Goal: Task Accomplishment & Management: Use online tool/utility

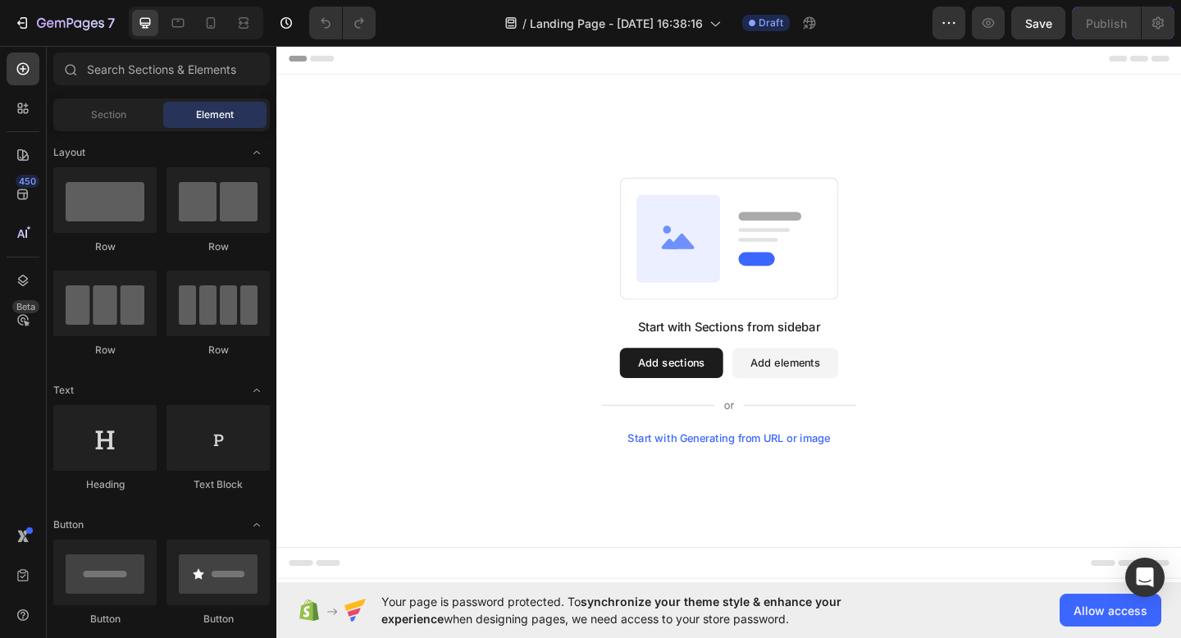
click at [444, 237] on div "Start with Sections from sidebar Add sections Add elements Start with Generatin…" at bounding box center [769, 334] width 866 height 290
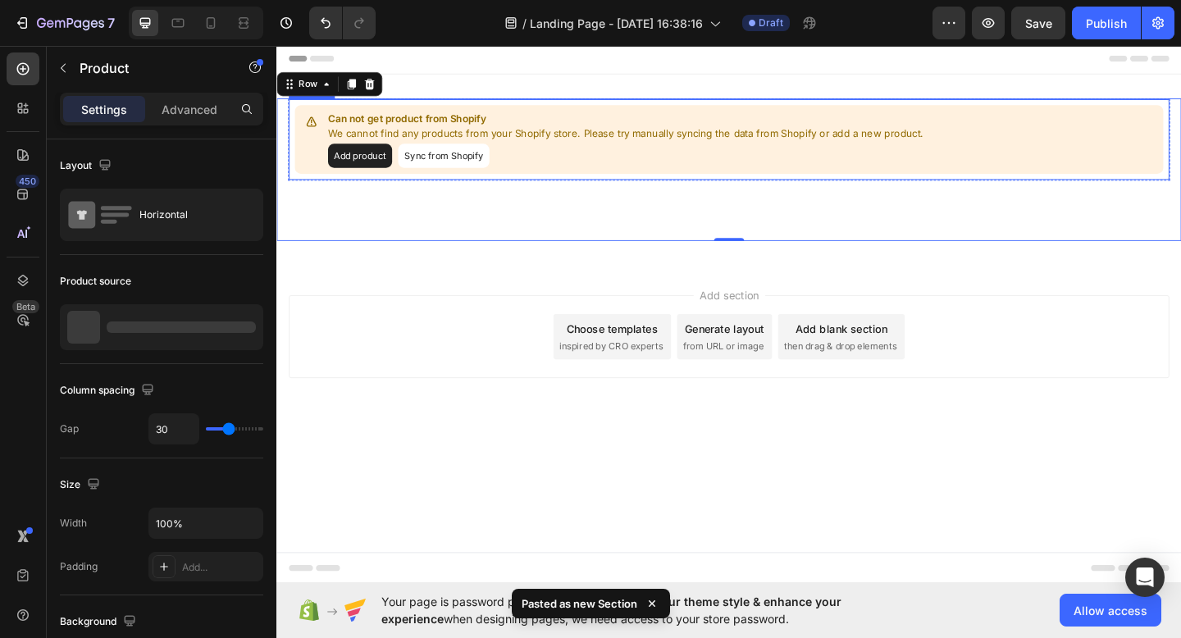
click at [388, 165] on button "Add product" at bounding box center [367, 166] width 70 height 26
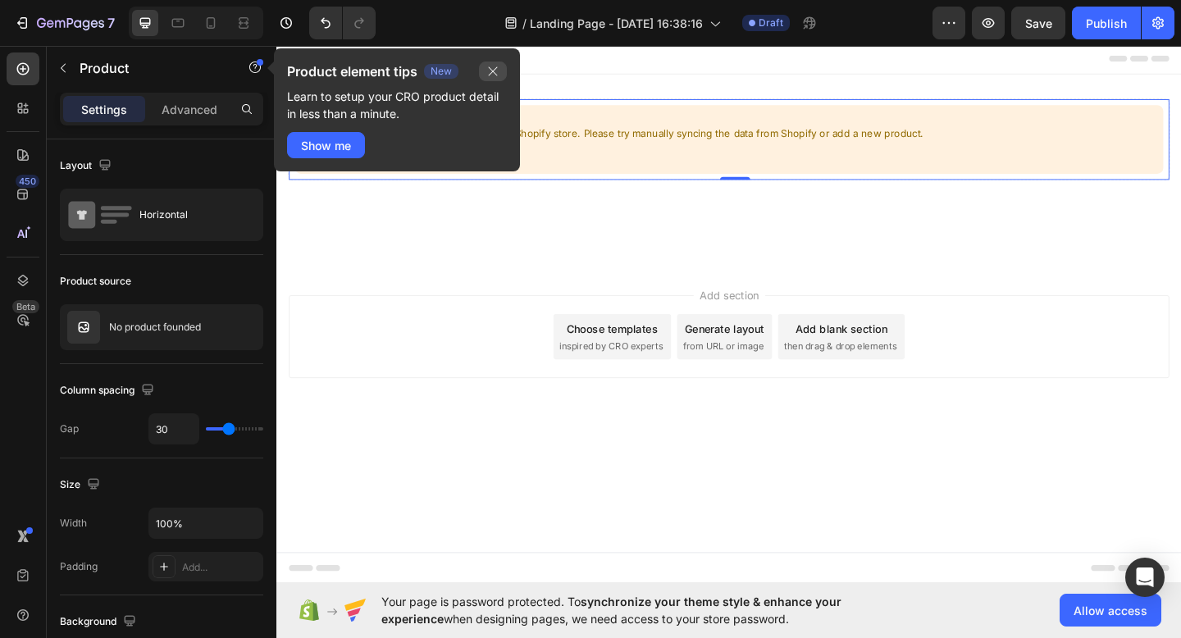
drag, startPoint x: 503, startPoint y: 74, endPoint x: 245, endPoint y: 33, distance: 260.8
click at [503, 74] on button "button" at bounding box center [493, 72] width 28 height 20
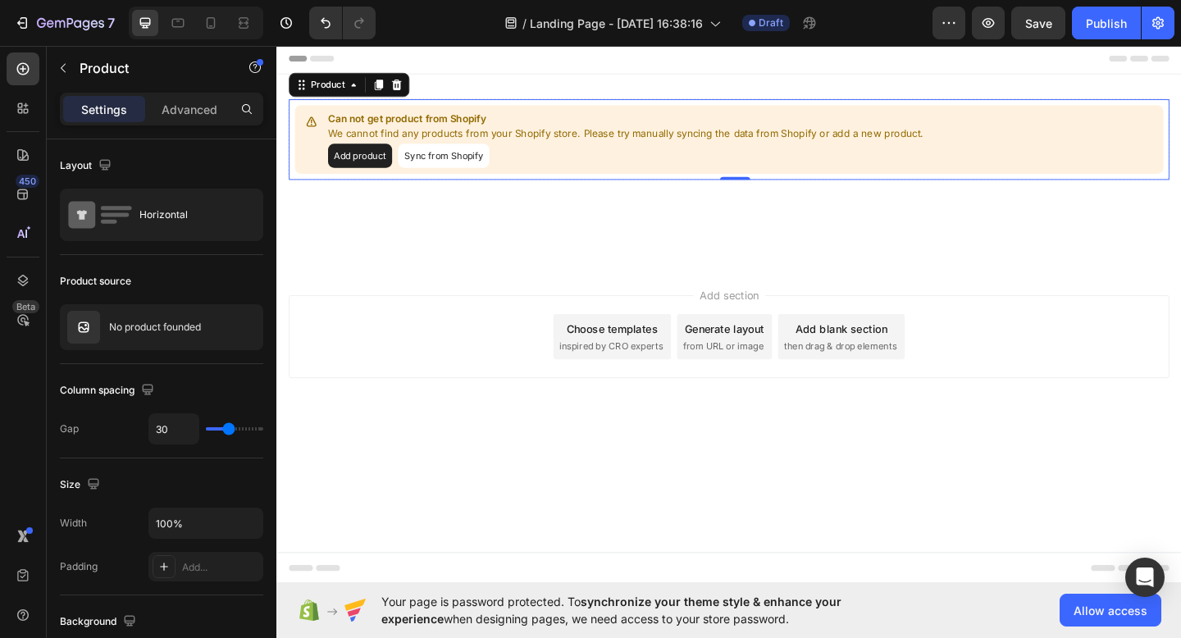
click at [453, 157] on button "Sync from Shopify" at bounding box center [458, 166] width 99 height 26
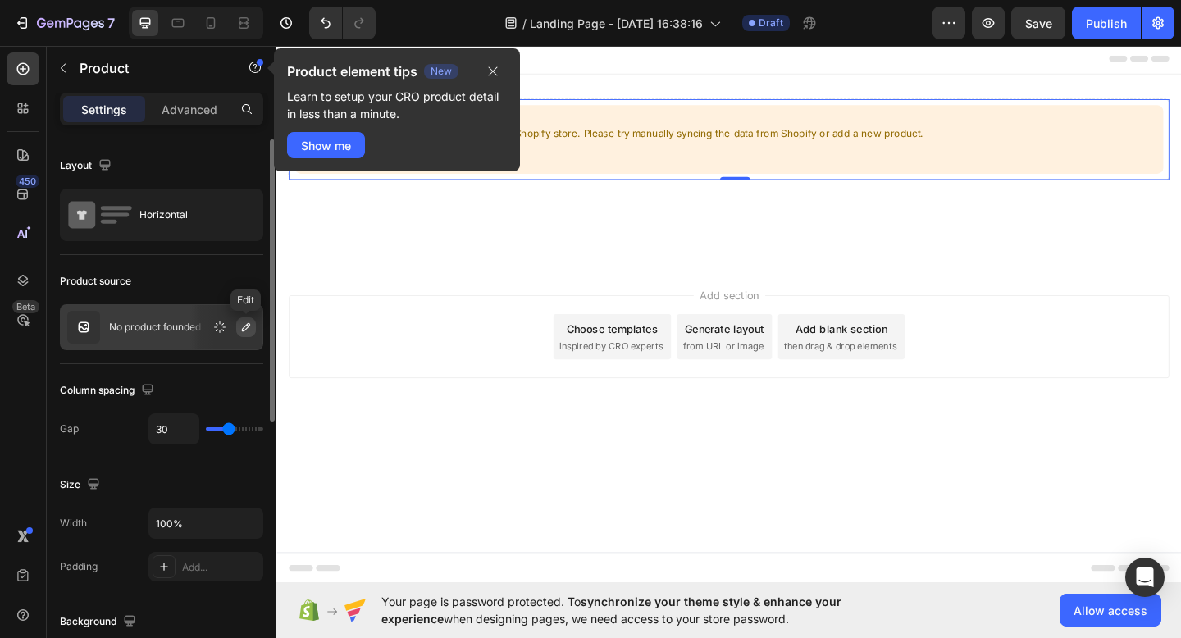
click at [241, 326] on icon "button" at bounding box center [246, 327] width 13 height 13
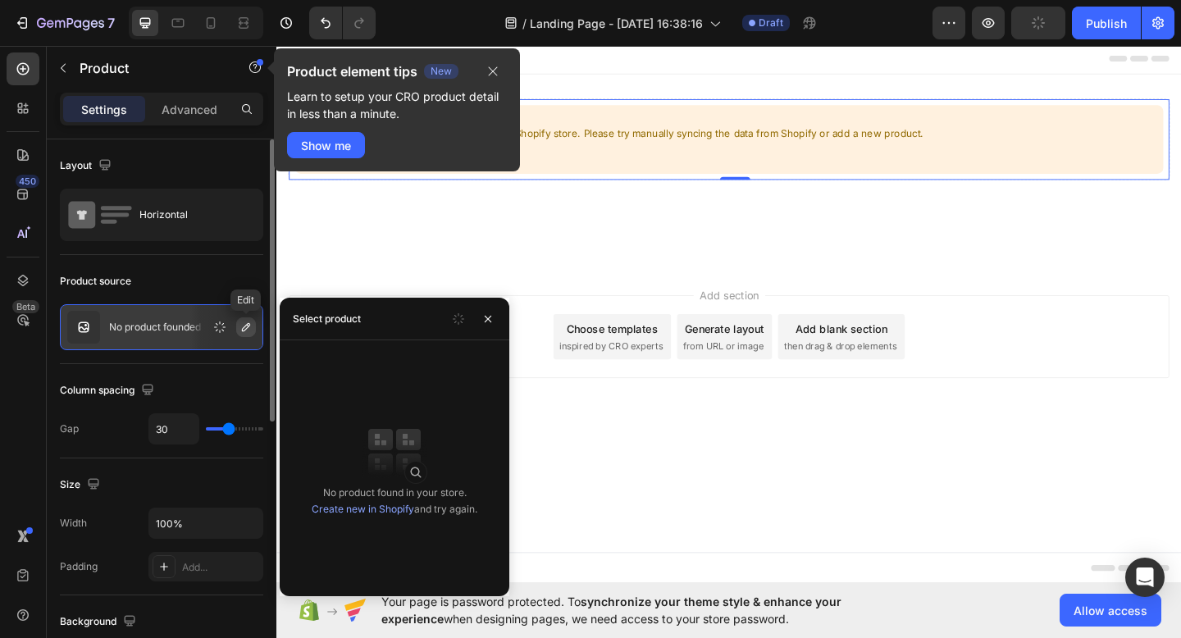
click at [244, 327] on icon "button" at bounding box center [246, 327] width 13 height 13
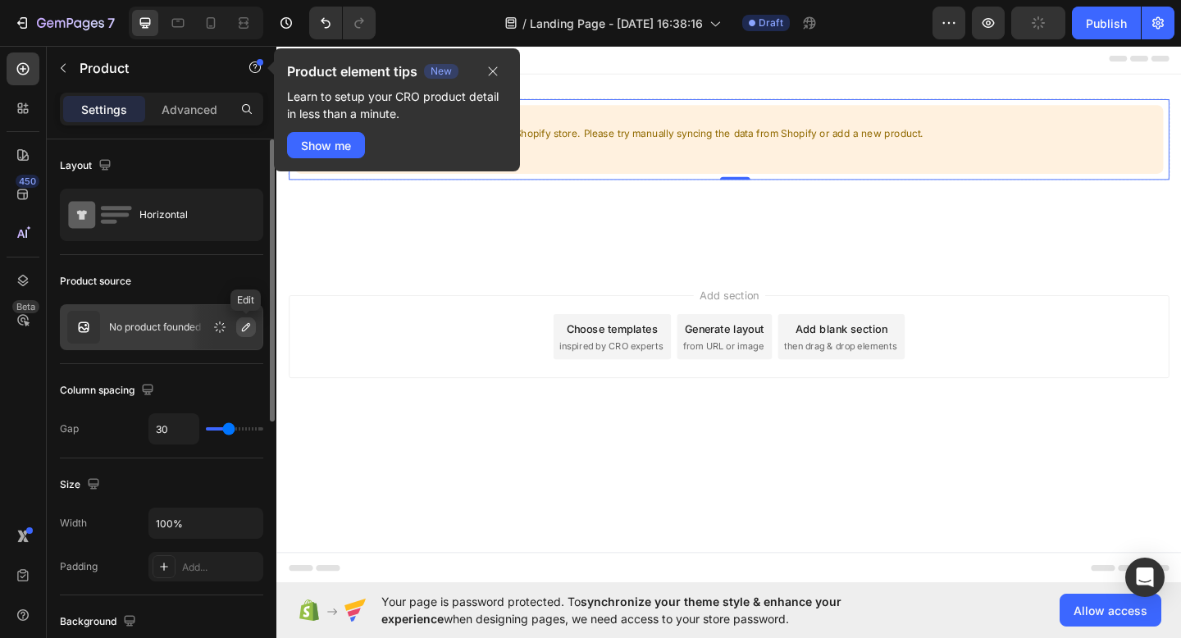
click at [246, 327] on icon "button" at bounding box center [246, 327] width 13 height 13
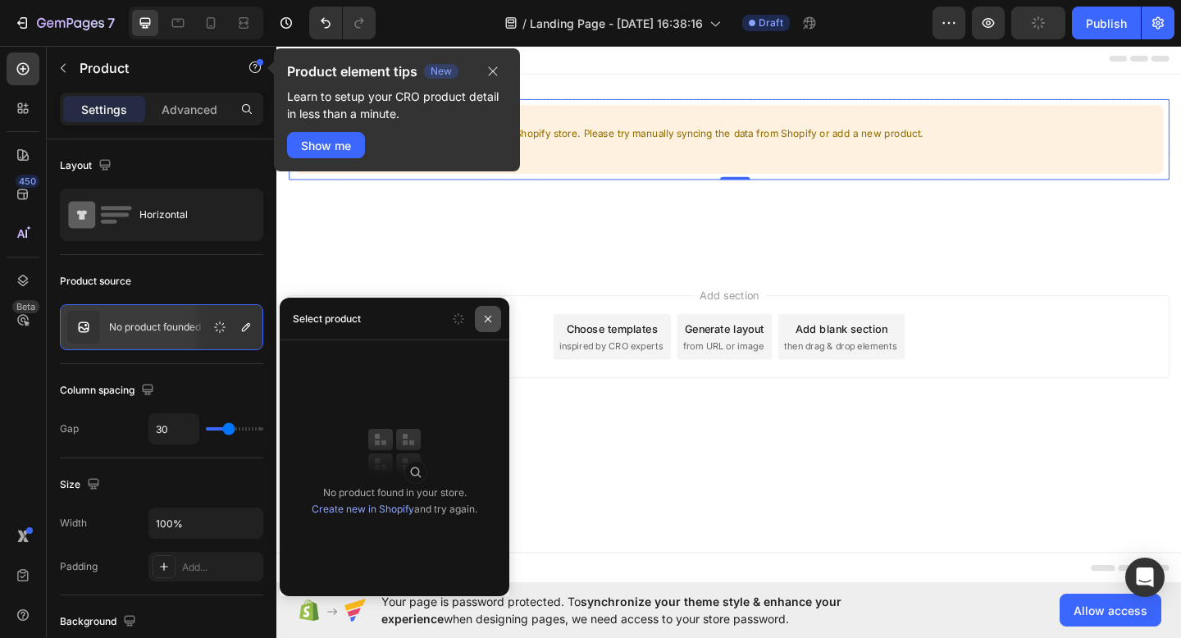
click at [482, 317] on icon "button" at bounding box center [488, 319] width 13 height 13
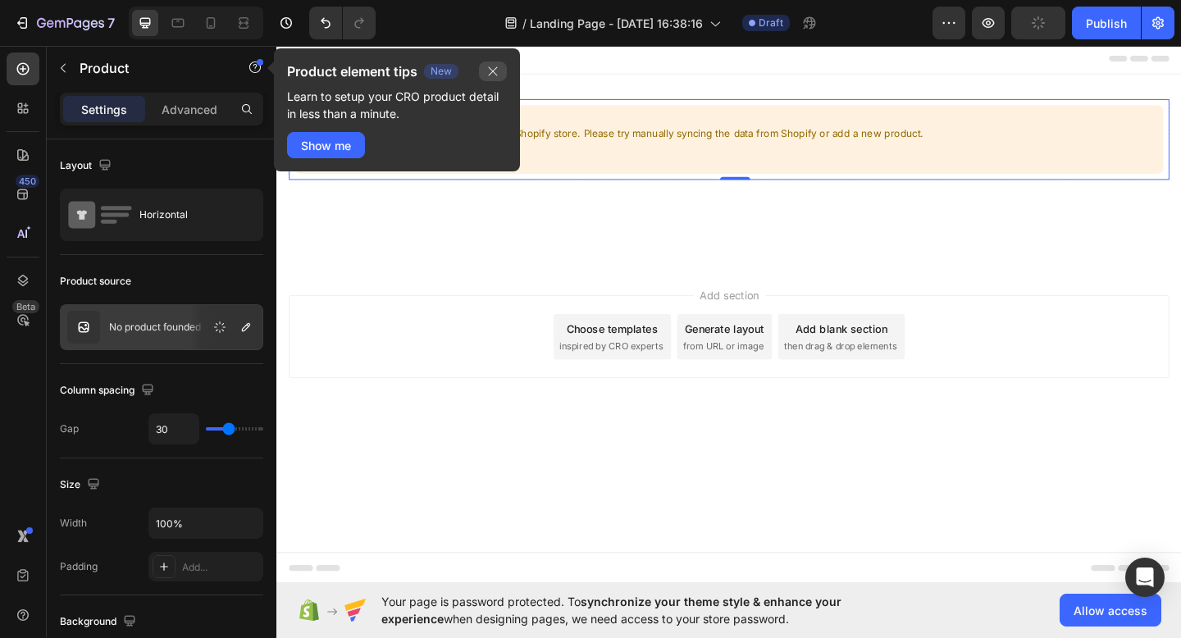
click at [495, 74] on icon "button" at bounding box center [493, 71] width 9 height 9
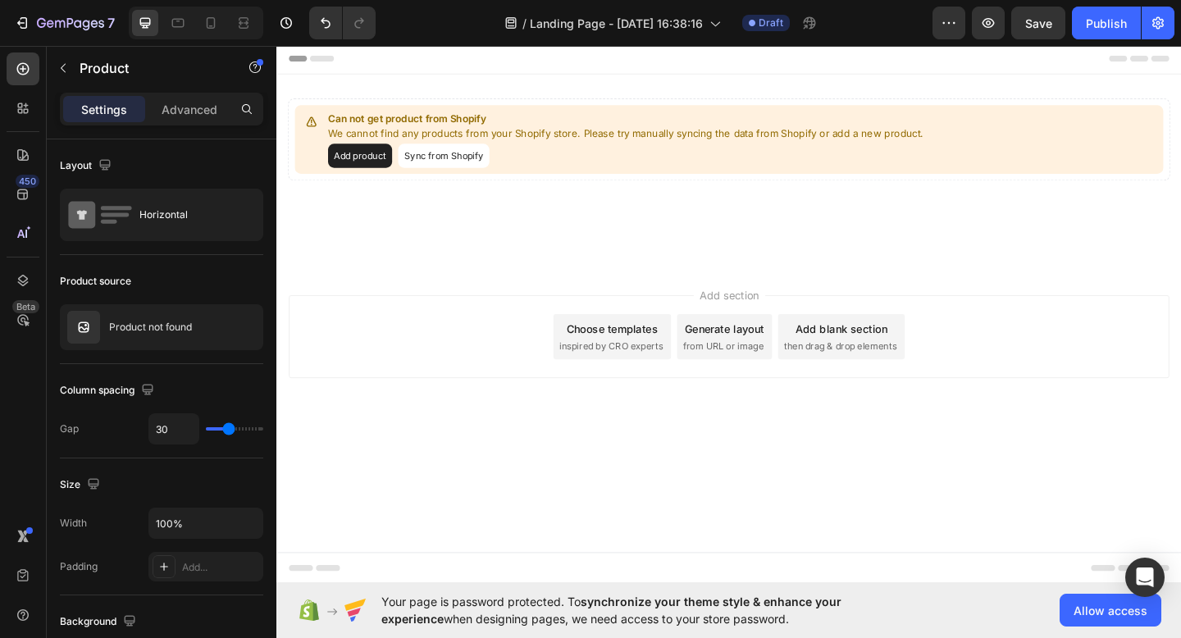
click at [447, 342] on div "Add section Choose templates inspired by CRO experts Generate layout from URL o…" at bounding box center [769, 362] width 958 height 90
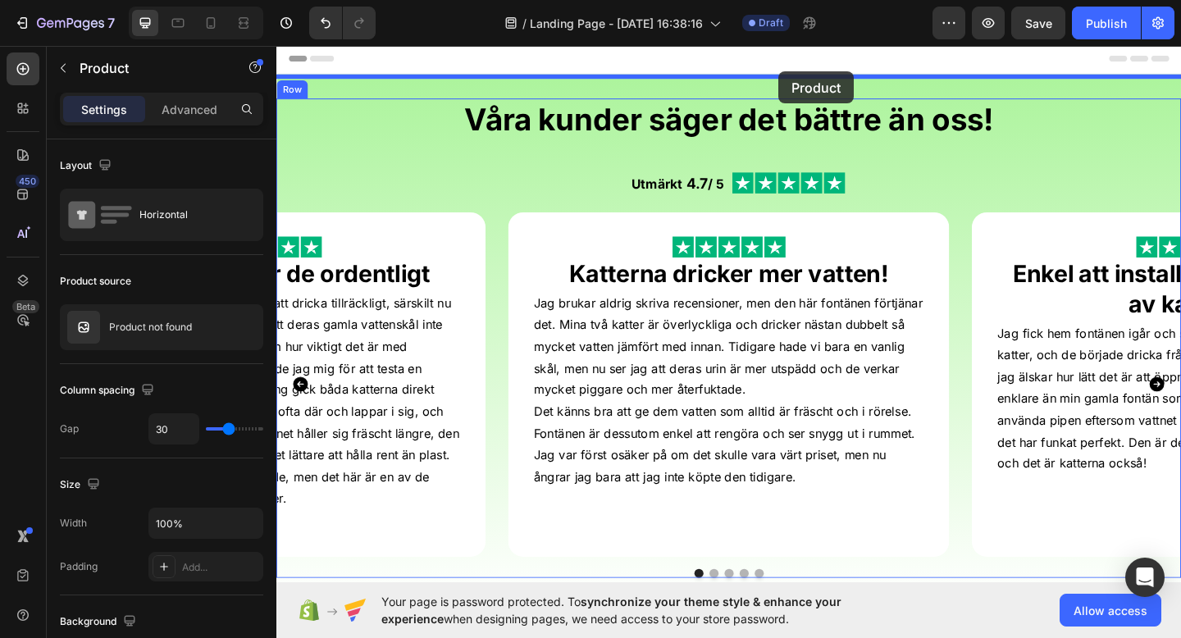
drag, startPoint x: 926, startPoint y: 372, endPoint x: 823, endPoint y: 74, distance: 316.0
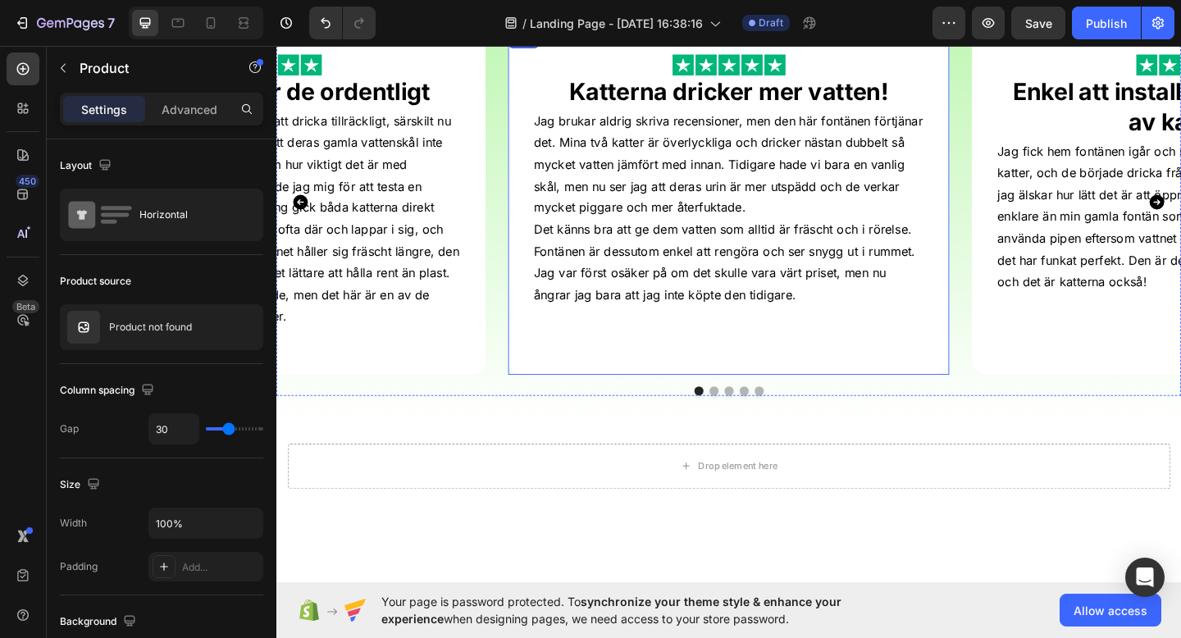
scroll to position [329, 0]
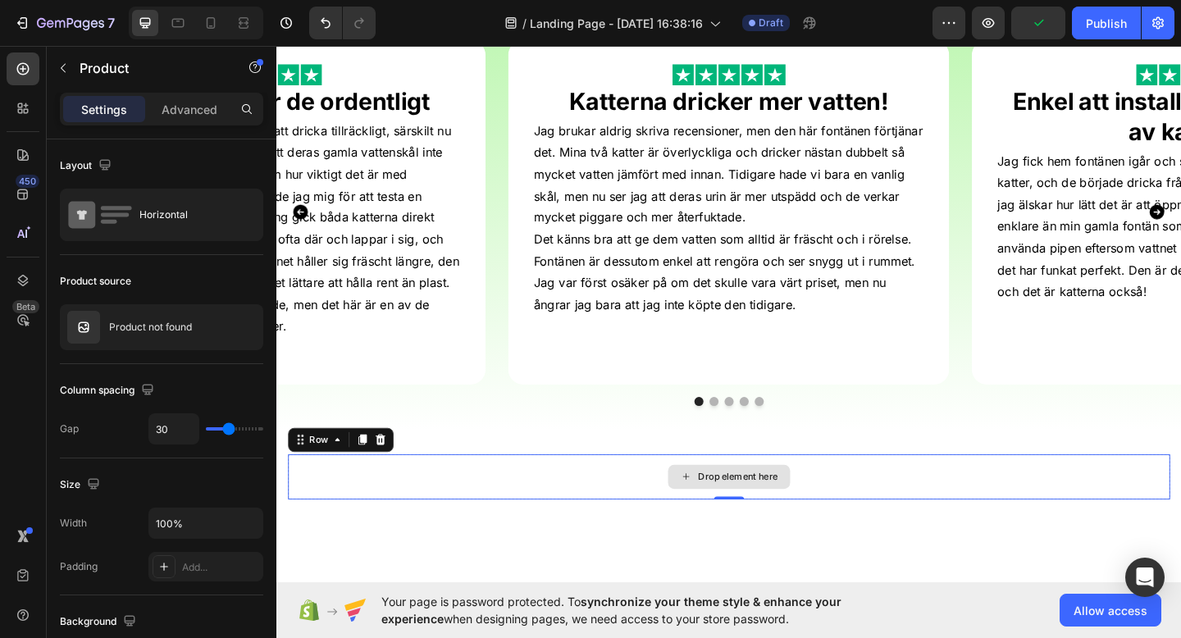
click at [880, 538] on div "Drop element here" at bounding box center [769, 515] width 960 height 49
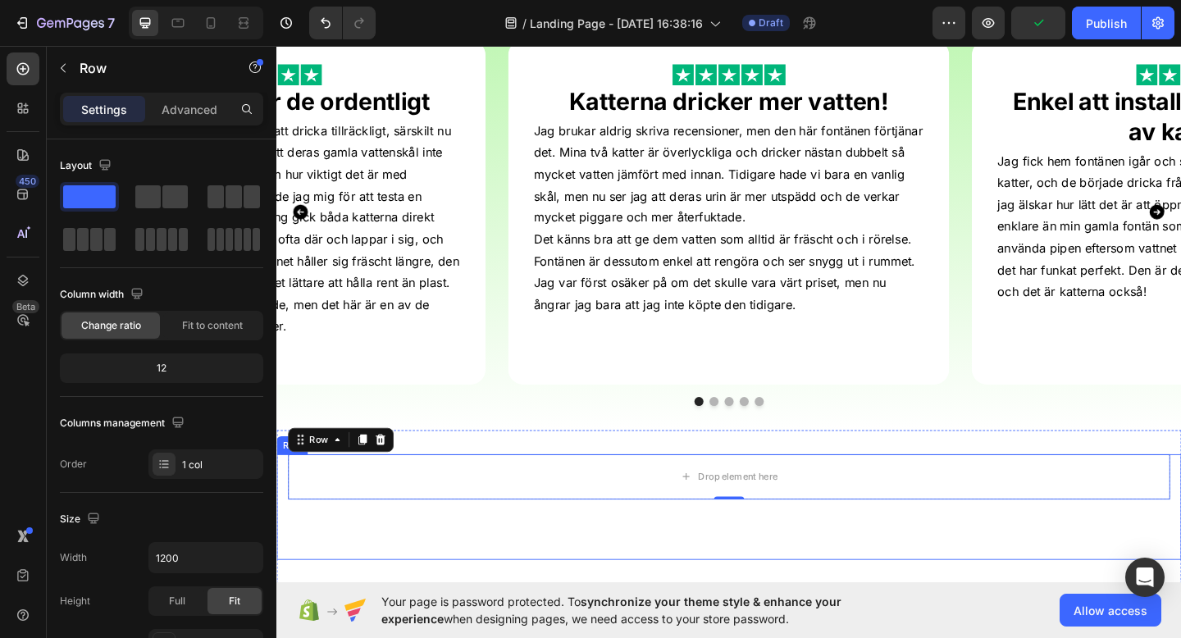
click at [889, 564] on div "Drop element here Row 0 Row" at bounding box center [768, 548] width 984 height 115
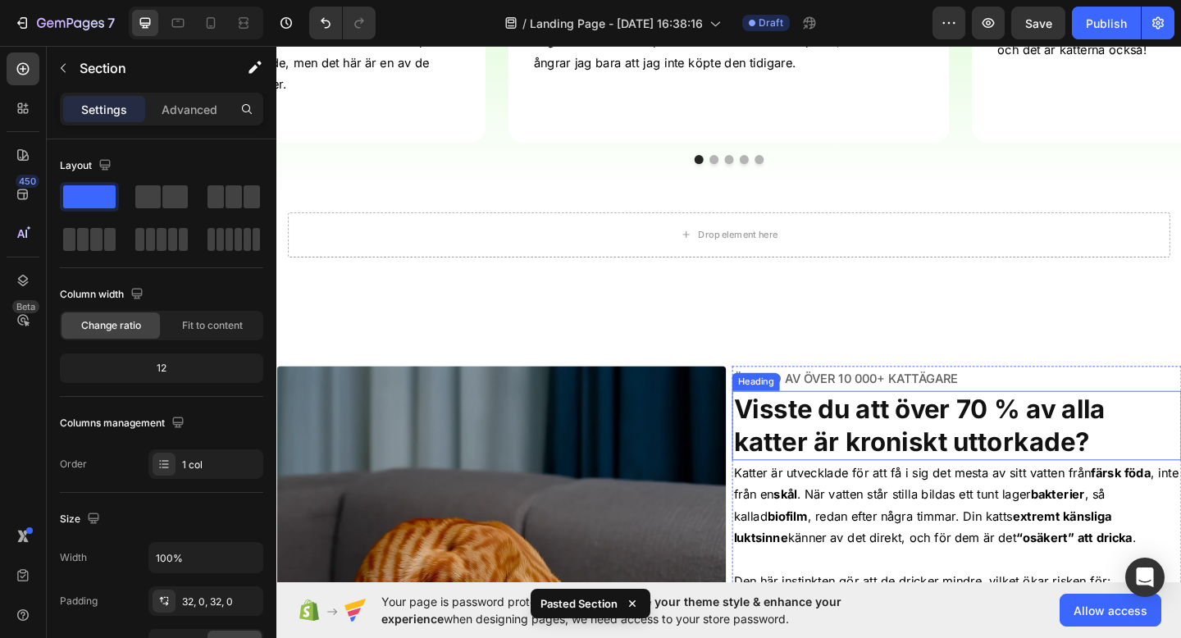
scroll to position [590, 0]
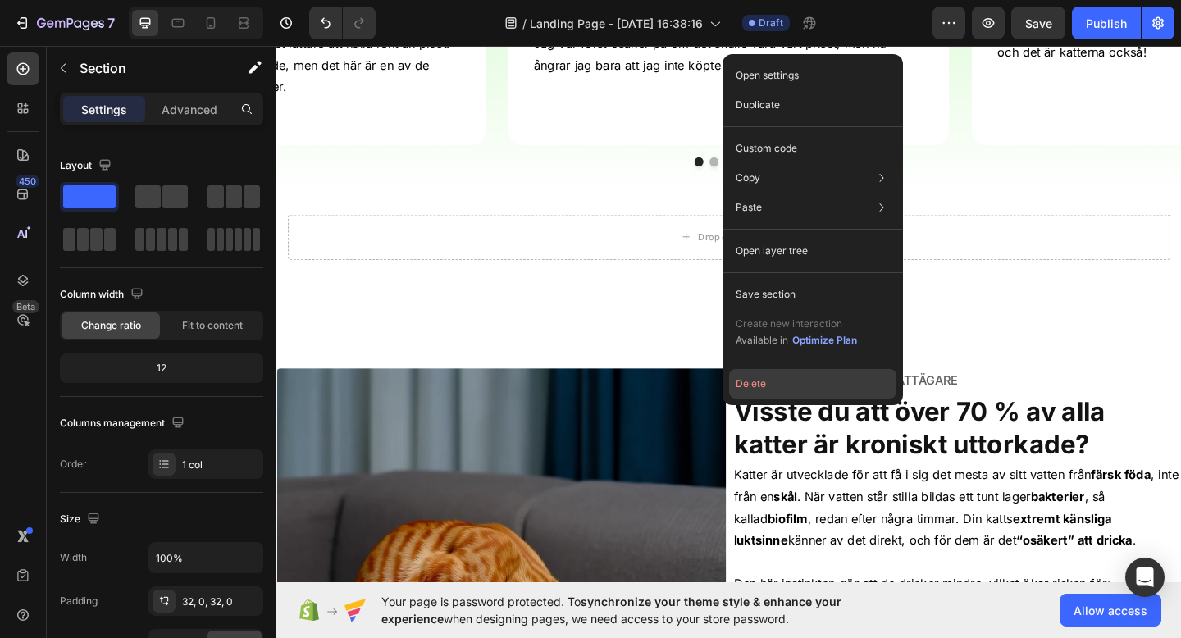
click at [759, 381] on button "Delete" at bounding box center [812, 384] width 167 height 30
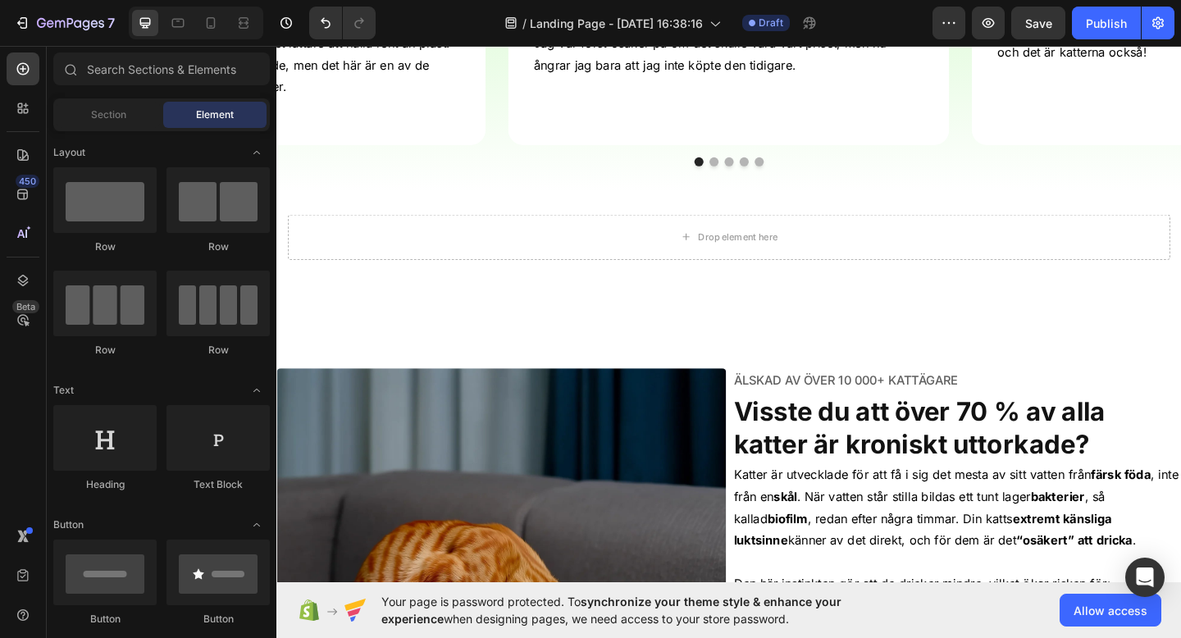
scroll to position [565, 0]
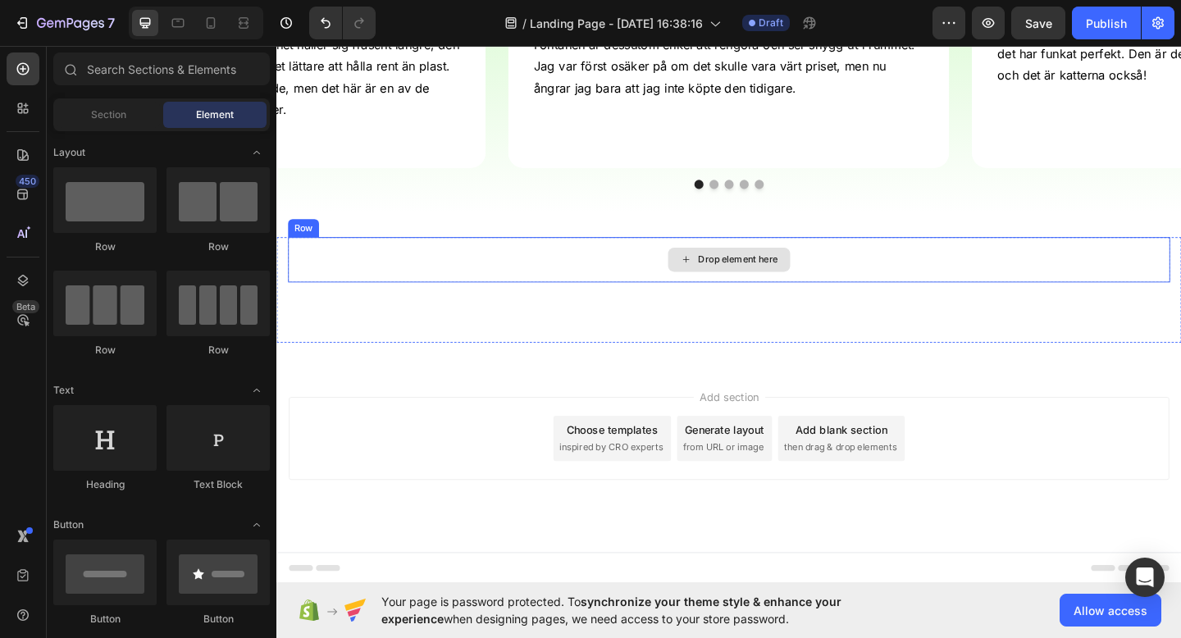
click at [810, 283] on div "Drop element here" at bounding box center [778, 278] width 87 height 13
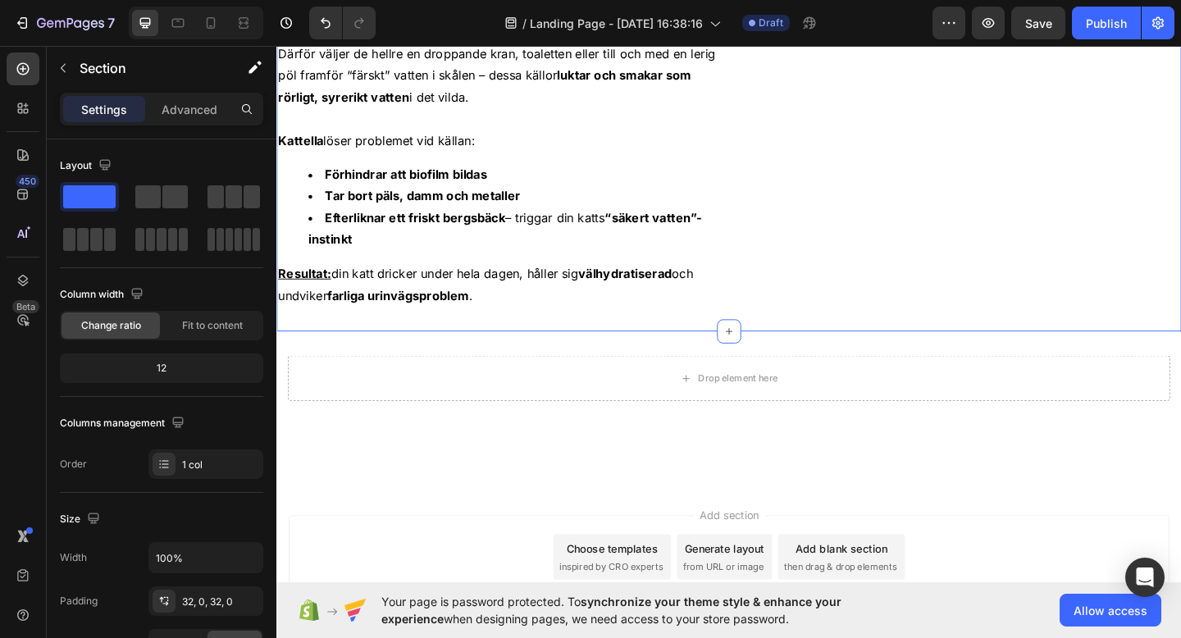
scroll to position [1576, 0]
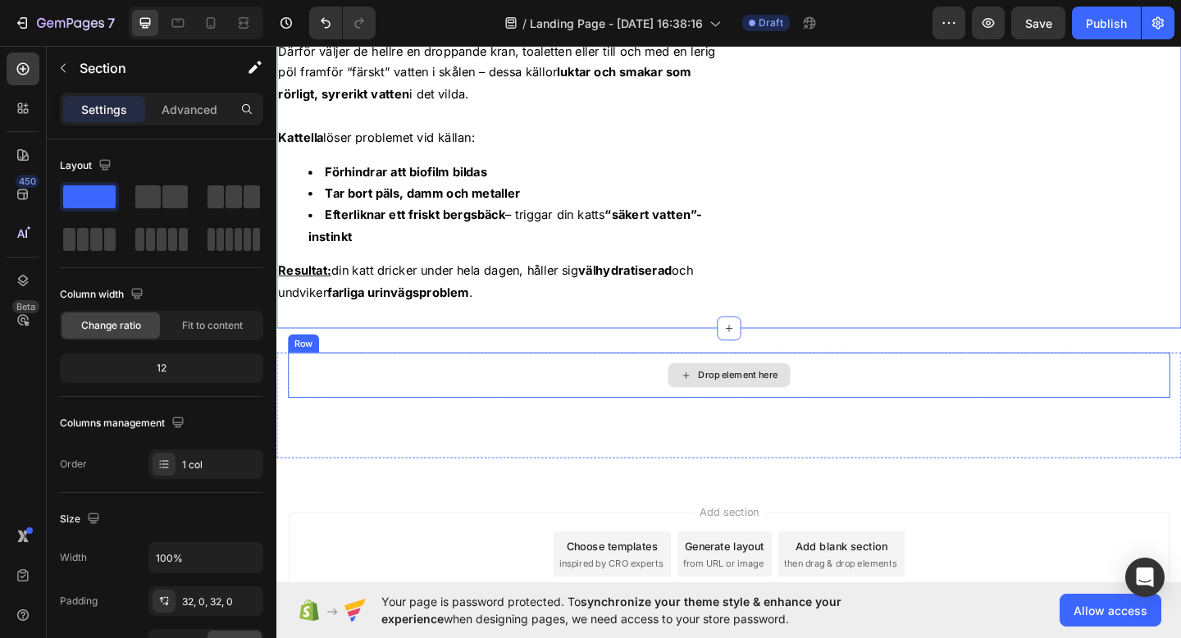
click at [825, 408] on div "Drop element here" at bounding box center [768, 404] width 133 height 26
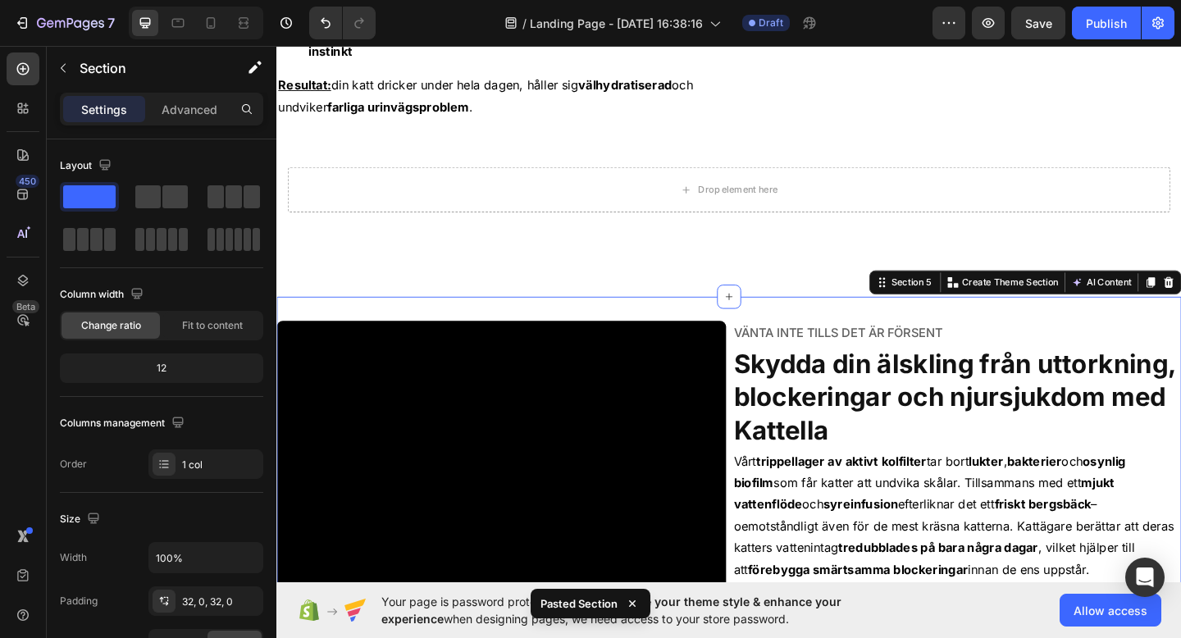
scroll to position [1771, 0]
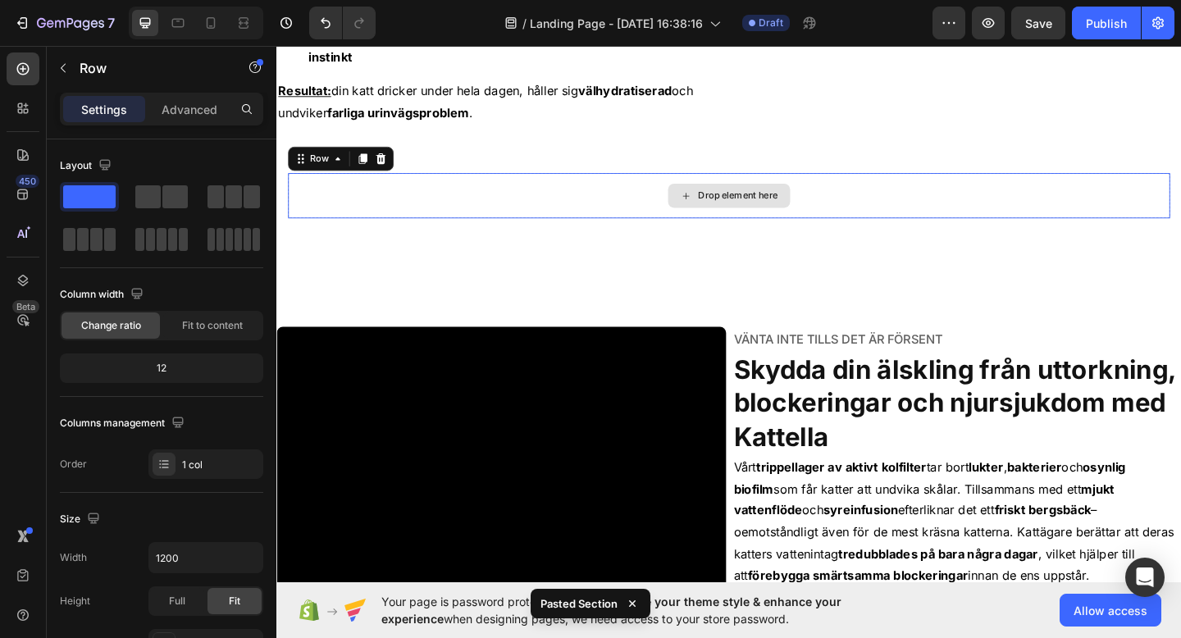
click at [865, 204] on div "Drop element here" at bounding box center [769, 209] width 960 height 49
click at [393, 171] on icon at bounding box center [390, 168] width 11 height 11
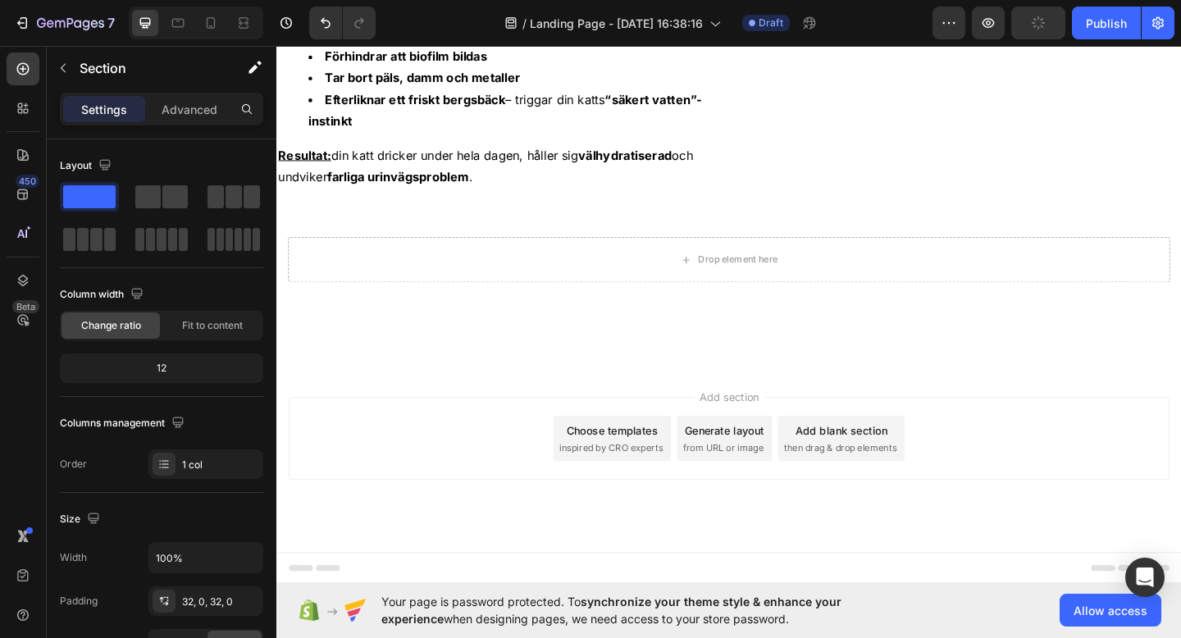
scroll to position [1701, 0]
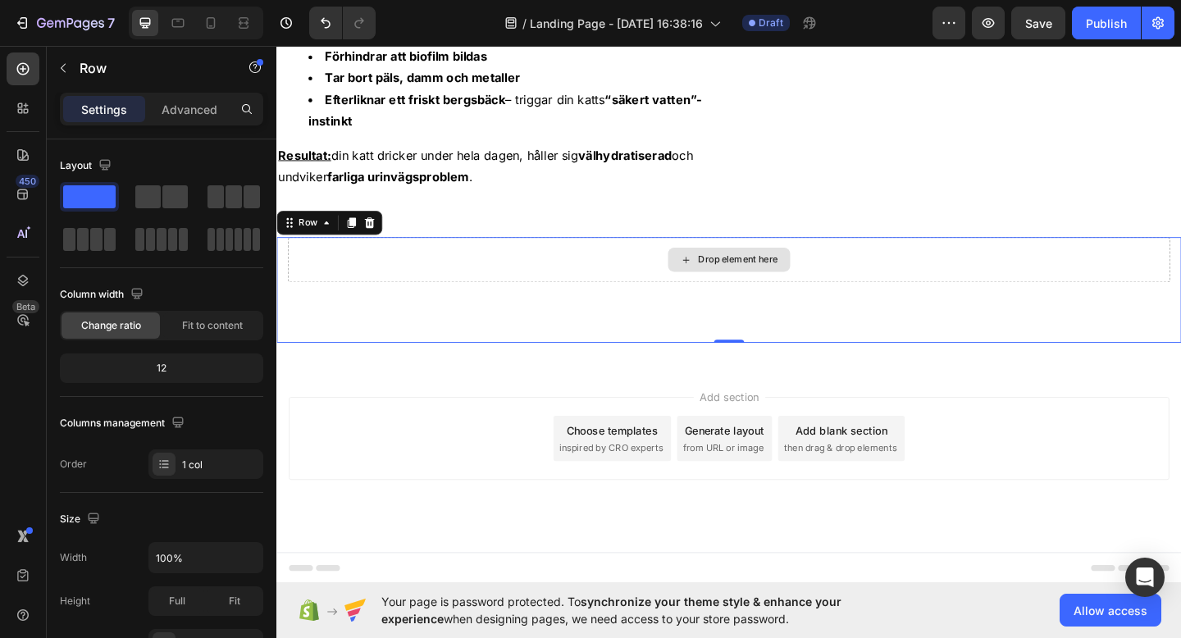
click at [914, 275] on div "Drop element here" at bounding box center [769, 278] width 960 height 49
click at [810, 276] on div "Drop element here" at bounding box center [778, 278] width 87 height 13
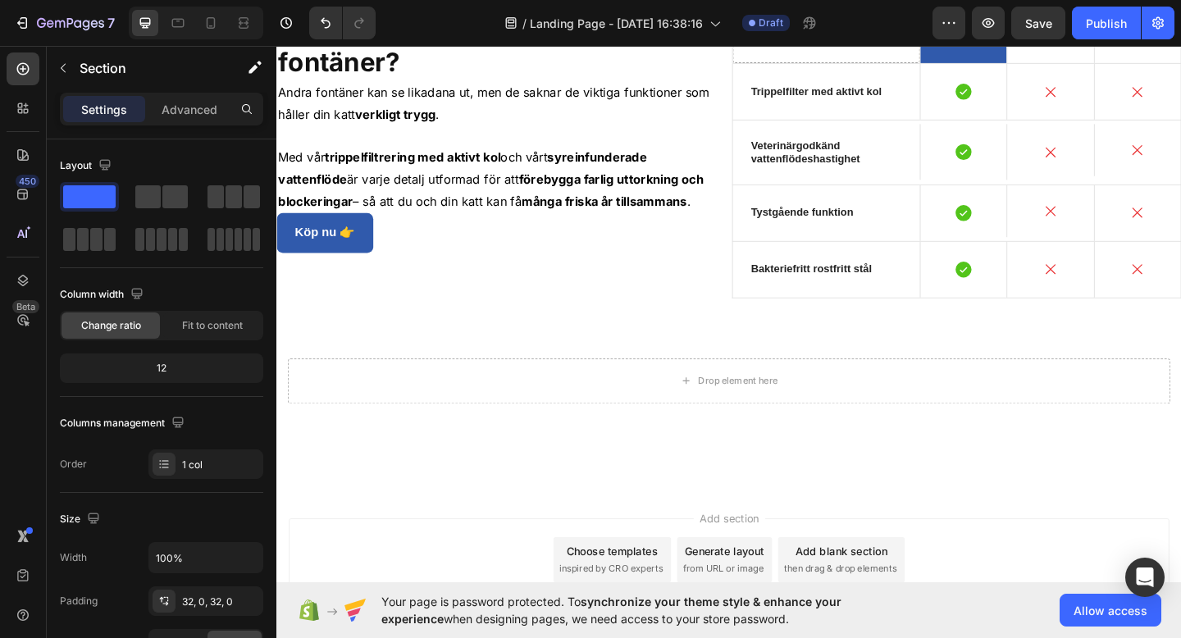
scroll to position [2582, 0]
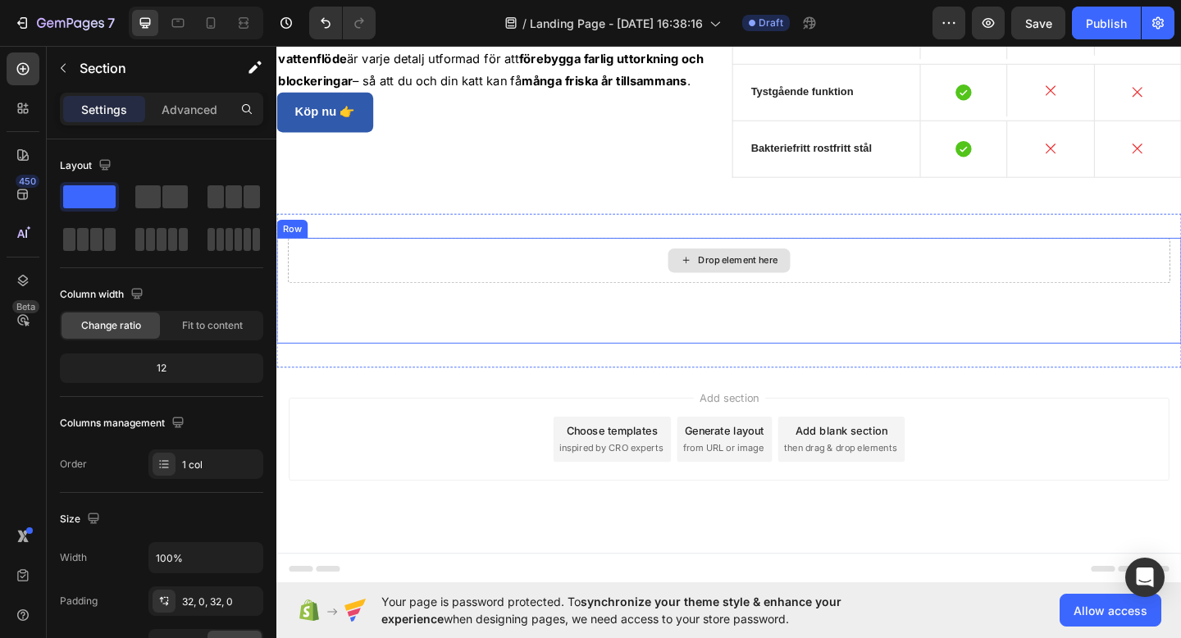
click at [939, 278] on div "Drop element here" at bounding box center [769, 279] width 960 height 49
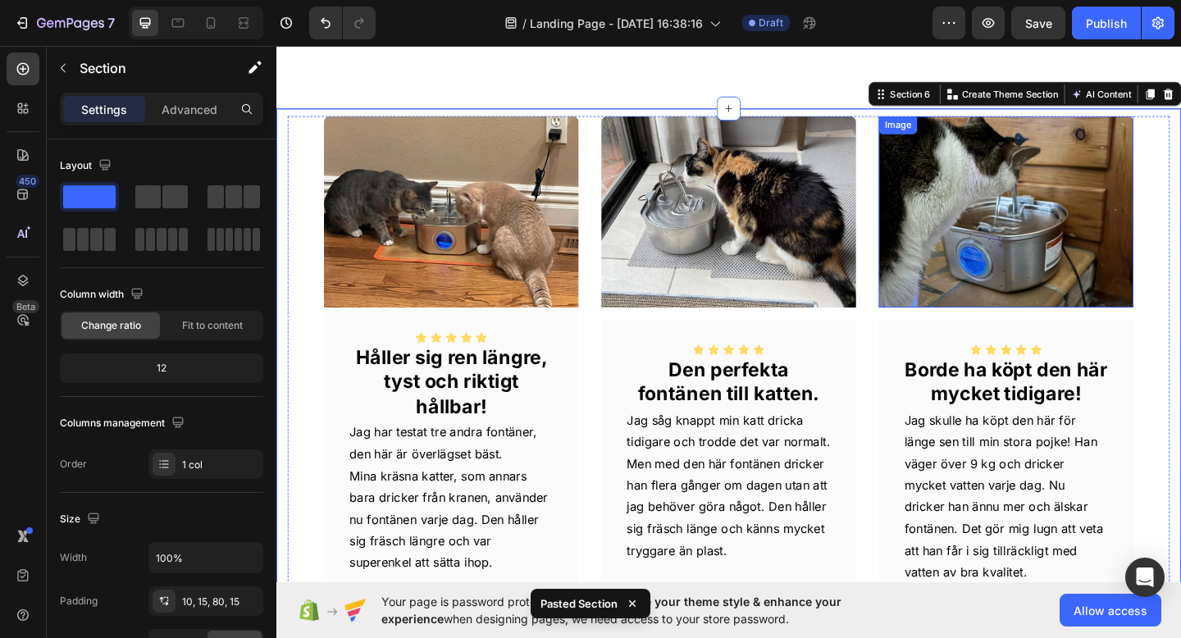
scroll to position [2881, 0]
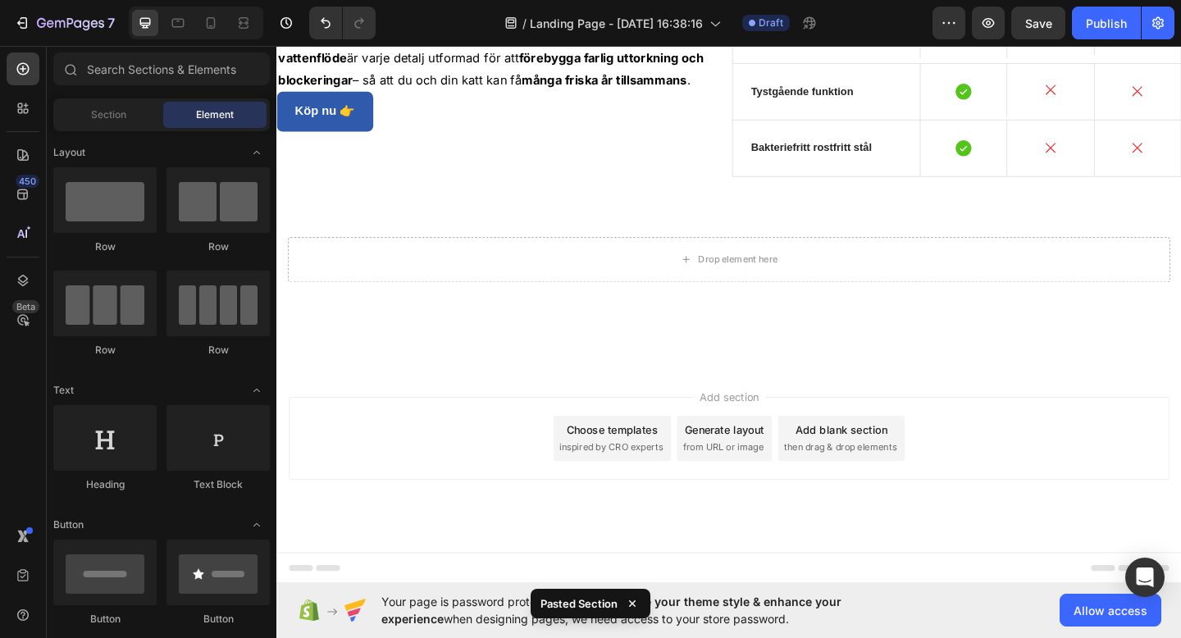
scroll to position [2582, 0]
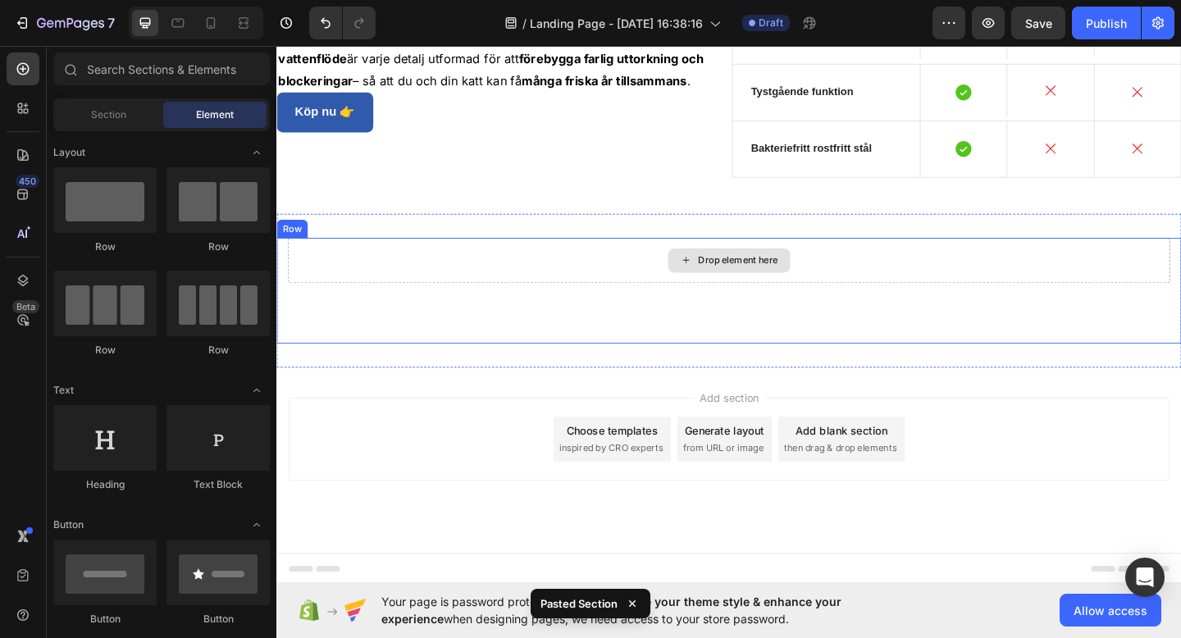
click at [792, 281] on div "Drop element here" at bounding box center [778, 279] width 87 height 13
click at [774, 279] on div "Drop element here" at bounding box center [778, 279] width 87 height 13
click at [769, 275] on div "Drop element here" at bounding box center [778, 279] width 87 height 13
click at [782, 271] on div "Drop element here" at bounding box center [768, 280] width 133 height 26
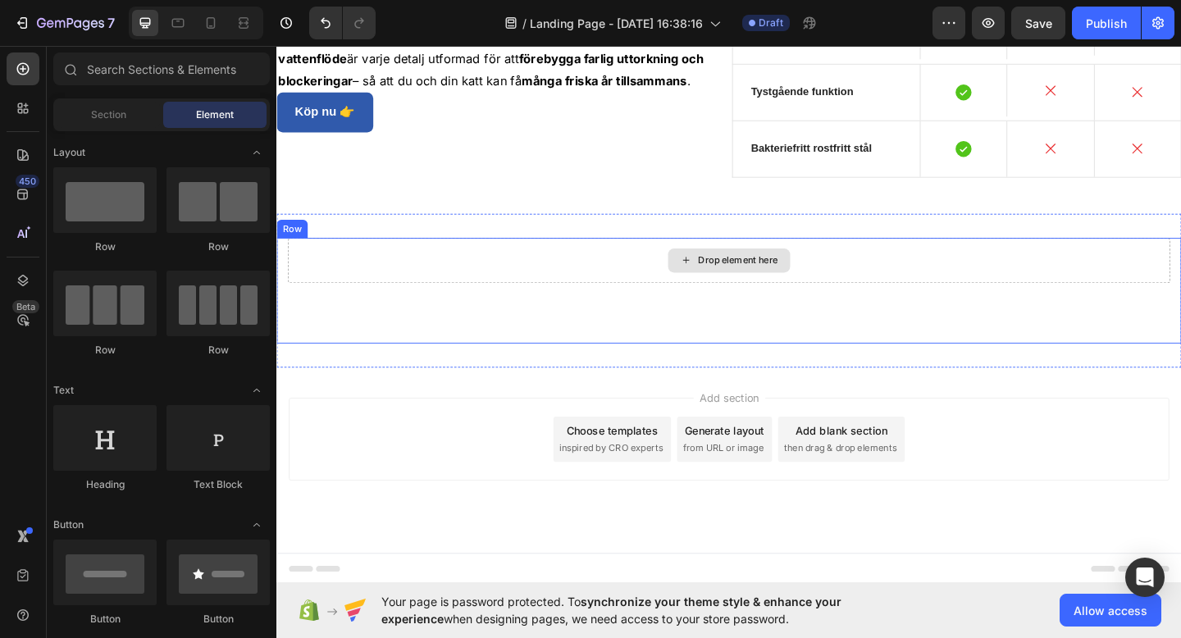
click at [769, 285] on div "Drop element here" at bounding box center [778, 279] width 87 height 13
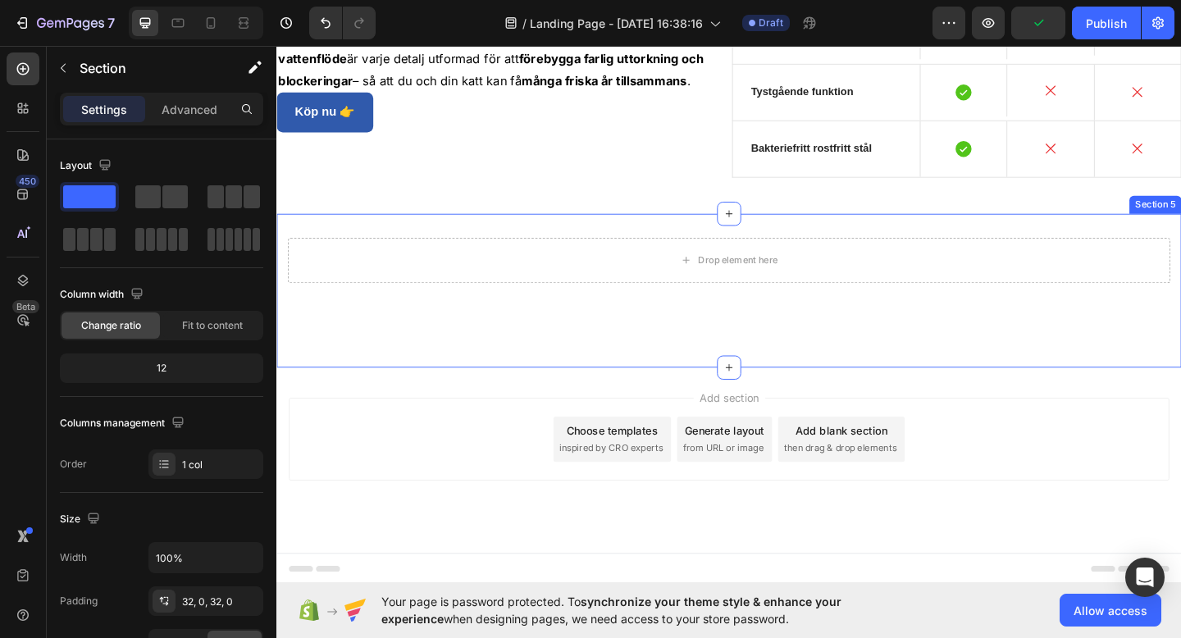
click at [802, 244] on div "Drop element here Row Section 5" at bounding box center [768, 312] width 984 height 167
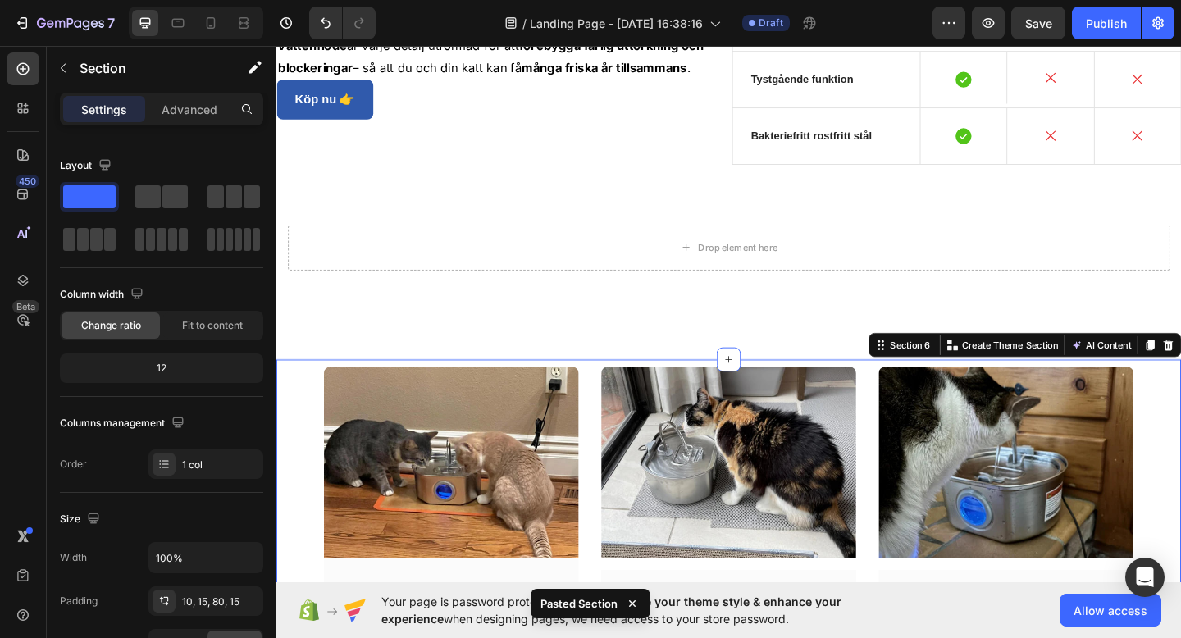
scroll to position [2528, 0]
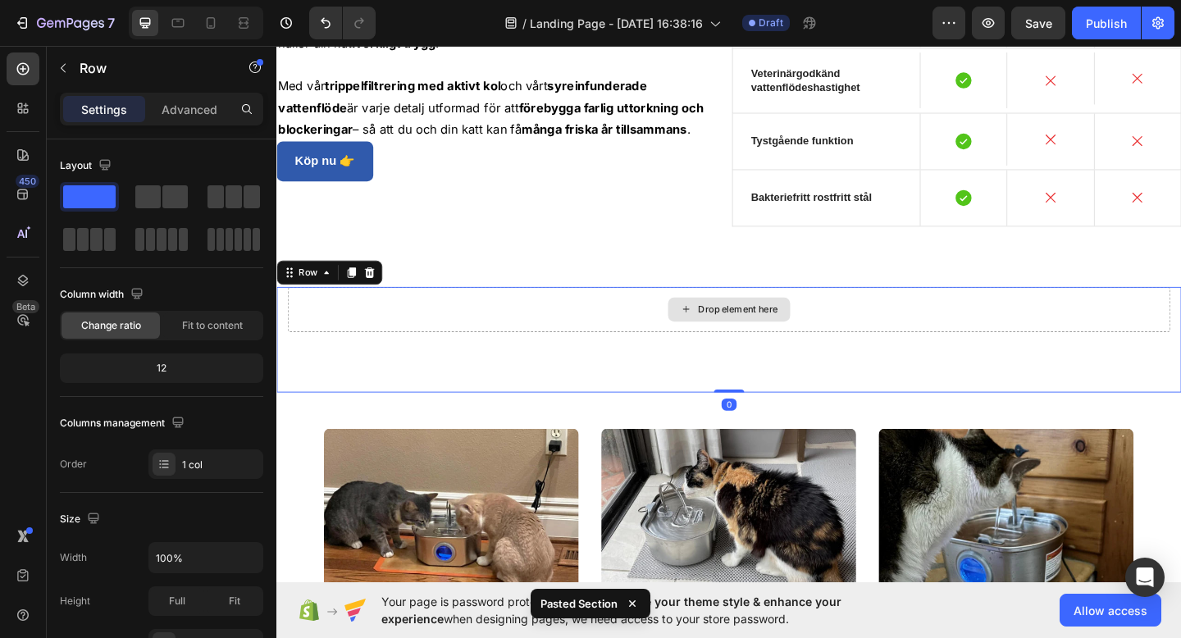
click at [832, 345] on div "Drop element here" at bounding box center [769, 332] width 960 height 49
drag, startPoint x: 760, startPoint y: 418, endPoint x: 760, endPoint y: 367, distance: 50.9
click at [760, 367] on div "Drop element here Row 0" at bounding box center [768, 365] width 984 height 115
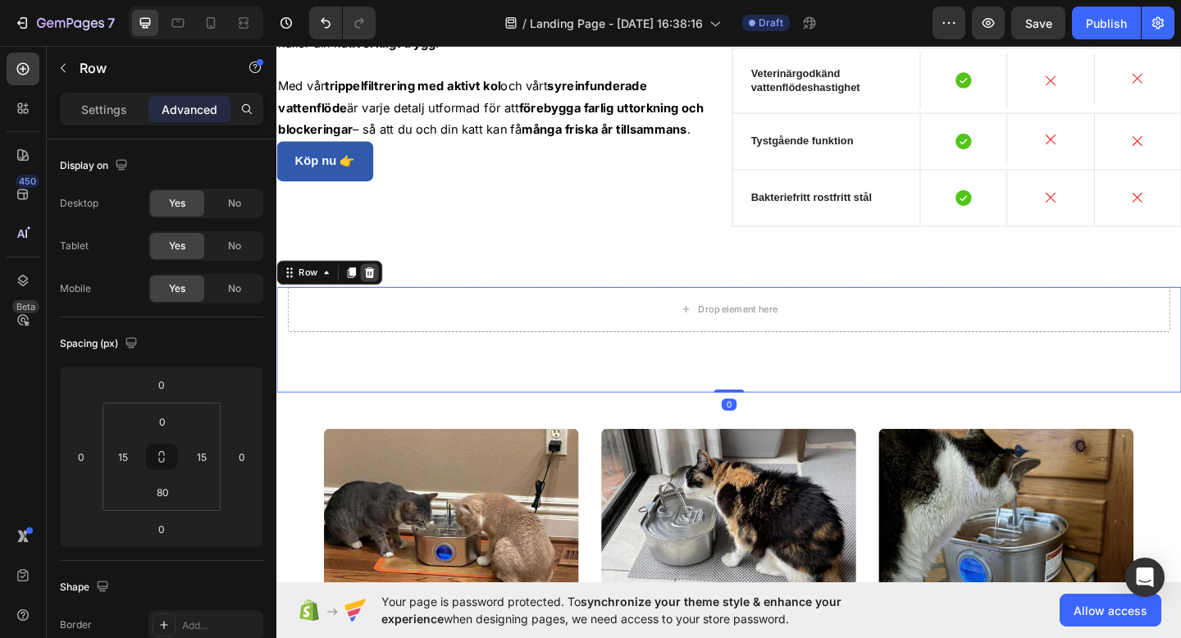
click at [376, 298] on icon at bounding box center [377, 291] width 11 height 11
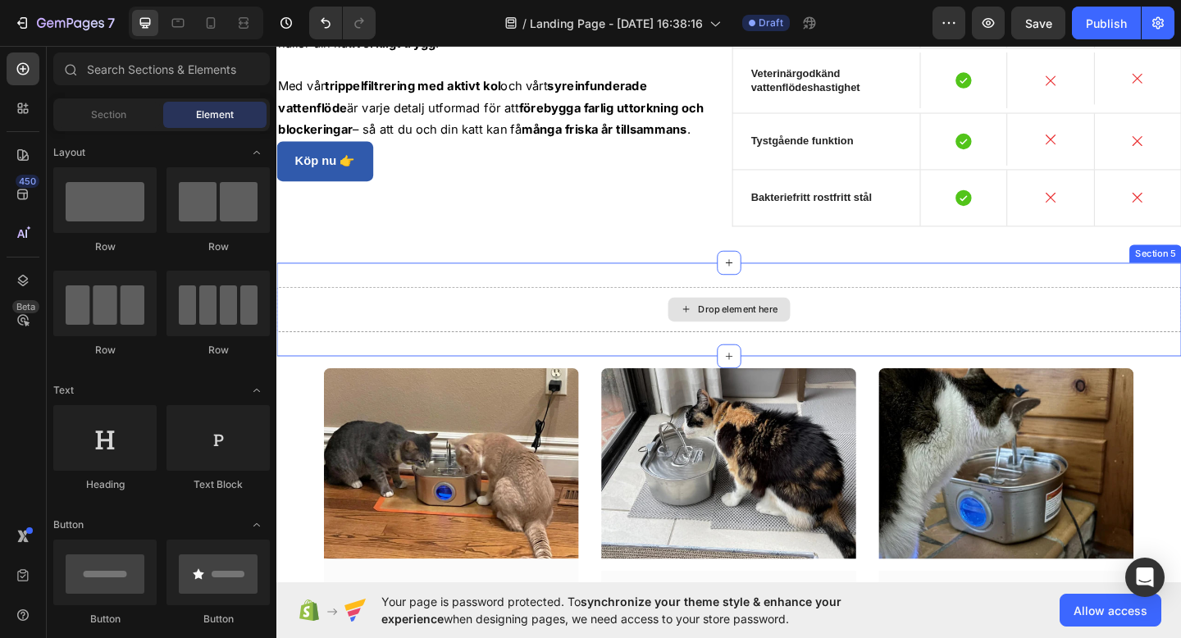
click at [704, 333] on div "Drop element here" at bounding box center [768, 333] width 133 height 26
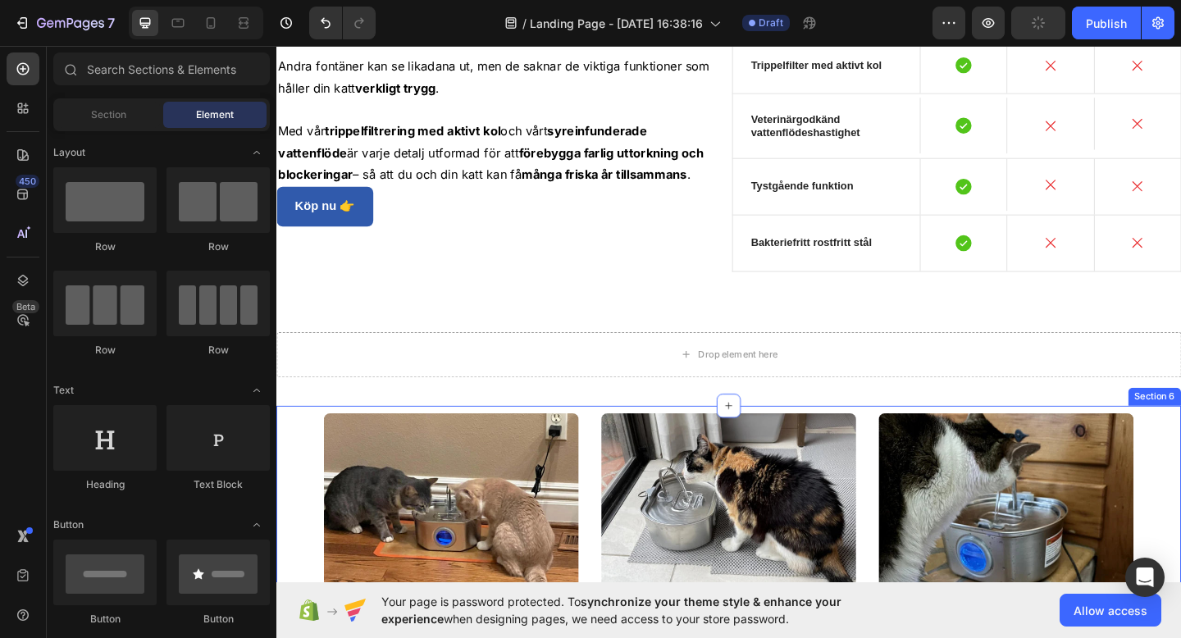
scroll to position [2477, 0]
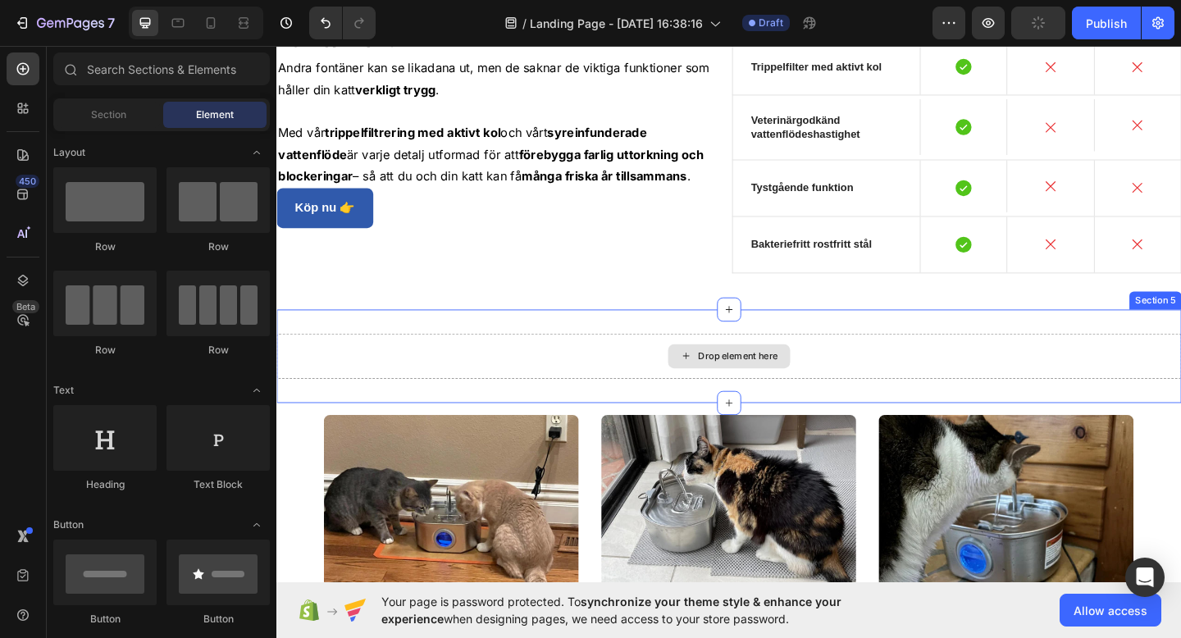
click at [763, 389] on div "Drop element here" at bounding box center [778, 383] width 87 height 13
click at [771, 381] on div "Drop element here" at bounding box center [778, 383] width 87 height 13
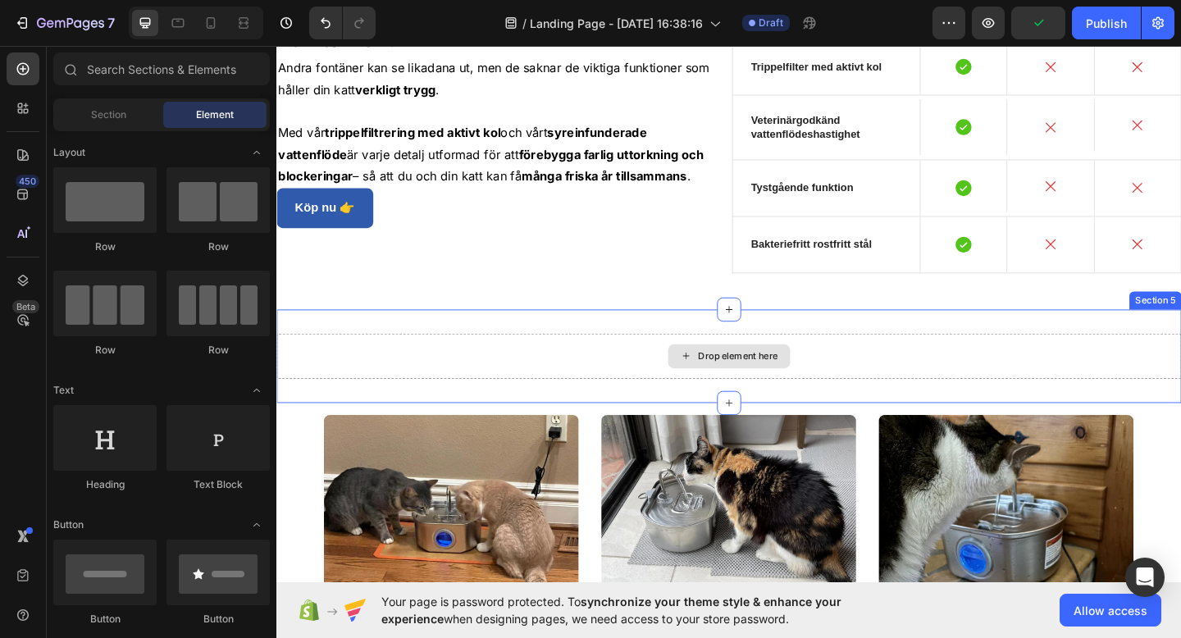
click at [800, 373] on div "Drop element here" at bounding box center [768, 384] width 133 height 26
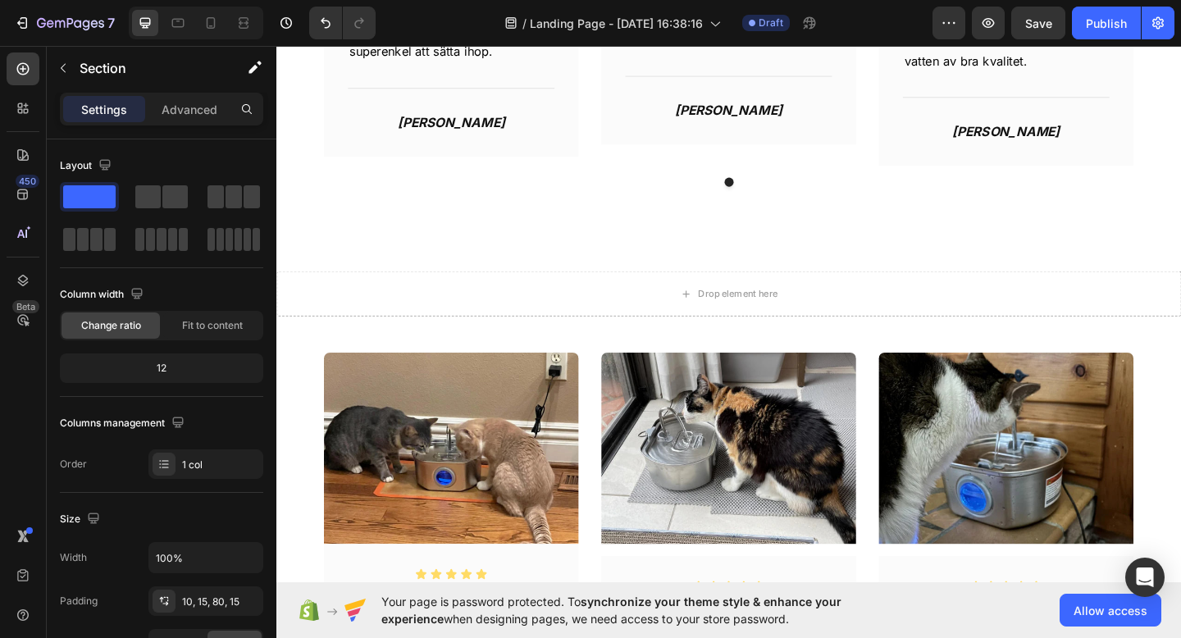
scroll to position [3262, 0]
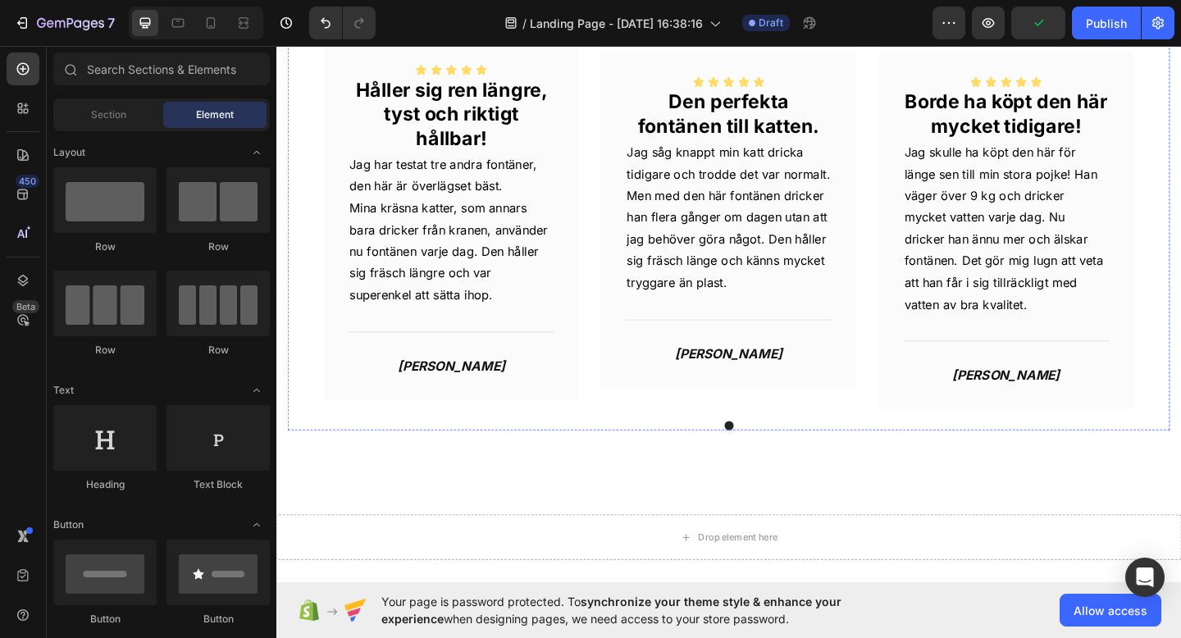
scroll to position [3213, 0]
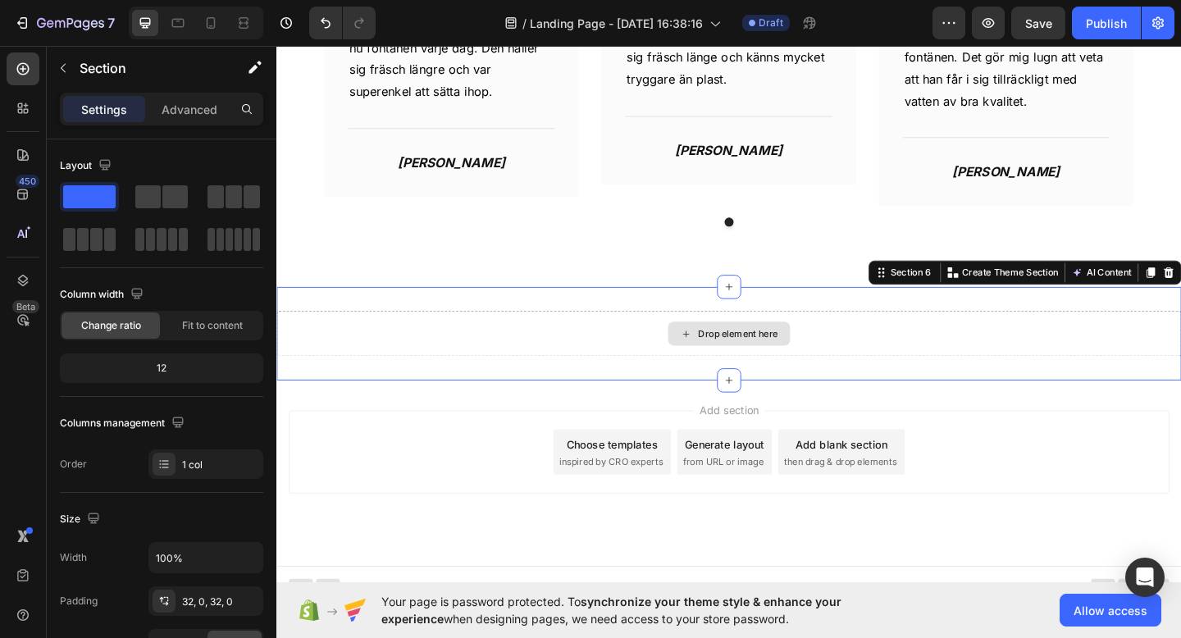
click at [838, 349] on div "Drop element here" at bounding box center [768, 359] width 984 height 49
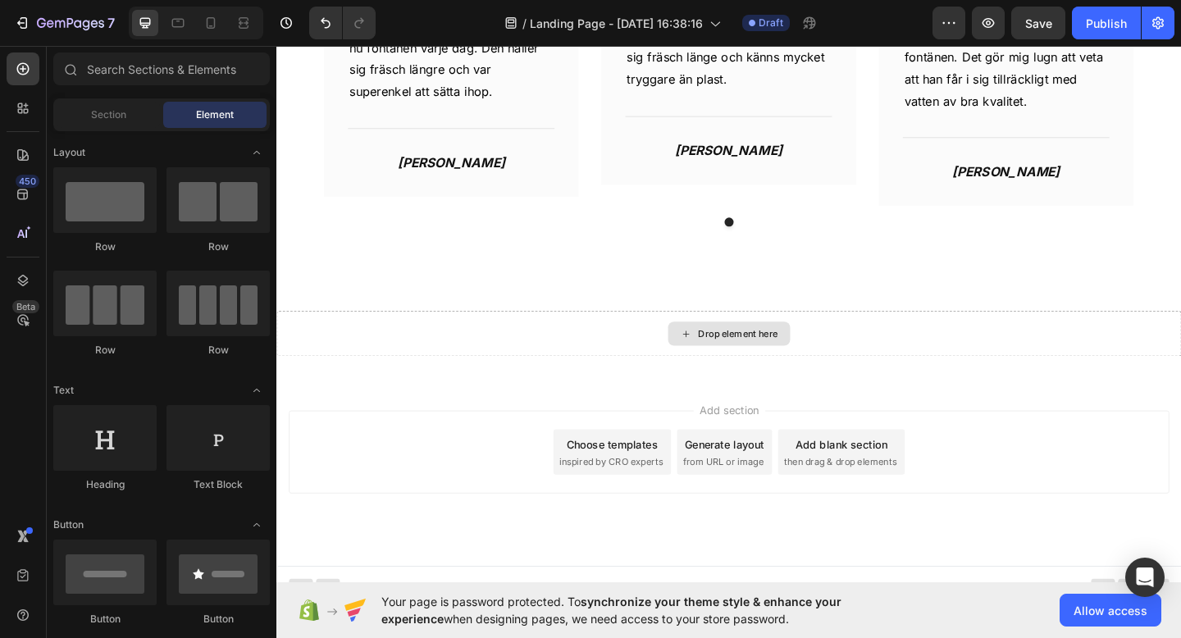
click at [801, 356] on div "Drop element here" at bounding box center [778, 359] width 87 height 13
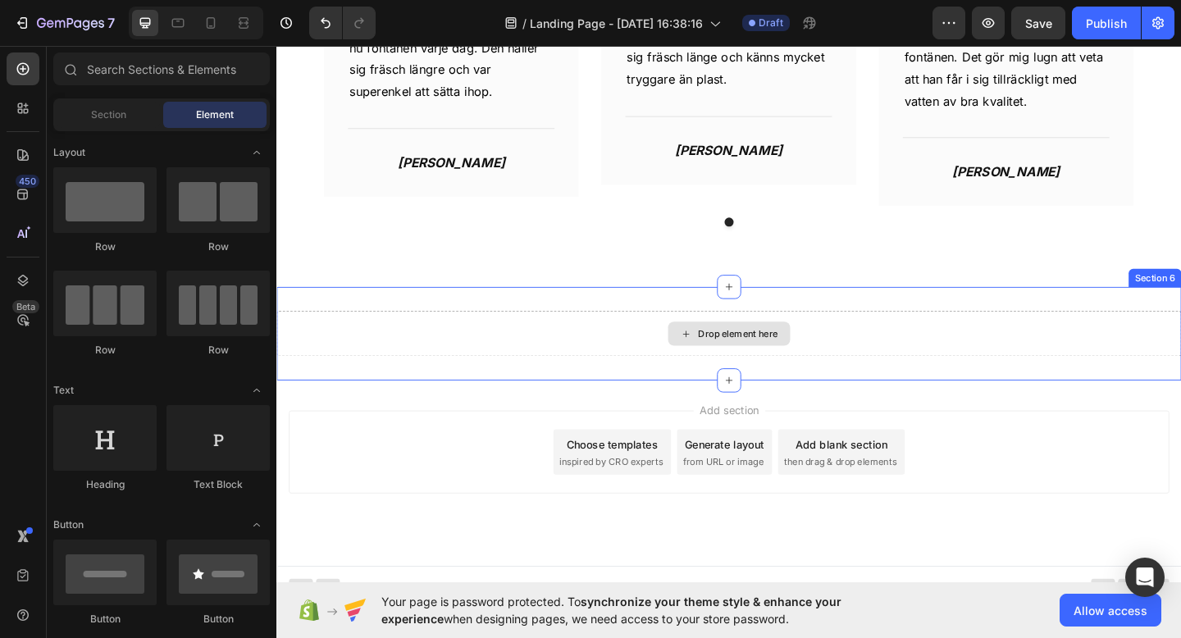
click at [875, 350] on div "Drop element here" at bounding box center [768, 359] width 984 height 49
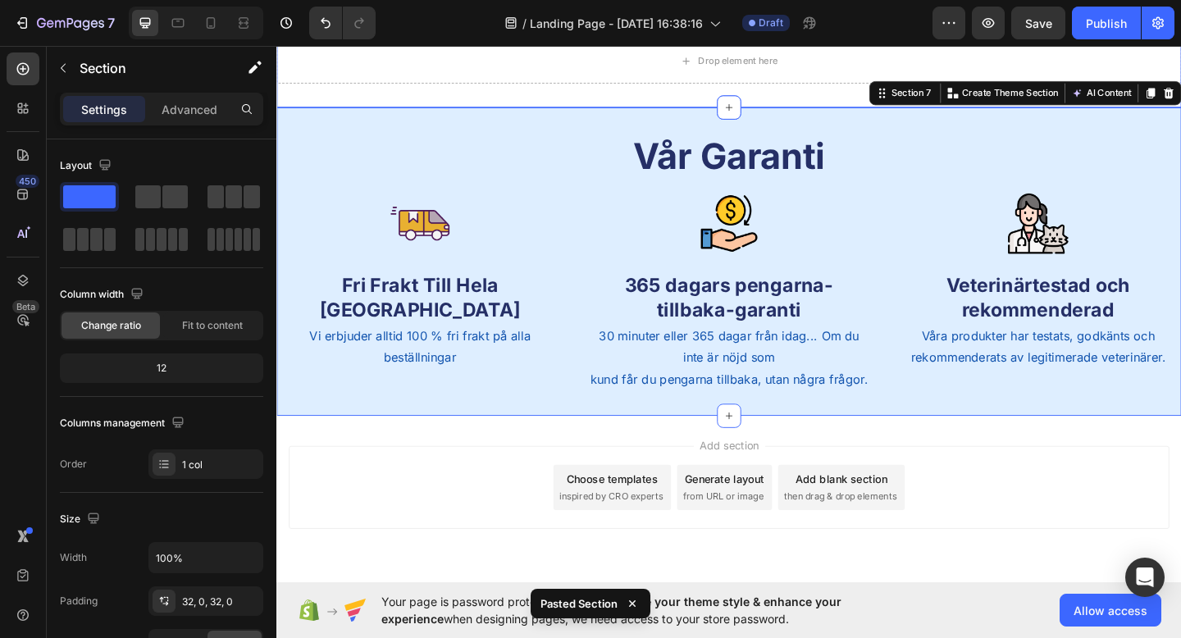
scroll to position [3419, 0]
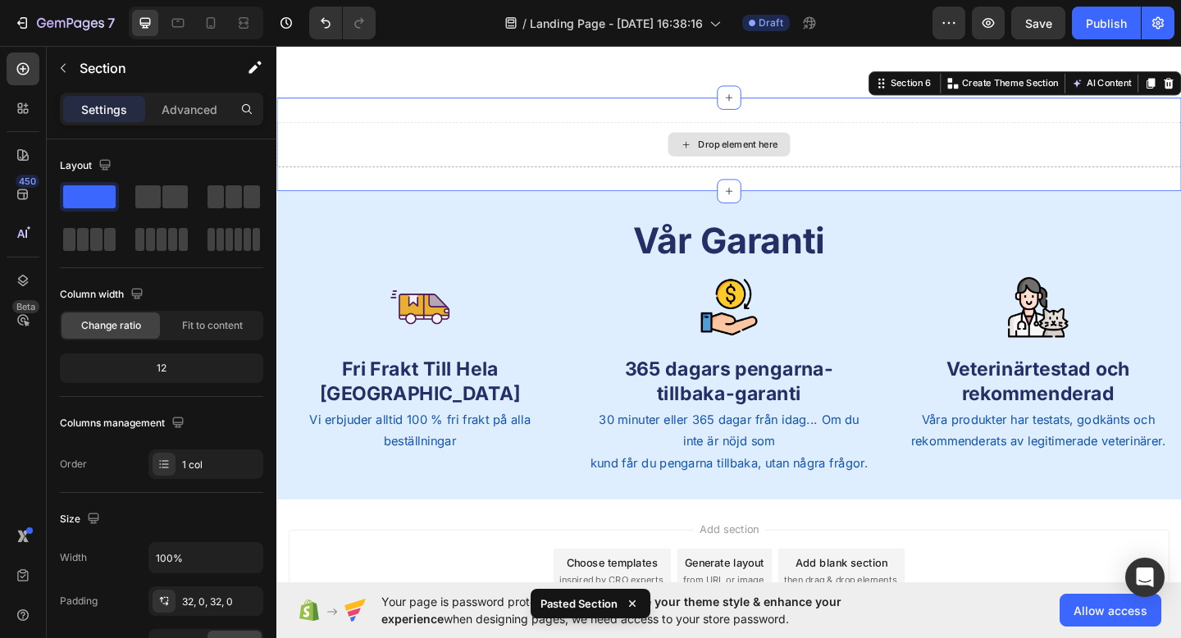
click at [844, 159] on div "Drop element here" at bounding box center [768, 153] width 984 height 49
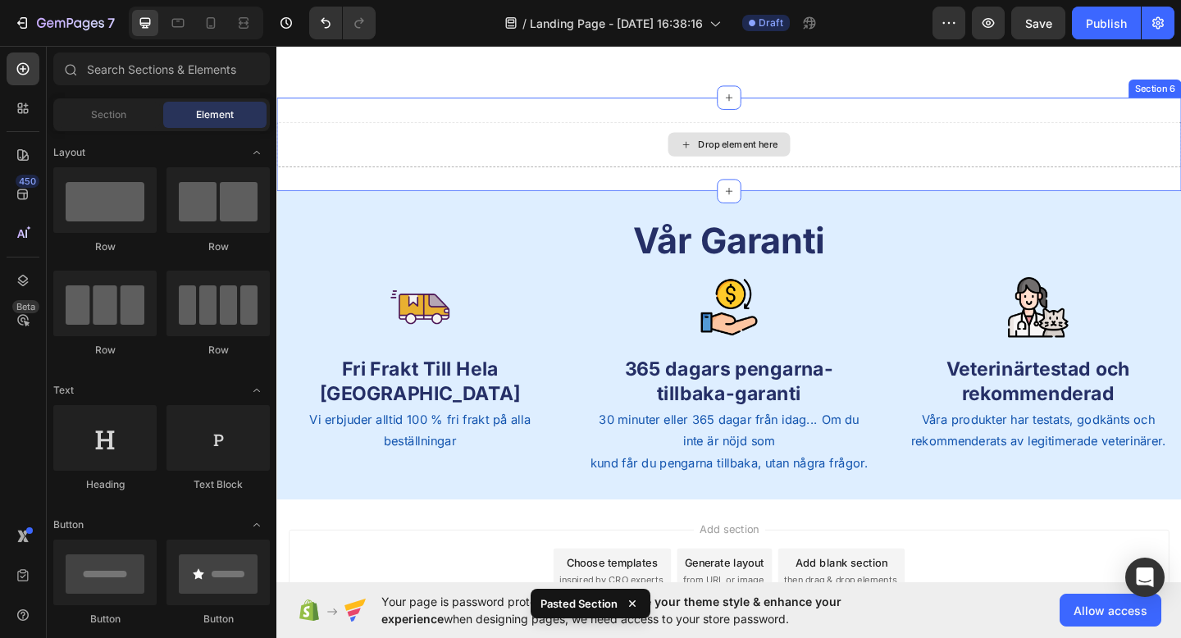
click at [792, 162] on div "Drop element here" at bounding box center [768, 153] width 133 height 26
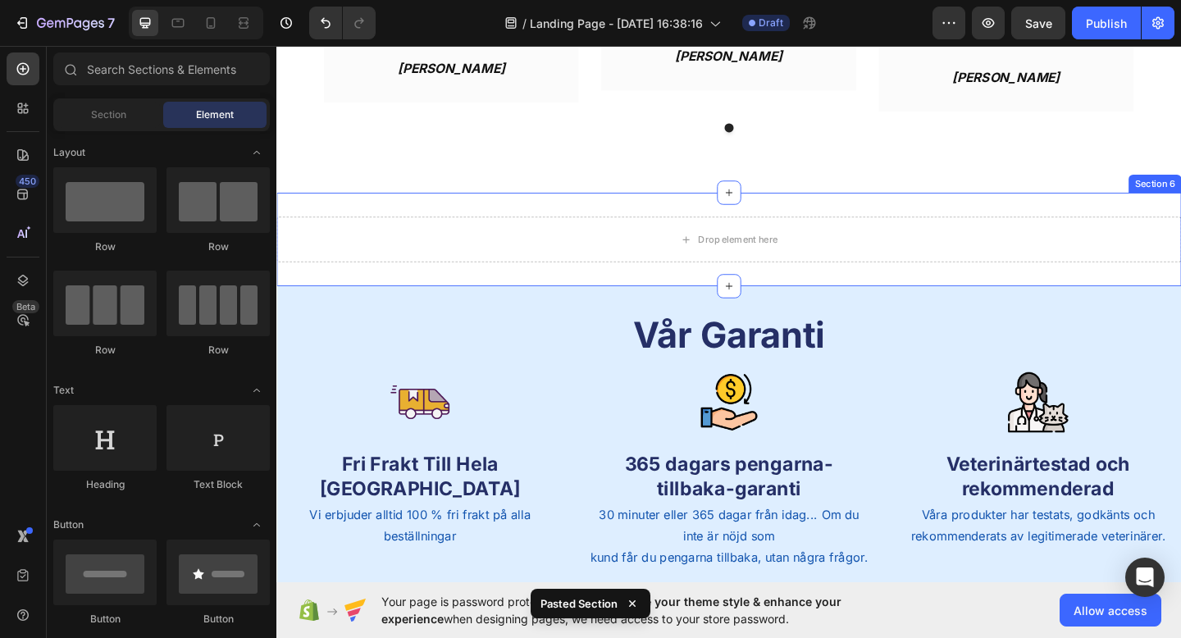
scroll to position [3274, 0]
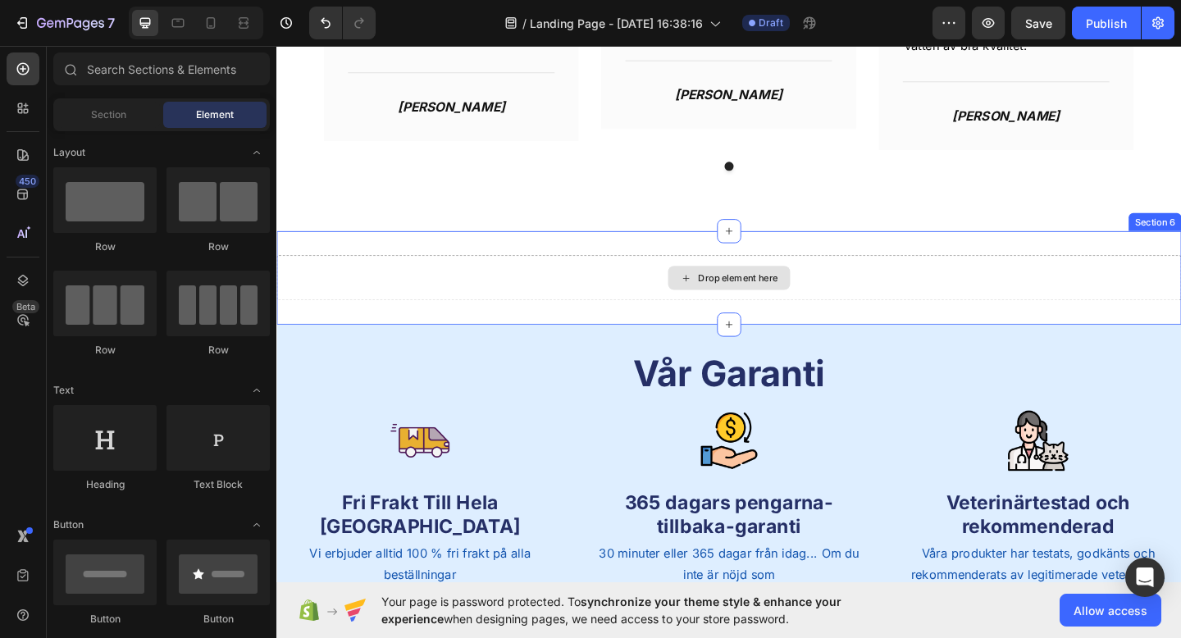
click at [733, 305] on div "Drop element here" at bounding box center [768, 298] width 133 height 26
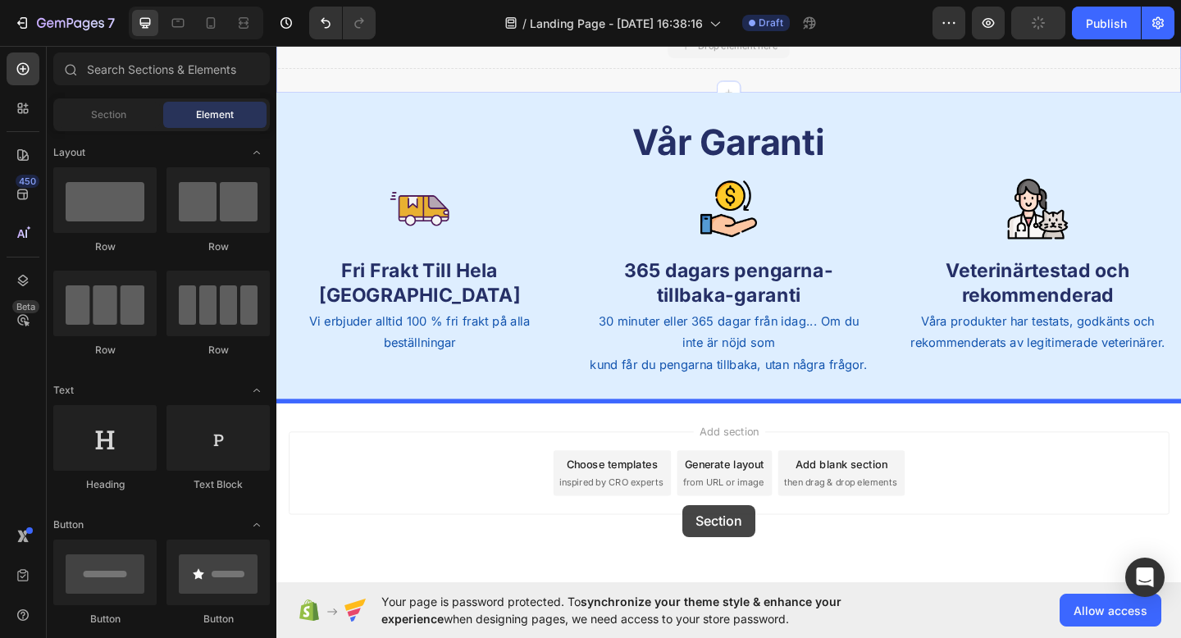
scroll to position [3563, 0]
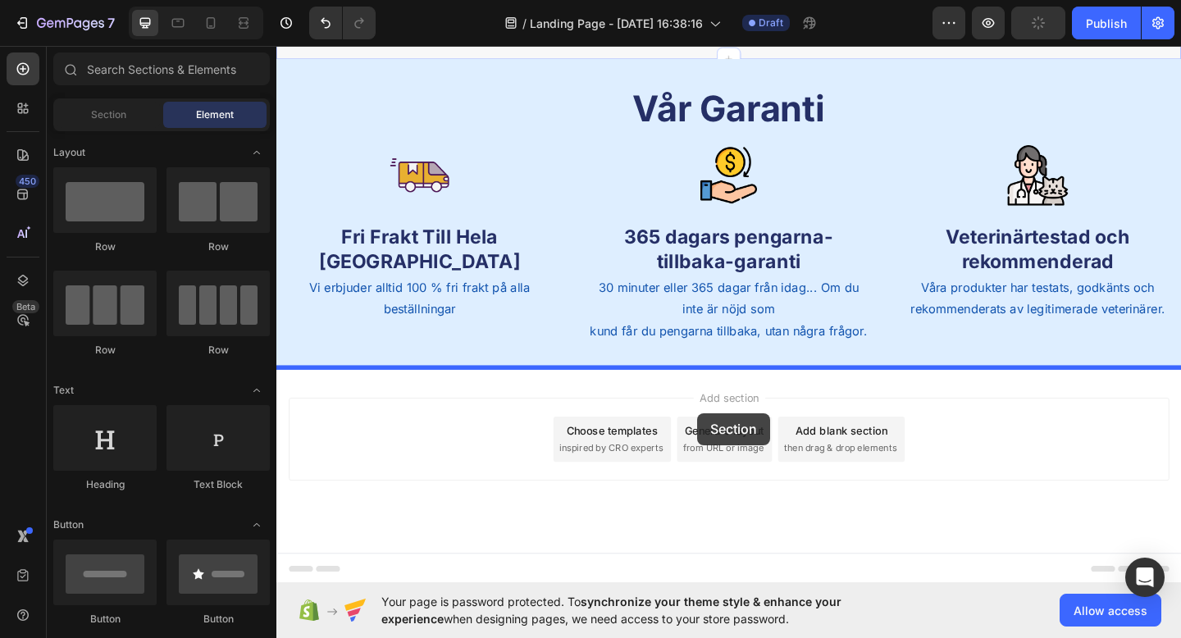
drag, startPoint x: 733, startPoint y: 305, endPoint x: 733, endPoint y: 445, distance: 140.3
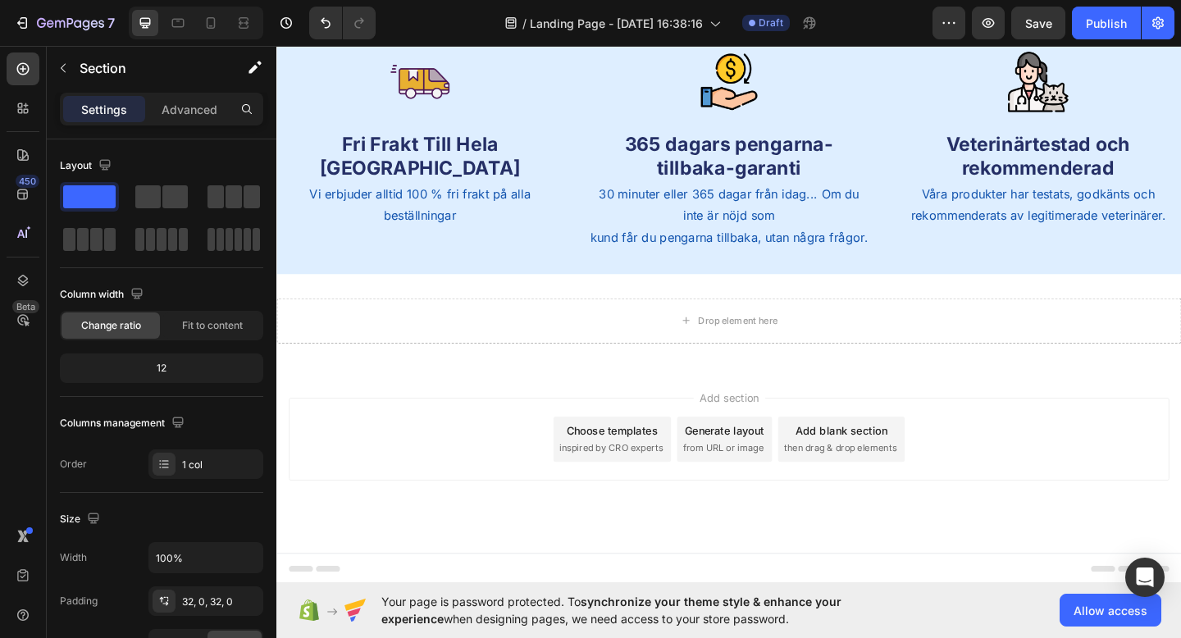
click at [894, 306] on div "Drop element here Section 7" at bounding box center [768, 345] width 984 height 102
click at [878, 341] on div "Drop element here" at bounding box center [768, 345] width 984 height 49
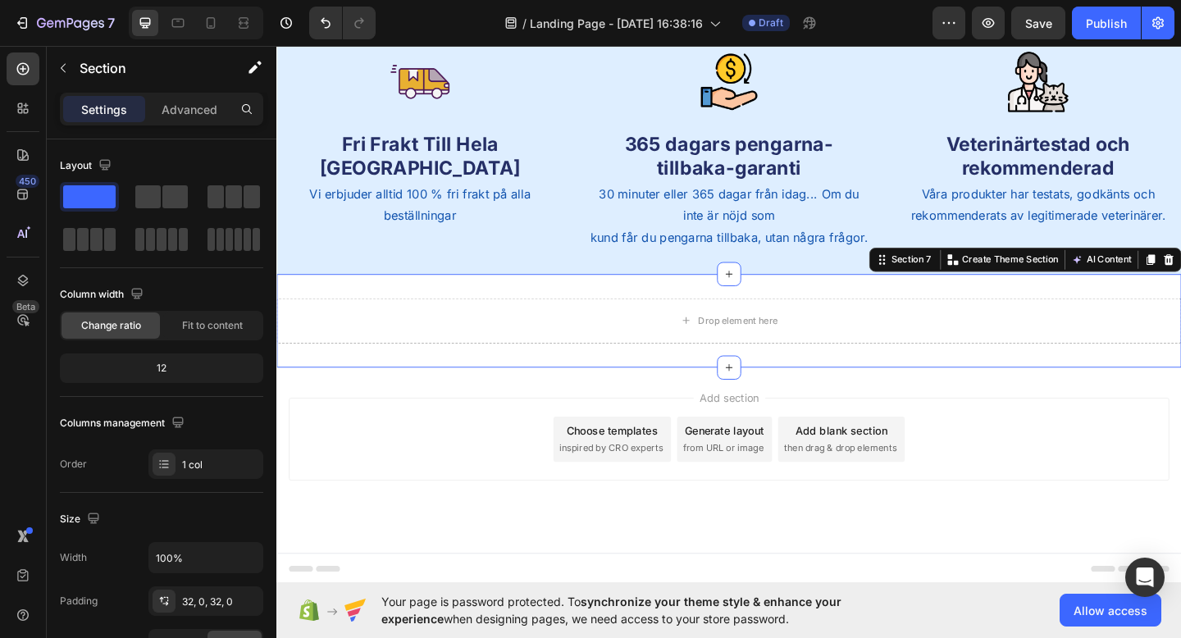
click at [896, 308] on div "Drop element here Section 7 You can create reusable sections Create Theme Secti…" at bounding box center [768, 345] width 984 height 102
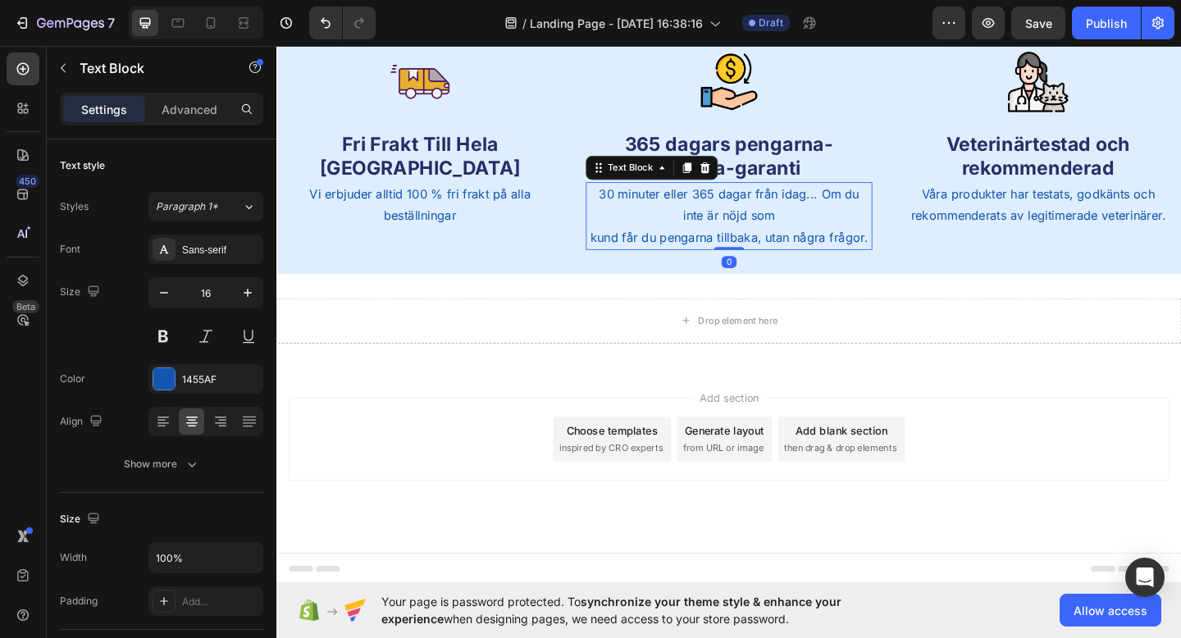
click at [891, 253] on p "30 minuter eller 365 dagar från idag... Om du inte är nöjd som kund får du peng…" at bounding box center [768, 231] width 308 height 71
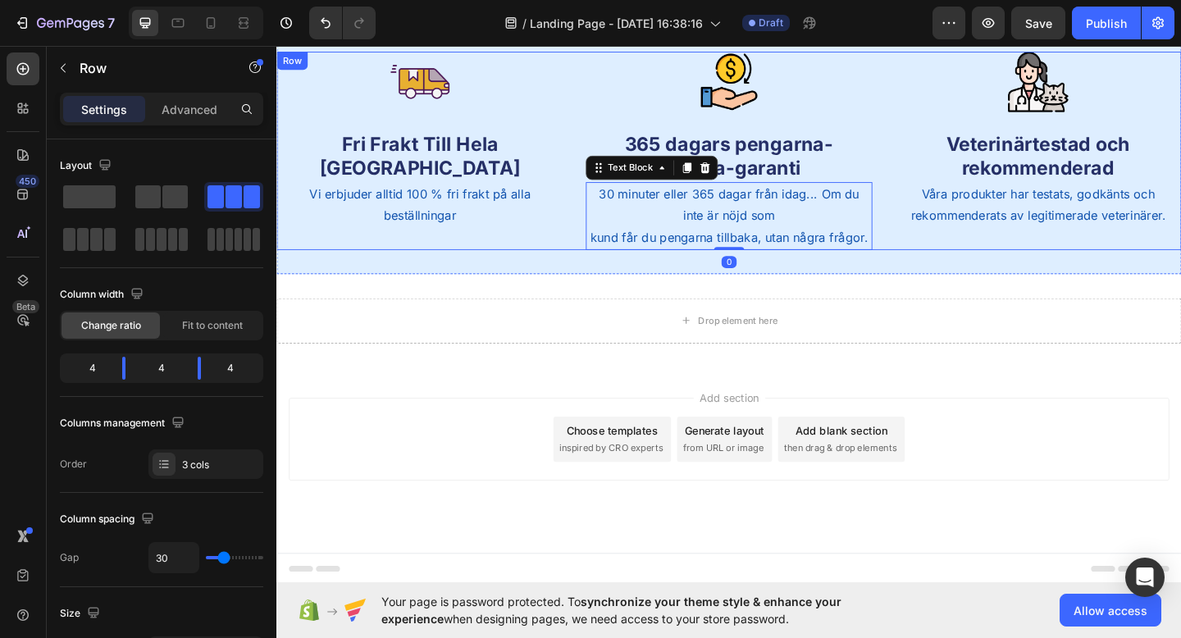
click at [946, 251] on div "Image Fri Frakt Till Hela Sverige Text Block Vi erbjuder alltid 100 % fri frakt…" at bounding box center [768, 161] width 984 height 216
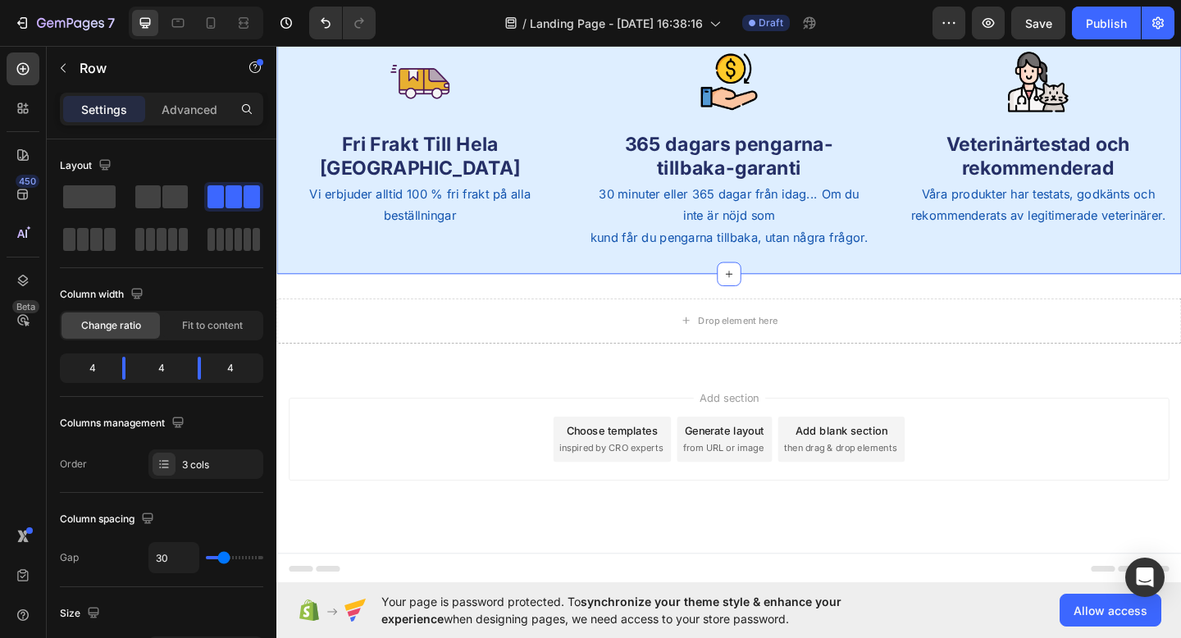
click at [938, 288] on div "Vår Garanti Heading Row Image Fri Frakt Till Hela Sverige Text Block Vi erbjude…" at bounding box center [768, 126] width 984 height 335
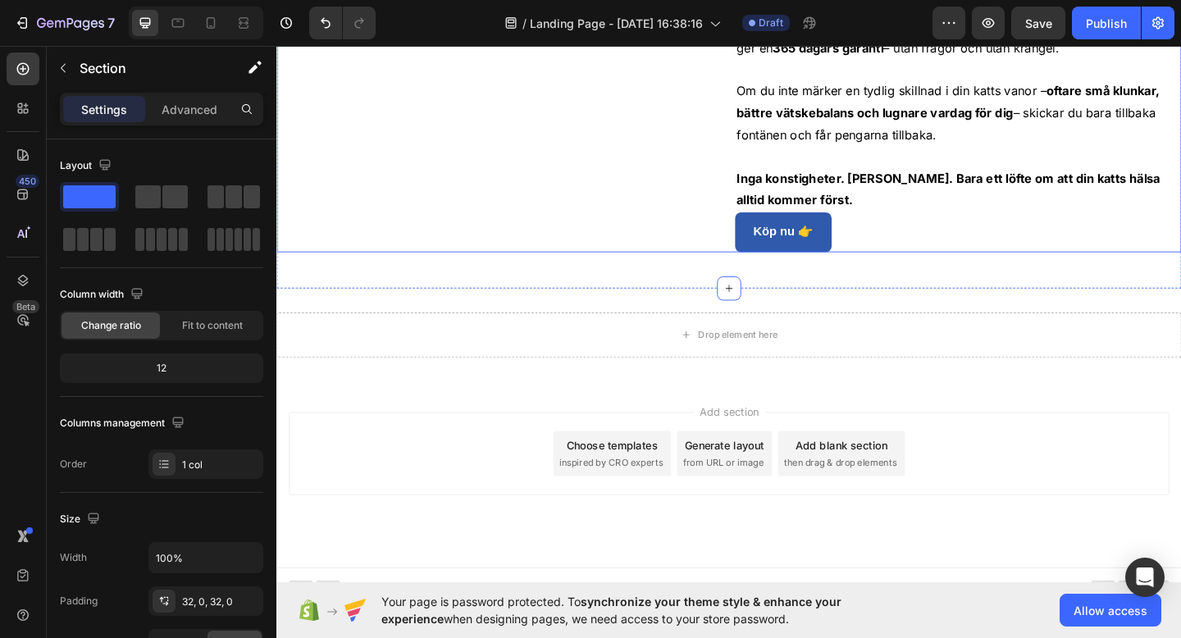
scroll to position [4114, 0]
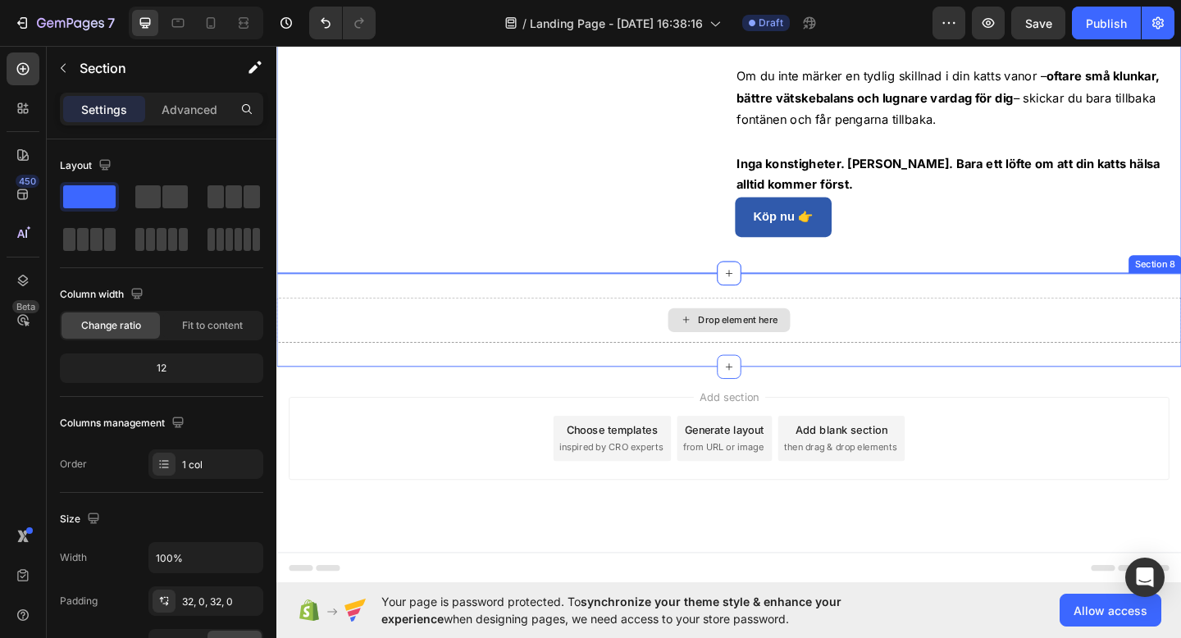
click at [590, 322] on div "Drop element here" at bounding box center [768, 344] width 984 height 49
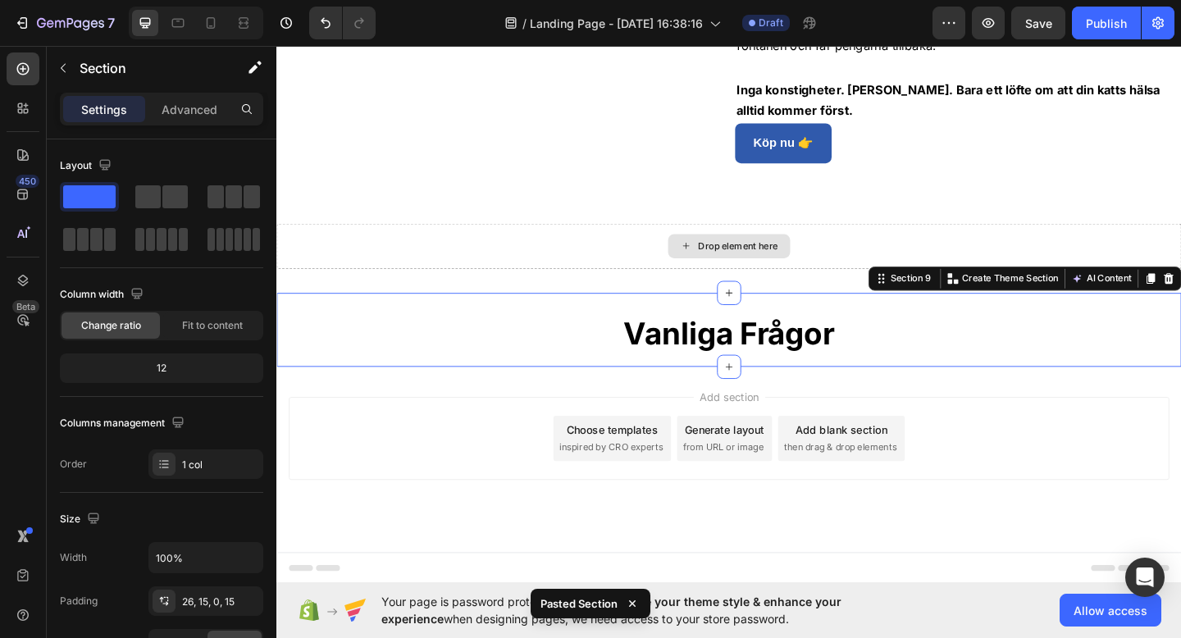
scroll to position [4098, 0]
click at [854, 289] on div "Drop element here" at bounding box center [768, 264] width 984 height 49
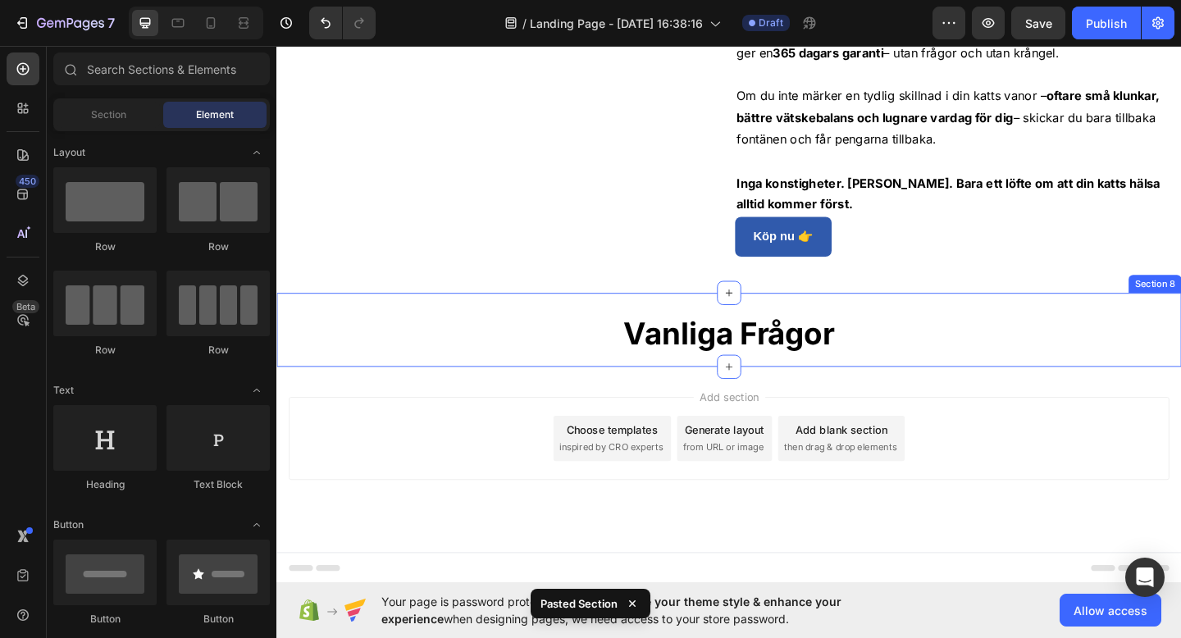
scroll to position [4070, 0]
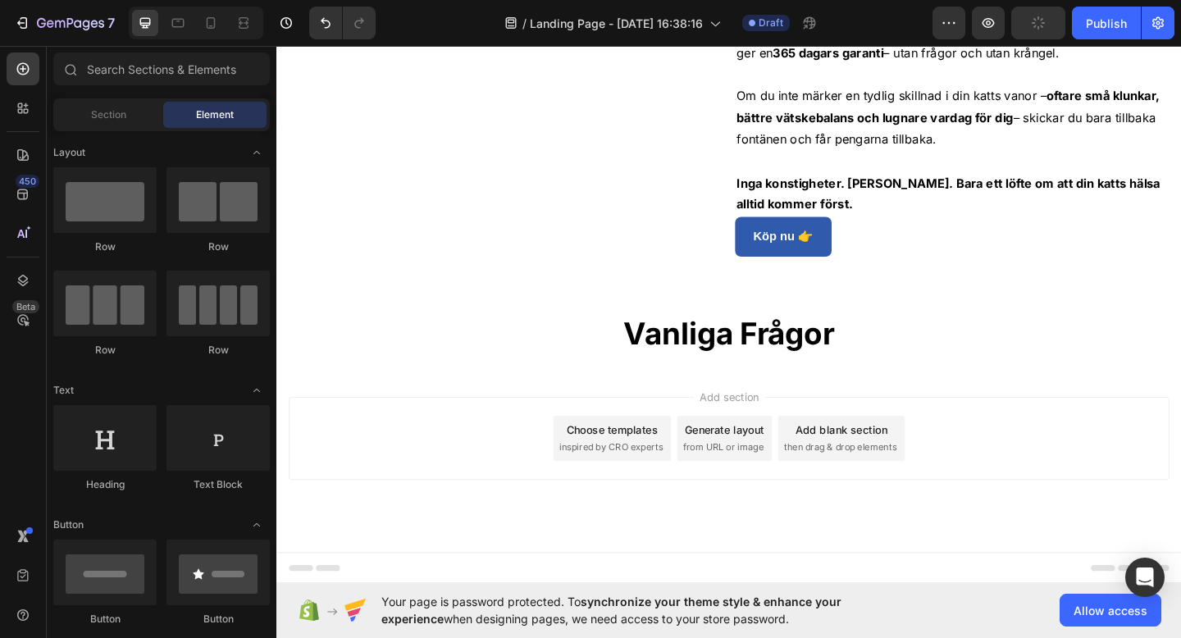
click at [845, 436] on div "Add section Choose templates inspired by CRO experts Generate layout from URL o…" at bounding box center [768, 496] width 984 height 202
click at [847, 447] on div "Add section Choose templates inspired by CRO experts Generate layout from URL o…" at bounding box center [768, 496] width 984 height 202
click at [848, 457] on div "Add section Choose templates inspired by CRO experts Generate layout from URL o…" at bounding box center [769, 473] width 958 height 90
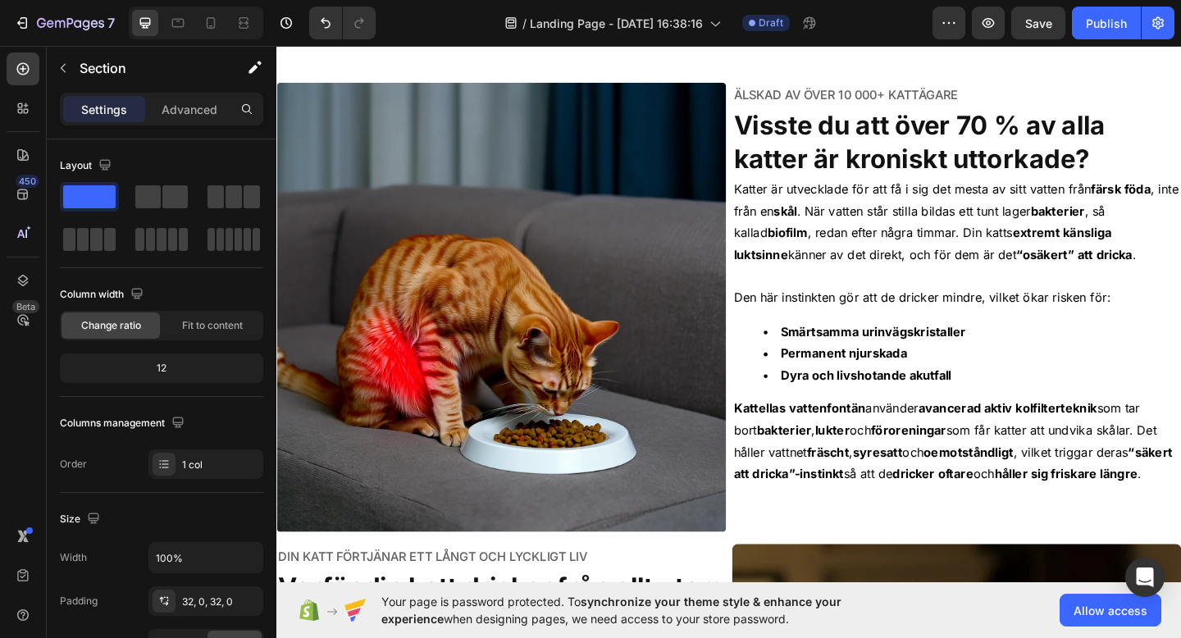
scroll to position [583, 0]
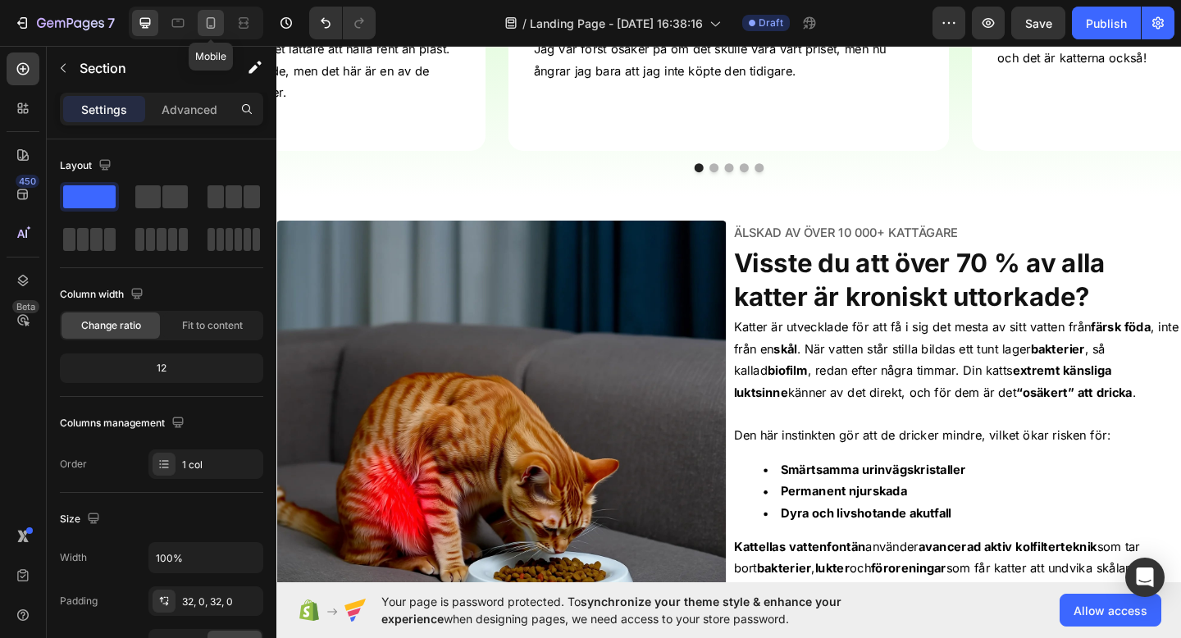
click at [212, 16] on icon at bounding box center [211, 23] width 16 height 16
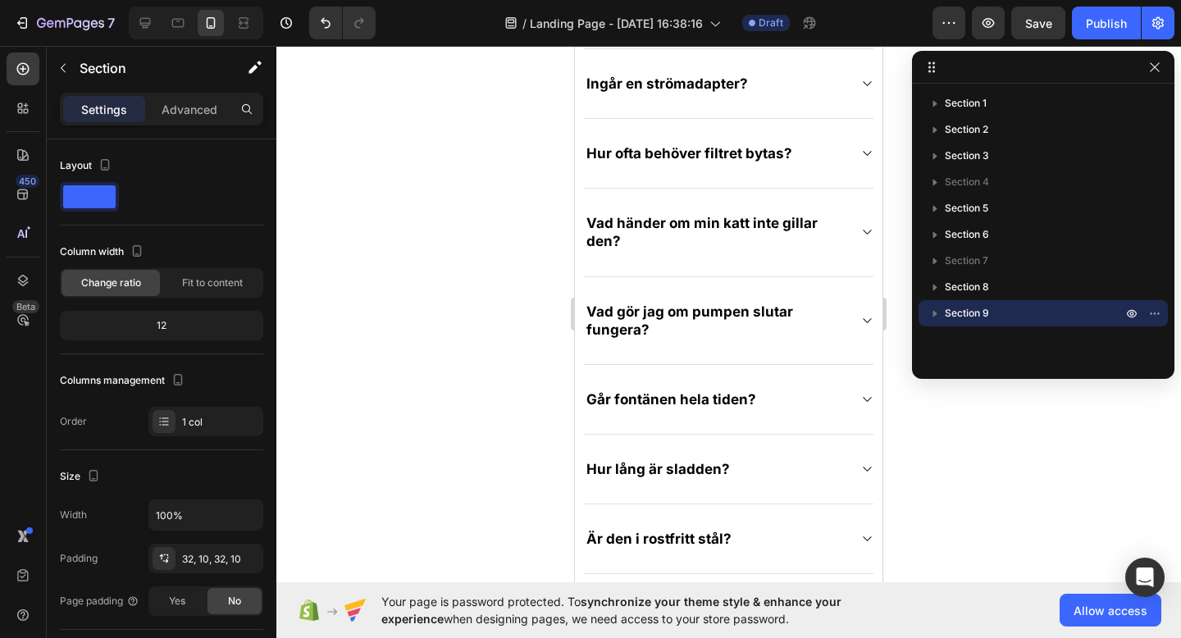
scroll to position [5435, 0]
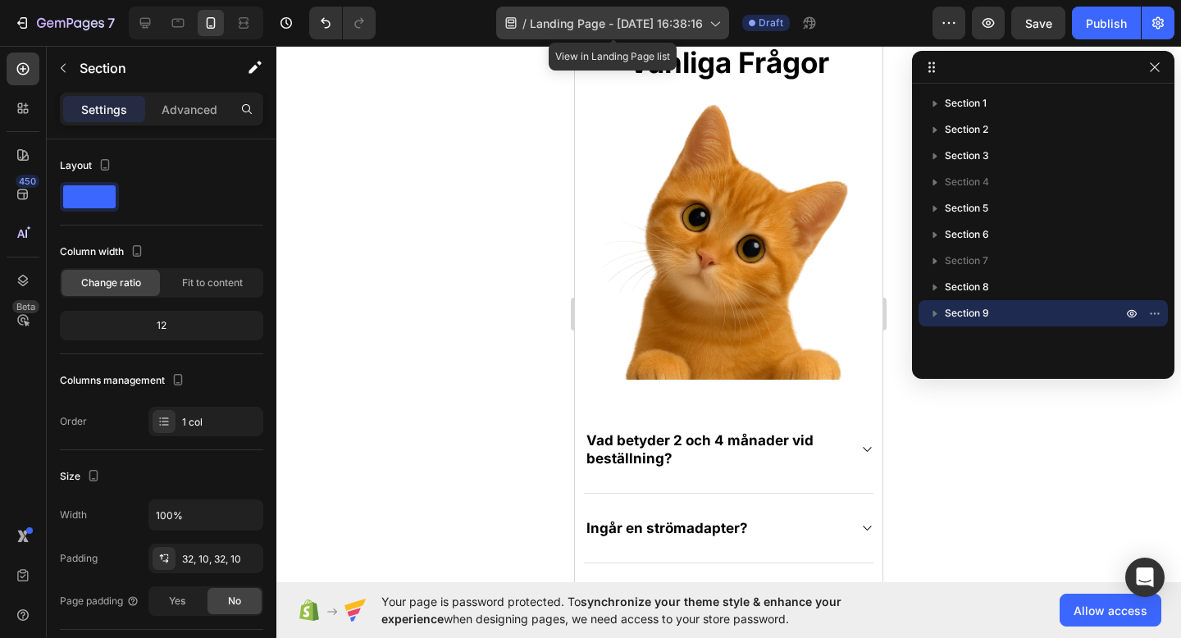
click at [577, 25] on span "Landing Page - [DATE] 16:38:16" at bounding box center [616, 23] width 173 height 17
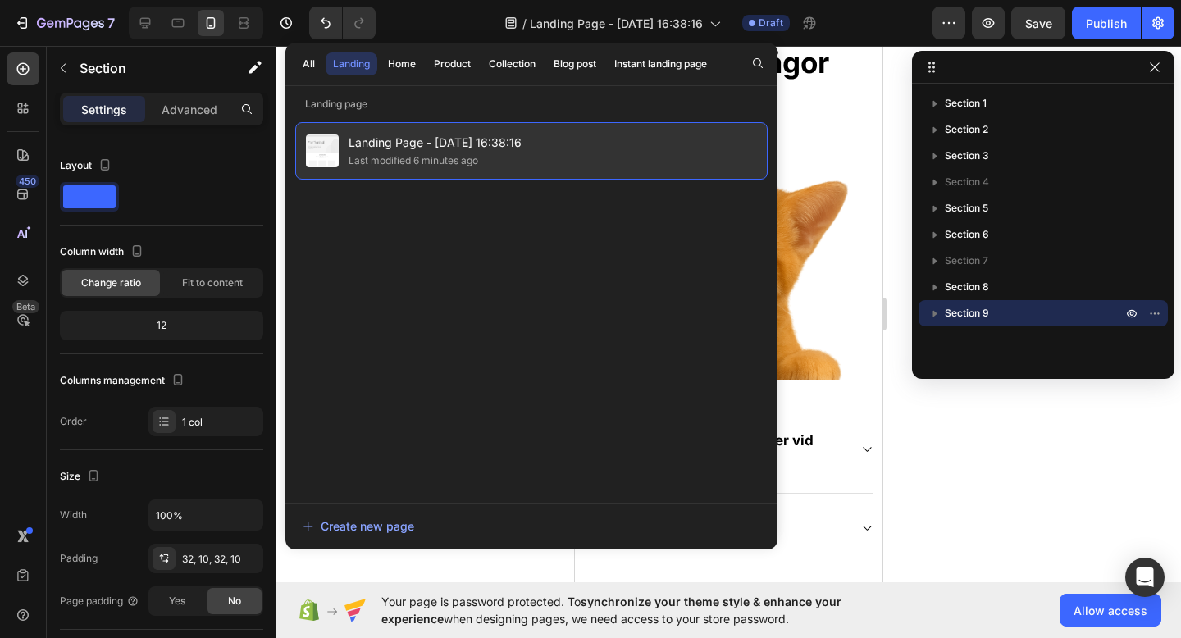
click at [411, 154] on div "Last modified 6 minutes ago" at bounding box center [414, 161] width 130 height 16
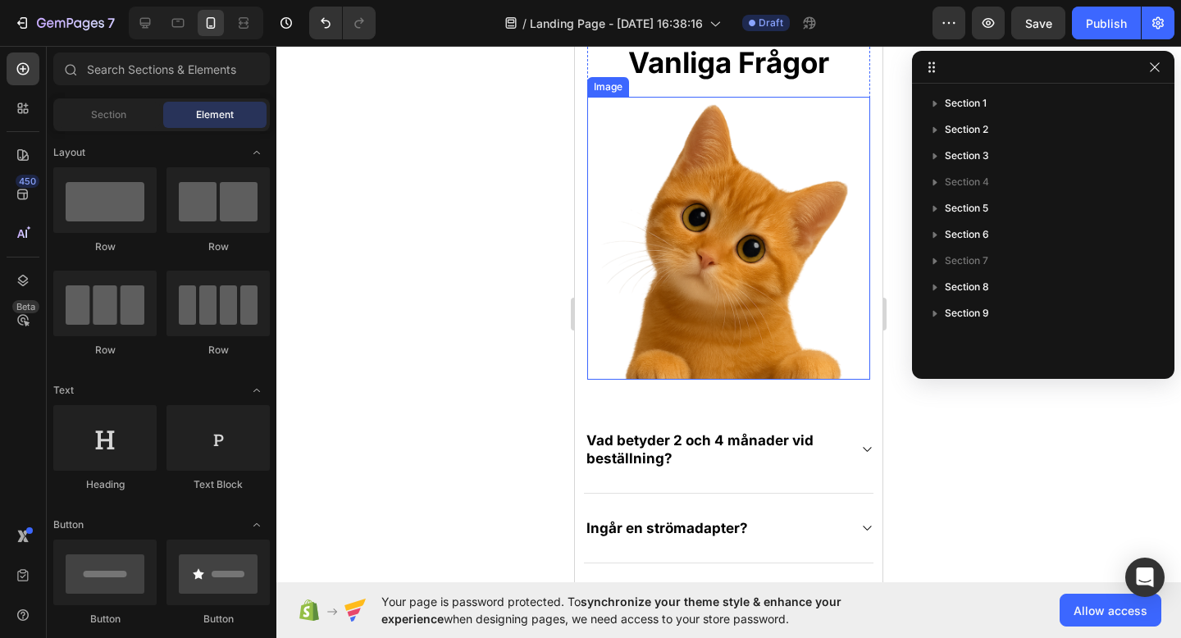
scroll to position [5471, 0]
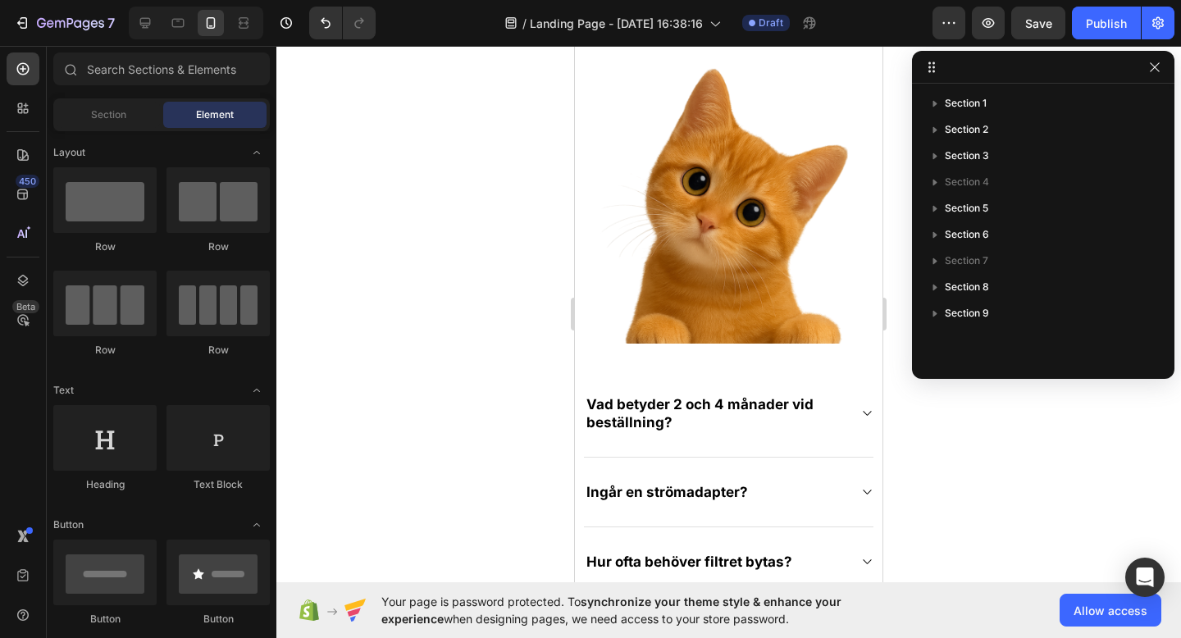
click at [996, 454] on div at bounding box center [728, 342] width 905 height 592
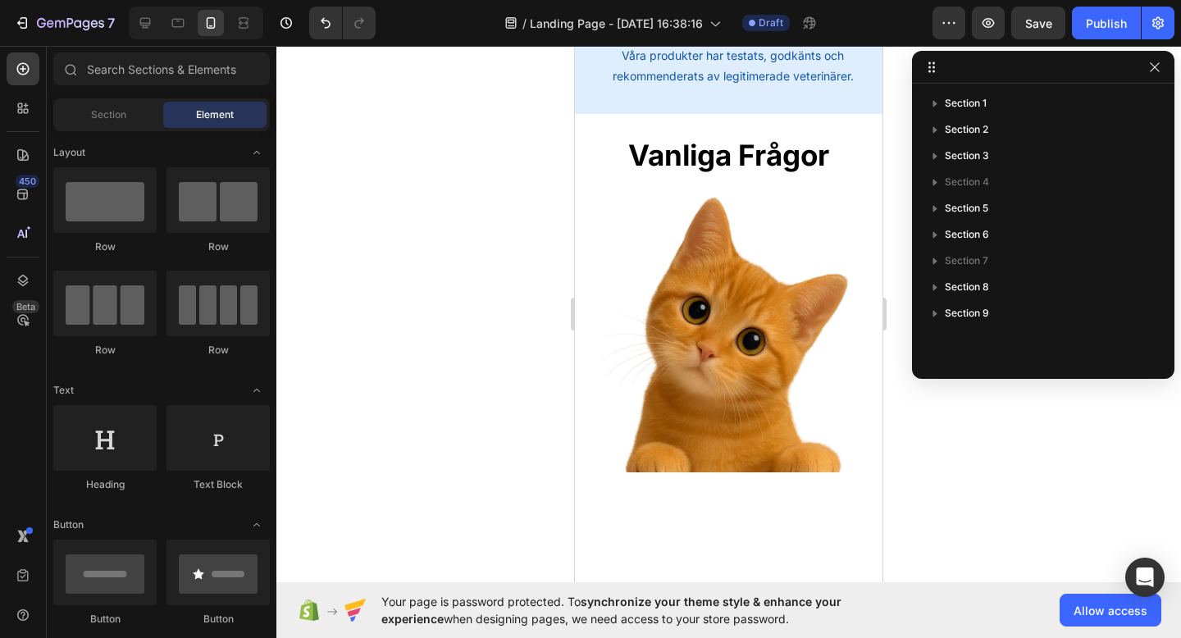
scroll to position [4788, 0]
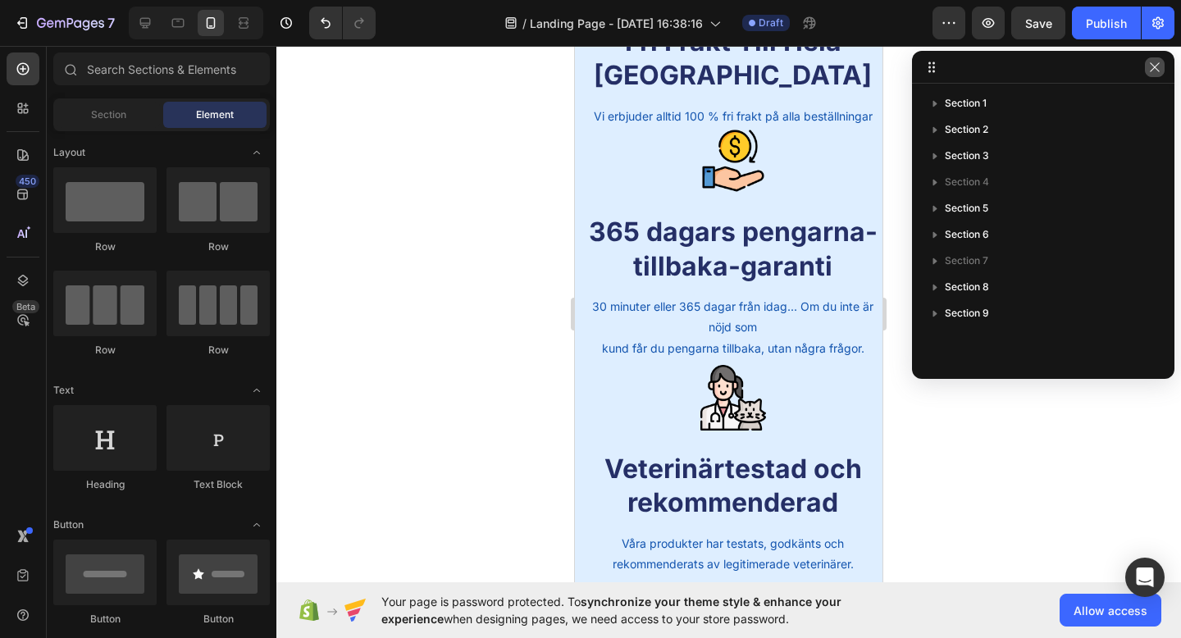
click at [1153, 69] on icon "button" at bounding box center [1154, 66] width 9 height 9
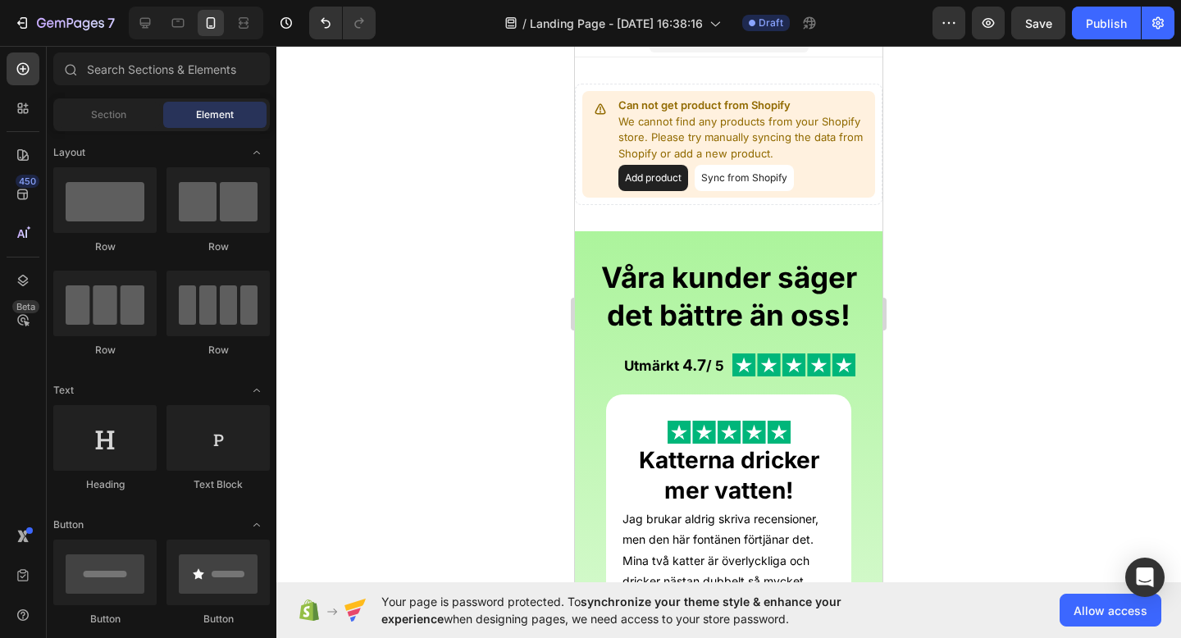
scroll to position [0, 0]
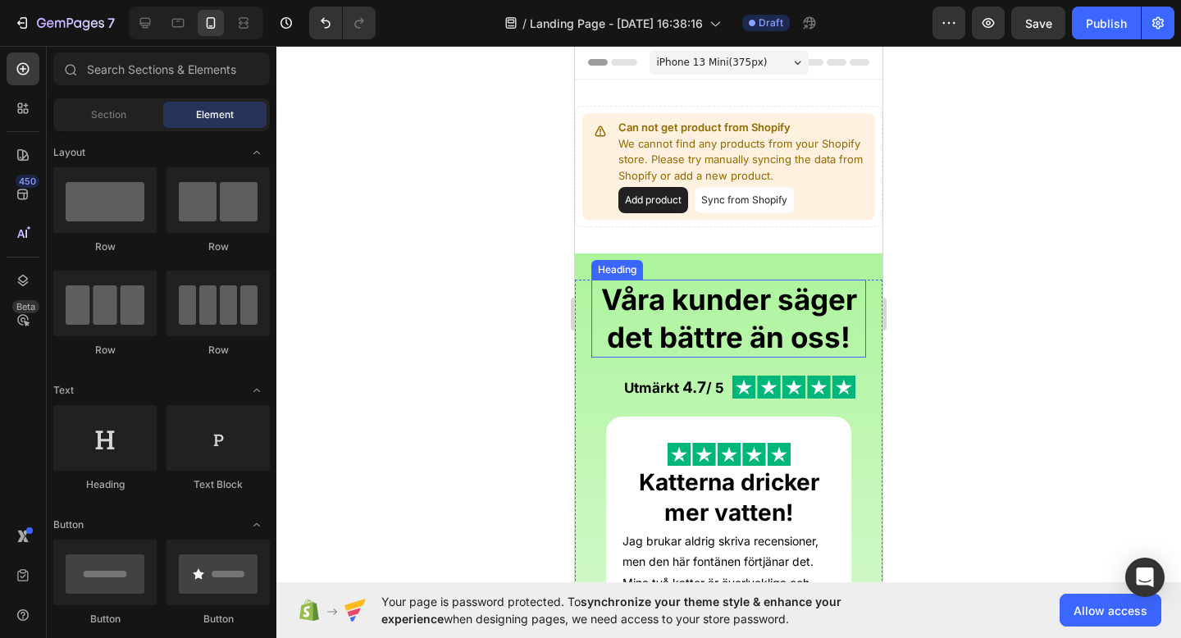
click at [772, 310] on h2 "Våra kunder säger det bättre än oss!" at bounding box center [728, 319] width 275 height 78
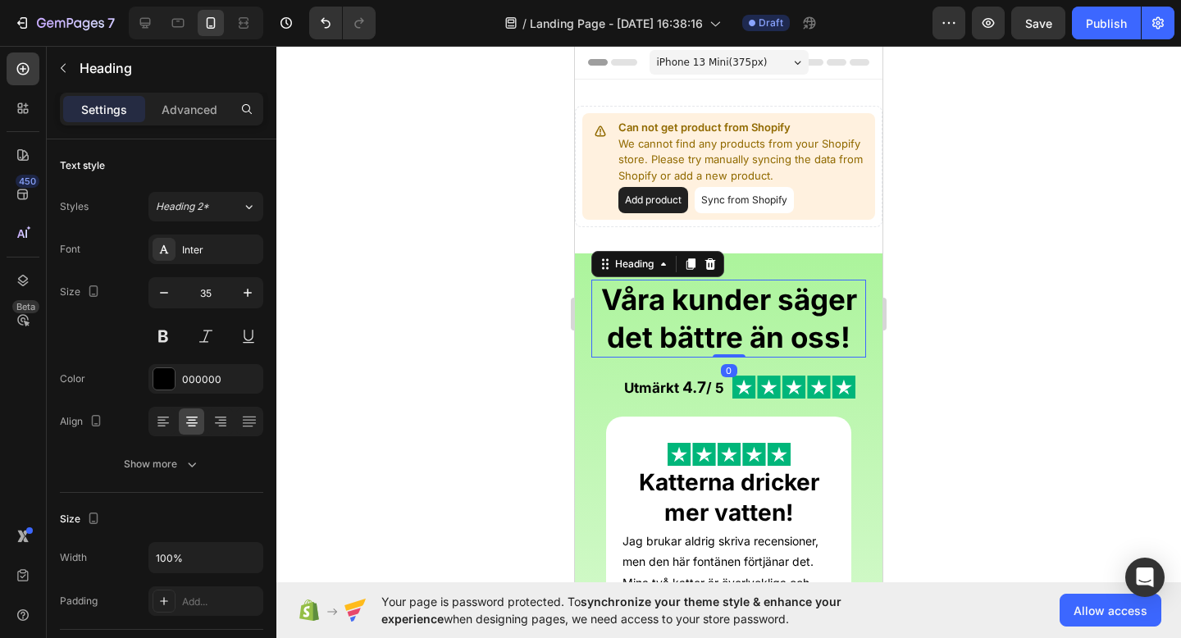
click at [772, 305] on h2 "Våra kunder säger det bättre än oss!" at bounding box center [728, 319] width 275 height 78
click at [772, 305] on p "Våra kunder säger det bättre än oss!" at bounding box center [729, 318] width 272 height 75
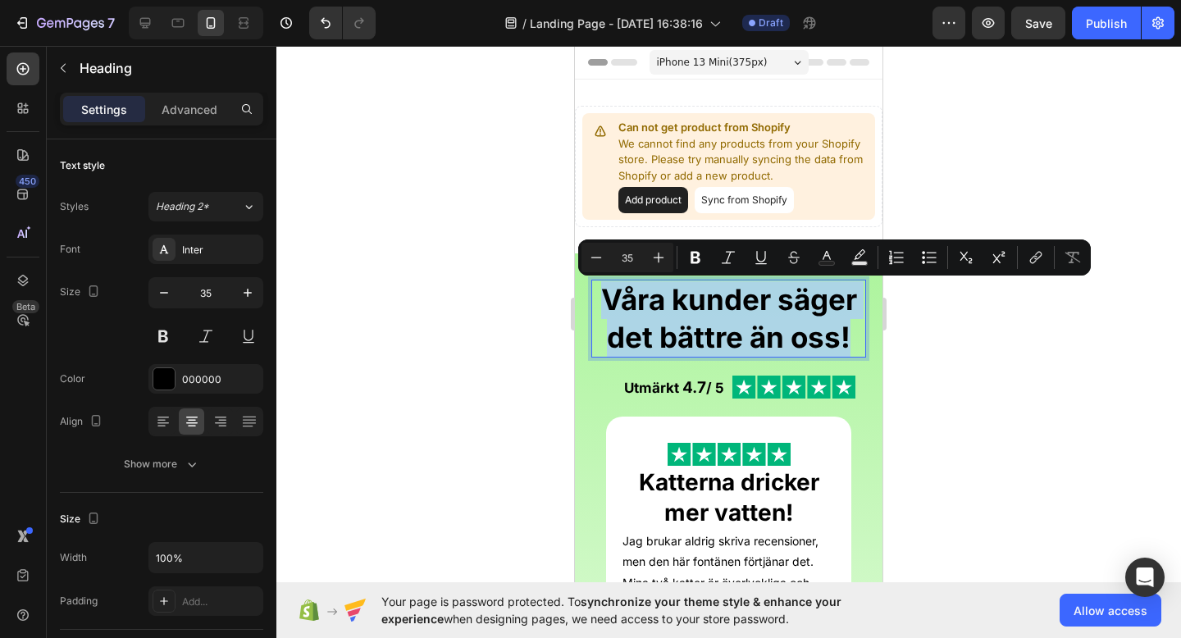
copy p "Våra kunder säger det bättre än oss!"
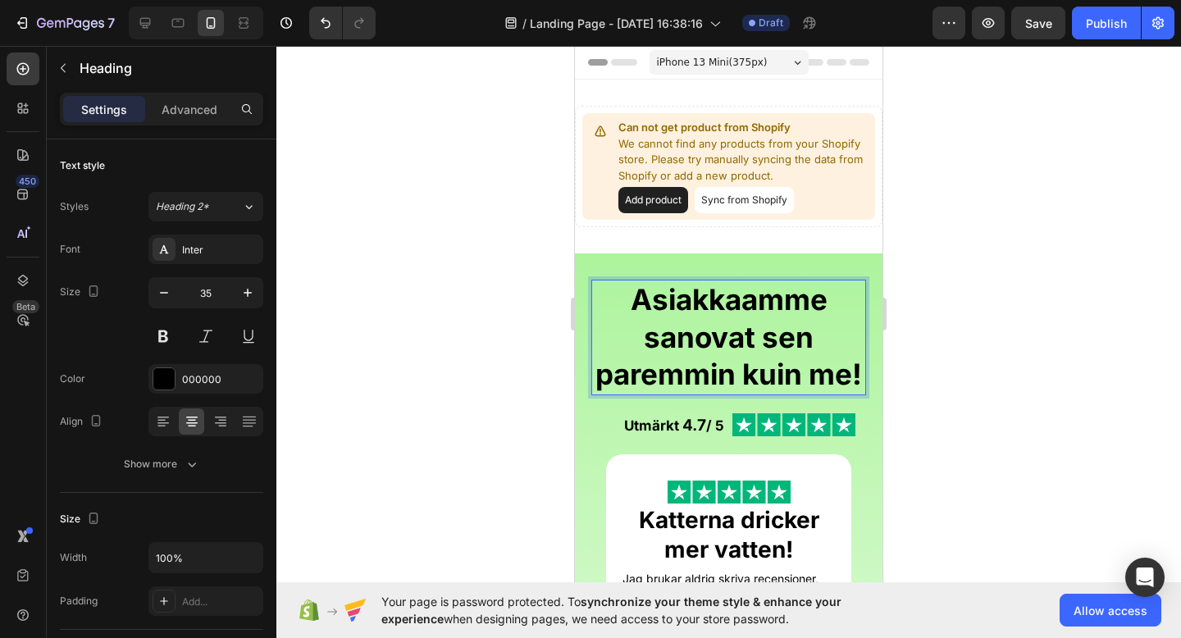
click at [991, 340] on div at bounding box center [728, 342] width 905 height 592
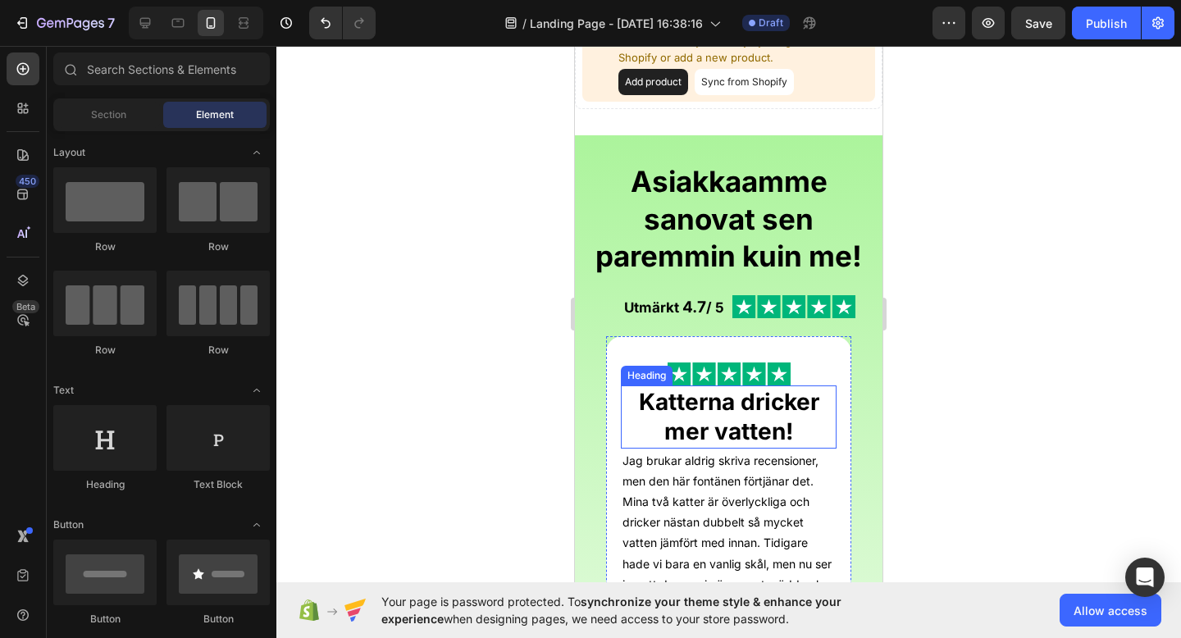
scroll to position [120, 0]
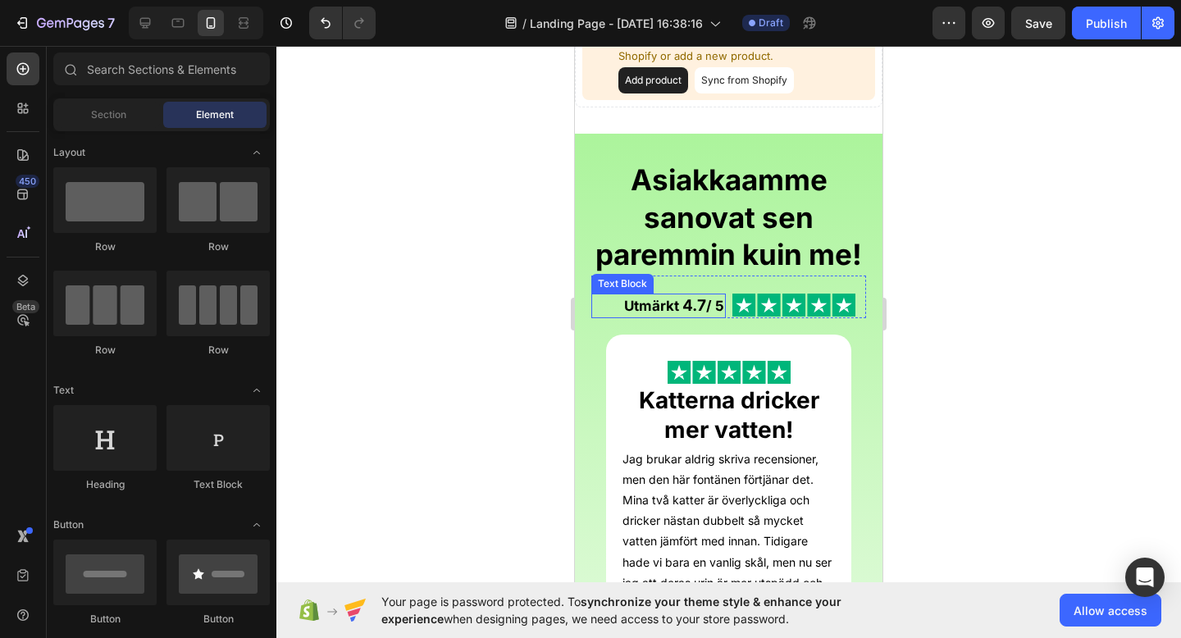
click at [649, 308] on strong "Utmärkt" at bounding box center [651, 306] width 55 height 16
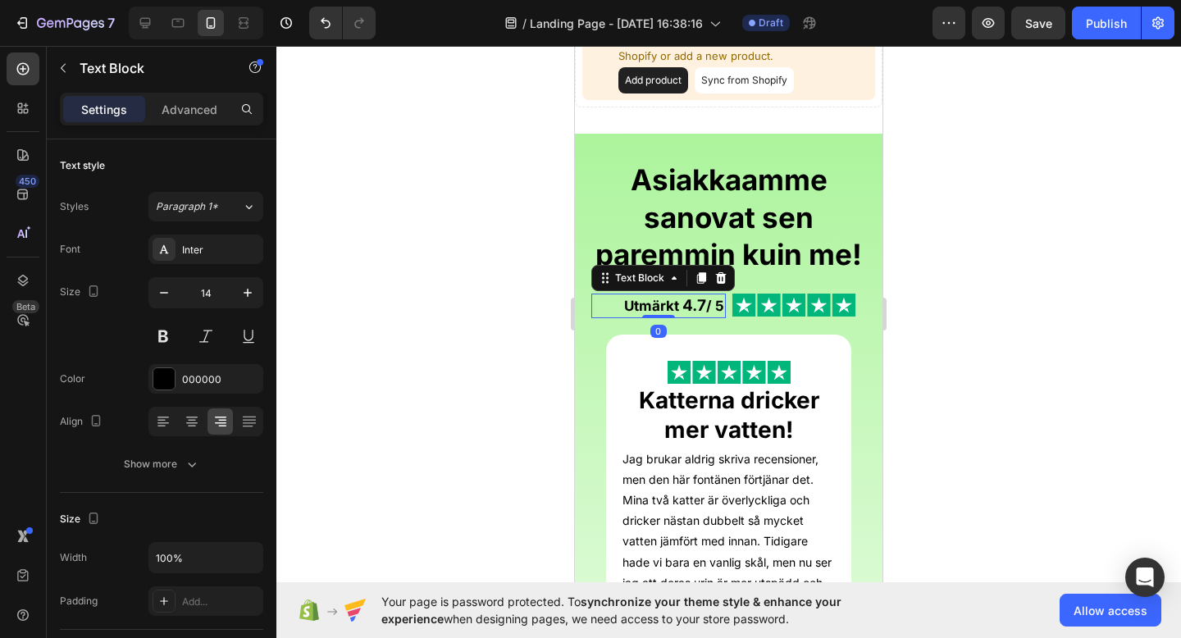
click at [651, 305] on strong "Utmärkt" at bounding box center [651, 306] width 55 height 16
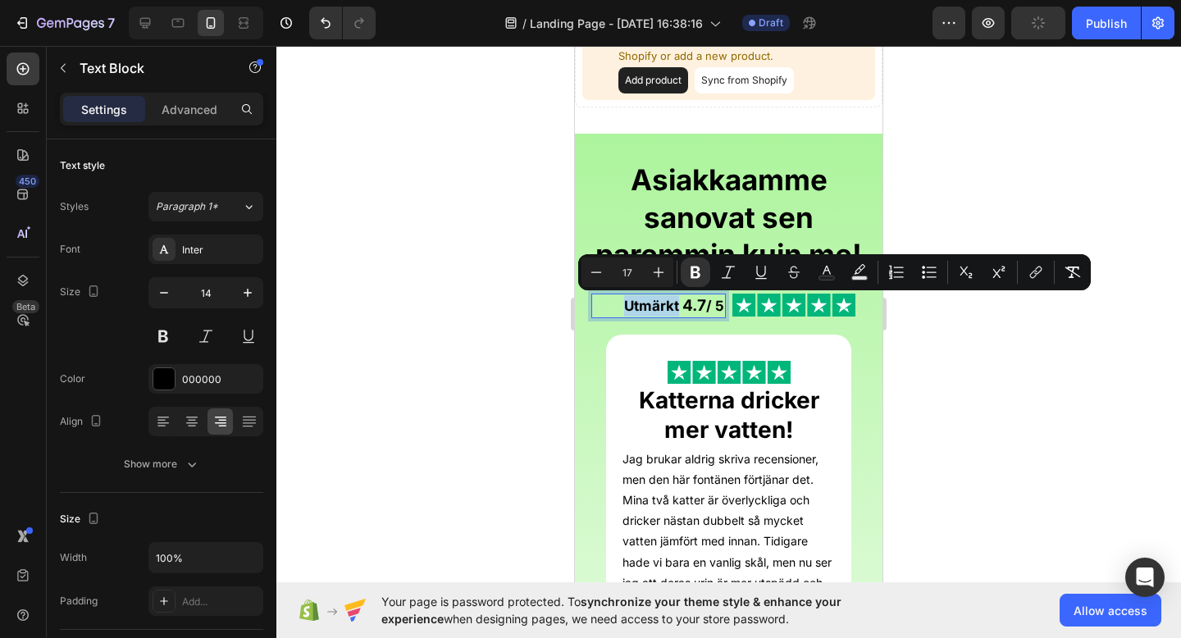
copy strong "Utmärkt"
click at [862, 383] on div "Image Katterna dricker mer vatten! Heading Jag brukar aldrig skriva recensioner…" at bounding box center [728, 634] width 275 height 599
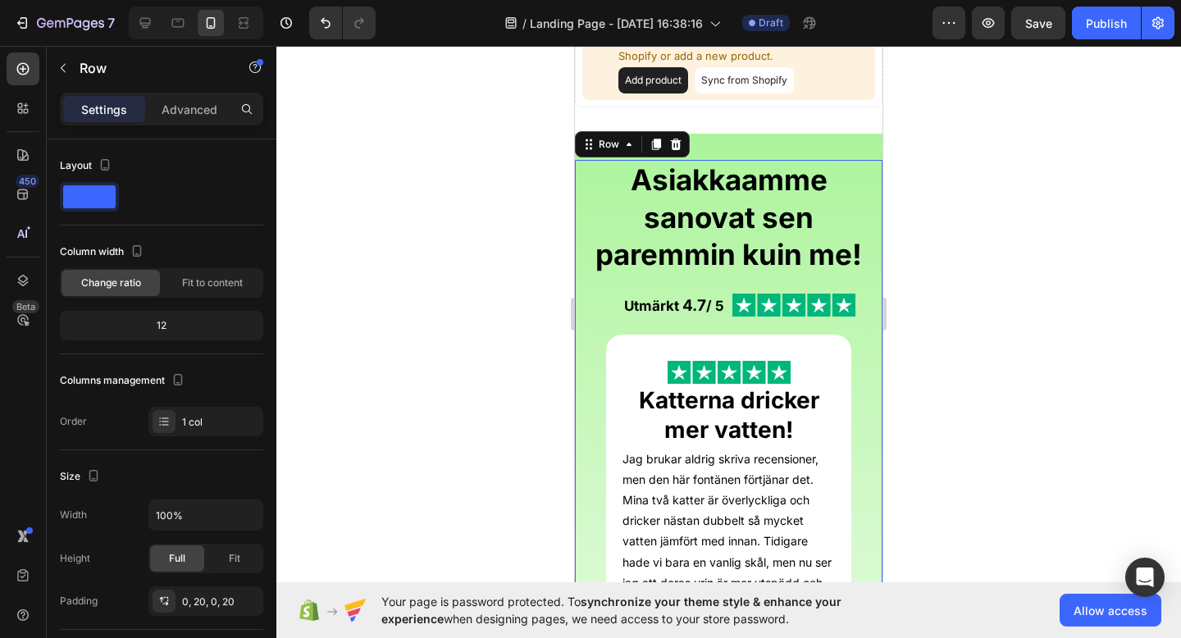
click at [879, 263] on div "Asiakkaamme sanovat sen paremmin kuin me! Heading Utmärkt 4.7 / 5 Text Block Im…" at bounding box center [729, 547] width 308 height 774
click at [954, 256] on div at bounding box center [728, 342] width 905 height 592
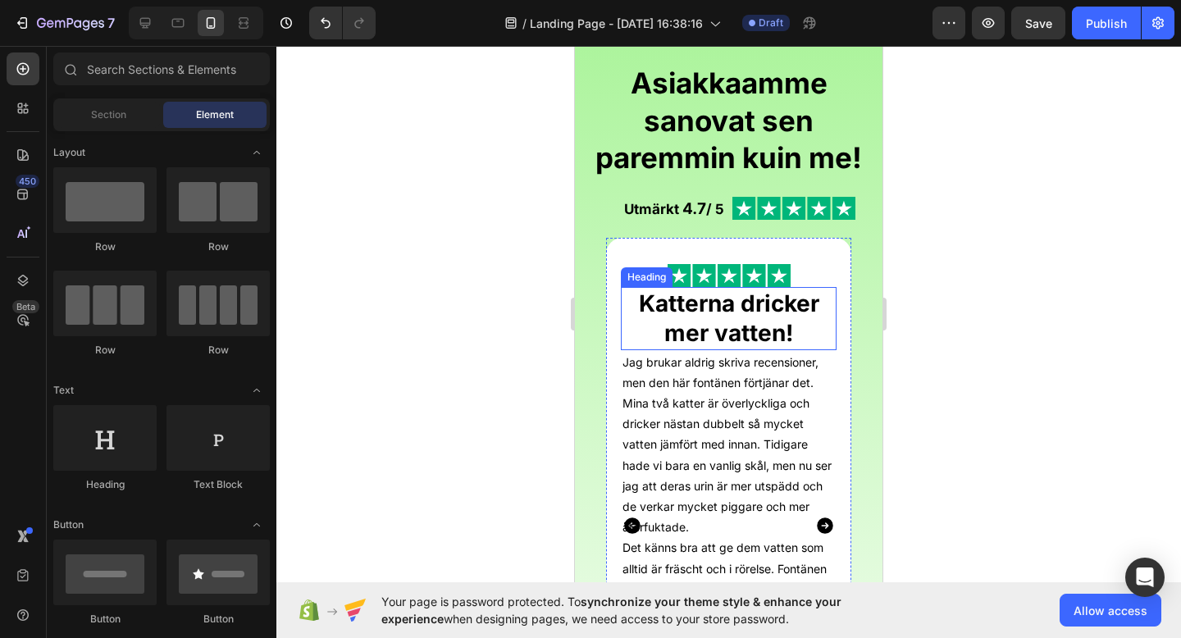
scroll to position [221, 0]
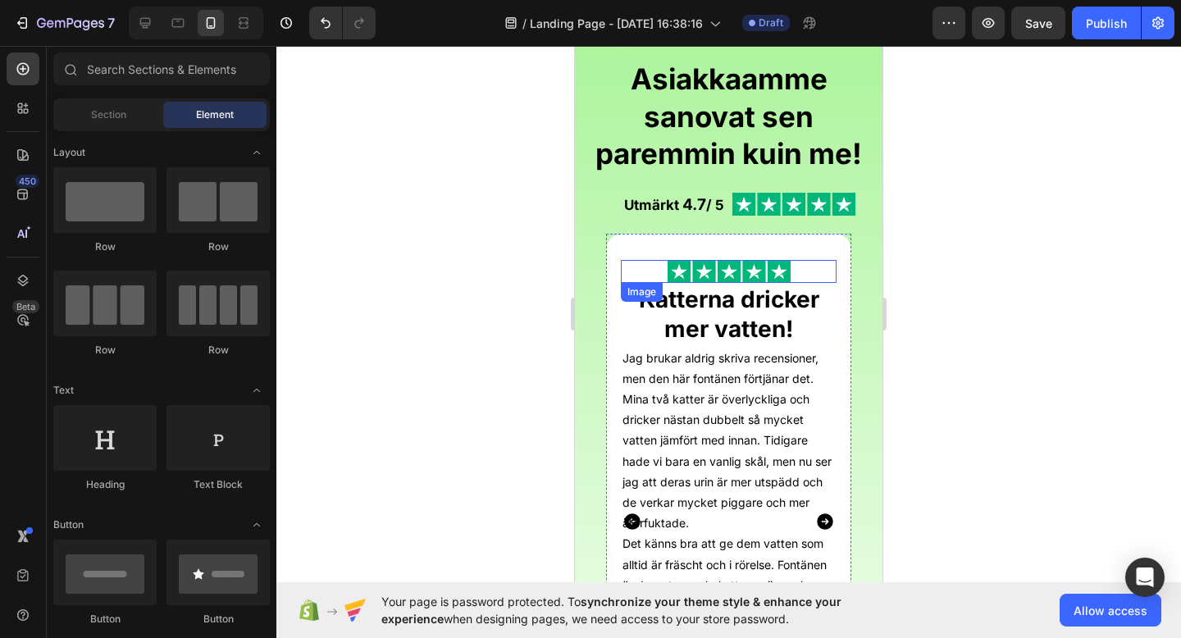
click at [730, 313] on strong "Katterna dricker mer vatten!" at bounding box center [729, 313] width 180 height 57
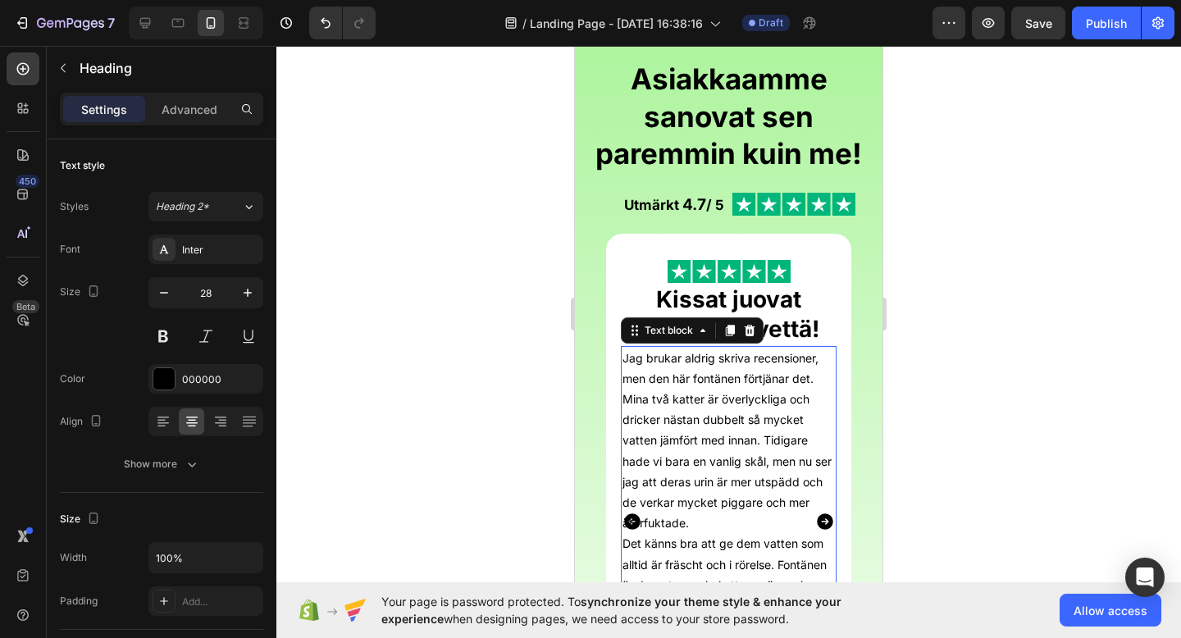
click at [763, 393] on p "Jag brukar aldrig skriva recensioner, men den här fontänen förtjänar det. Mina …" at bounding box center [729, 441] width 212 height 186
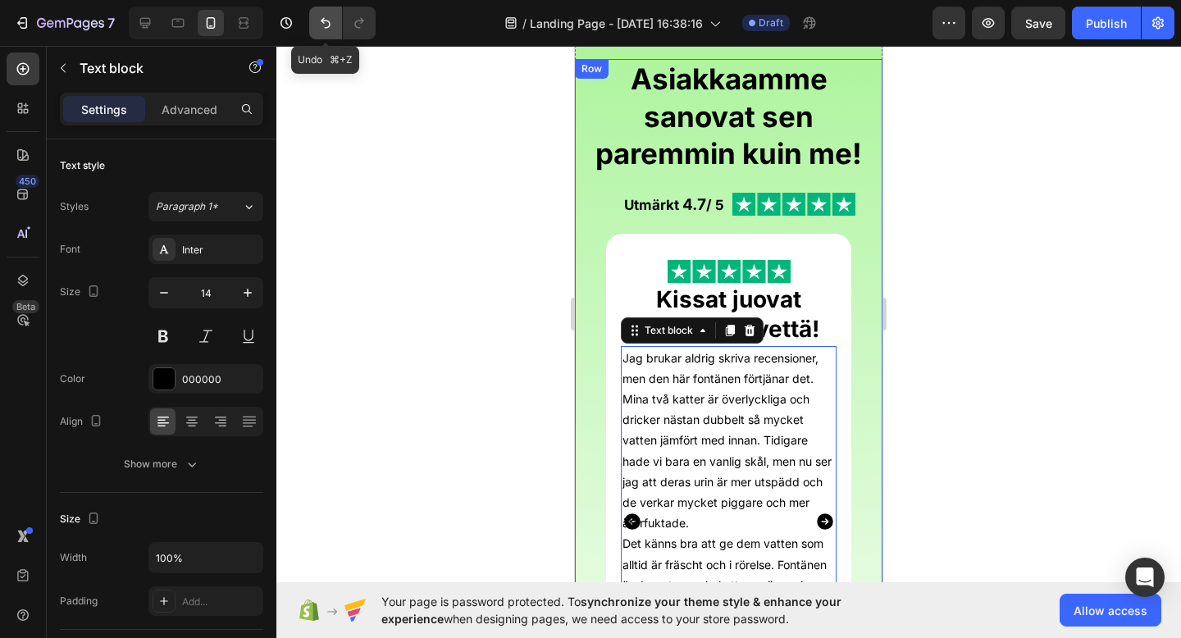
click at [326, 25] on icon "Undo/Redo" at bounding box center [325, 23] width 16 height 16
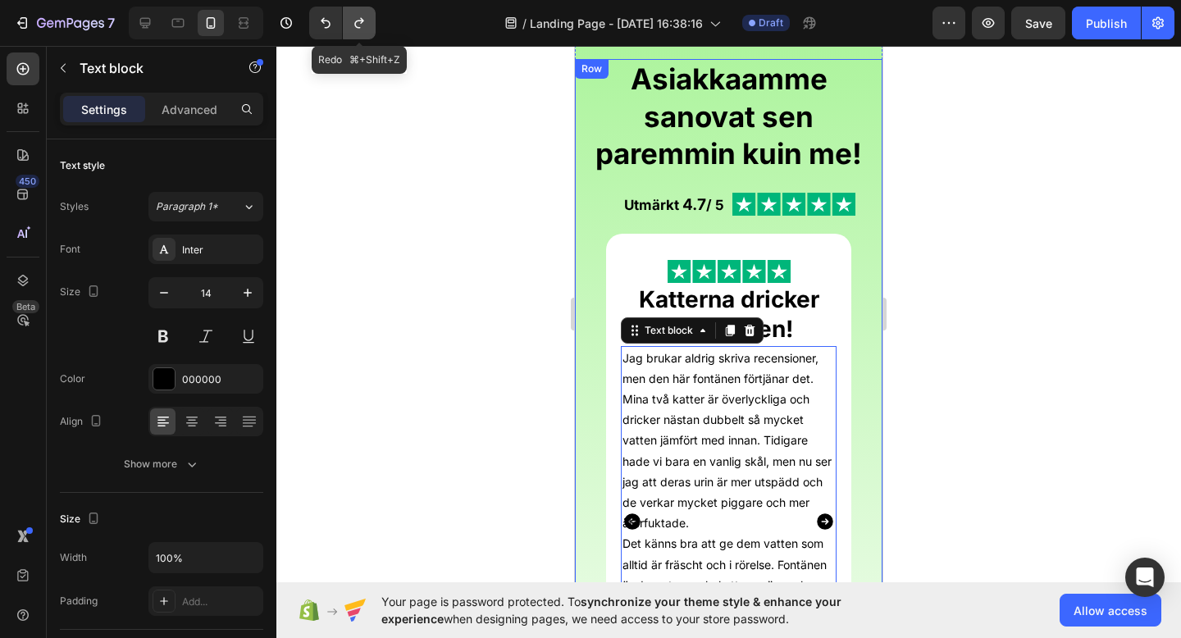
click at [363, 22] on icon "Undo/Redo" at bounding box center [359, 23] width 16 height 16
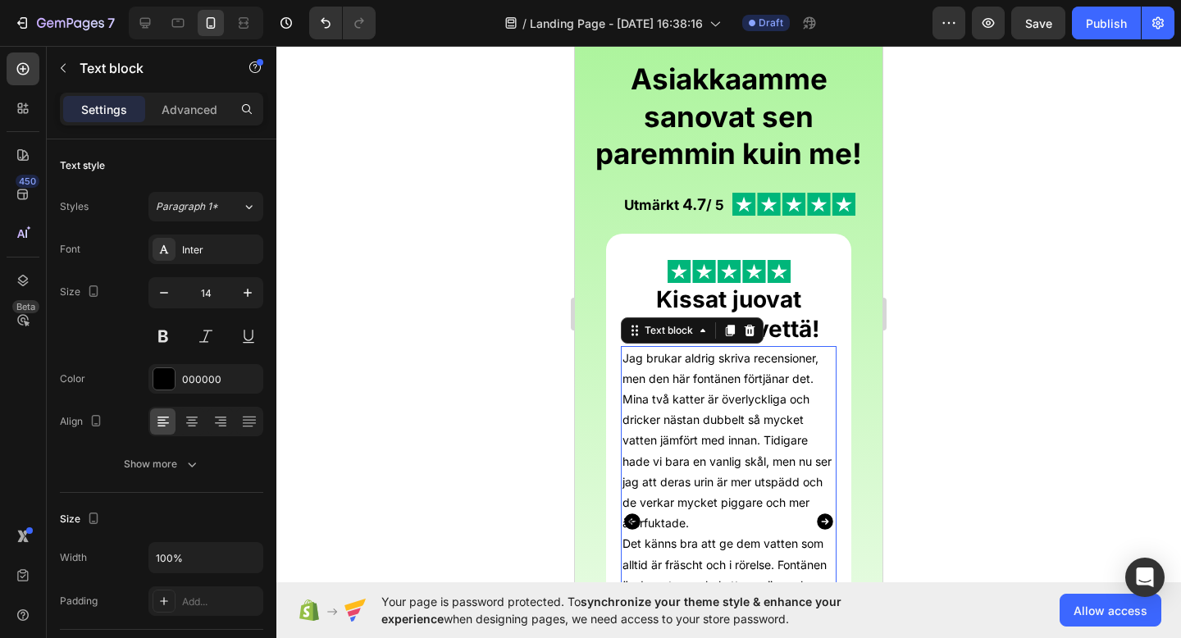
click at [757, 417] on p "Jag brukar aldrig skriva recensioner, men den här fontänen förtjänar det. Mina …" at bounding box center [729, 441] width 212 height 186
click at [672, 383] on p "Jag brukar aldrig skriva recensioner, men den här fontänen förtjänar det. Mina …" at bounding box center [729, 441] width 212 height 186
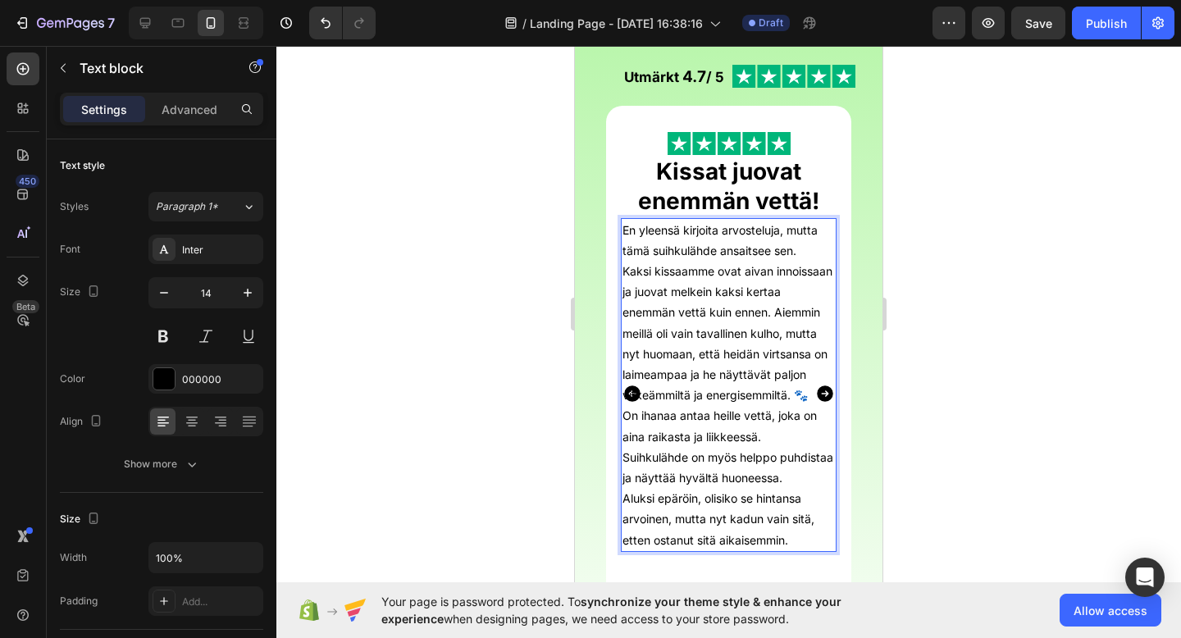
scroll to position [372, 0]
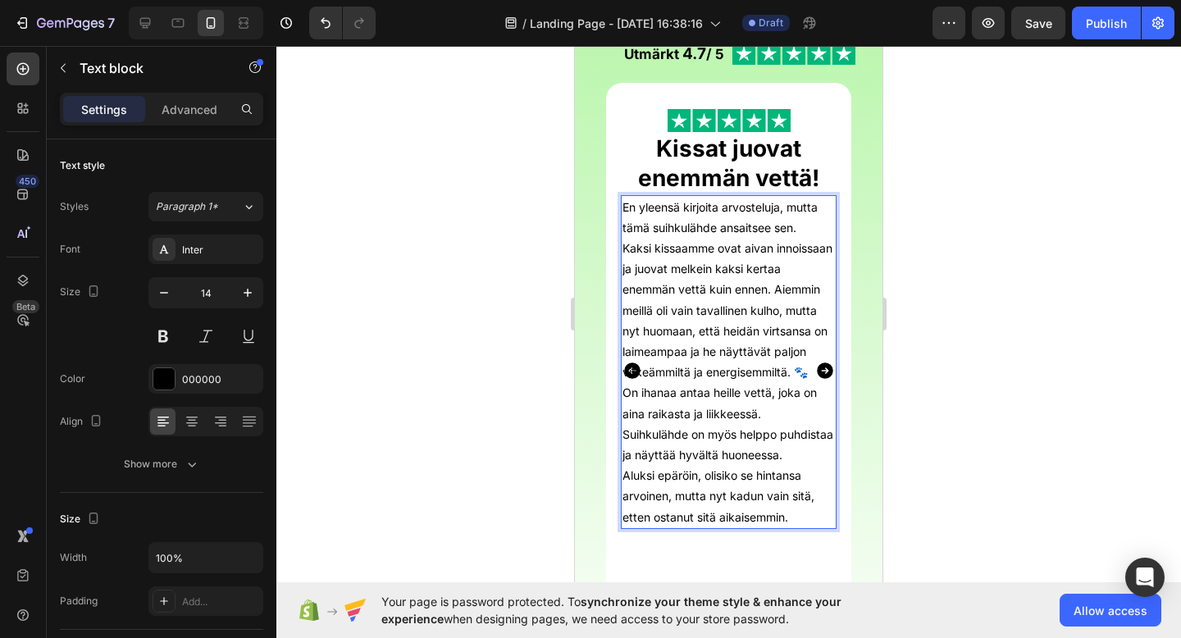
click at [770, 435] on p "On ihanaa antaa heille vettä, joka on aina raikasta ja liikkeessä. Suihkulähde …" at bounding box center [729, 454] width 212 height 144
click at [741, 498] on p "On ihanaa antaa heille vettä, joka on aina raikasta ja liikkeessä. Suihkulähde …" at bounding box center [729, 454] width 212 height 144
click at [622, 518] on div "En yleensä kirjoita arvosteluja, mutta tämä suihkulähde ansaitsee sen. Kaksi ki…" at bounding box center [729, 362] width 216 height 334
click at [727, 383] on p "En yleensä kirjoita arvosteluja, mutta tämä suihkulähde ansaitsee sen. Kaksi ki…" at bounding box center [729, 290] width 212 height 186
click at [767, 455] on p "On ihanaa antaa heille vettä, joka on aina raikasta ja liikkeessä. Suihkulähde …" at bounding box center [729, 454] width 212 height 144
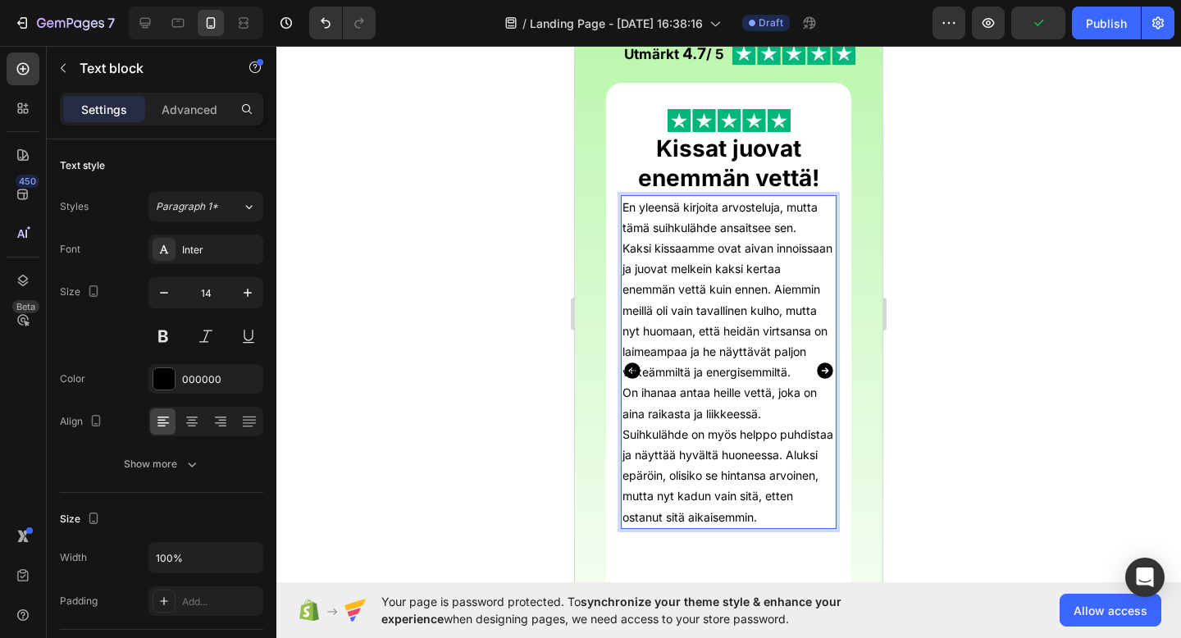
click at [798, 438] on p "On ihanaa antaa heille vettä, joka on aina raikasta ja liikkeessä. Suihkulähde …" at bounding box center [729, 454] width 212 height 144
click at [906, 394] on div at bounding box center [728, 342] width 905 height 592
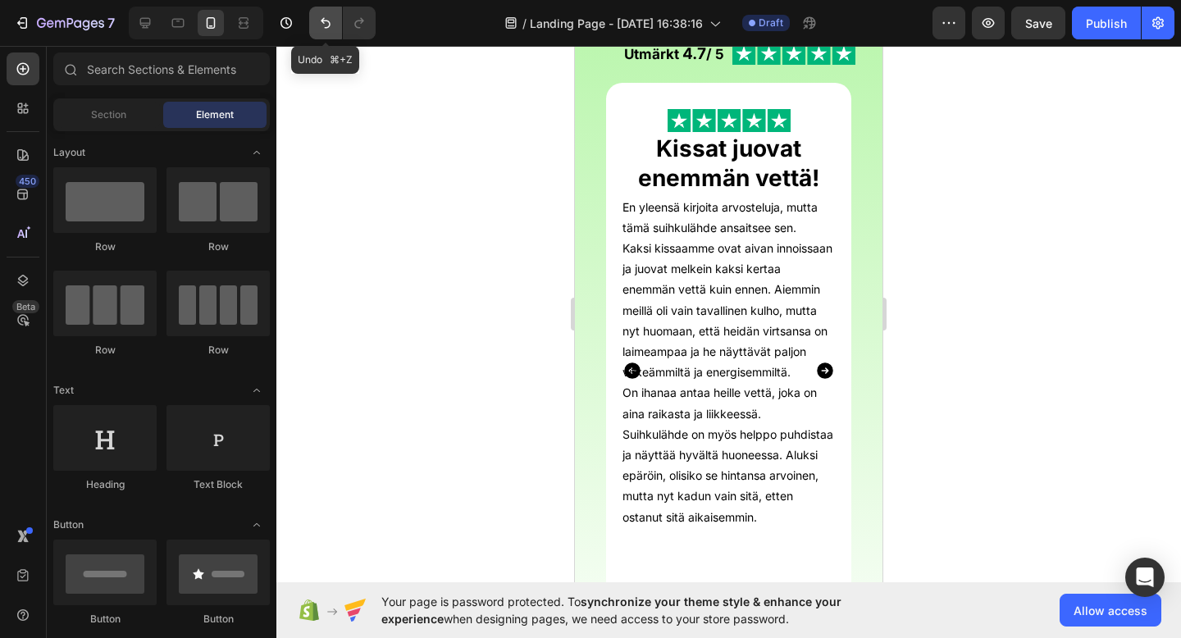
click at [326, 28] on icon "Undo/Redo" at bounding box center [325, 23] width 16 height 16
click at [326, 28] on icon "Undo/Redo" at bounding box center [326, 23] width 10 height 11
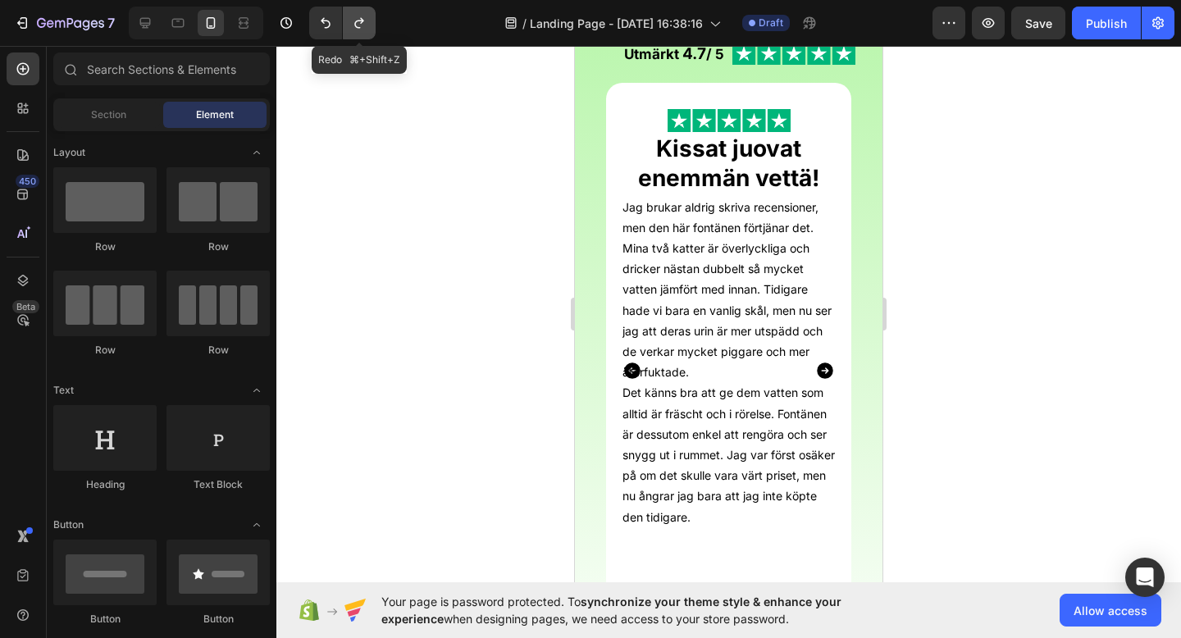
click at [363, 22] on icon "Undo/Redo" at bounding box center [359, 23] width 16 height 16
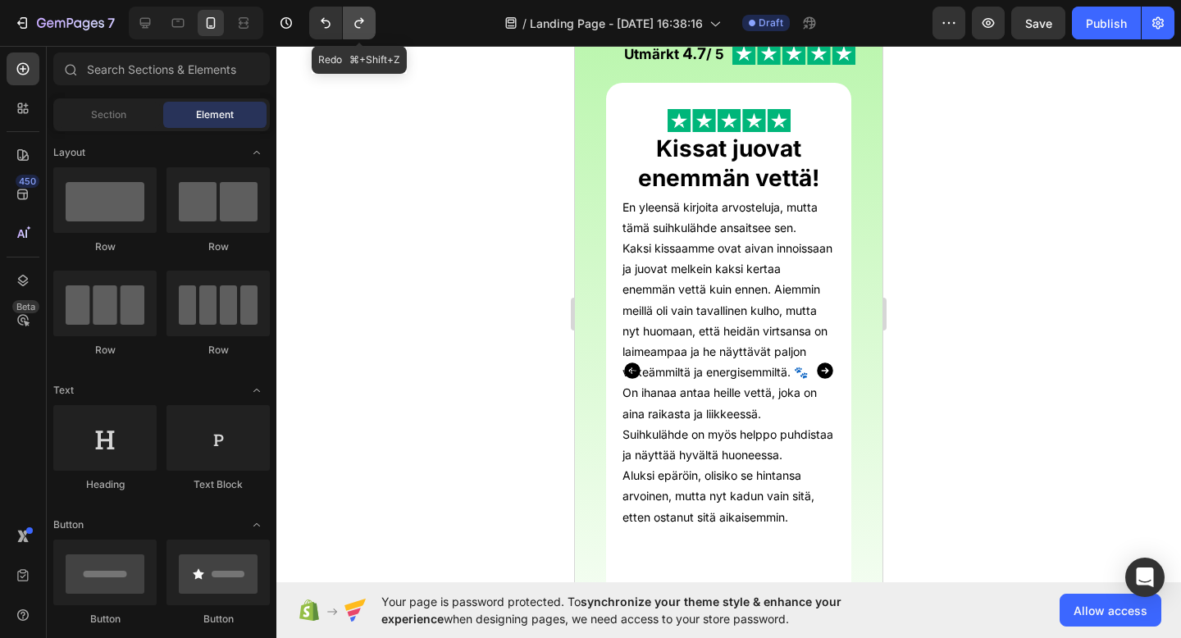
click at [363, 21] on icon "Undo/Redo" at bounding box center [359, 23] width 16 height 16
click at [326, 30] on icon "Undo/Redo" at bounding box center [325, 23] width 16 height 16
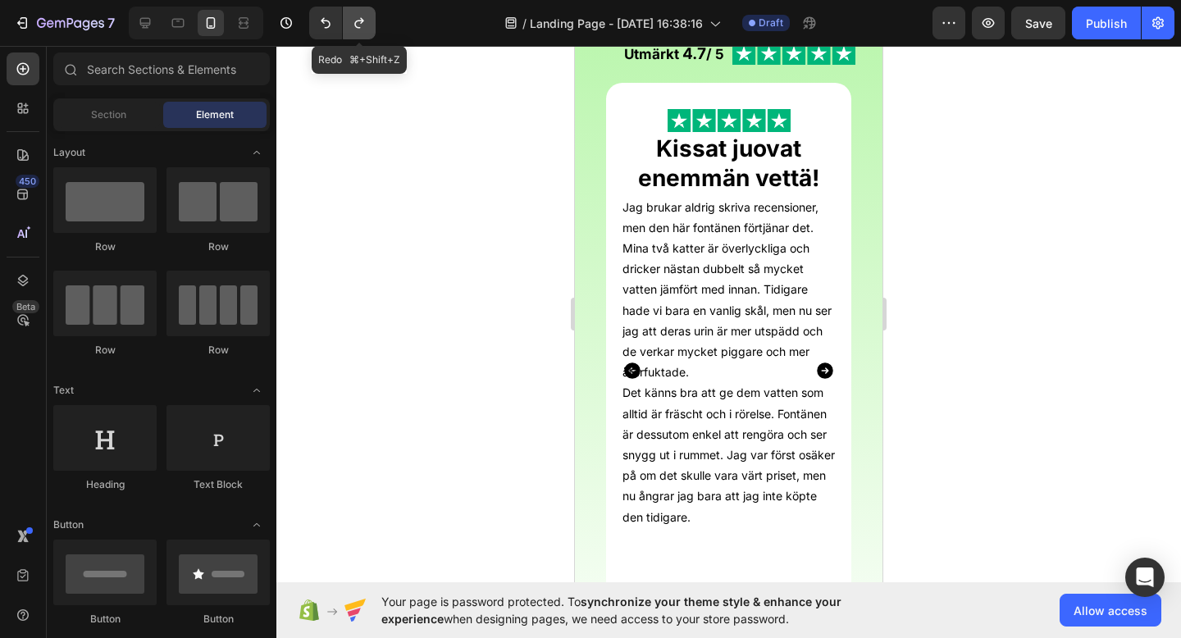
click at [365, 25] on icon "Undo/Redo" at bounding box center [359, 23] width 16 height 16
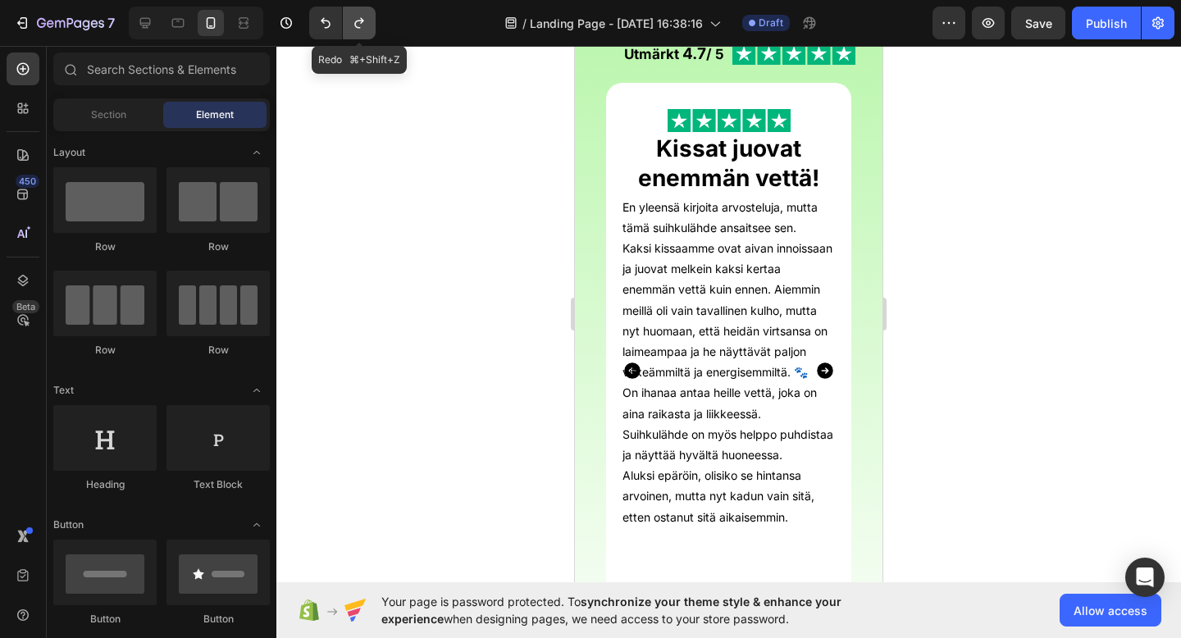
click at [365, 25] on icon "Undo/Redo" at bounding box center [359, 23] width 16 height 16
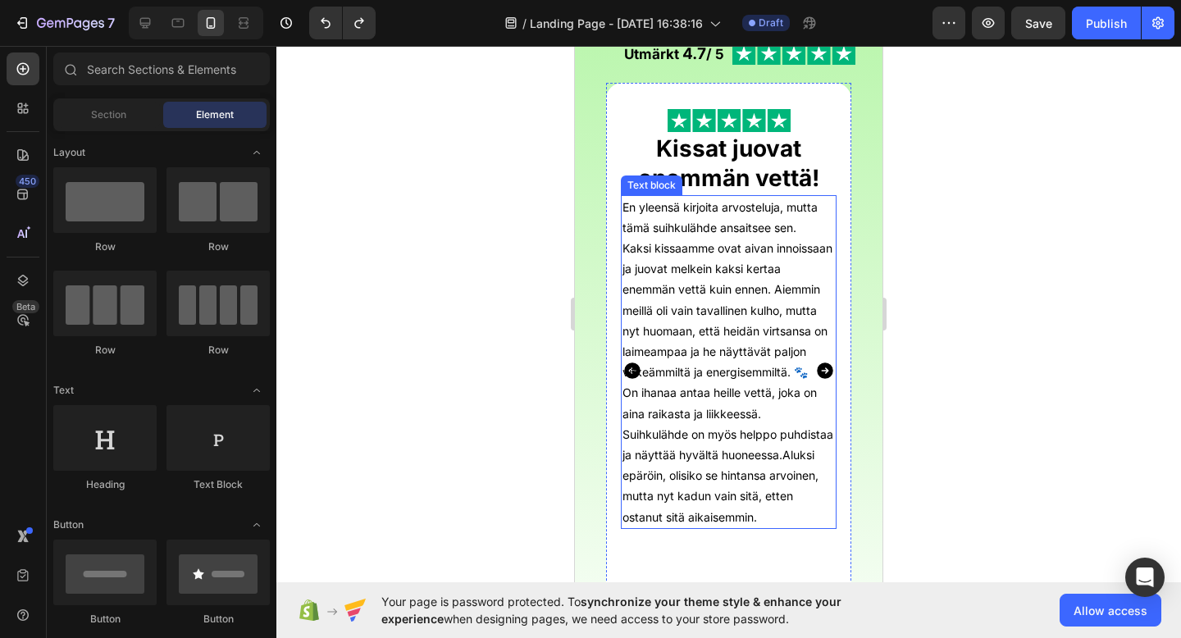
click at [716, 383] on p "En yleensä kirjoita arvosteluja, mutta tämä suihkulähde ansaitsee sen. Kaksi ki…" at bounding box center [729, 290] width 212 height 186
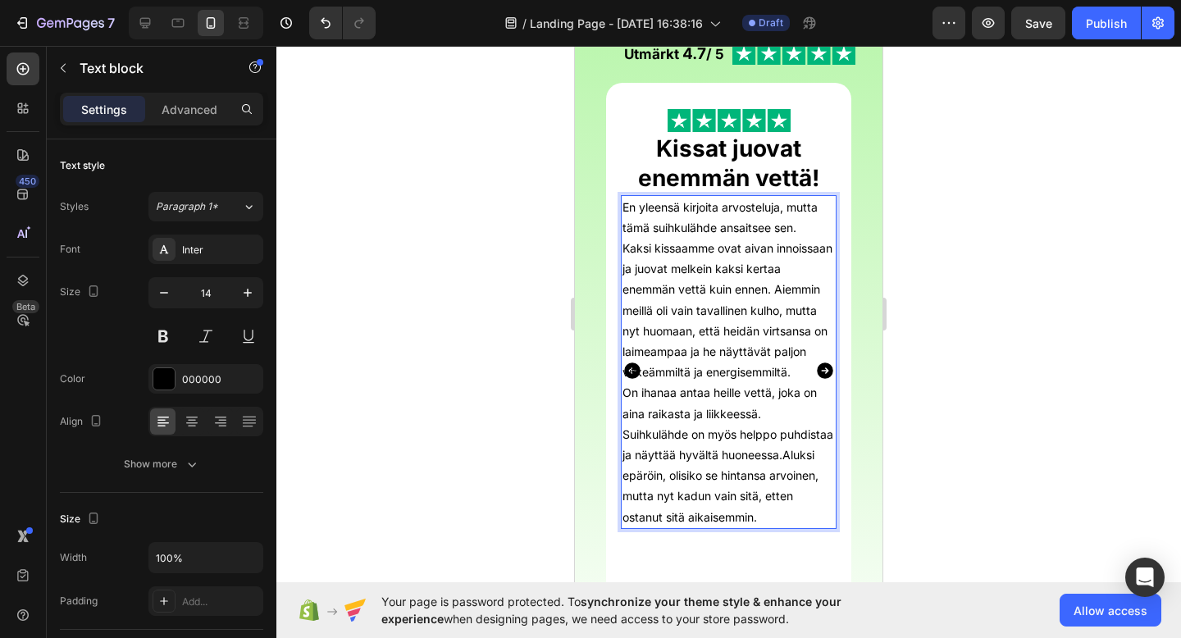
click at [635, 413] on p "On ihanaa antaa heille vettä, joka on aina raikasta ja liikkeessä. Suihkulähde …" at bounding box center [729, 454] width 212 height 144
click at [624, 414] on p "On ihanaa antaa heille vettä, joka on aina raikasta ja liikkeessä. Suihkulähde …" at bounding box center [729, 454] width 212 height 144
click at [626, 452] on p "On ihanaa antaa heille vettä, joka on aina raikasta ja liikkeessä. Suihkulähde …" at bounding box center [729, 454] width 212 height 144
click at [623, 459] on p "On ihanaa antaa heille vettä, joka on aina raikasta ja liikkeessä. Suihkulähde …" at bounding box center [729, 454] width 212 height 144
click at [801, 226] on p "En yleensä kirjoita arvosteluja, mutta tämä suihkulähde ansaitsee sen. Kaksi ki…" at bounding box center [729, 290] width 212 height 186
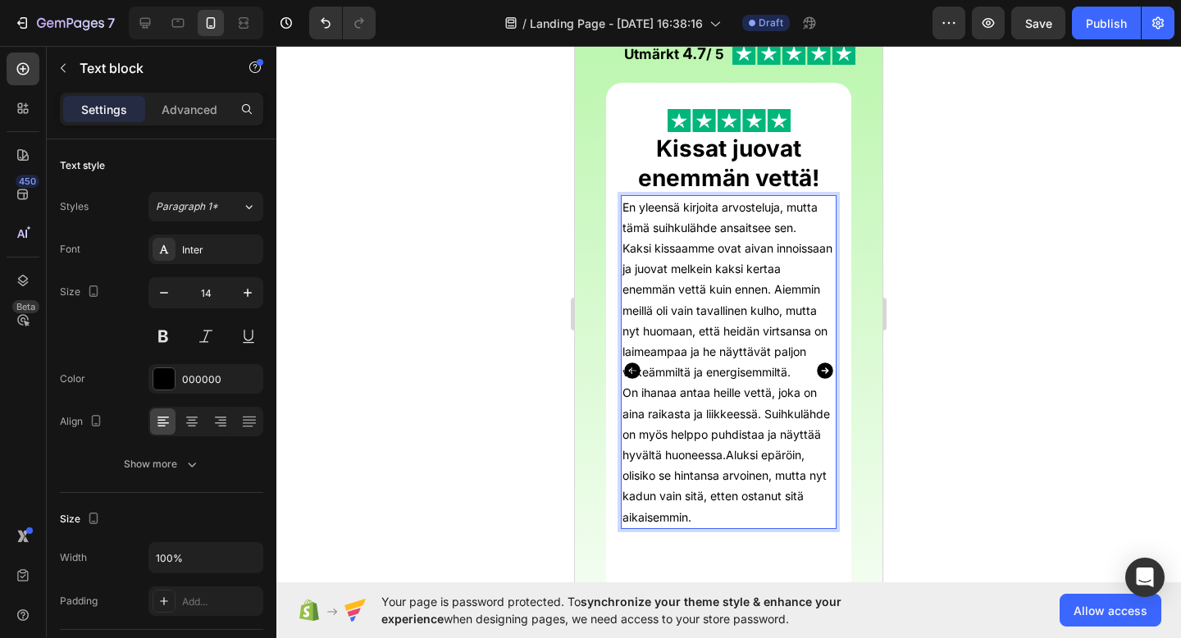
click at [623, 246] on p "En yleensä kirjoita arvosteluja, mutta tämä suihkulähde ansaitsee sen. Kaksi ki…" at bounding box center [729, 290] width 212 height 186
click at [796, 363] on p "En yleensä kirjoita arvosteluja, mutta tämä suihkulähde ansaitsee sen. Kaksi ki…" at bounding box center [729, 290] width 212 height 186
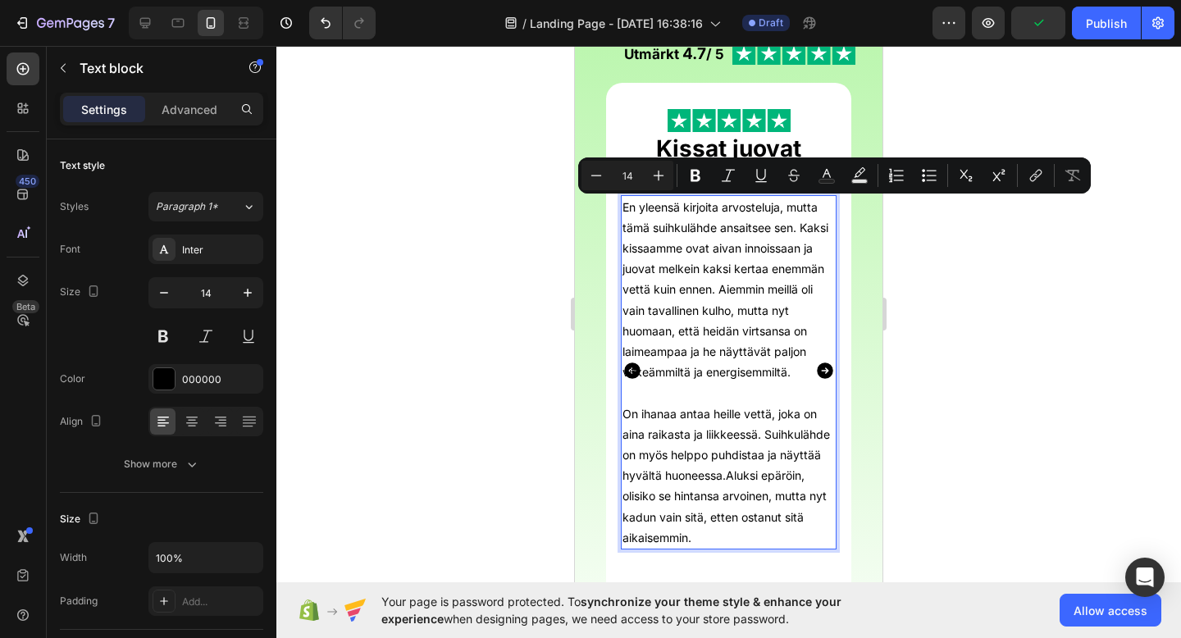
drag, startPoint x: 801, startPoint y: 380, endPoint x: 620, endPoint y: 210, distance: 248.4
click at [621, 210] on div "En yleensä kirjoita arvosteluja, mutta tämä suihkulähde ansaitsee sen. Kaksi ki…" at bounding box center [729, 372] width 216 height 354
click at [943, 281] on div at bounding box center [728, 342] width 905 height 592
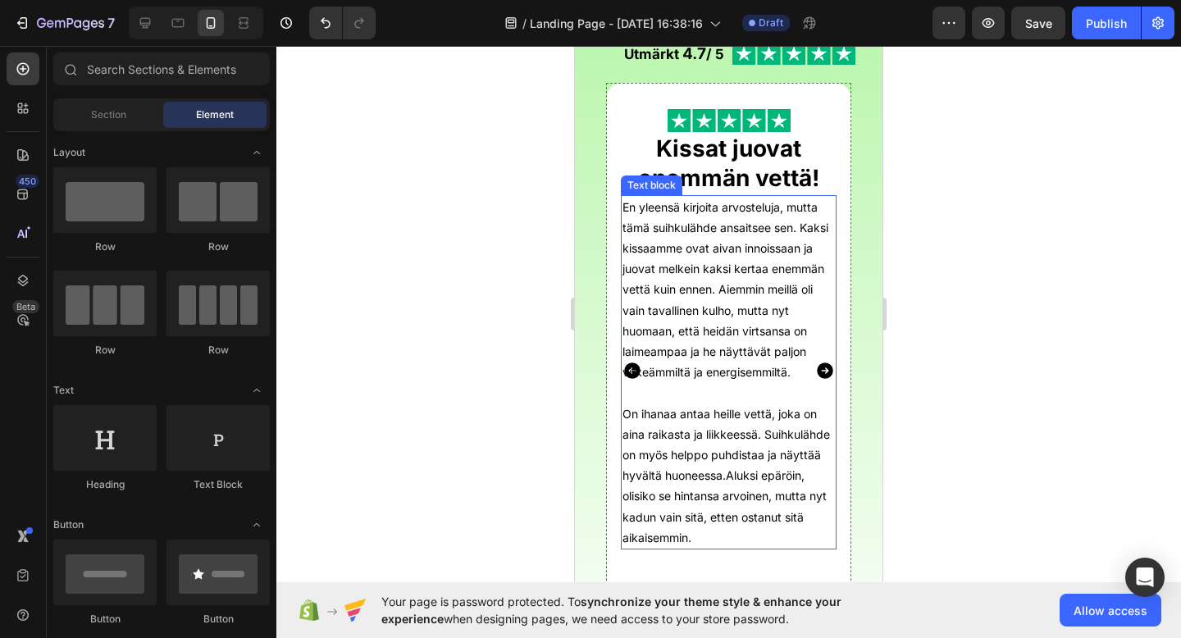
click at [702, 386] on p "Rich Text Editor. Editing area: main" at bounding box center [729, 392] width 212 height 21
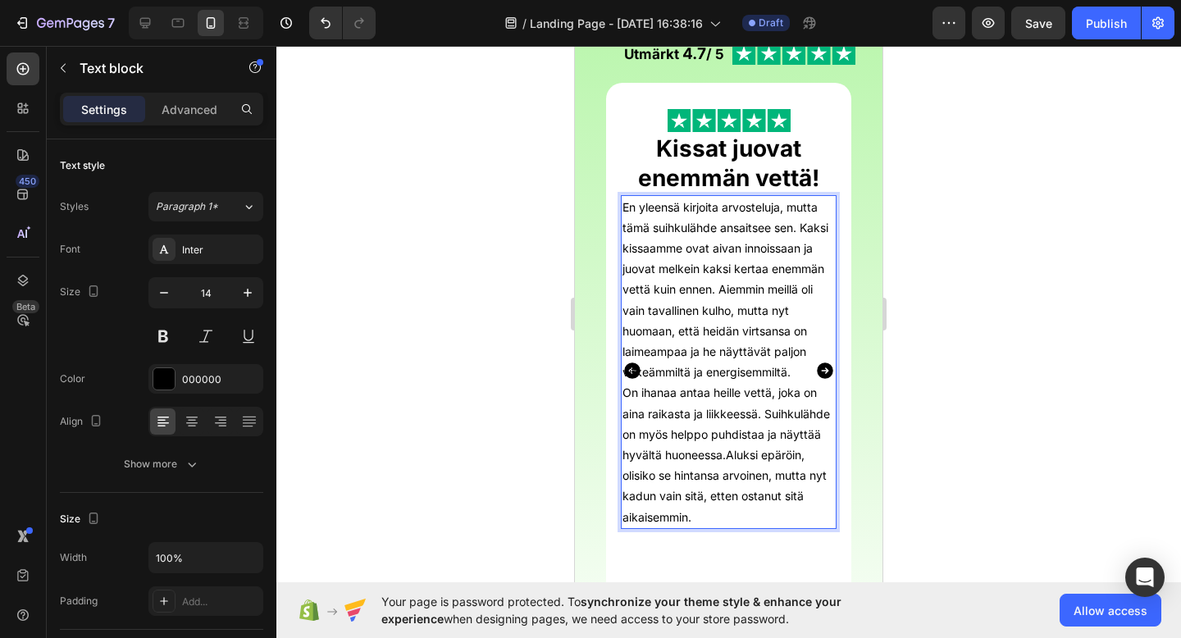
click at [784, 378] on p "En yleensä kirjoita arvosteluja, mutta tämä suihkulähde ansaitsee sen. Kaksi ki…" at bounding box center [729, 290] width 212 height 186
click at [788, 412] on p "On ihanaa antaa heille vettä, joka on aina raikasta ja liikkeessä. Suihkulähde …" at bounding box center [729, 454] width 212 height 144
click at [824, 370] on icon "Carousel Next Arrow" at bounding box center [825, 371] width 16 height 16
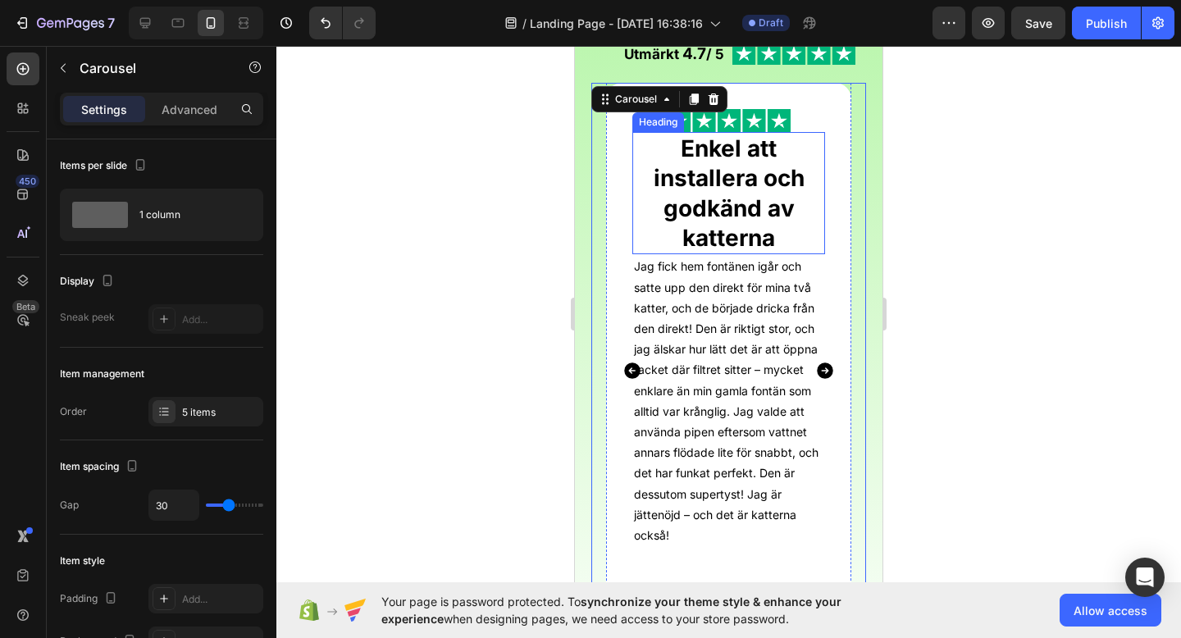
click at [724, 183] on strong "Enkel att installera och godkänd av katterna" at bounding box center [729, 193] width 151 height 117
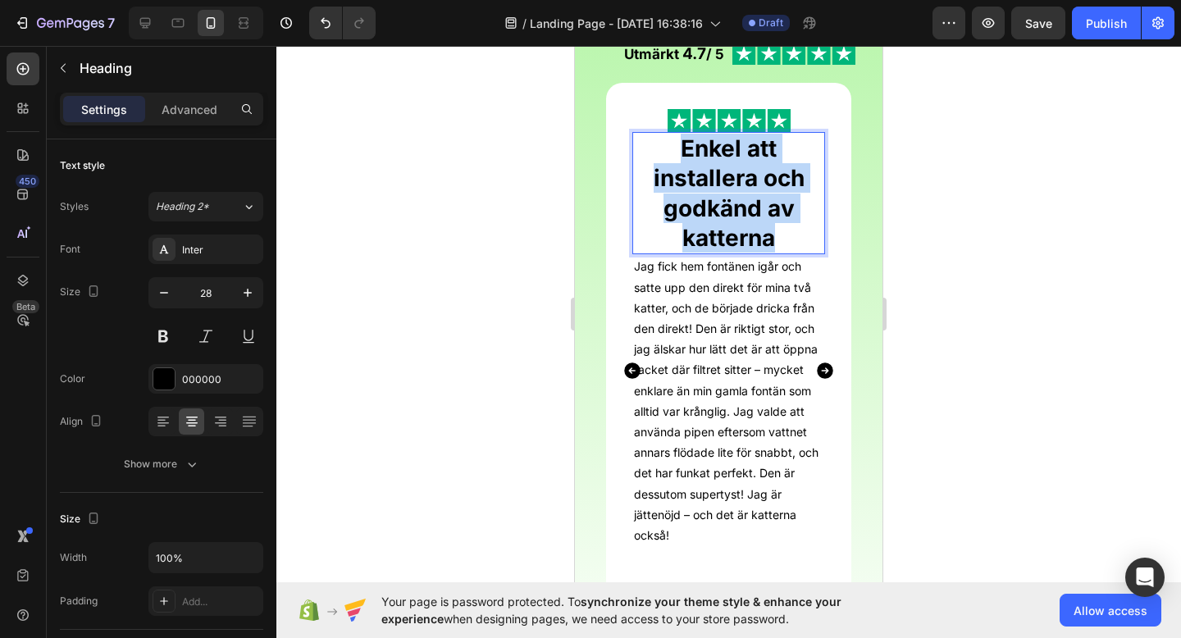
click at [724, 183] on strong "Enkel att installera och godkänd av katterna" at bounding box center [729, 193] width 151 height 117
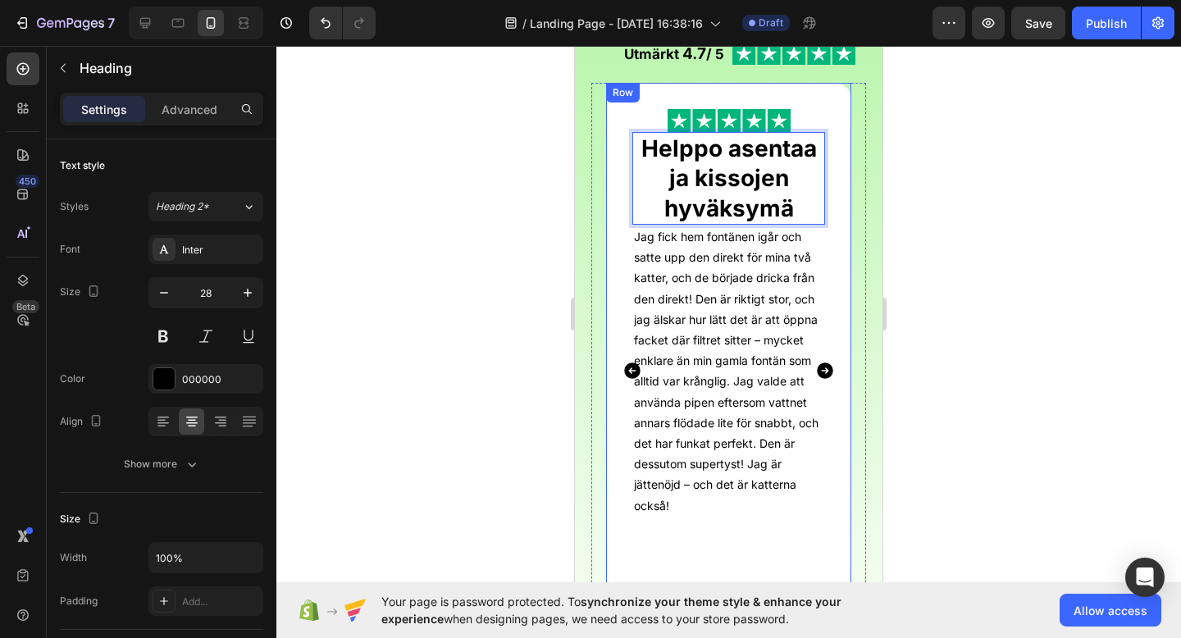
click at [835, 178] on div "Image Helppo asentaa ja kissojen hyväksymä Heading 0 Jag fick hem fontänen igår…" at bounding box center [728, 371] width 245 height 576
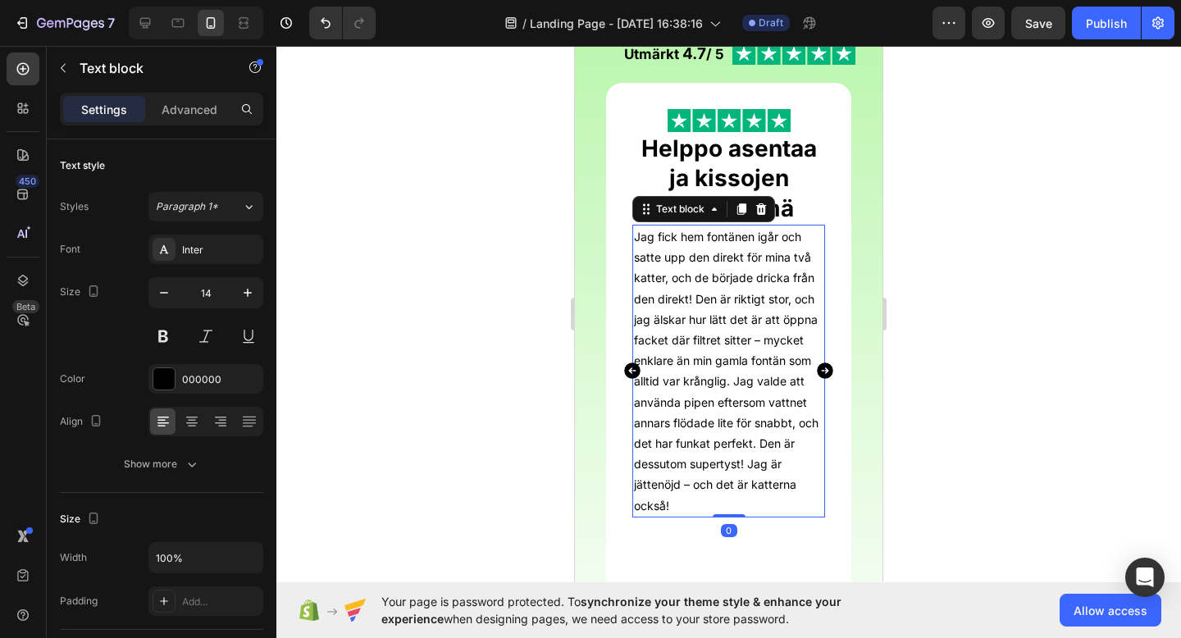
click at [743, 270] on p "Jag fick hem fontänen igår och satte upp den direkt för mina två katter, och de…" at bounding box center [728, 371] width 189 height 290
click at [685, 353] on p "Jag fick hem fontänen igår och satte upp den direkt för mina två katter, och de…" at bounding box center [728, 371] width 189 height 290
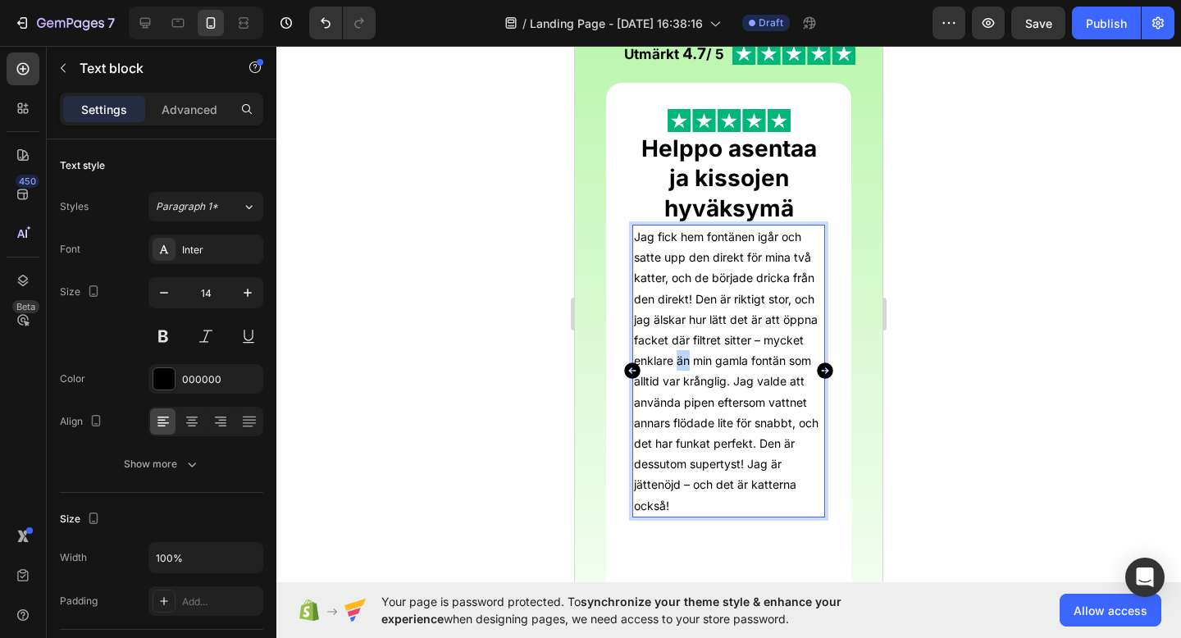
click at [685, 353] on p "Jag fick hem fontänen igår och satte upp den direkt för mina två katter, och de…" at bounding box center [728, 371] width 189 height 290
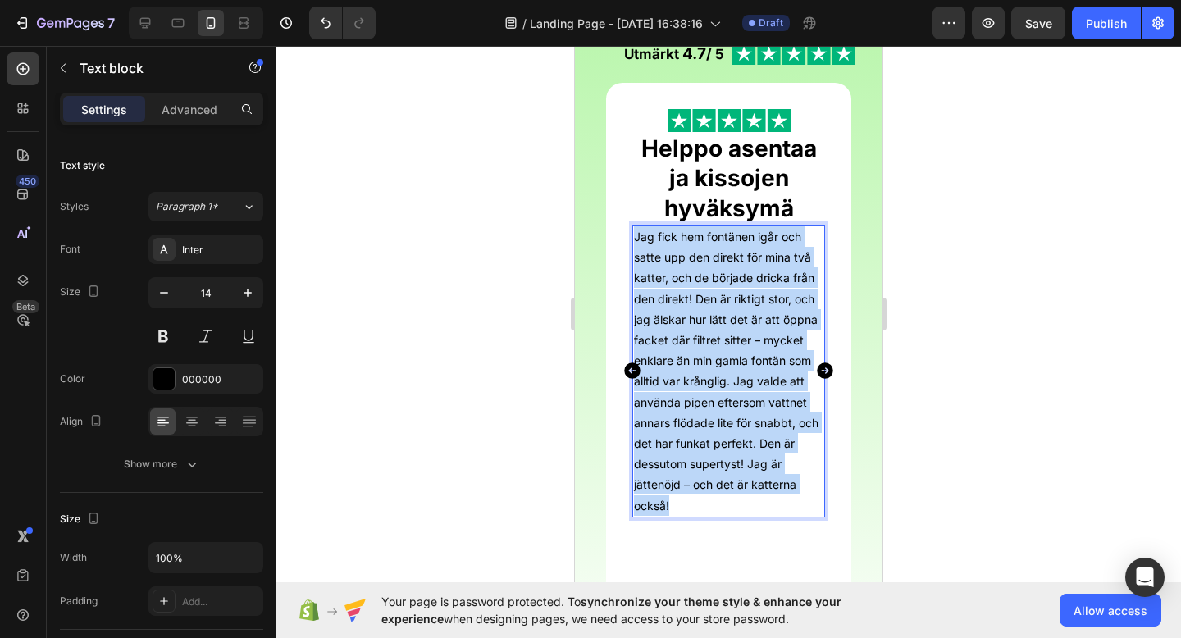
click at [685, 353] on p "Jag fick hem fontänen igår och satte upp den direkt för mina två katter, och de…" at bounding box center [728, 371] width 189 height 290
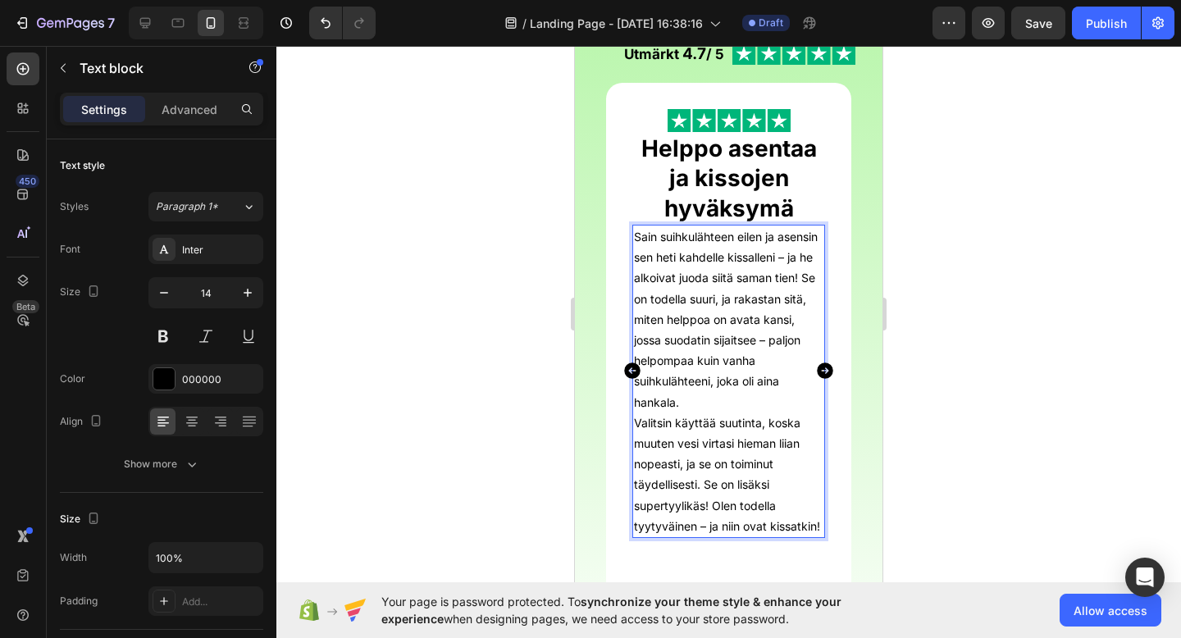
click at [716, 404] on p "Sain suihkulähteen eilen ja asensin sen heti kahdelle kissalleni – ja he alkoiv…" at bounding box center [728, 319] width 189 height 186
click at [637, 425] on p "Valitsin käyttää suutinta, koska muuten vesi virtasi hieman liian nopeasti, ja …" at bounding box center [728, 475] width 189 height 124
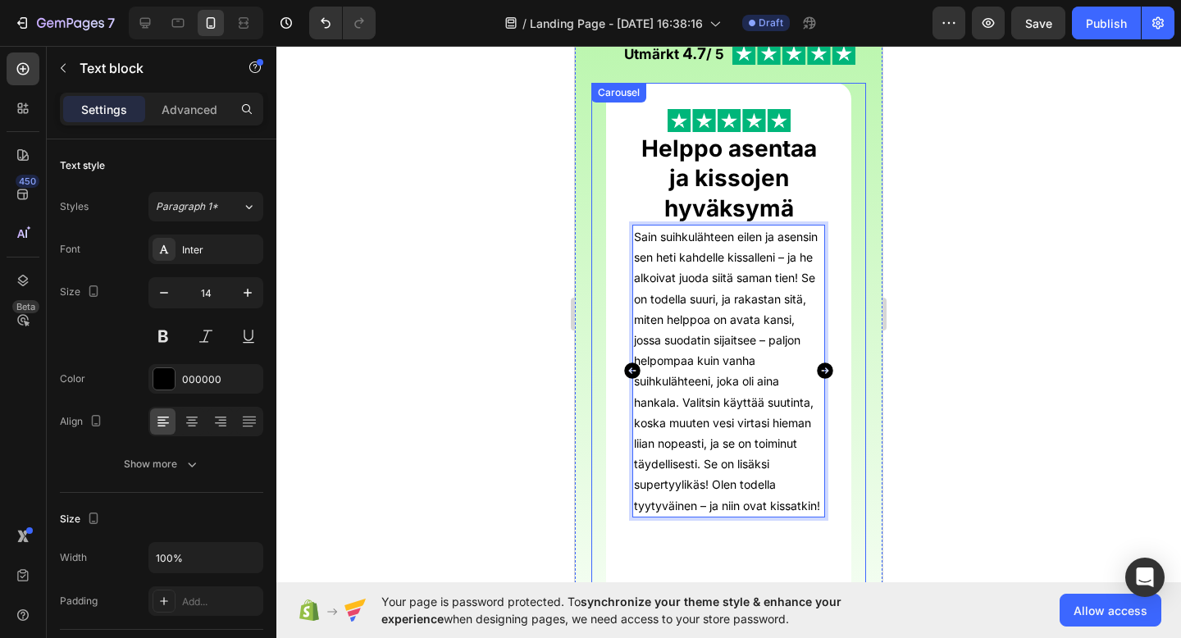
click at [623, 367] on icon "Carousel Back Arrow" at bounding box center [633, 371] width 20 height 20
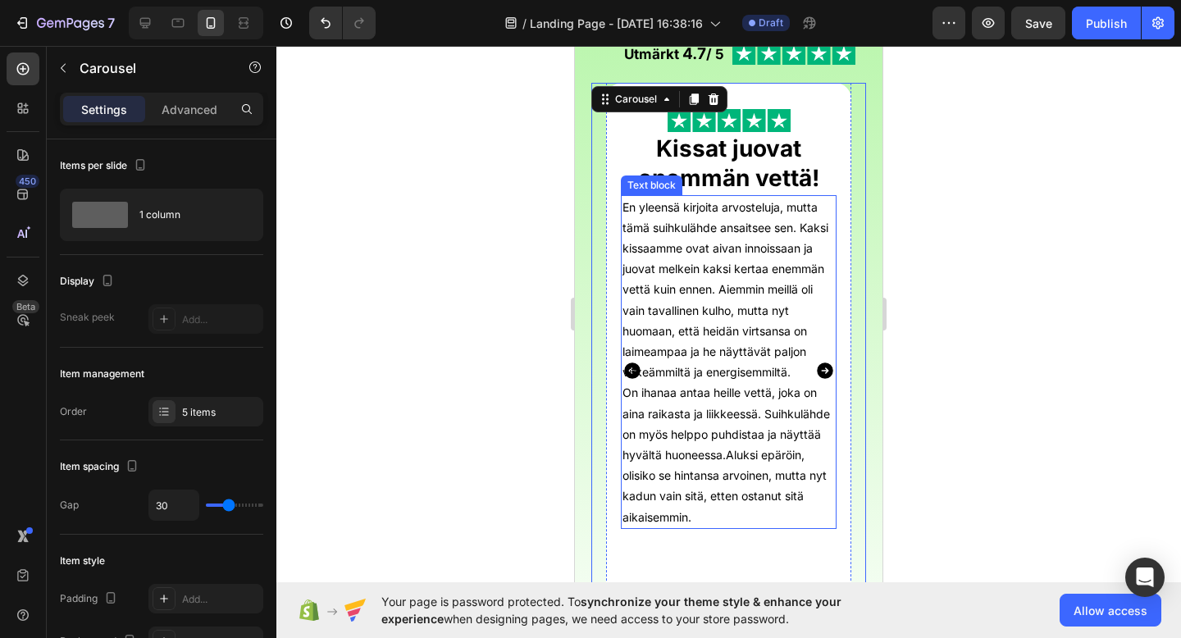
click at [733, 457] on p "On ihanaa antaa heille vettä, joka on aina raikasta ja liikkeessä. Suihkulähde …" at bounding box center [729, 454] width 212 height 144
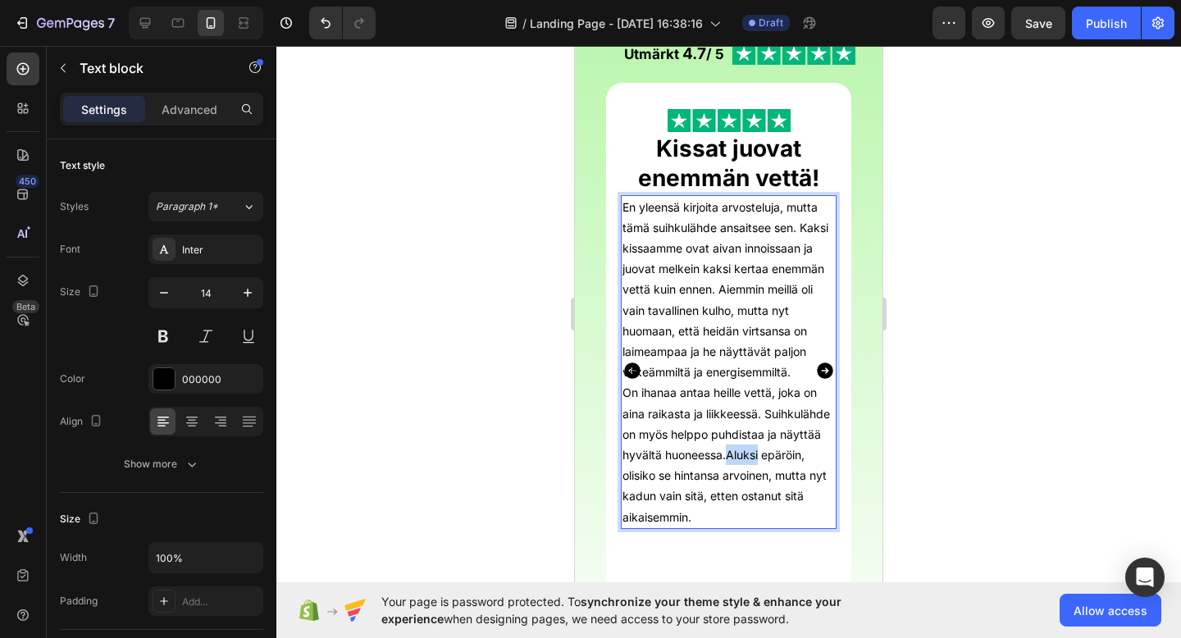
click at [729, 457] on p "On ihanaa antaa heille vettä, joka on aina raikasta ja liikkeessä. Suihkulähde …" at bounding box center [729, 454] width 212 height 144
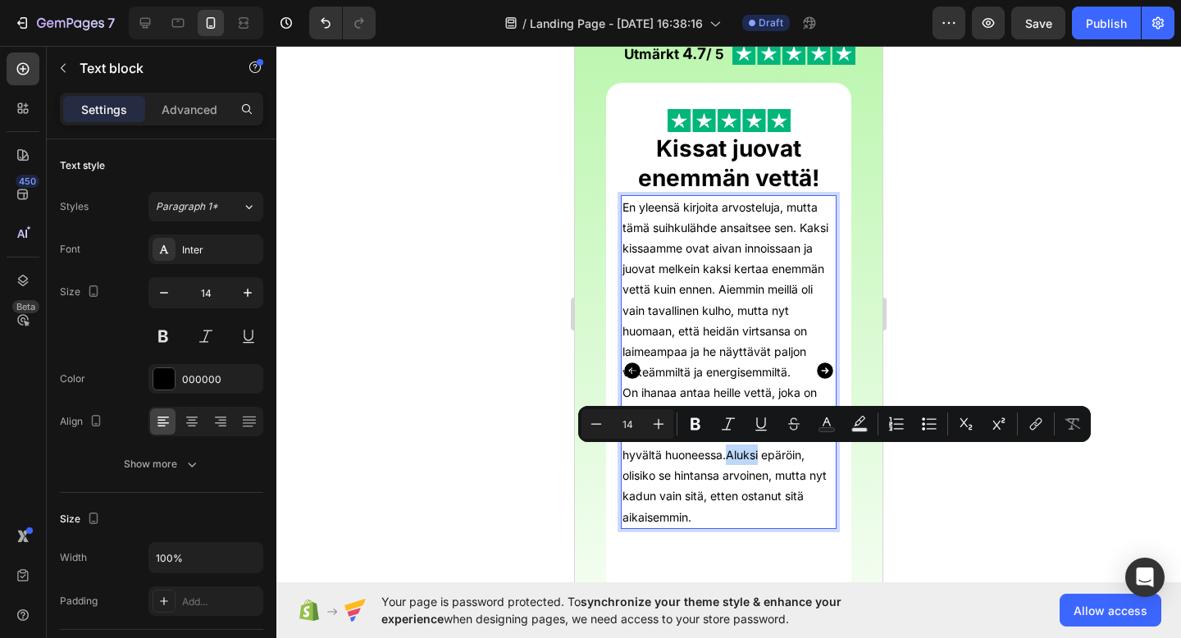
click at [729, 457] on p "On ihanaa antaa heille vettä, joka on aina raikasta ja liikkeessä. Suihkulähde …" at bounding box center [729, 454] width 212 height 144
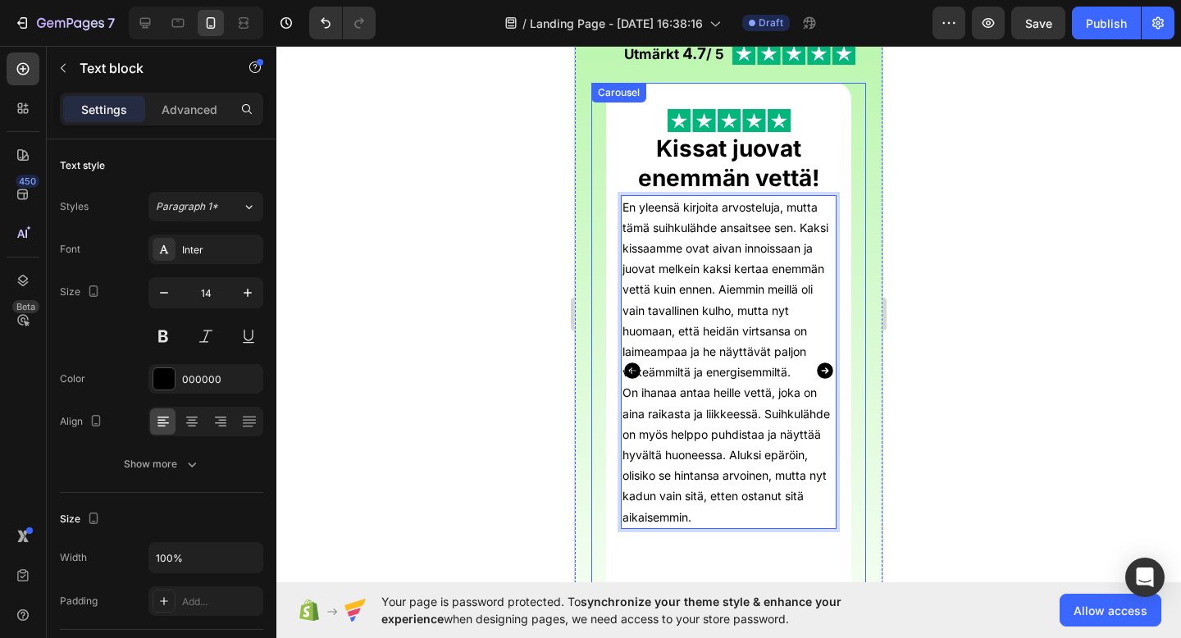
click at [821, 368] on icon "Carousel Next Arrow" at bounding box center [825, 371] width 16 height 16
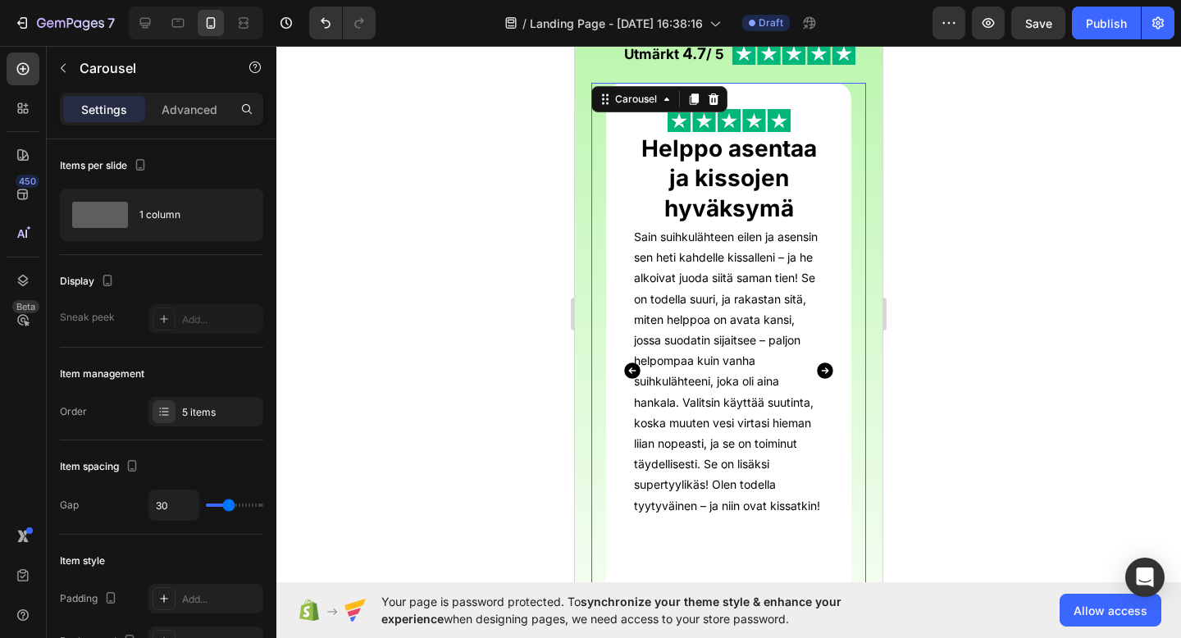
click at [824, 367] on icon "Carousel Next Arrow" at bounding box center [825, 371] width 16 height 16
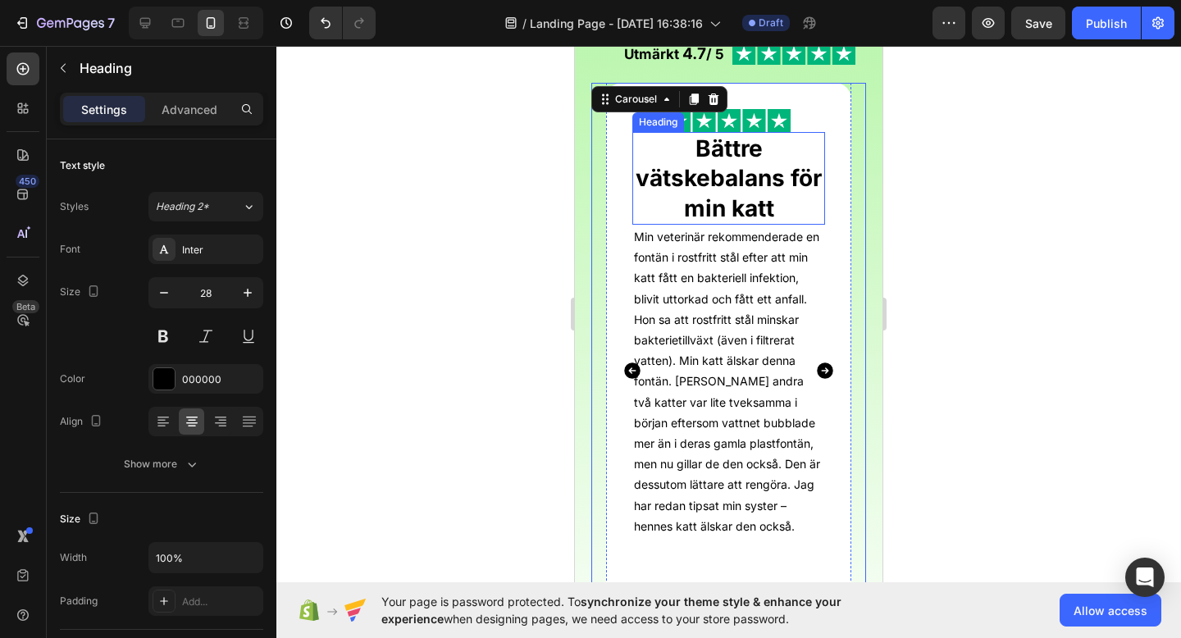
click at [735, 158] on div "Bättre vätskebalans för min katt Heading" at bounding box center [728, 178] width 193 height 93
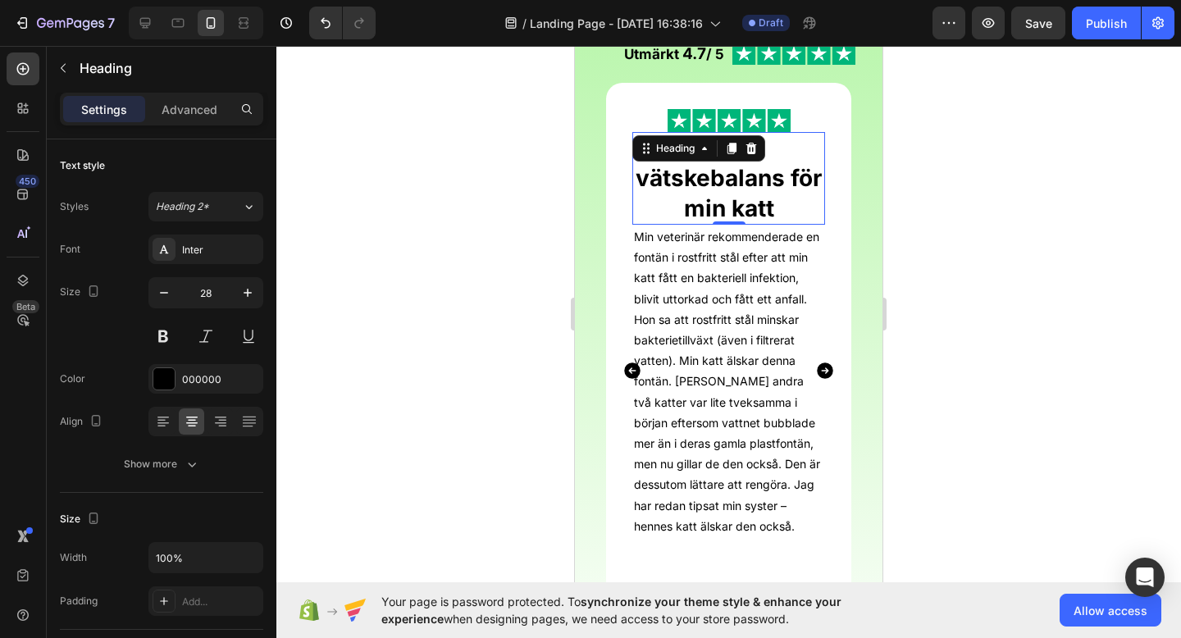
click at [735, 158] on div at bounding box center [732, 149] width 20 height 20
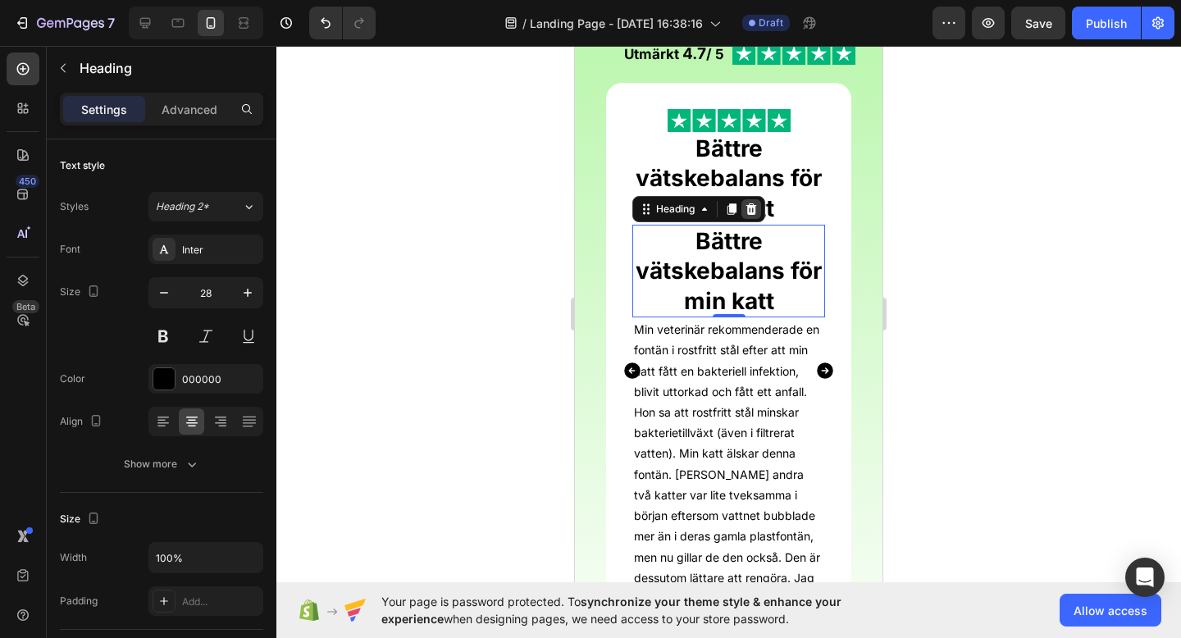
click at [750, 216] on icon at bounding box center [751, 209] width 13 height 13
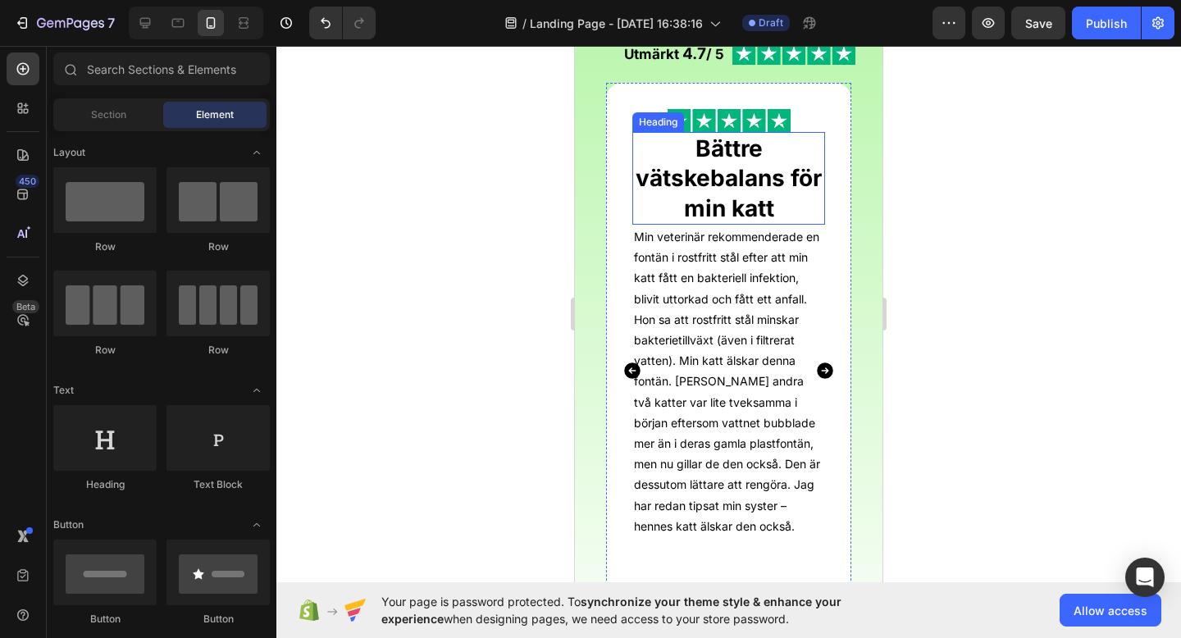
click at [735, 185] on strong "Bättre vätskebalans för min katt" at bounding box center [729, 179] width 186 height 88
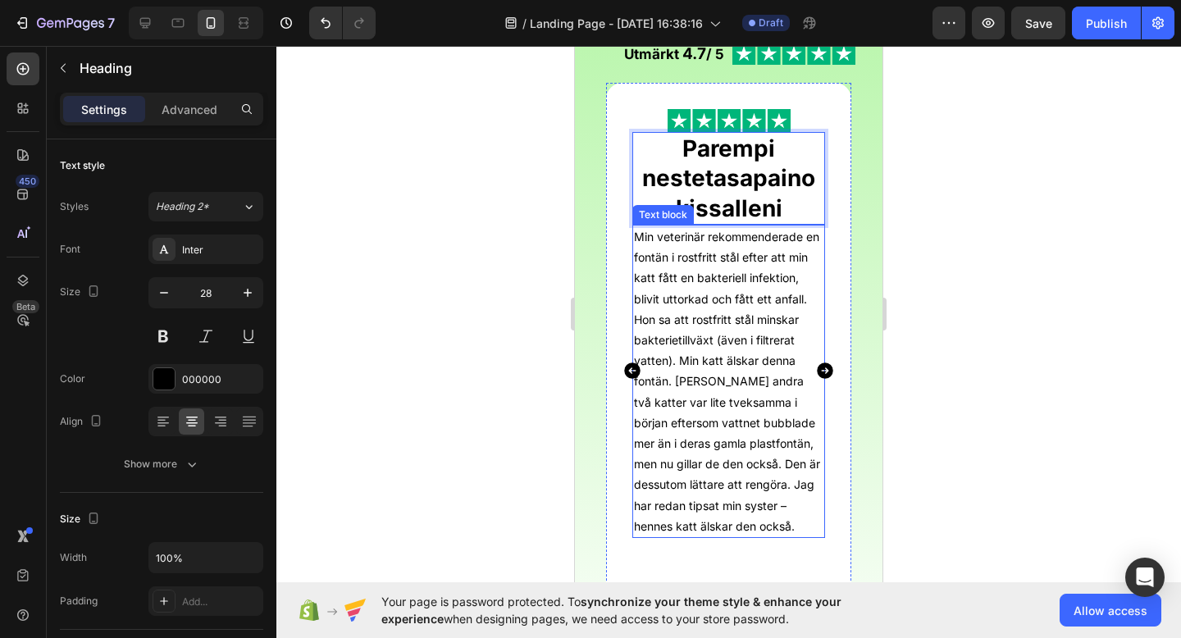
click at [710, 275] on p "Min veterinär rekommenderade en fontän i rostfritt stål efter att min katt fått…" at bounding box center [728, 381] width 189 height 310
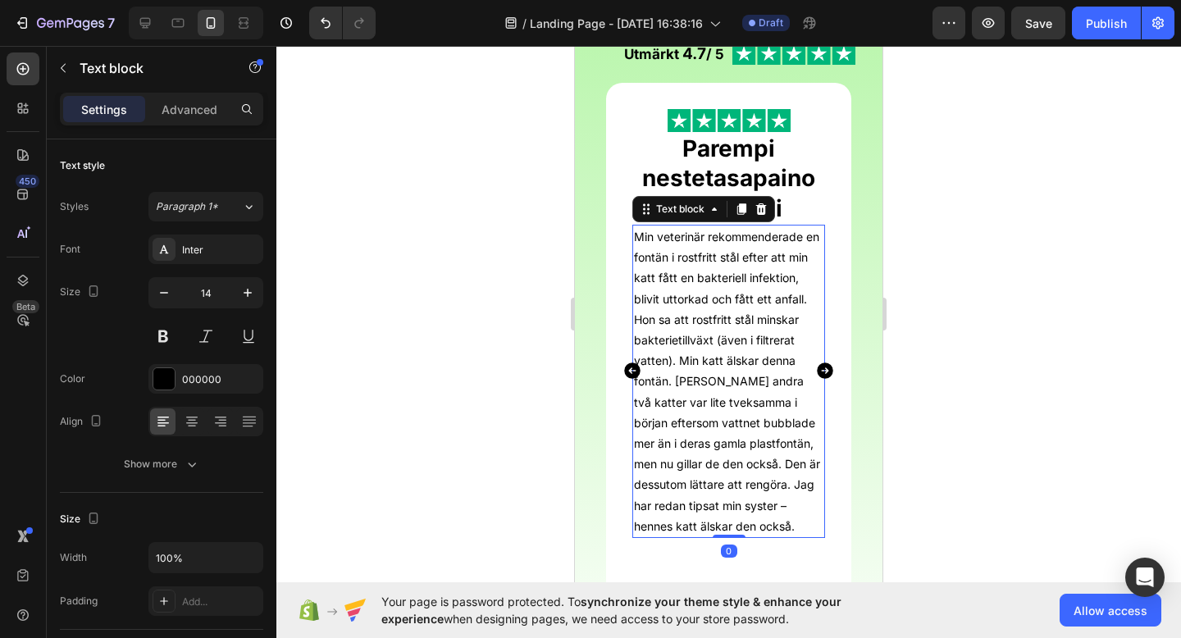
click at [692, 261] on p "Min veterinär rekommenderade en fontän i rostfritt stål efter att min katt fått…" at bounding box center [728, 381] width 189 height 310
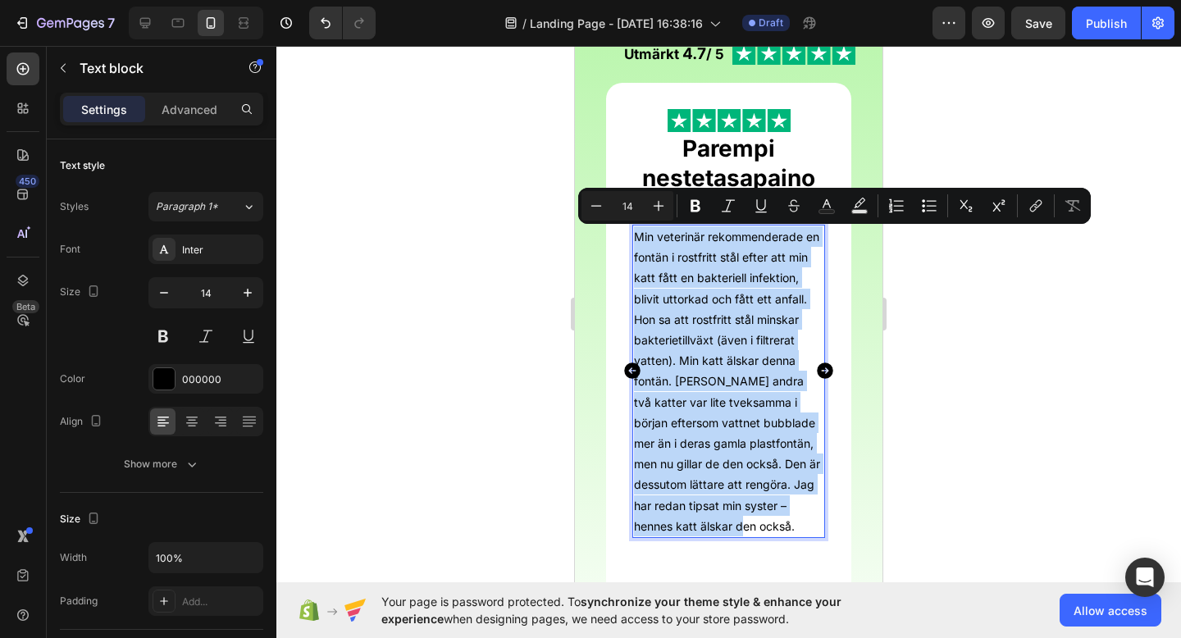
copy p "Min veterinär rekommenderade en fontän i rostfritt stål efter att min katt fått…"
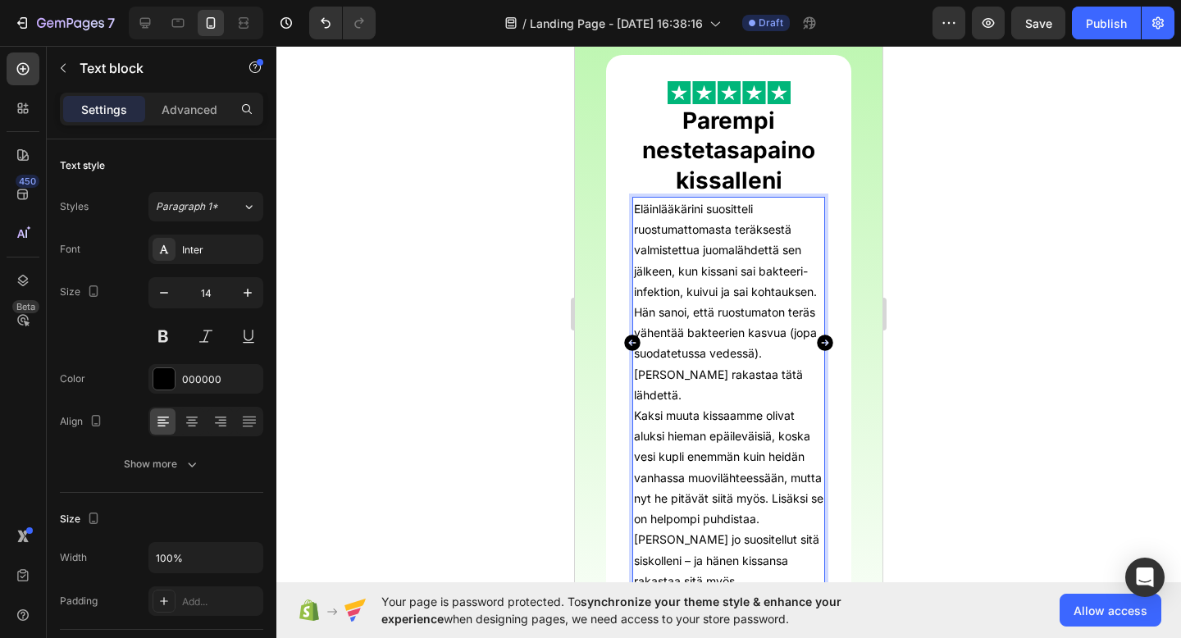
scroll to position [401, 0]
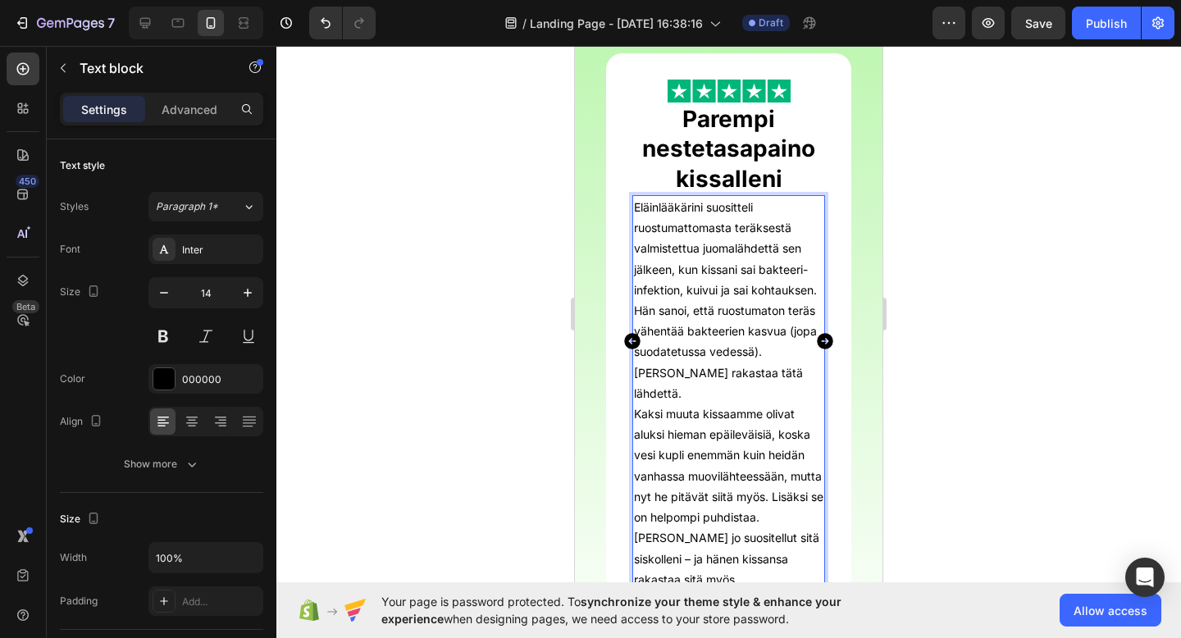
click at [761, 374] on p "Eläinlääkärini suositteli ruostumattomasta teräksestä valmistettua juomalähdett…" at bounding box center [728, 300] width 189 height 207
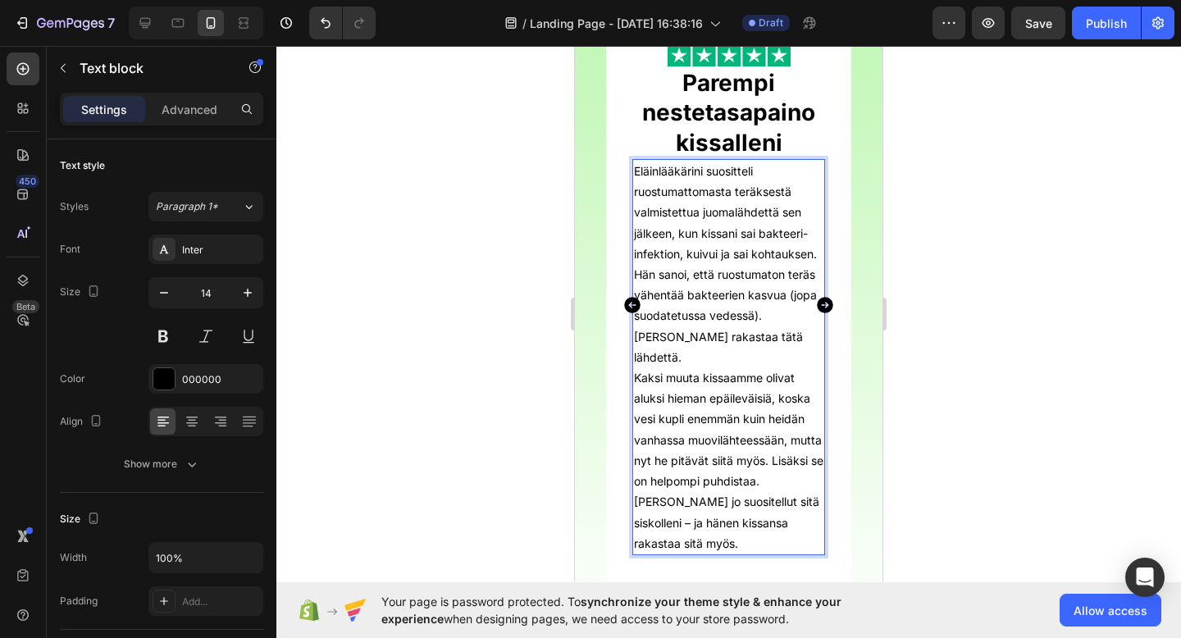
scroll to position [424, 0]
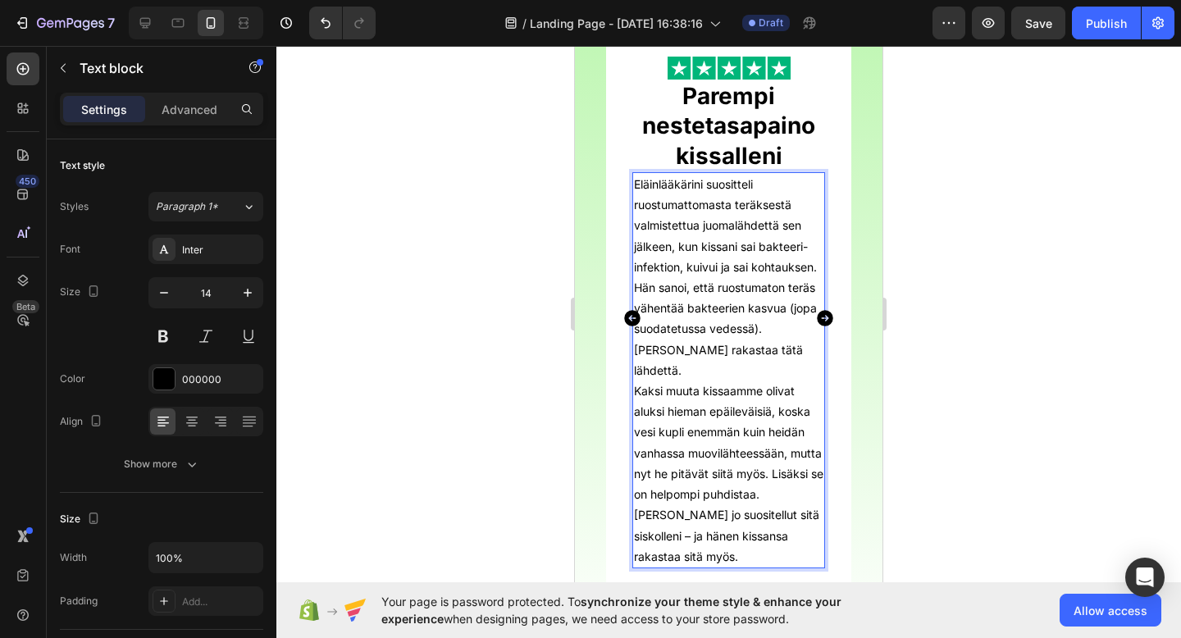
click at [636, 381] on p "Kaksi muuta kissaamme olivat aluksi hieman epäileväisiä, koska vesi kupli enemm…" at bounding box center [728, 474] width 189 height 186
click at [633, 206] on div "Eläinlääkärini suositteli ruostumattomasta teräksestä valmistettua juomalähdett…" at bounding box center [728, 370] width 193 height 396
click at [792, 395] on p "Eläinlääkärini suositteli ruostumattomasta teräksestä valmistettua juomalähdett…" at bounding box center [728, 370] width 189 height 393
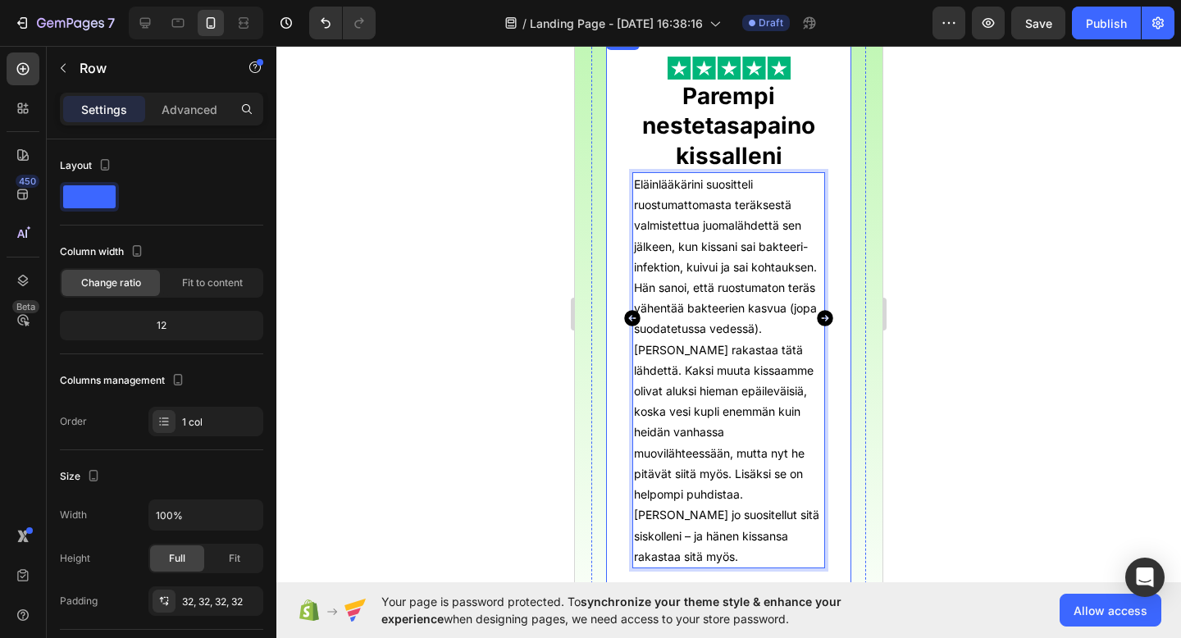
click at [842, 484] on div "Image ⁠⁠⁠⁠⁠⁠⁠ Parempi nestetasapaino kissalleni Heading Eläinlääkärini suositte…" at bounding box center [728, 318] width 245 height 576
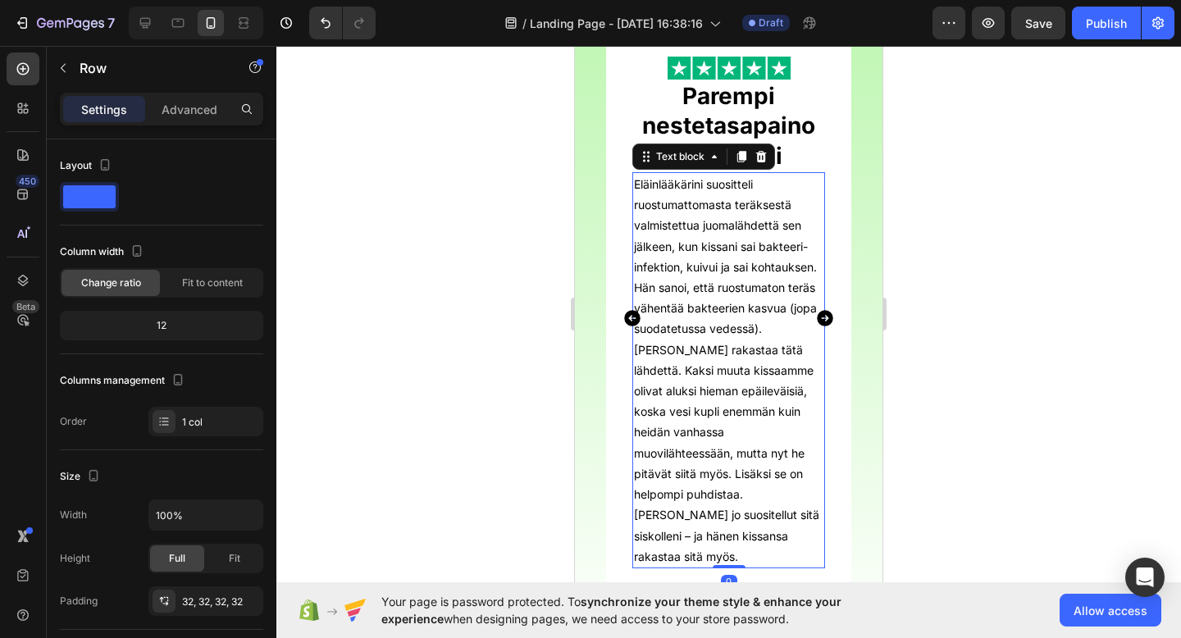
click at [760, 523] on p "Eläinlääkärini suositteli ruostumattomasta teräksestä valmistettua juomalähdett…" at bounding box center [728, 370] width 189 height 393
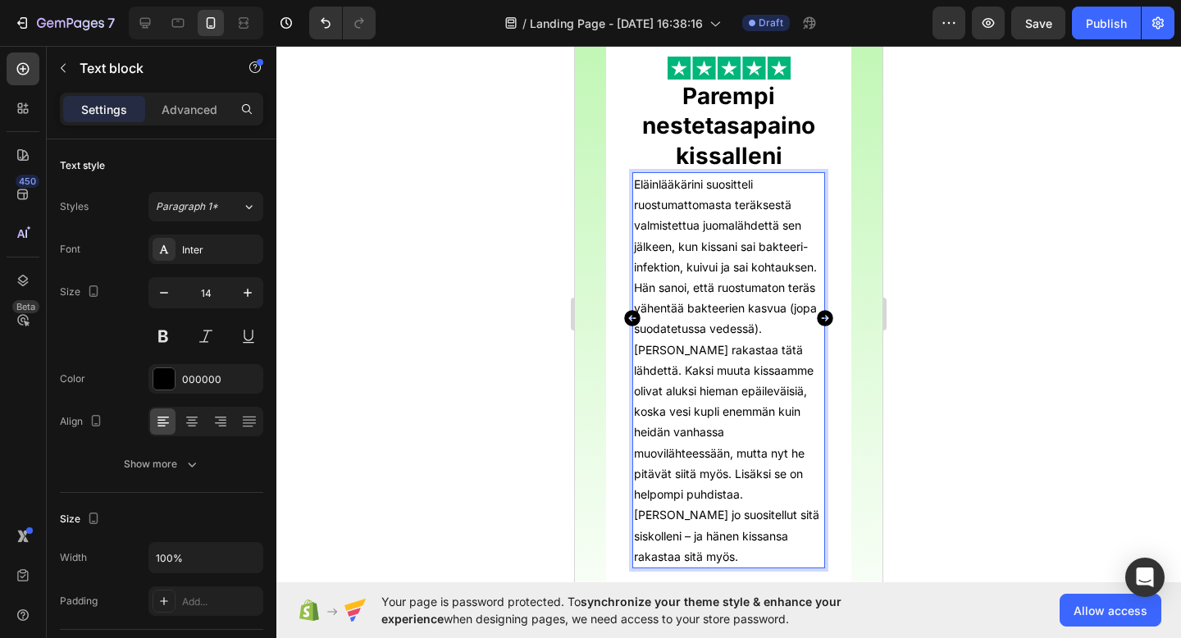
click at [808, 435] on p "Eläinlääkärini suositteli ruostumattomasta teräksestä valmistettua juomalähdett…" at bounding box center [728, 370] width 189 height 393
click at [634, 453] on p "Eläinlääkärini suositteli ruostumattomasta teräksestä valmistettua juomalähdett…" at bounding box center [728, 370] width 189 height 393
click at [637, 410] on p "Eläinlääkärini suositteli ruostumattomasta teräksestä valmistettua juomalähdett…" at bounding box center [728, 370] width 189 height 393
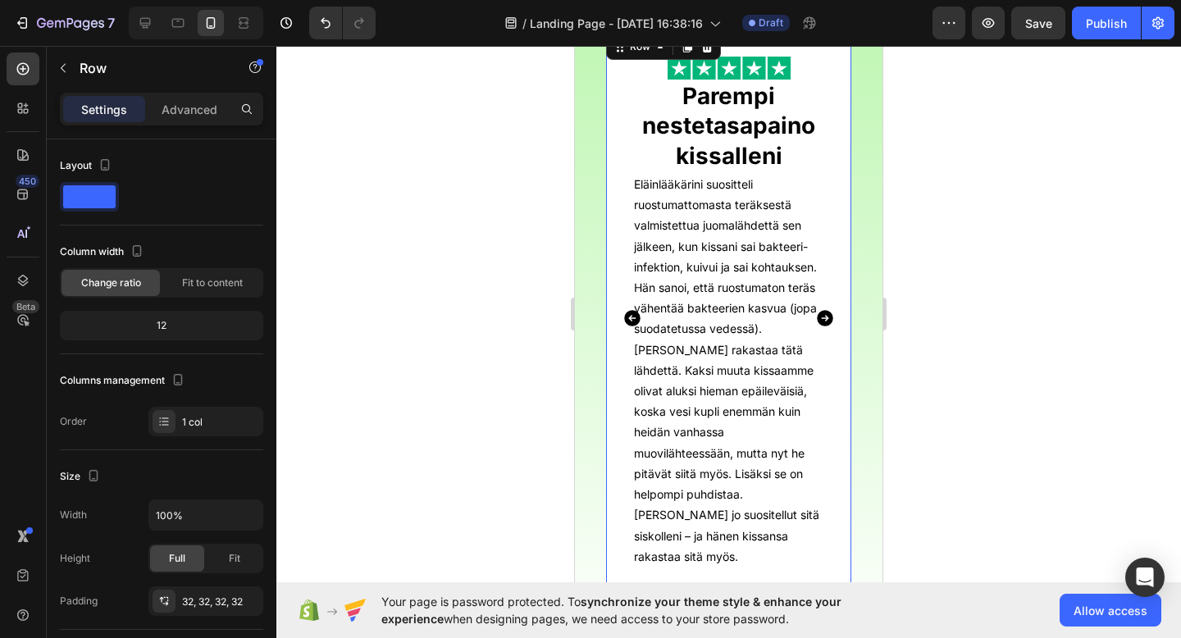
click at [632, 410] on div "Image ⁠⁠⁠⁠⁠⁠⁠ Parempi nestetasapaino kissalleni Heading Eläinlääkärini suositte…" at bounding box center [728, 318] width 245 height 576
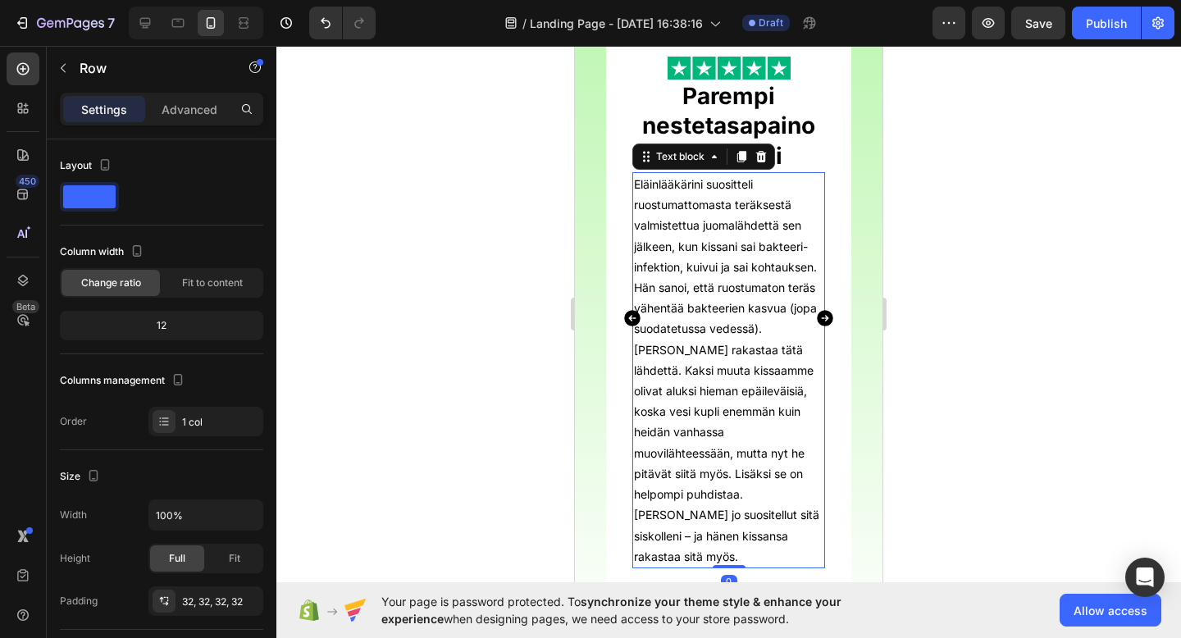
click at [697, 411] on p "Eläinlääkärini suositteli ruostumattomasta teräksestä valmistettua juomalähdett…" at bounding box center [728, 370] width 189 height 393
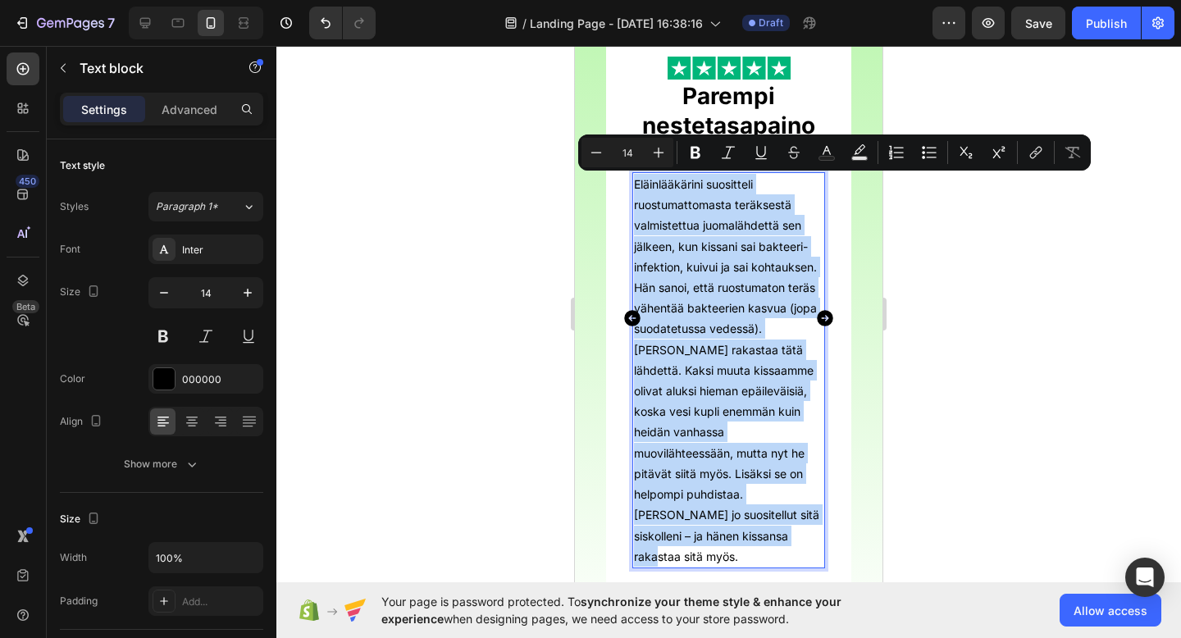
drag, startPoint x: 683, startPoint y: 535, endPoint x: 635, endPoint y: 186, distance: 351.9
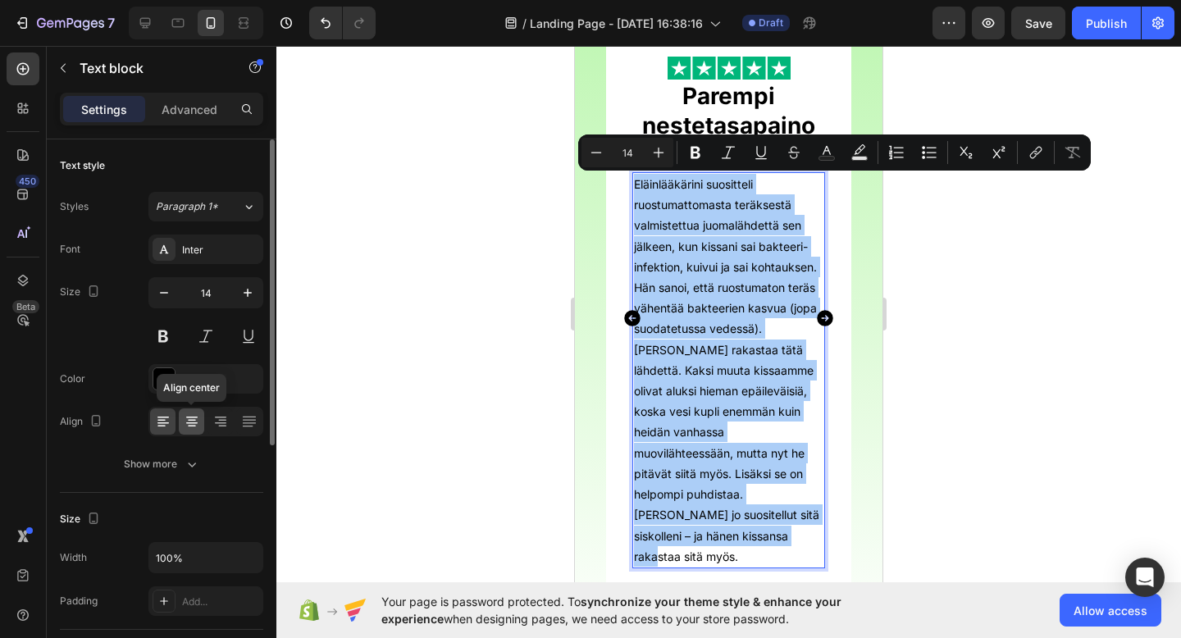
click at [188, 422] on icon at bounding box center [191, 423] width 11 height 2
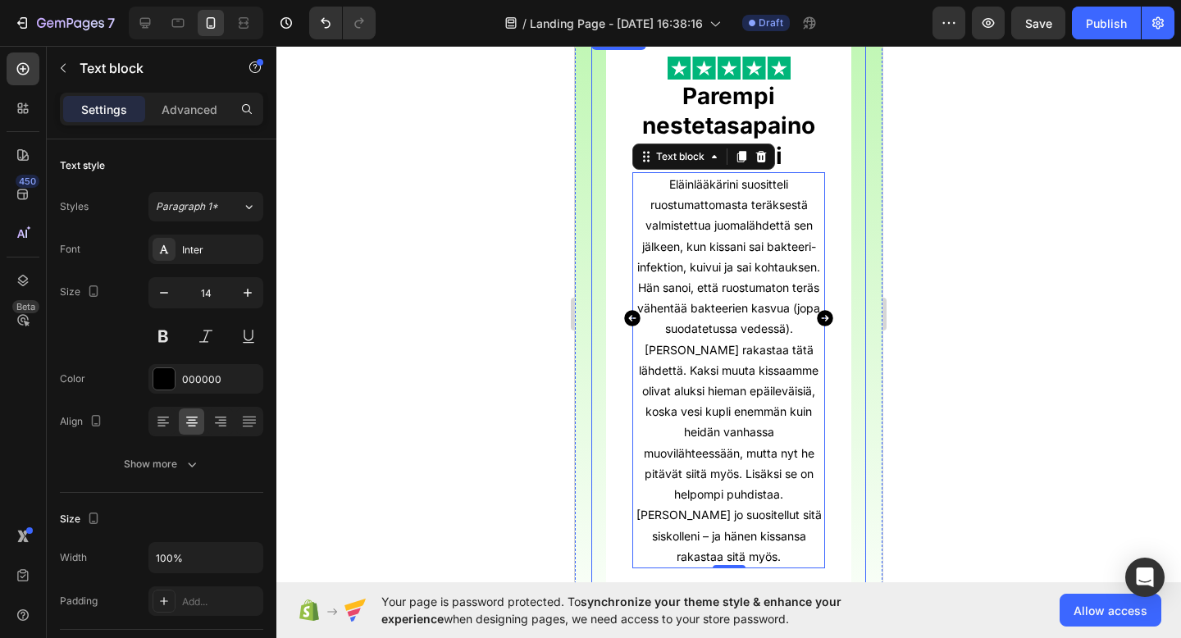
click at [632, 317] on icon "Carousel Back Arrow" at bounding box center [633, 318] width 20 height 20
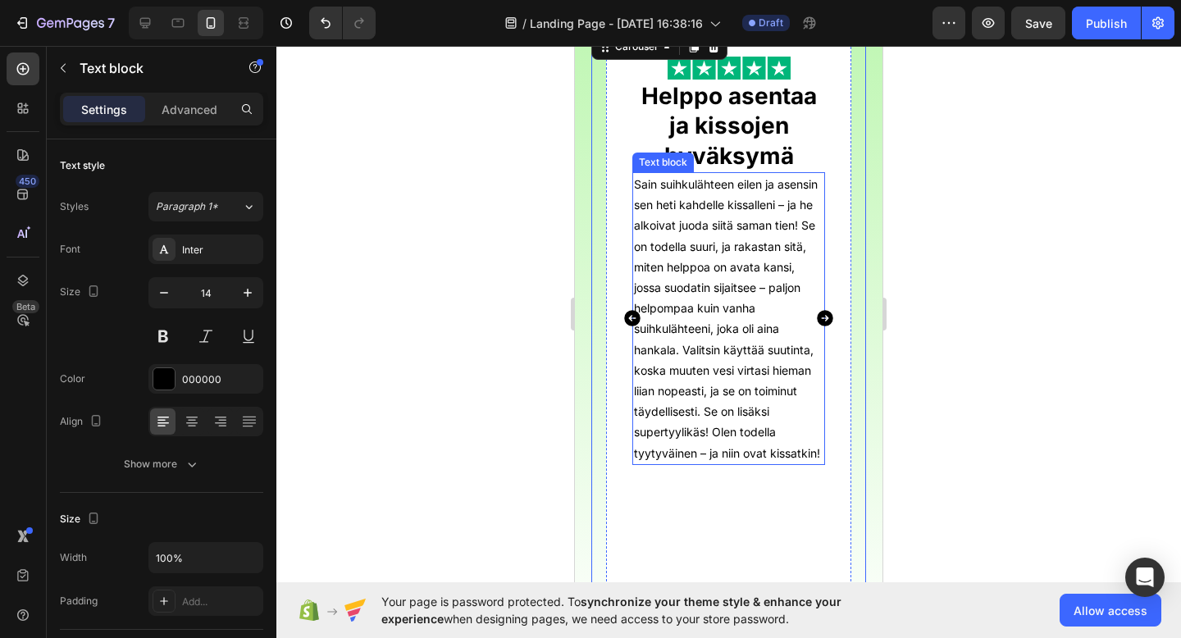
click at [715, 326] on p "Sain suihkulähteen eilen ja asensin sen heti kahdelle kissalleni – ja he alkoiv…" at bounding box center [728, 319] width 189 height 290
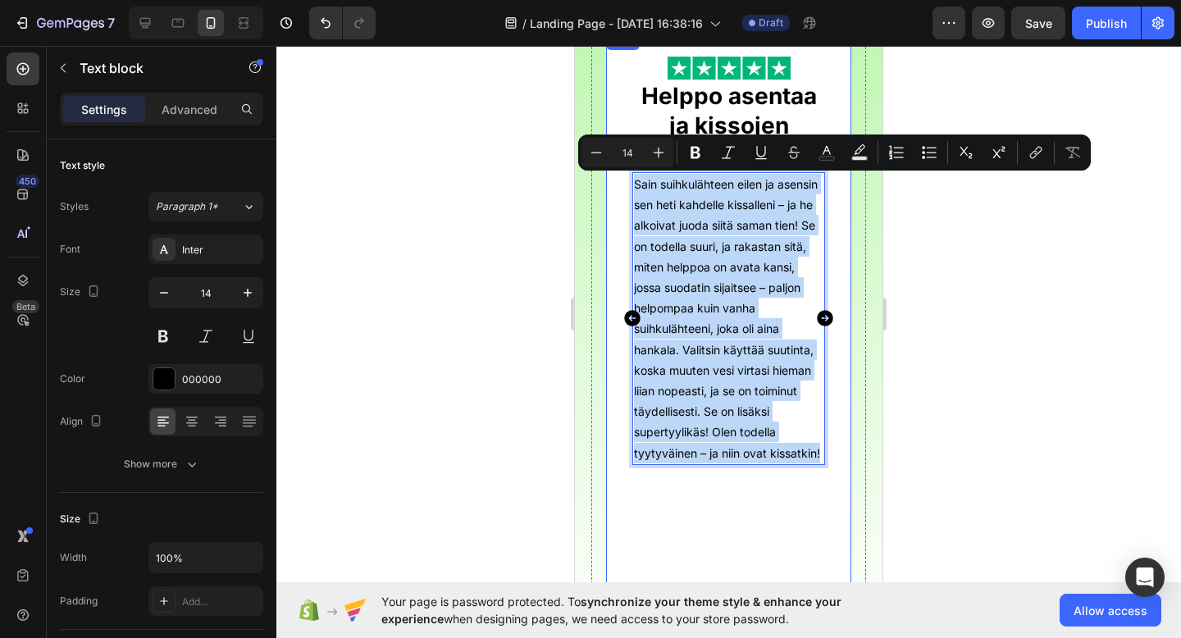
drag, startPoint x: 821, startPoint y: 454, endPoint x: 630, endPoint y: 188, distance: 328.0
click at [630, 188] on div "Image ⁠⁠⁠⁠⁠⁠⁠ Helppo asentaa ja kissojen hyväksymä Heading Sain suihkulähteen e…" at bounding box center [728, 318] width 245 height 576
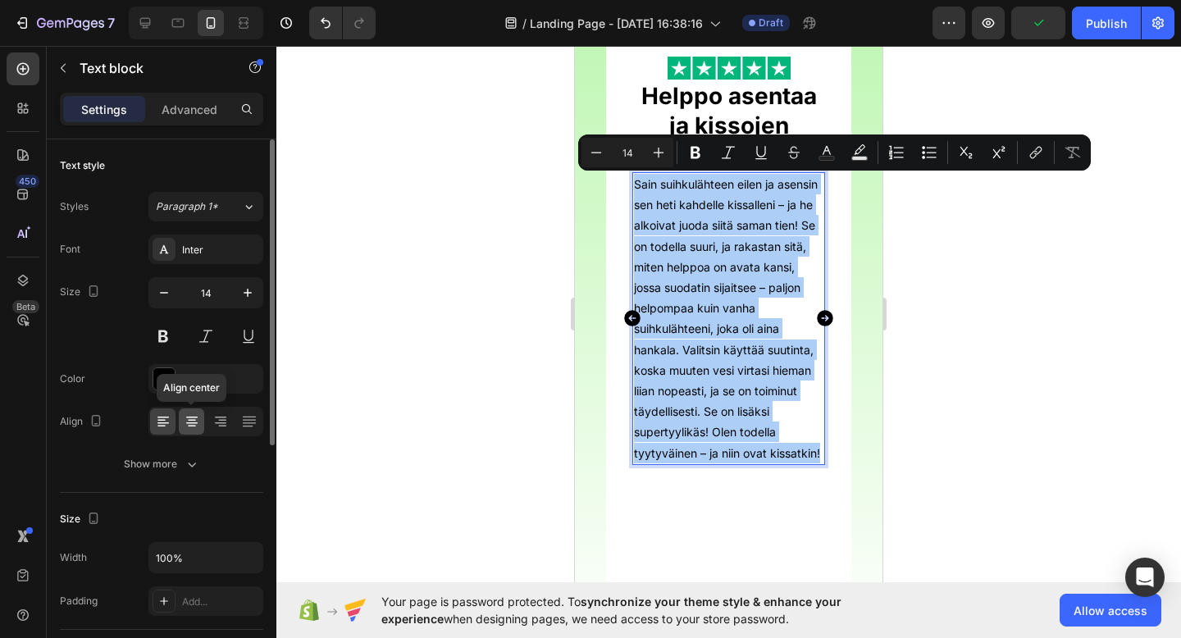
click at [198, 423] on icon at bounding box center [192, 421] width 16 height 16
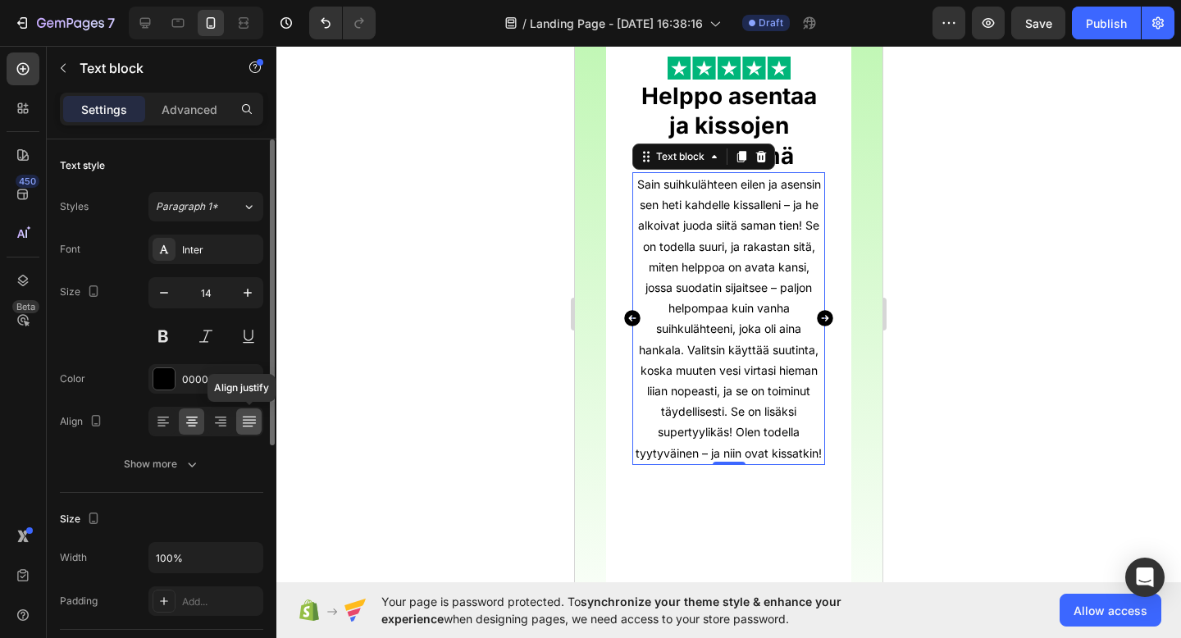
click at [253, 424] on icon at bounding box center [249, 421] width 16 height 16
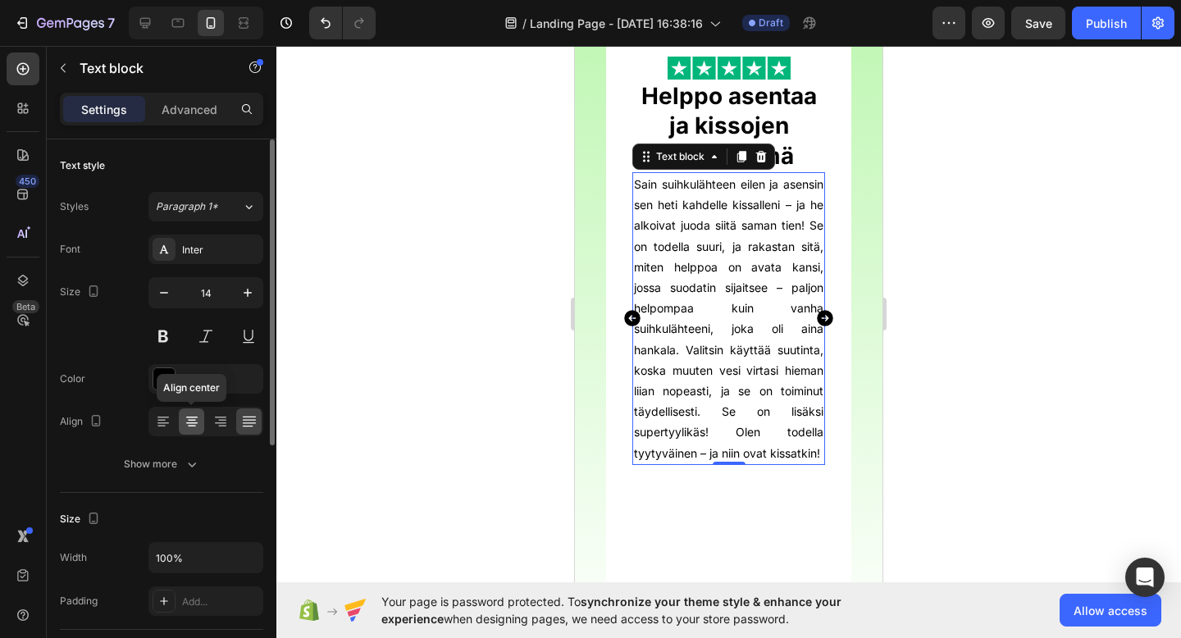
click at [198, 425] on icon at bounding box center [192, 421] width 16 height 16
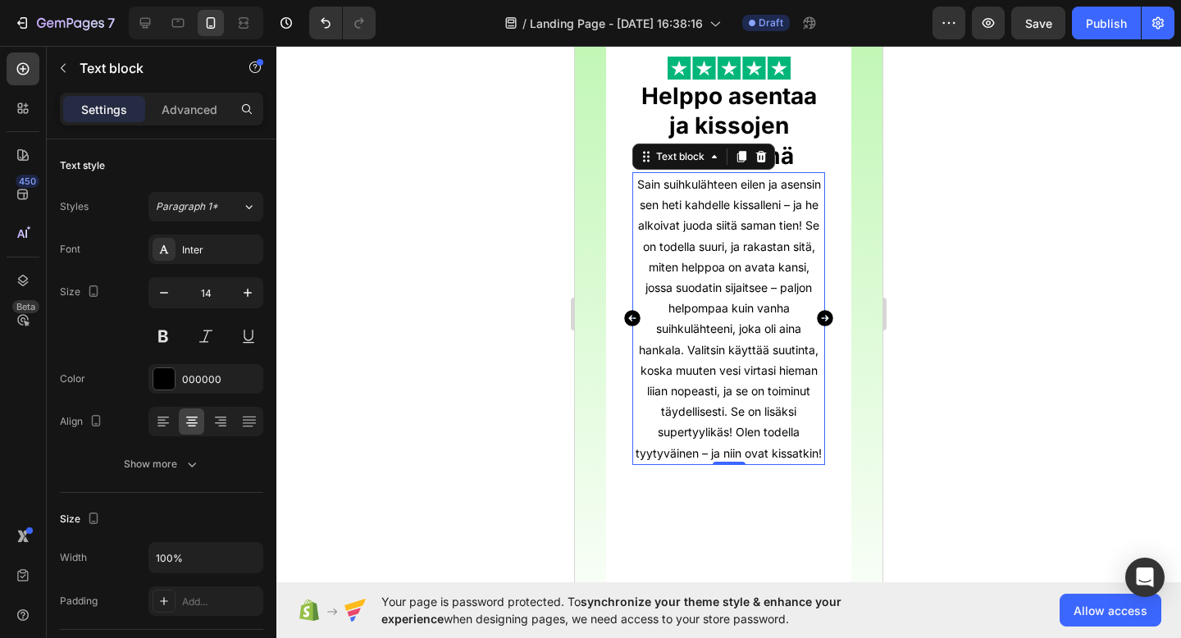
click at [817, 345] on p "Sain suihkulähteen eilen ja asensin sen heti kahdelle kissalleni – ja he alkoiv…" at bounding box center [728, 319] width 189 height 290
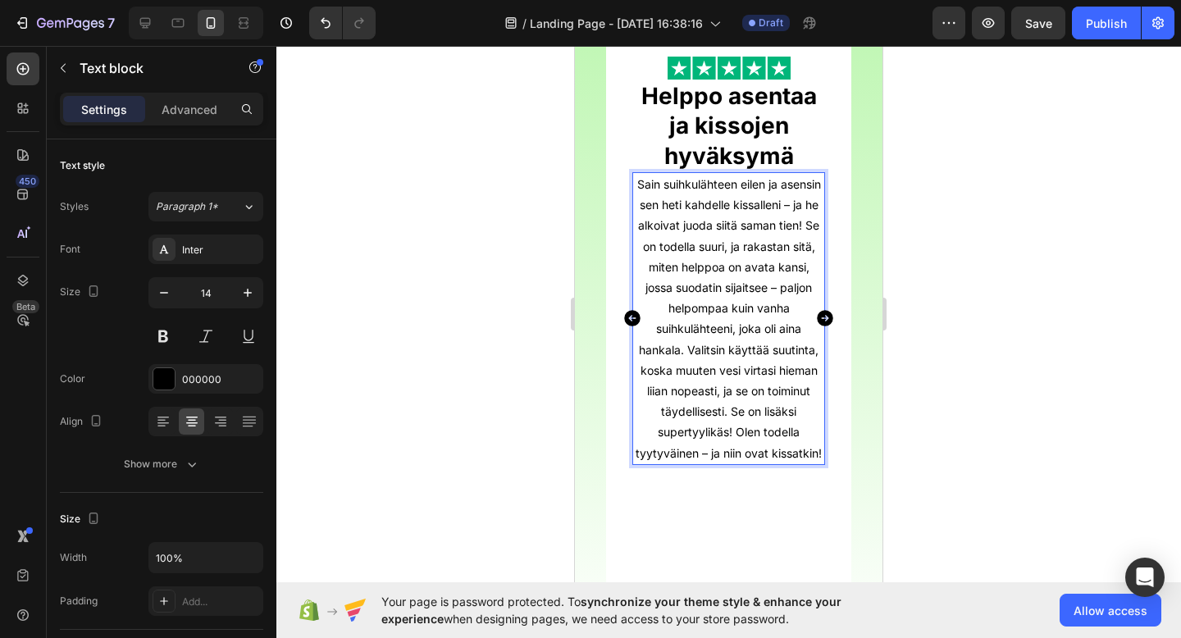
click at [777, 351] on p "Sain suihkulähteen eilen ja asensin sen heti kahdelle kissalleni – ja he alkoiv…" at bounding box center [728, 319] width 189 height 290
click at [895, 299] on div at bounding box center [728, 342] width 905 height 592
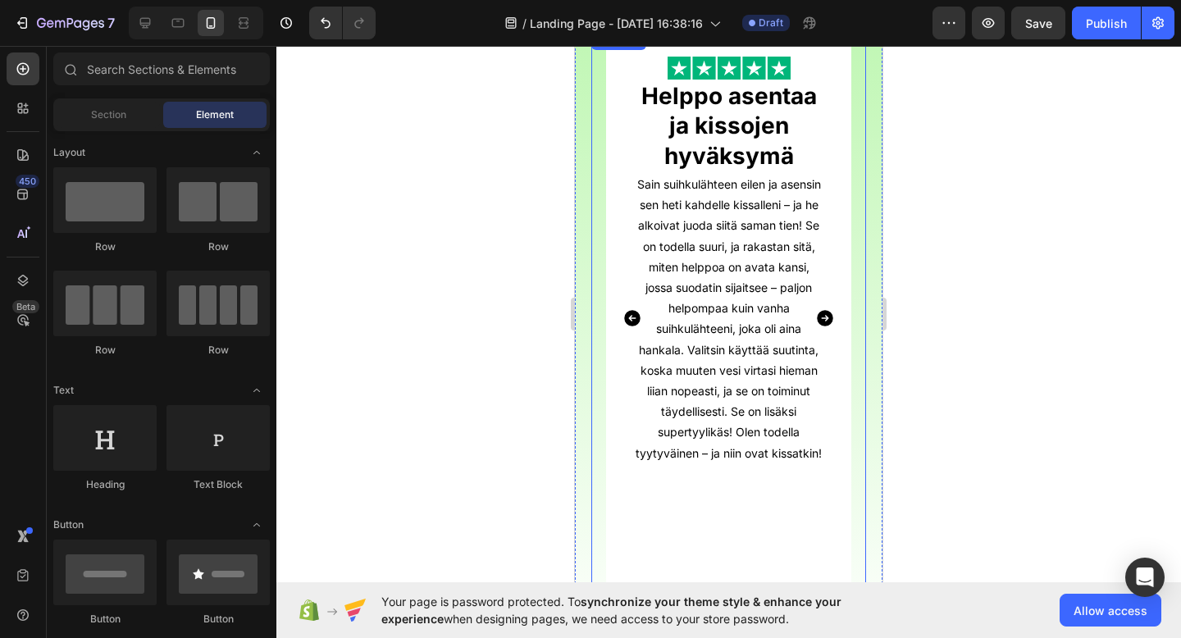
click at [828, 323] on icon "Carousel Next Arrow" at bounding box center [825, 318] width 16 height 16
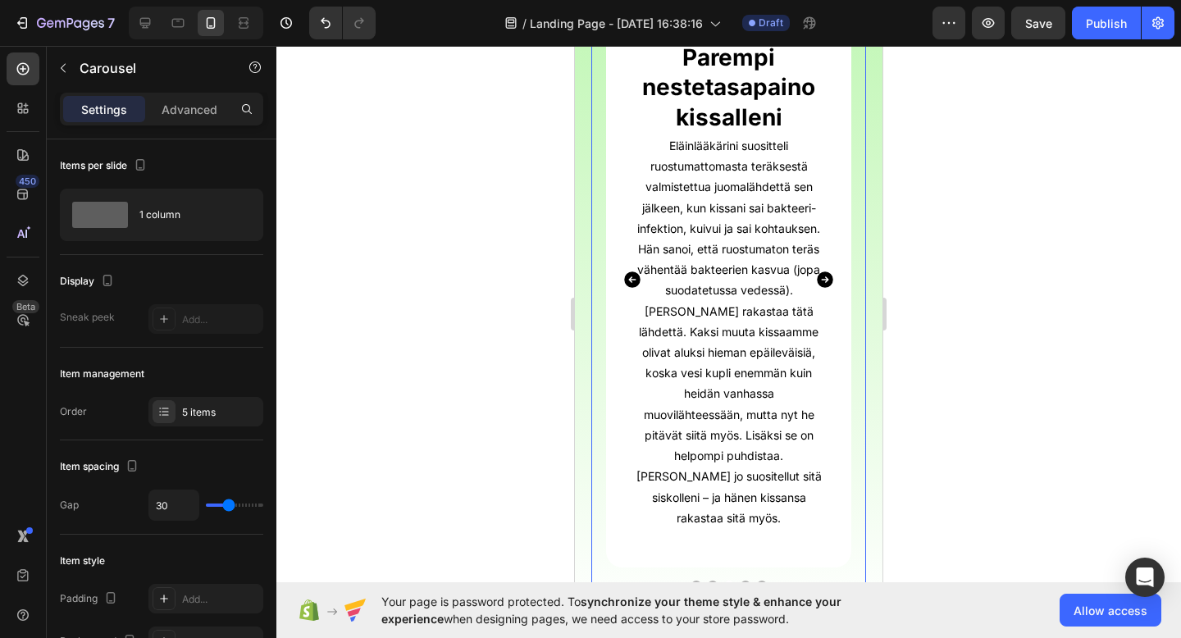
scroll to position [454, 0]
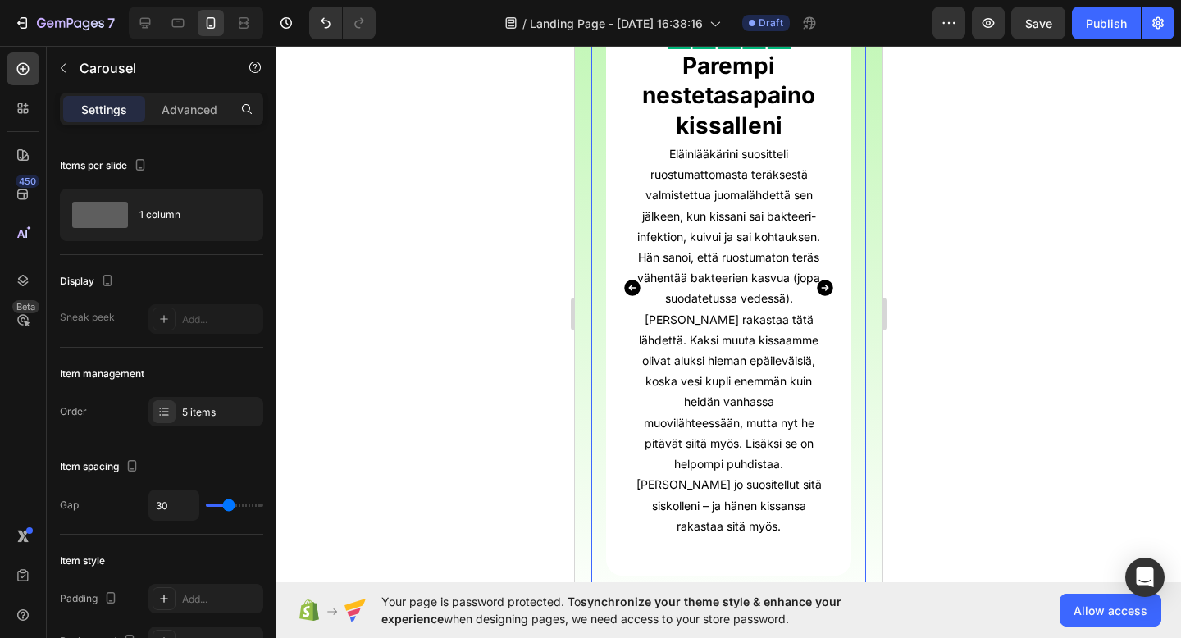
click at [824, 289] on icon "Carousel Next Arrow" at bounding box center [825, 288] width 16 height 16
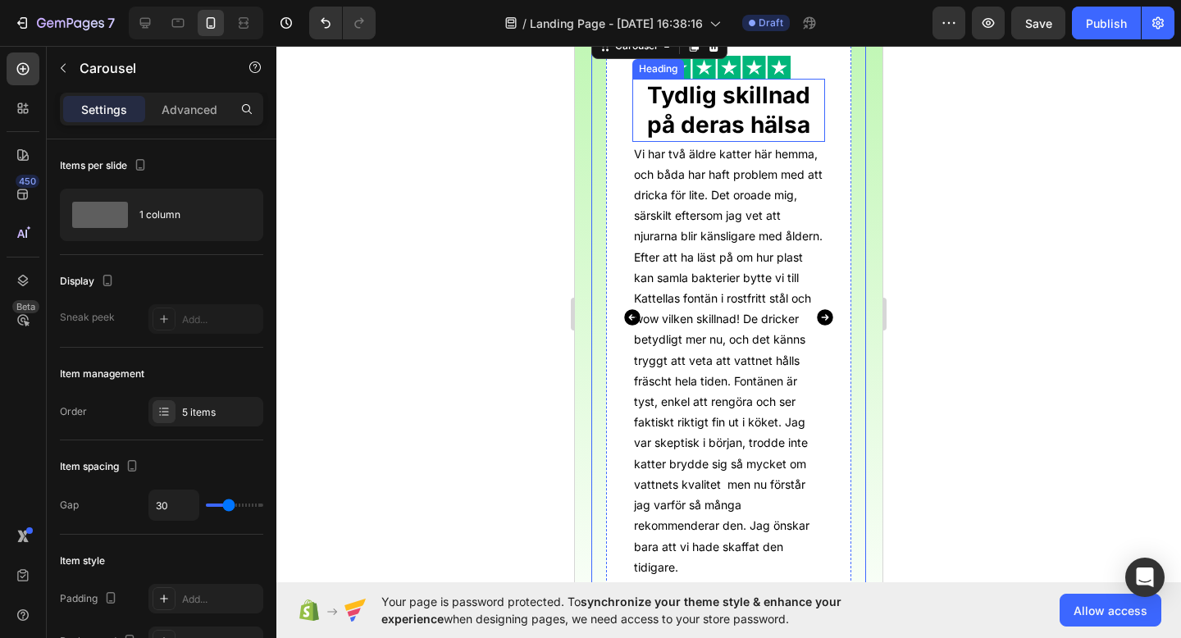
scroll to position [421, 0]
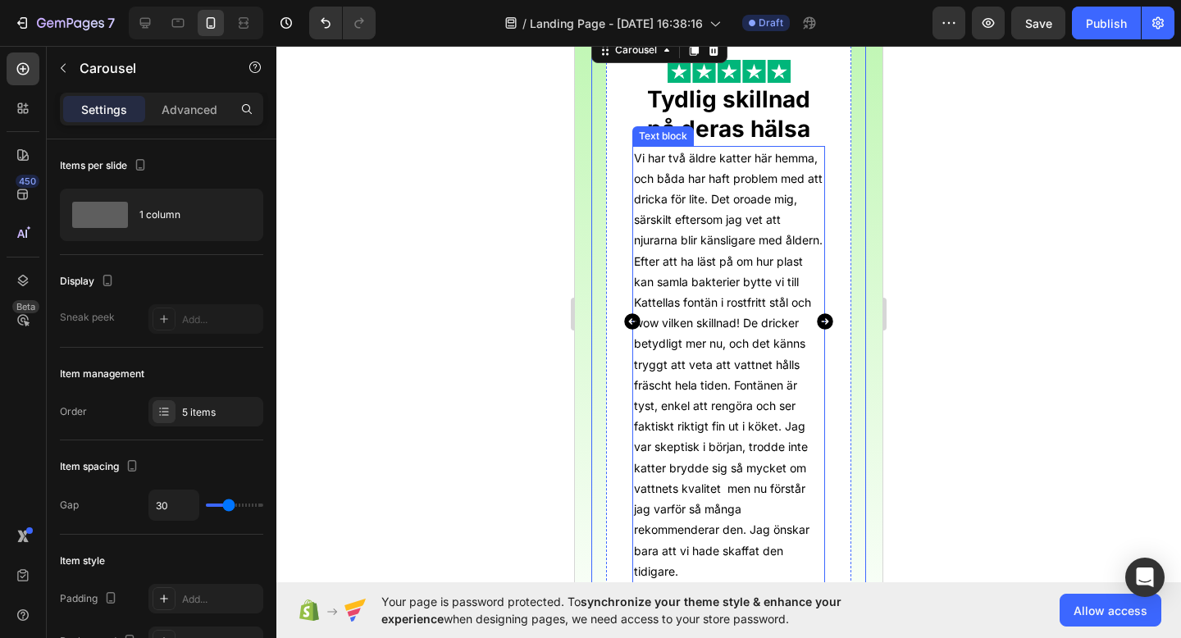
click at [710, 311] on p "Vi har två äldre katter här hemma, och båda har haft problem med att dricka för…" at bounding box center [728, 365] width 189 height 434
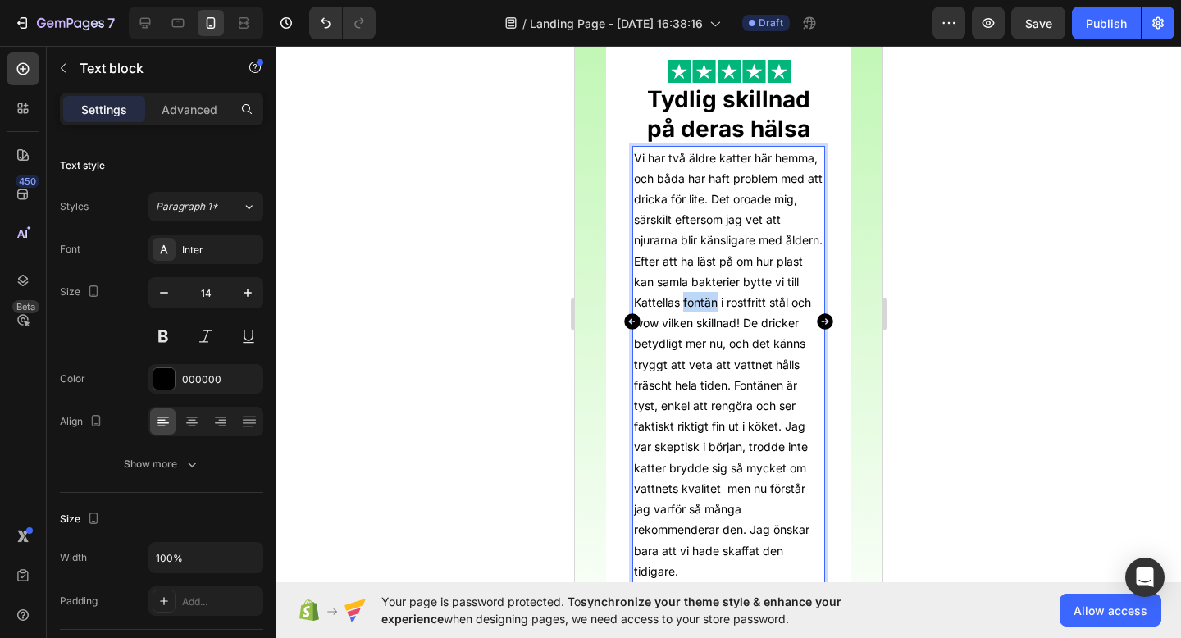
click at [710, 311] on p "Vi har två äldre katter här hemma, och båda har haft problem med att dricka för…" at bounding box center [728, 365] width 189 height 434
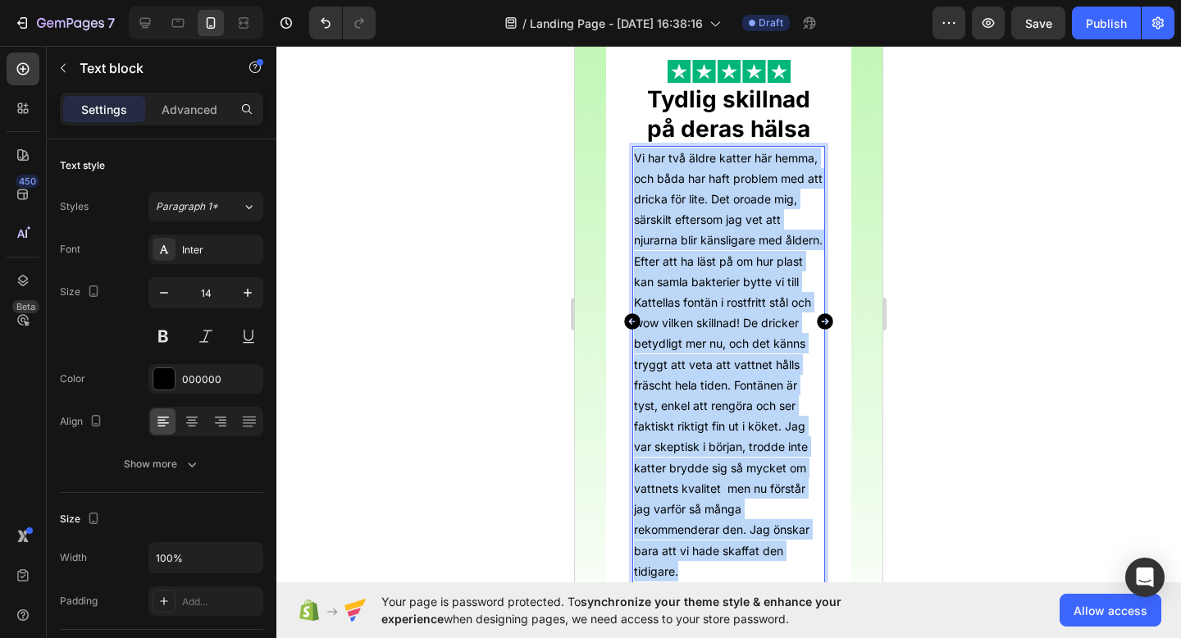
click at [710, 311] on p "Vi har två äldre katter här hemma, och båda har haft problem med att dricka för…" at bounding box center [728, 365] width 189 height 434
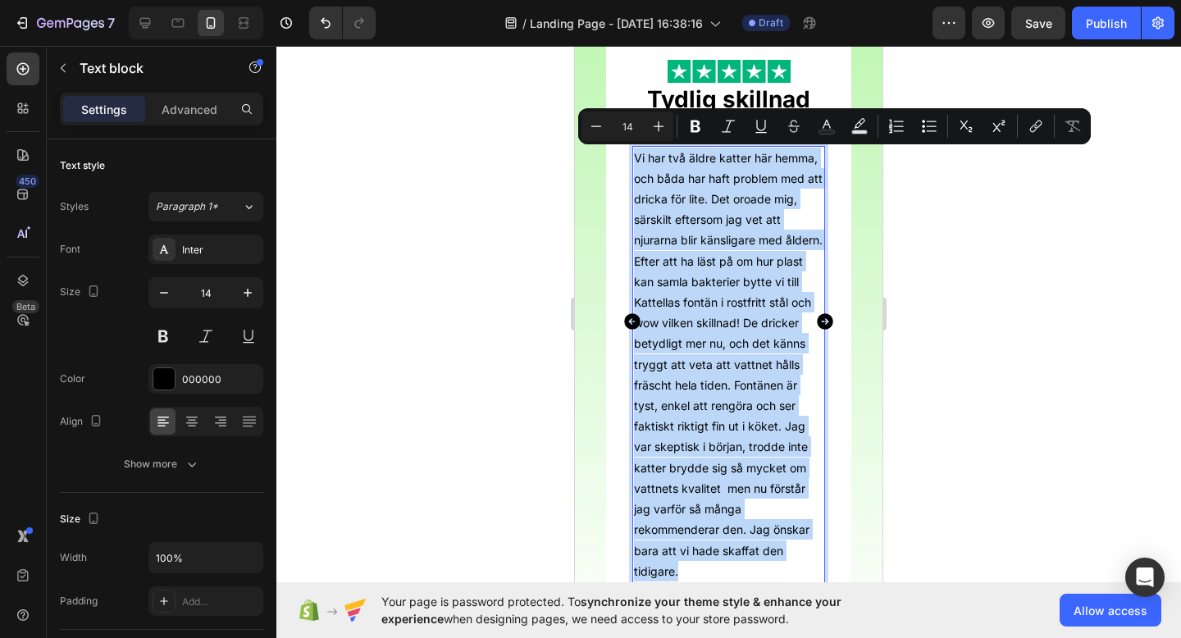
click at [710, 311] on p "Vi har två äldre katter här hemma, och båda har haft problem med att dricka för…" at bounding box center [728, 365] width 189 height 434
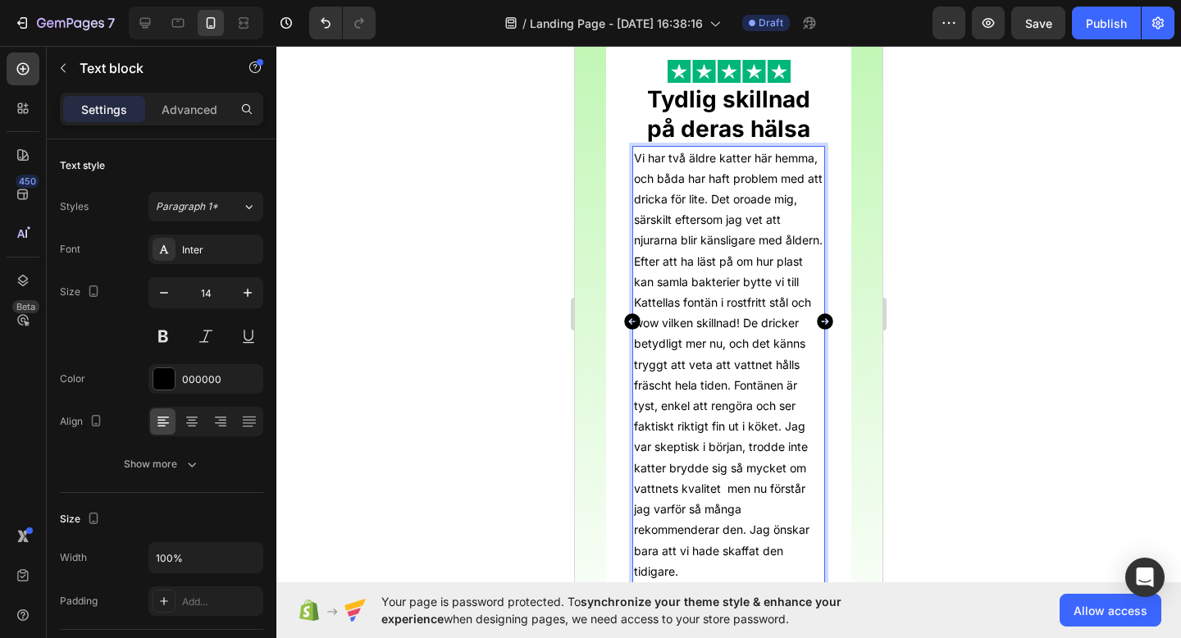
click at [710, 311] on p "Vi har två äldre katter här hemma, och båda har haft problem med att dricka för…" at bounding box center [728, 365] width 189 height 434
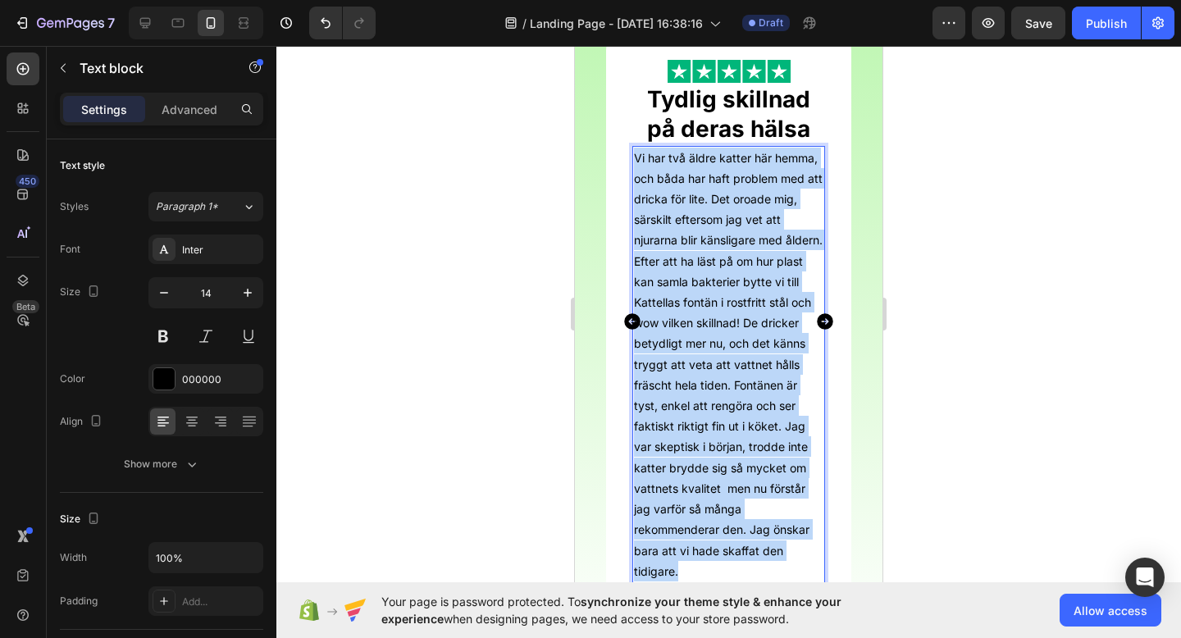
click at [710, 311] on p "Vi har två äldre katter här hemma, och båda har haft problem med att dricka för…" at bounding box center [728, 365] width 189 height 434
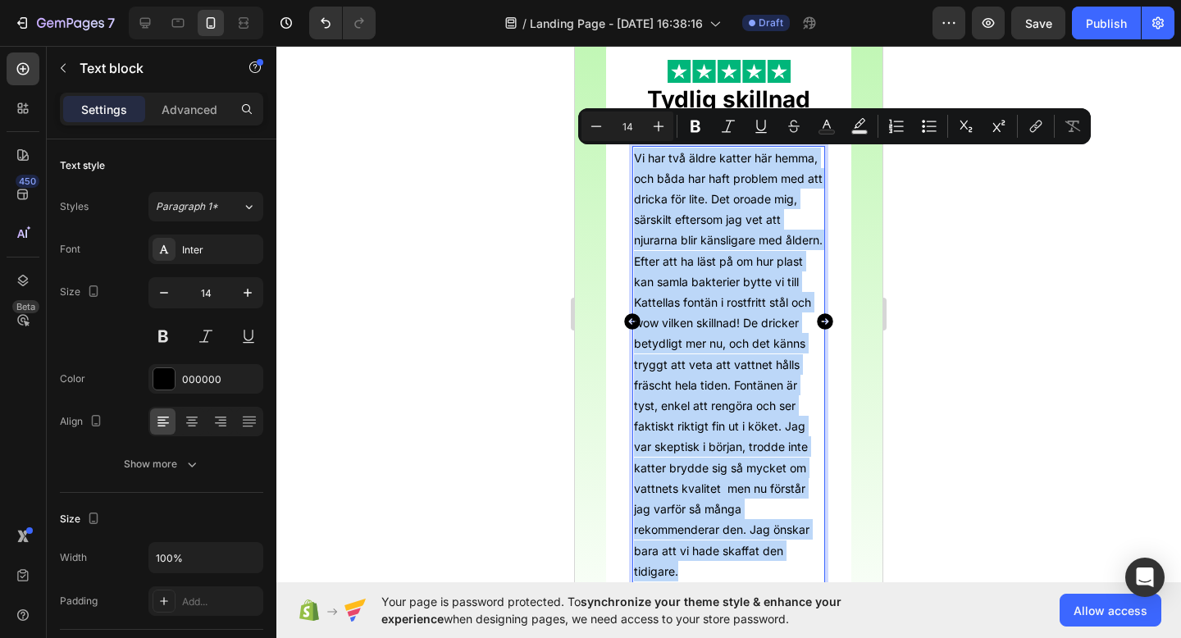
click at [710, 311] on p "Vi har två äldre katter här hemma, och båda har haft problem med att dricka för…" at bounding box center [728, 365] width 189 height 434
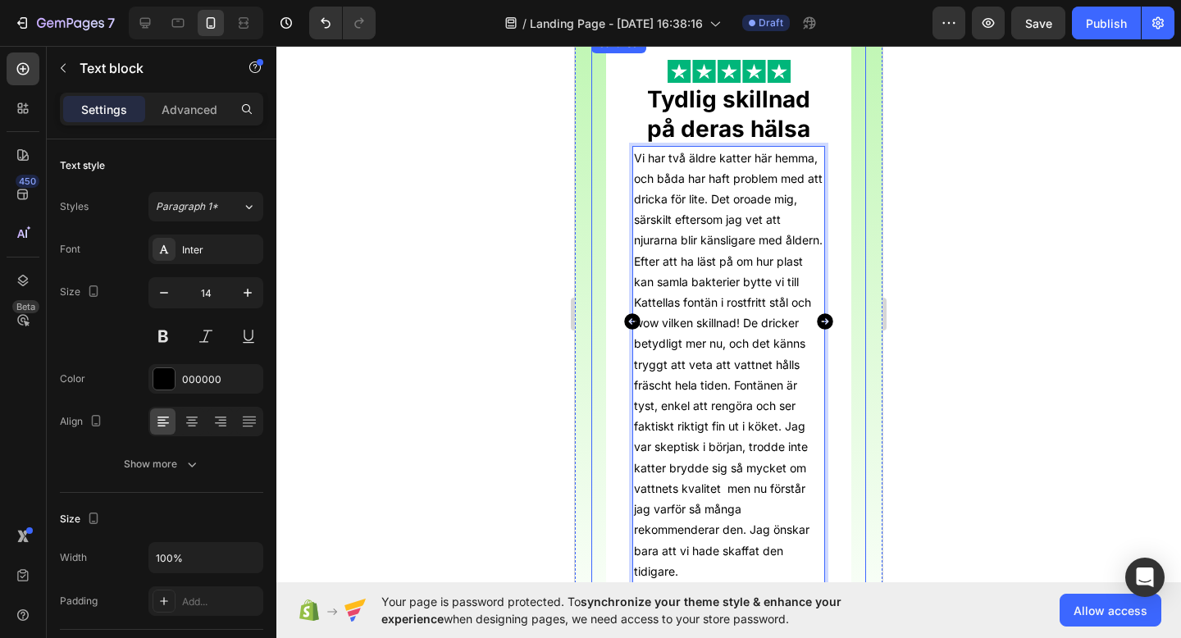
click at [623, 317] on icon "Carousel Back Arrow" at bounding box center [633, 322] width 20 height 20
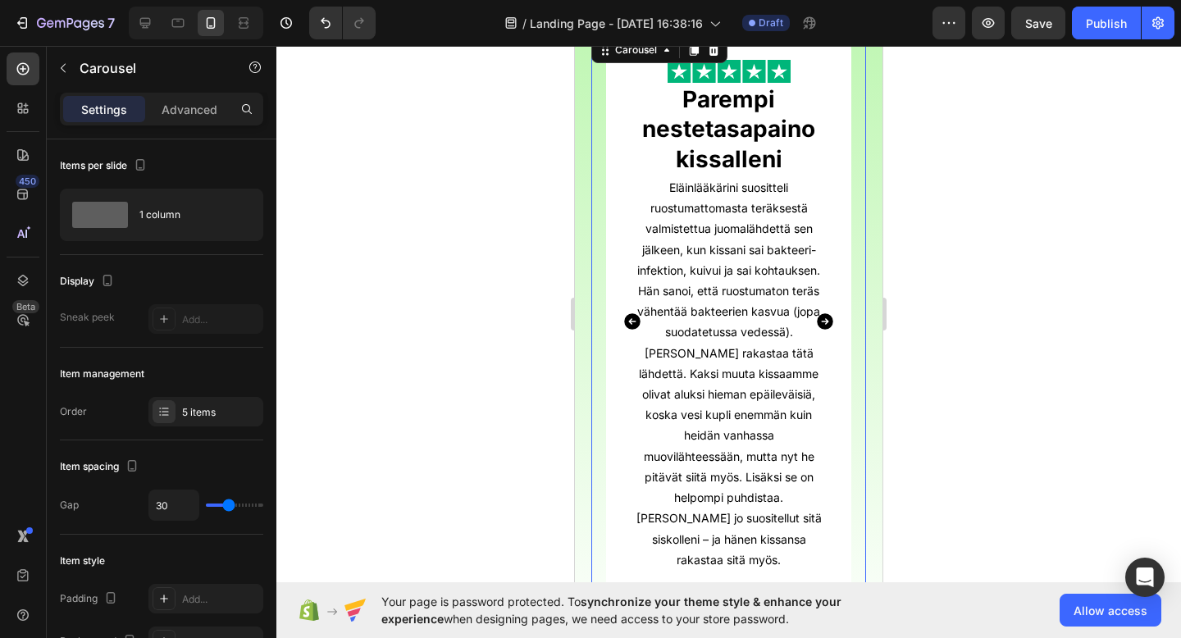
click at [628, 317] on icon "Carousel Back Arrow" at bounding box center [632, 321] width 16 height 16
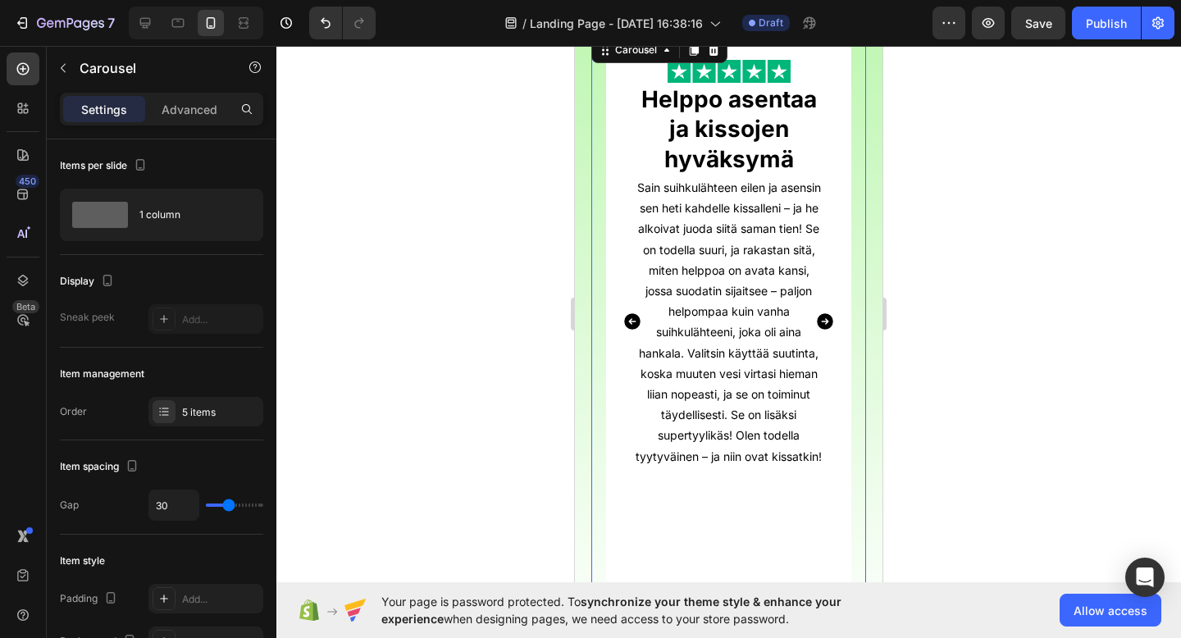
click at [832, 325] on icon "Carousel Next Arrow" at bounding box center [825, 321] width 16 height 16
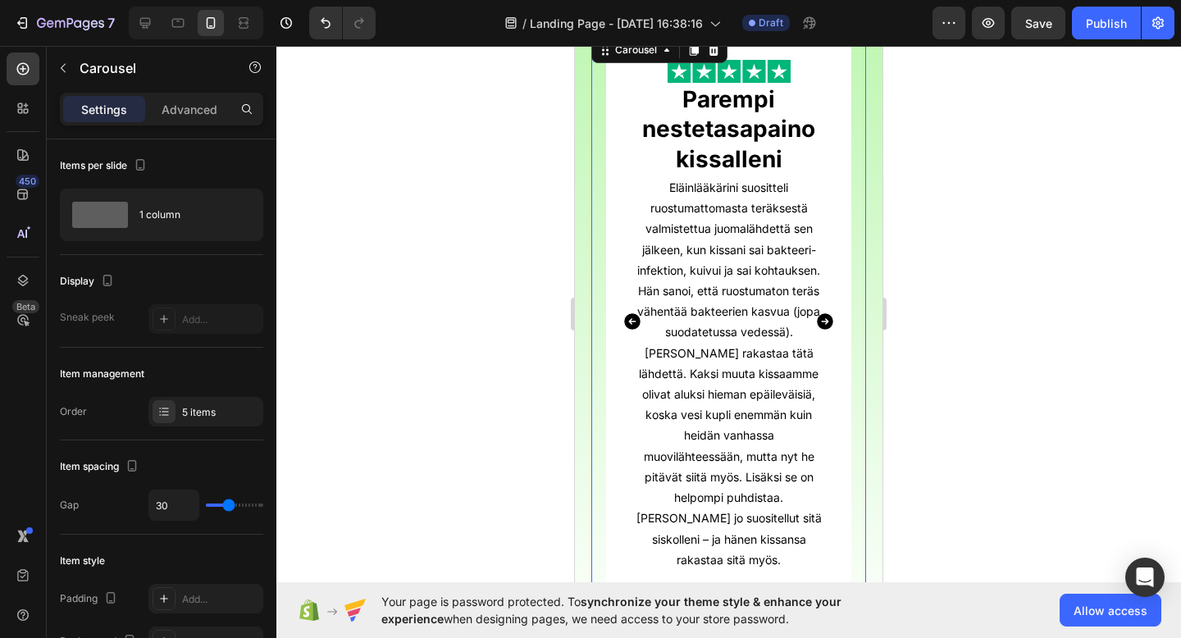
click at [832, 324] on icon "Carousel Next Arrow" at bounding box center [825, 321] width 16 height 16
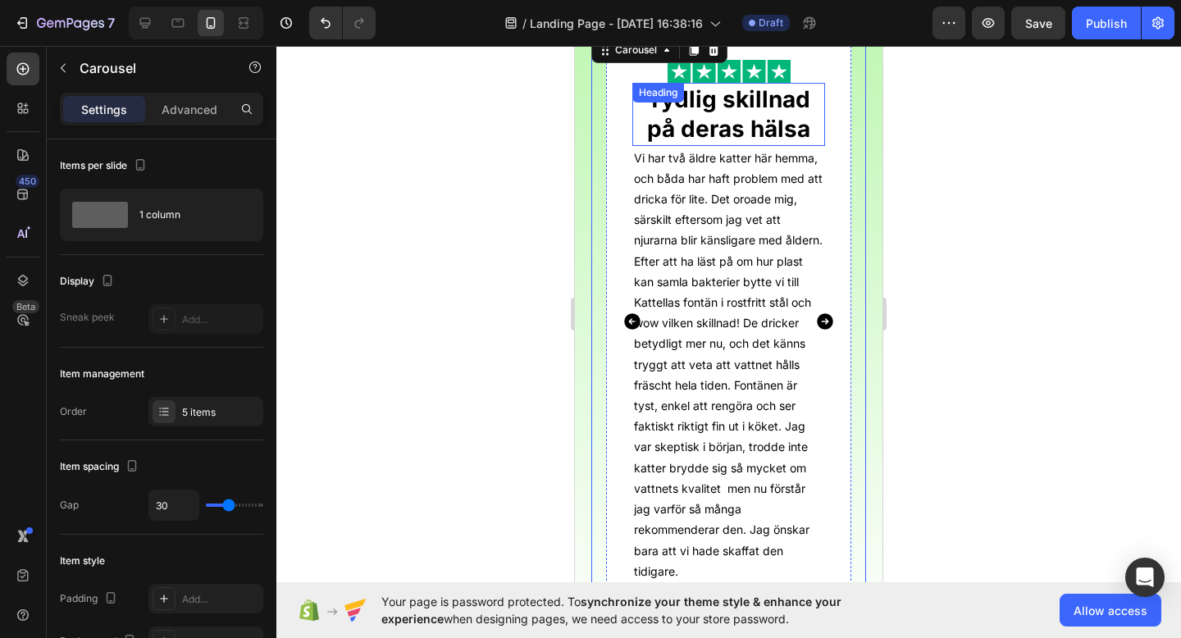
click at [756, 107] on div "Tydlig skillnad på deras hälsa Heading" at bounding box center [728, 114] width 193 height 63
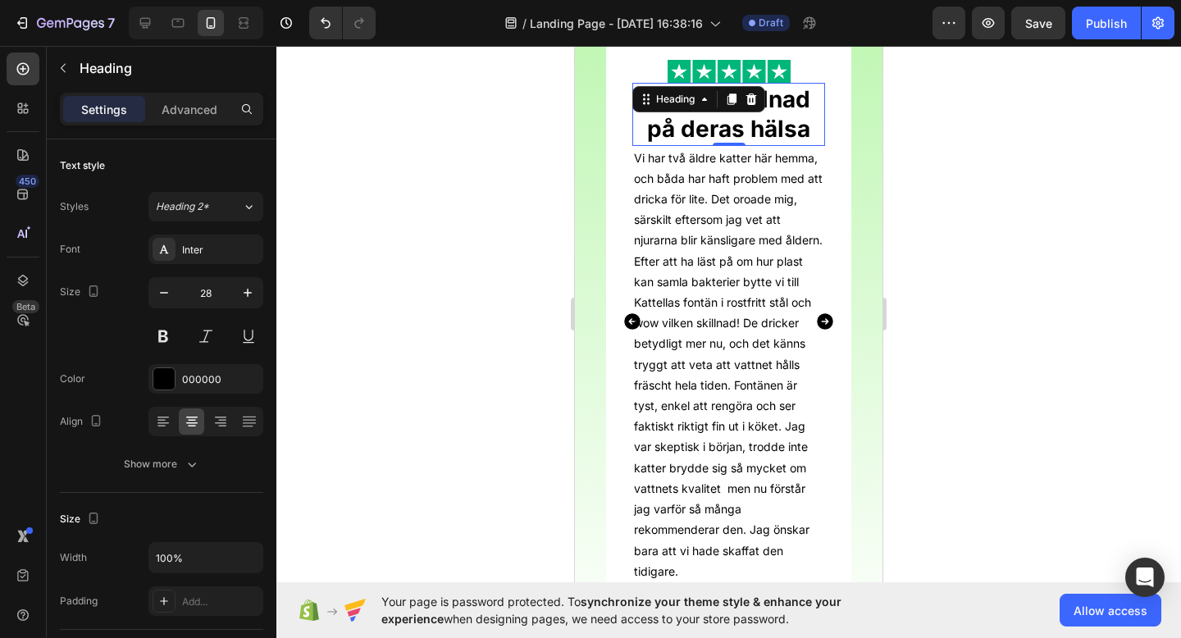
click at [756, 107] on div at bounding box center [752, 99] width 20 height 20
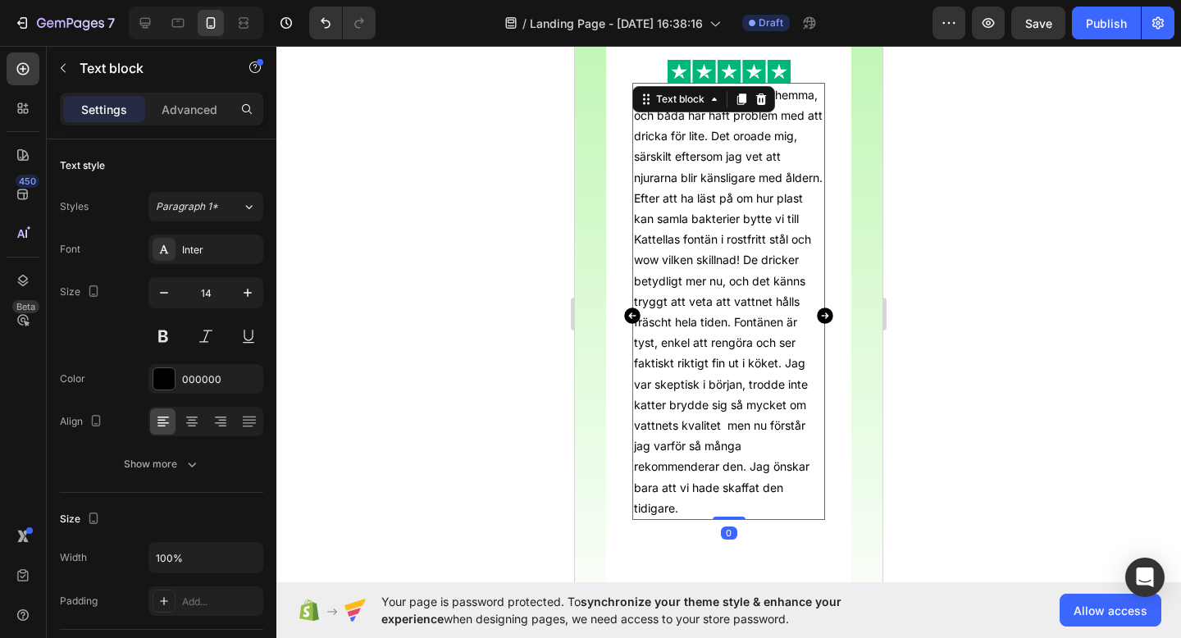
scroll to position [410, 0]
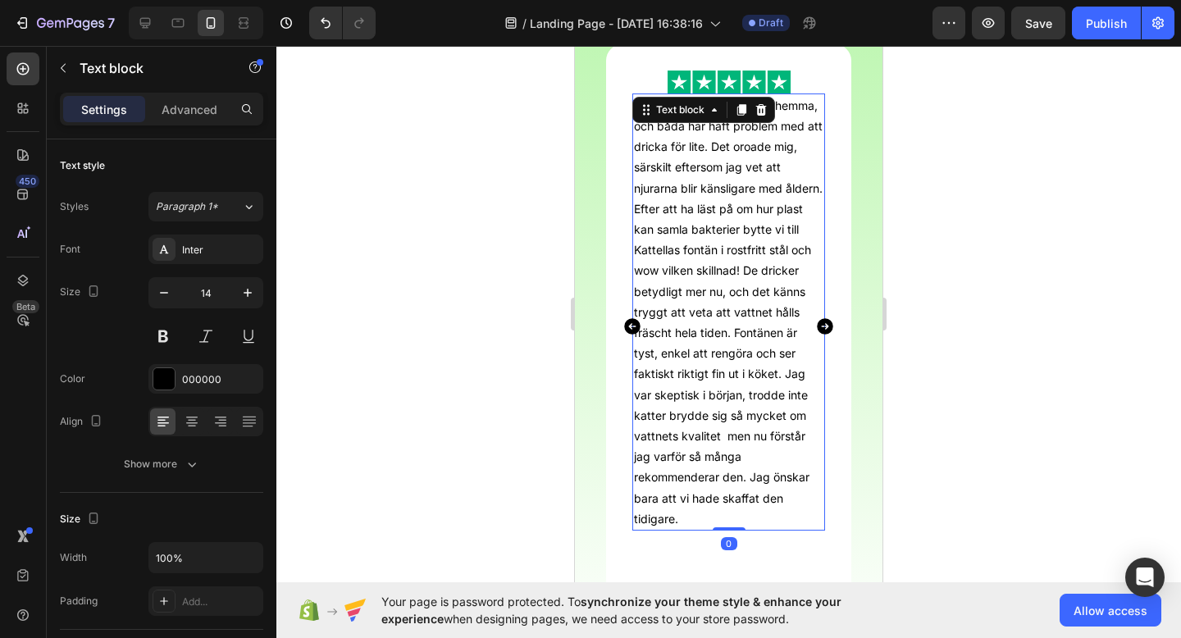
click at [756, 107] on div "Vi har två äldre katter här hemma, och båda har haft problem med att dricka för…" at bounding box center [728, 312] width 193 height 437
click at [332, 26] on icon "Undo/Redo" at bounding box center [325, 23] width 16 height 16
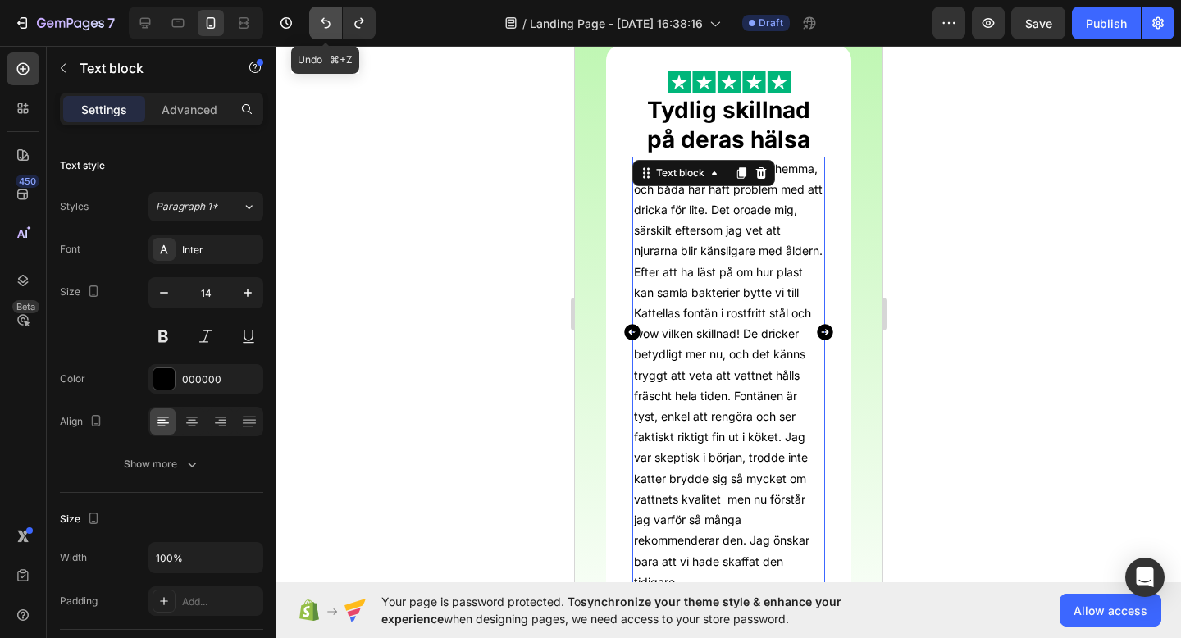
scroll to position [421, 0]
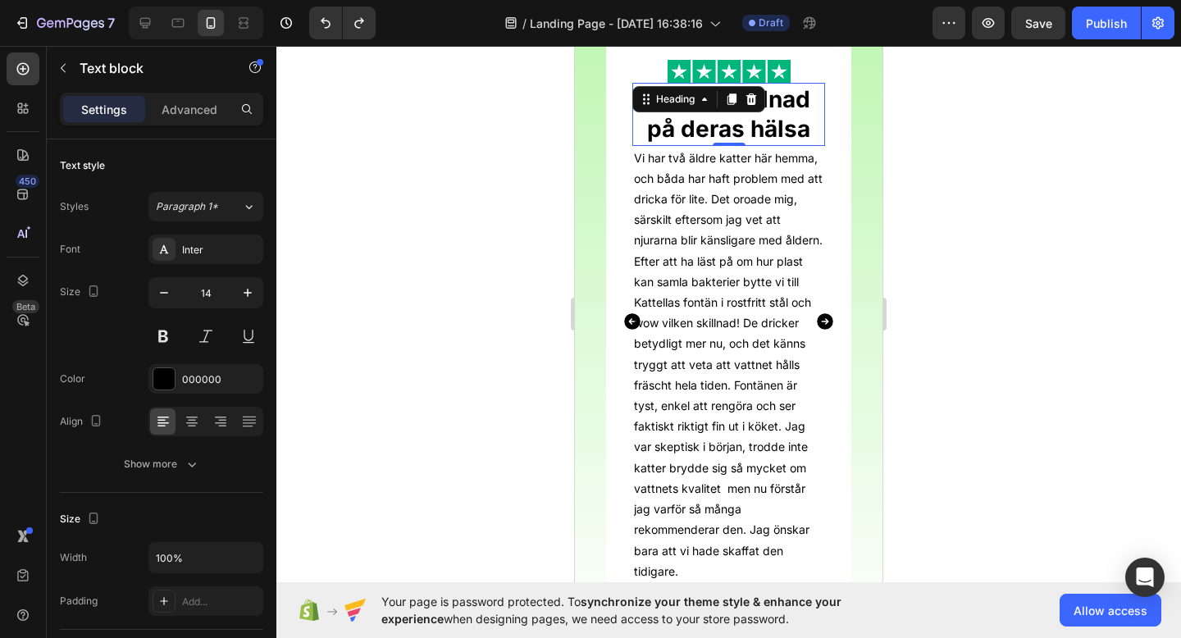
click at [693, 106] on div "Tydlig skillnad på deras hälsa Heading 0" at bounding box center [728, 114] width 193 height 63
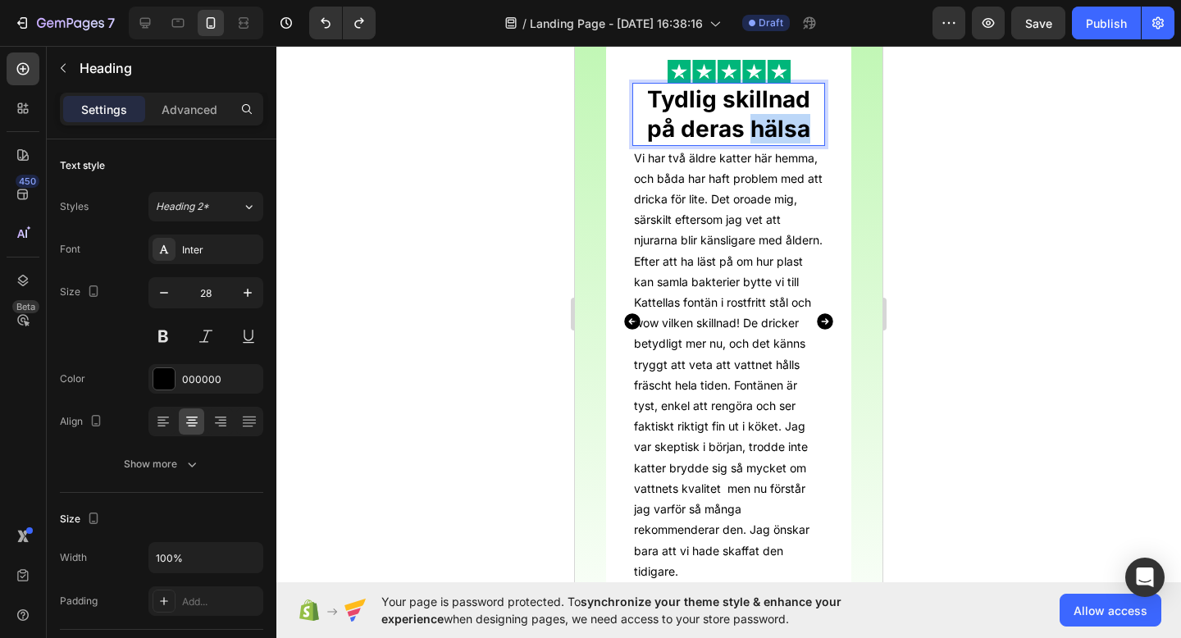
click at [747, 132] on strong "Tydlig skillnad på deras hälsa" at bounding box center [728, 113] width 163 height 57
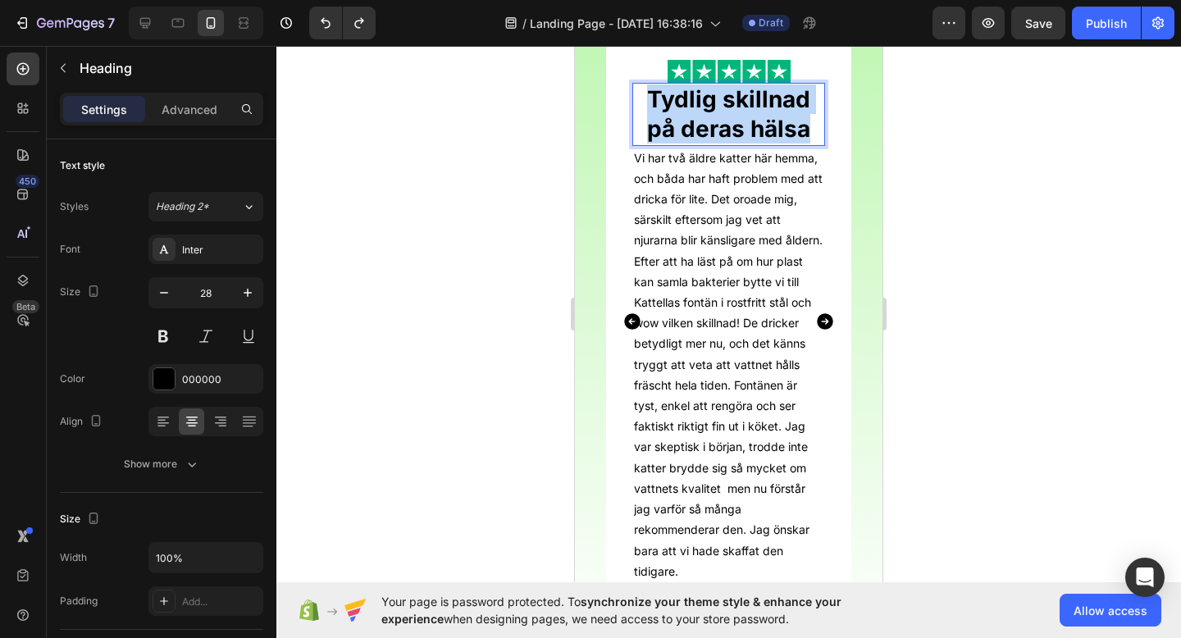
click at [747, 132] on strong "Tydlig skillnad på deras hälsa" at bounding box center [728, 113] width 163 height 57
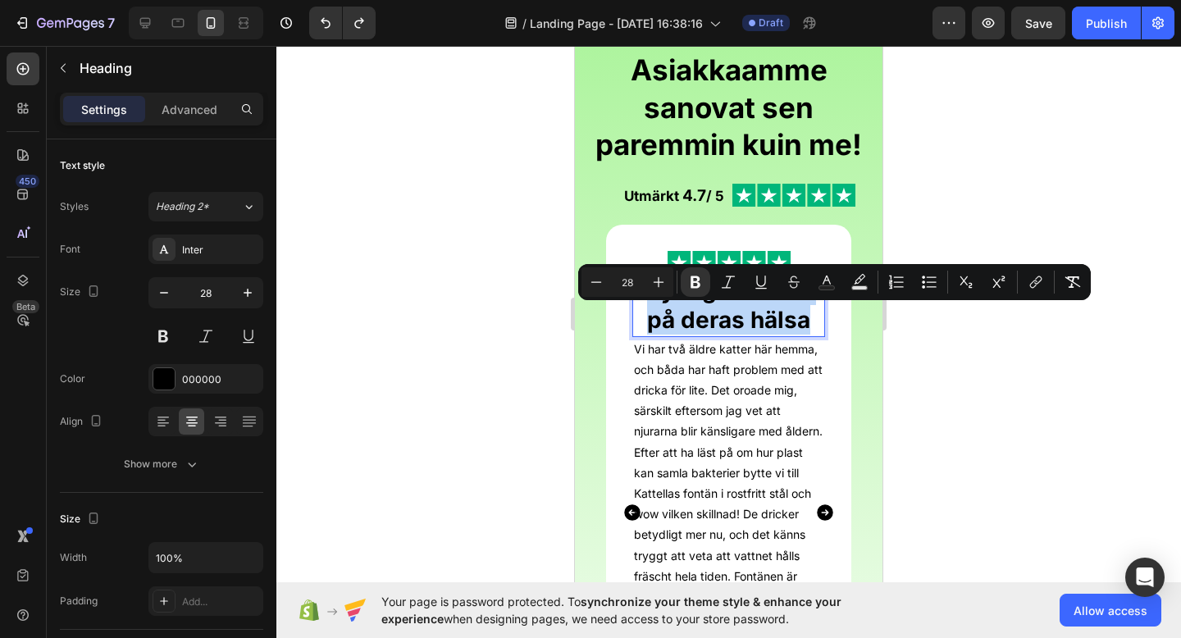
scroll to position [255, 0]
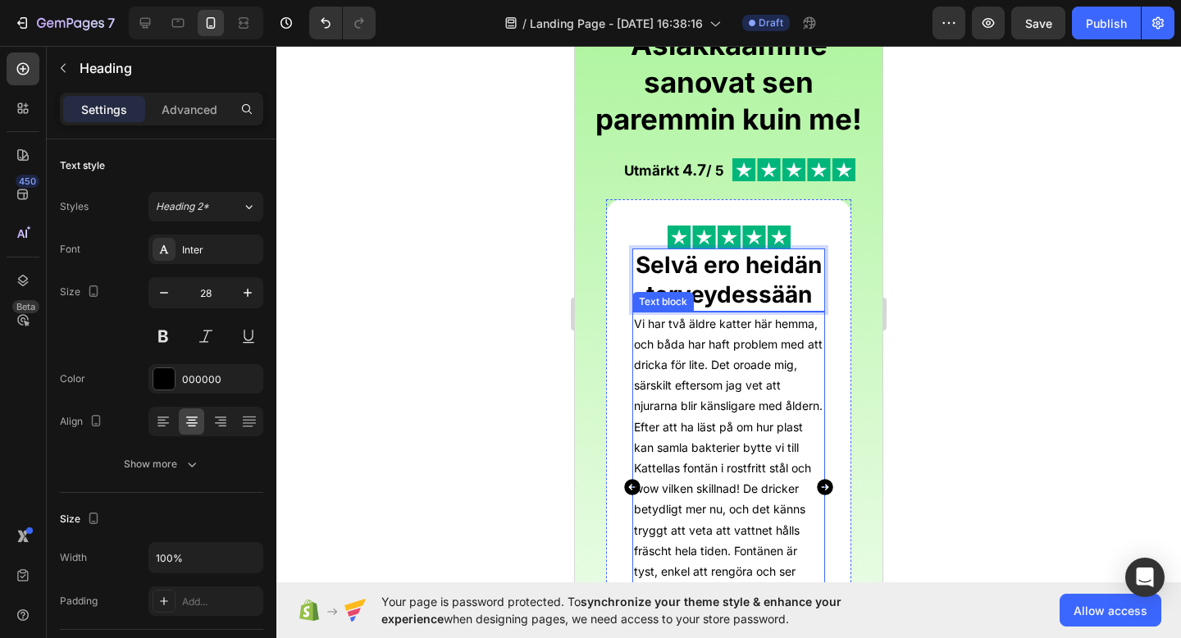
click at [786, 377] on p "Vi har två äldre katter här hemma, och båda har haft problem med att dricka för…" at bounding box center [728, 530] width 189 height 434
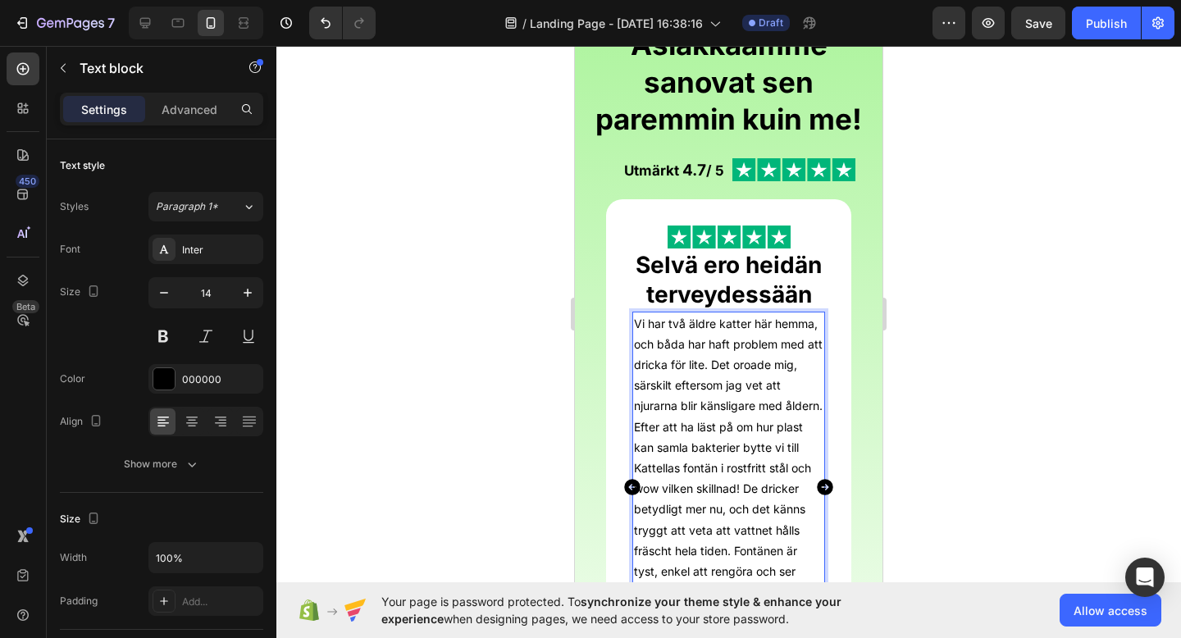
click at [637, 320] on p "Vi har två äldre katter här hemma, och båda har haft problem med att dricka för…" at bounding box center [728, 530] width 189 height 434
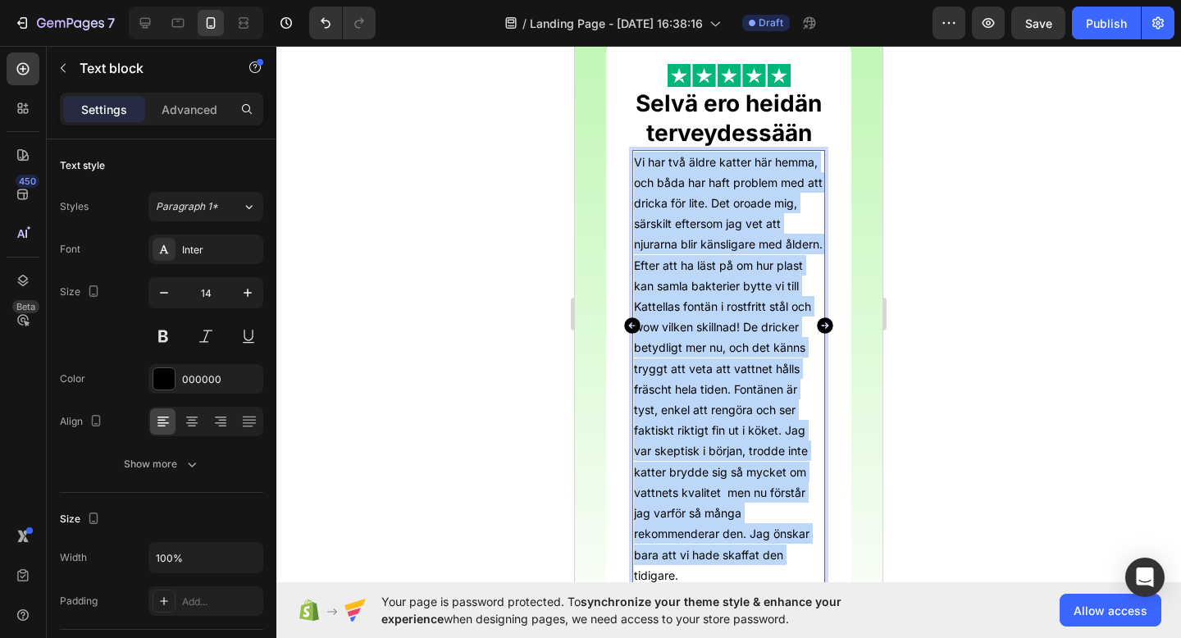
scroll to position [509, 0]
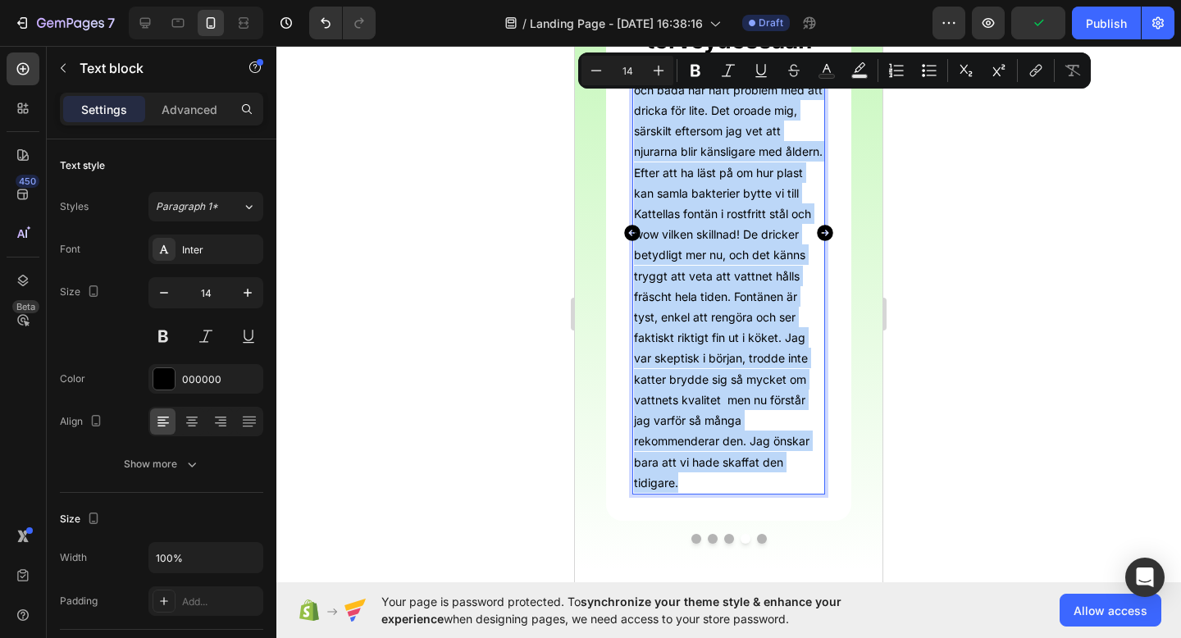
drag, startPoint x: 632, startPoint y: 322, endPoint x: 752, endPoint y: 478, distance: 196.6
click at [752, 478] on div "Vi har två äldre katter här hemma, och båda har haft problem med att dricka för…" at bounding box center [728, 275] width 193 height 437
copy p "Vi har två äldre katter här hemma, och båda har haft problem med att dricka för…"
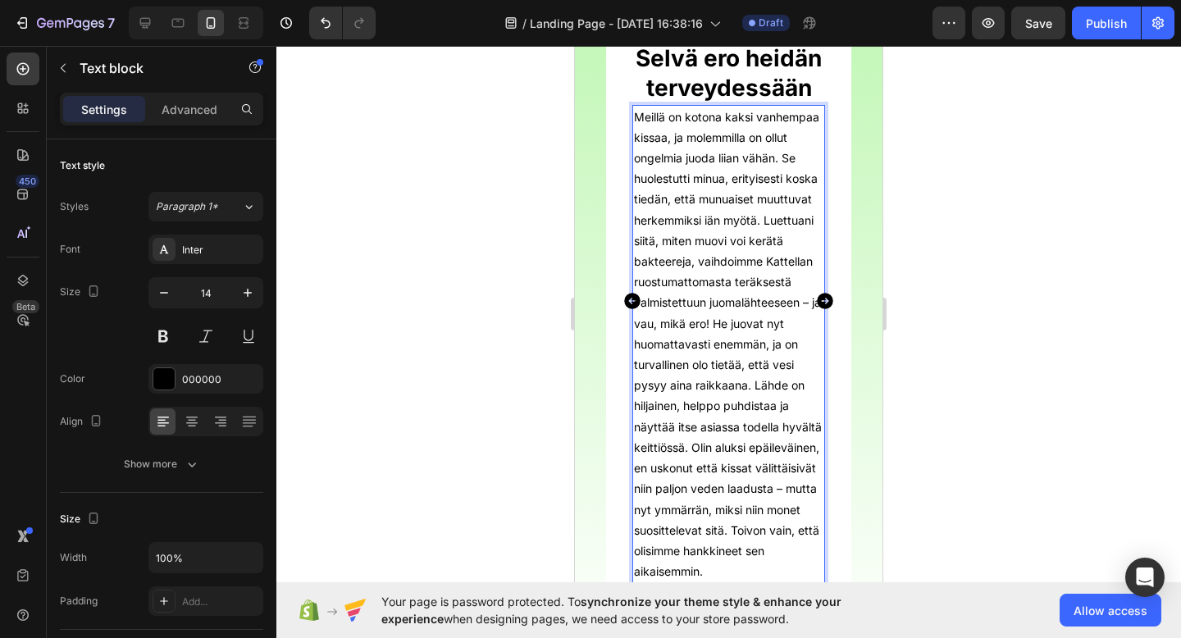
scroll to position [475, 0]
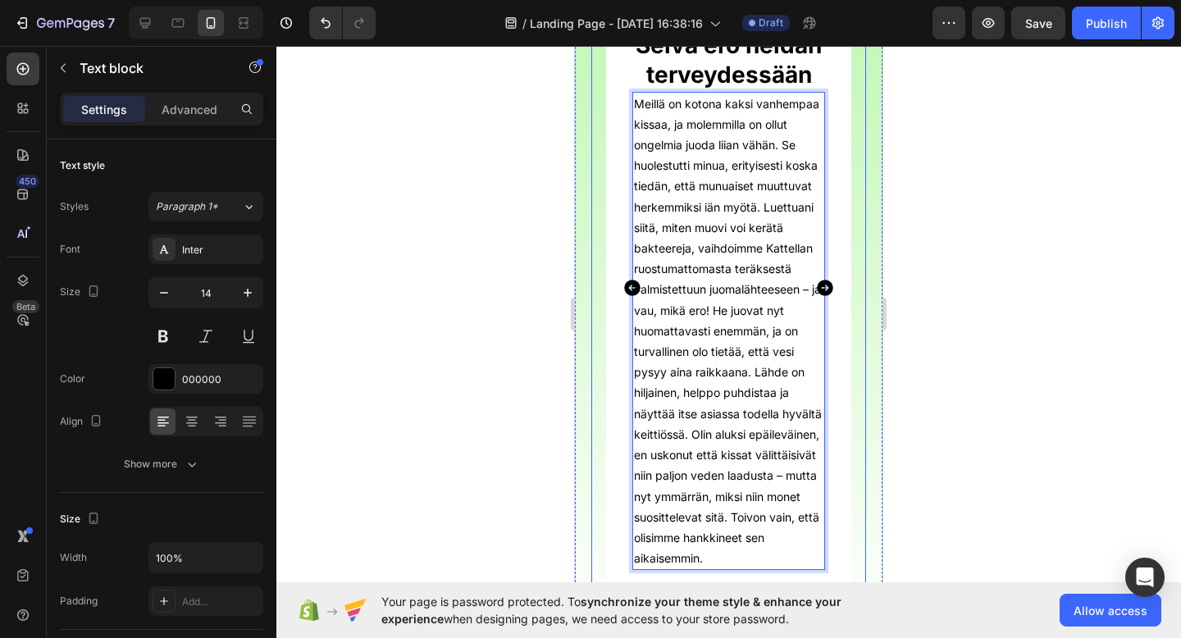
click at [632, 289] on icon "Carousel Back Arrow" at bounding box center [632, 288] width 16 height 16
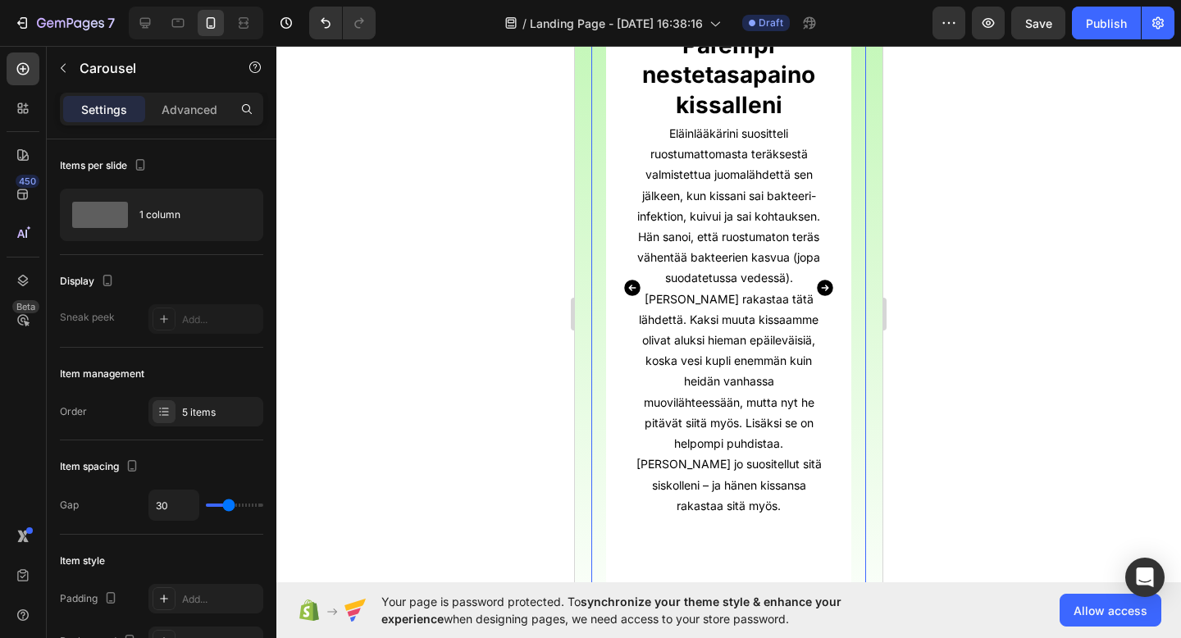
click at [824, 294] on icon "Carousel Next Arrow" at bounding box center [825, 288] width 16 height 16
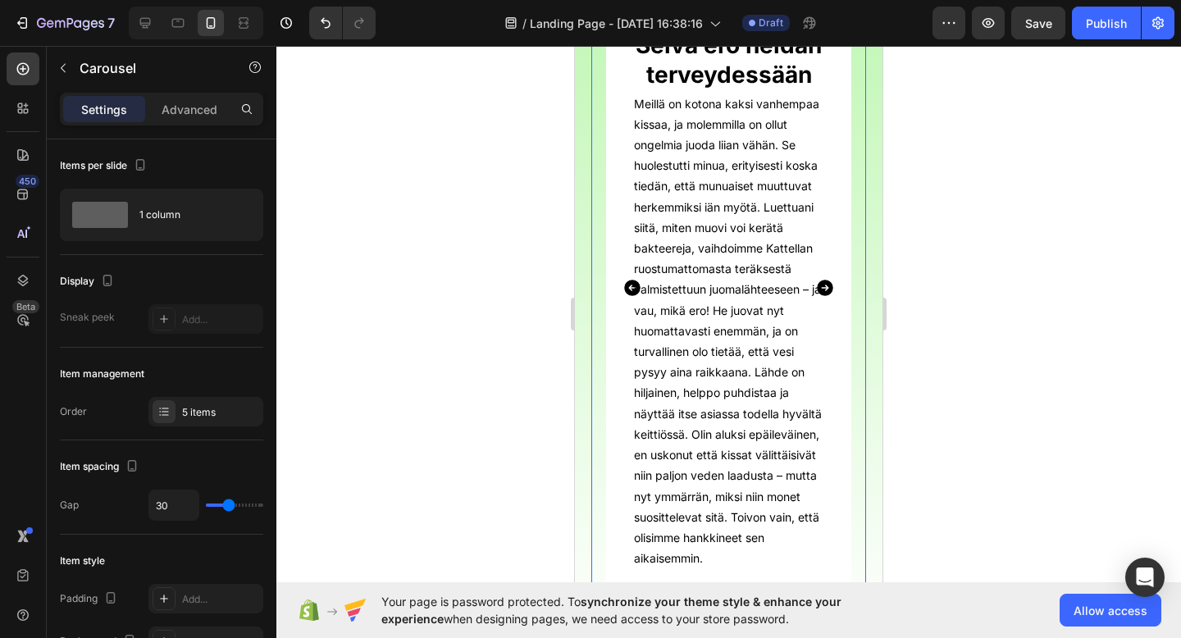
click at [634, 286] on icon "Carousel Back Arrow" at bounding box center [632, 288] width 16 height 16
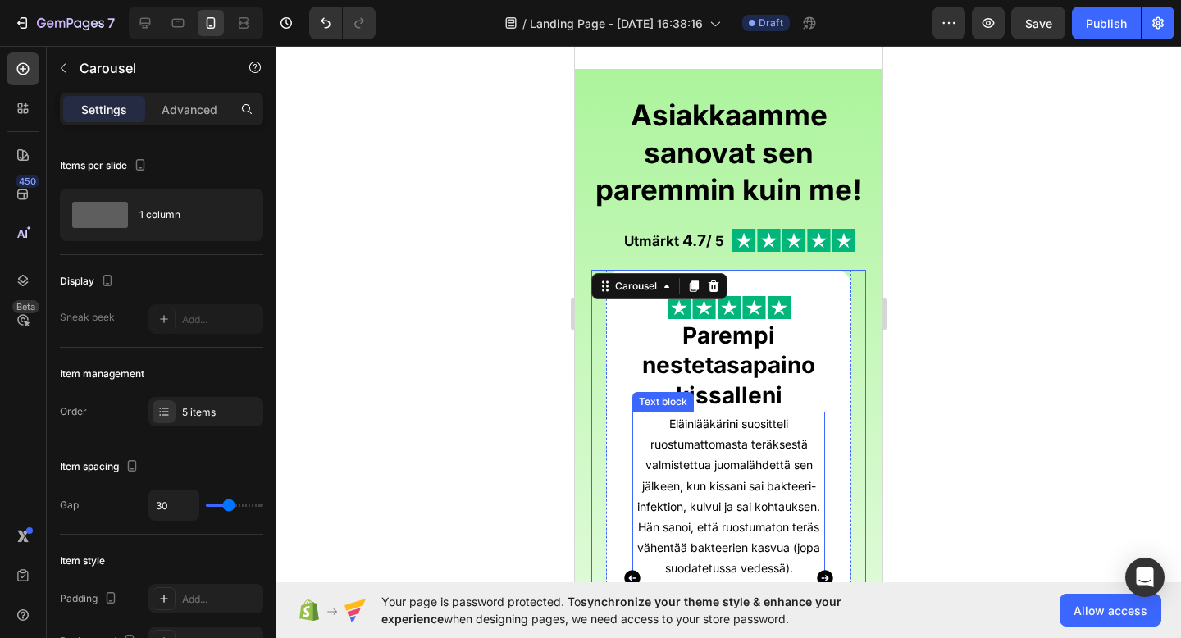
scroll to position [212, 0]
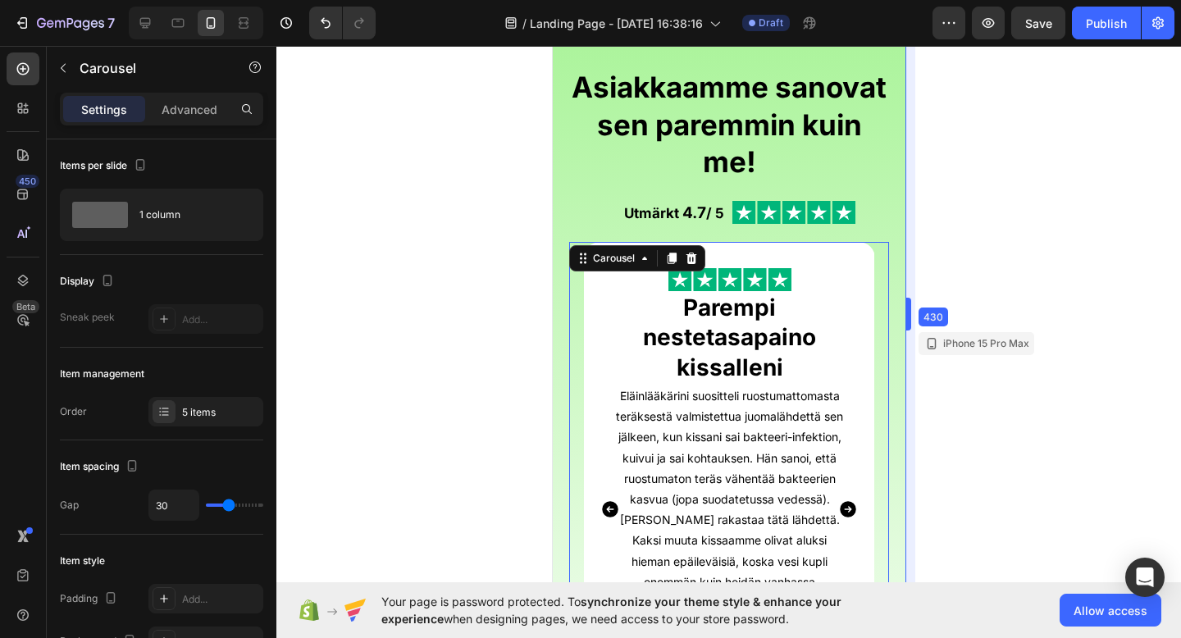
drag, startPoint x: 883, startPoint y: 319, endPoint x: 929, endPoint y: 323, distance: 46.1
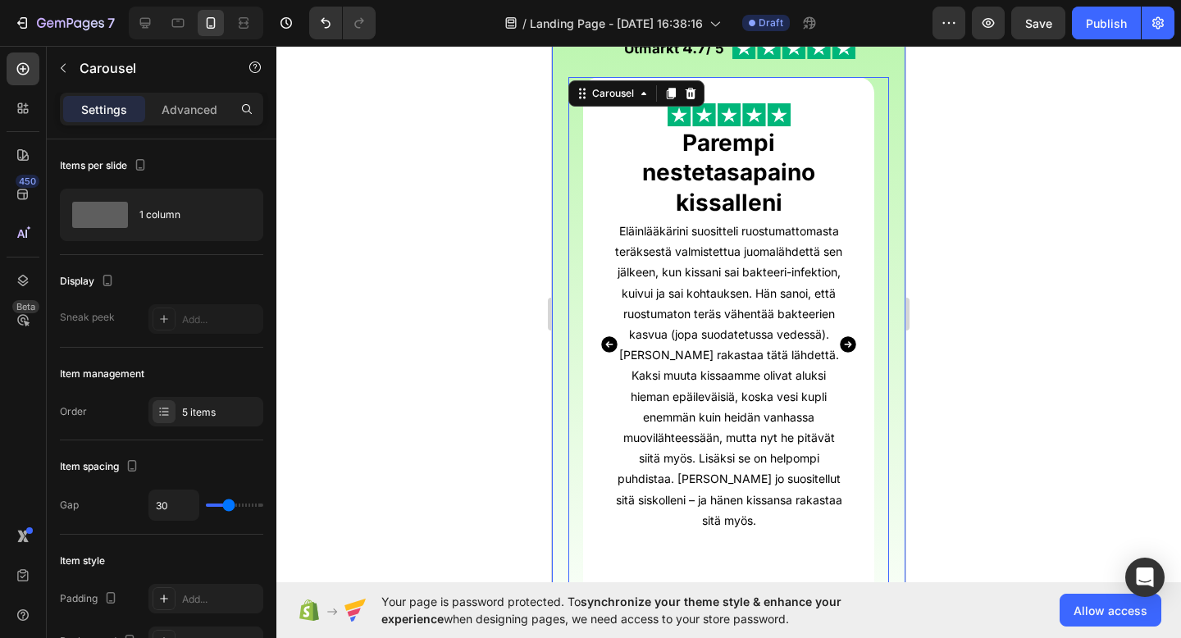
scroll to position [375, 0]
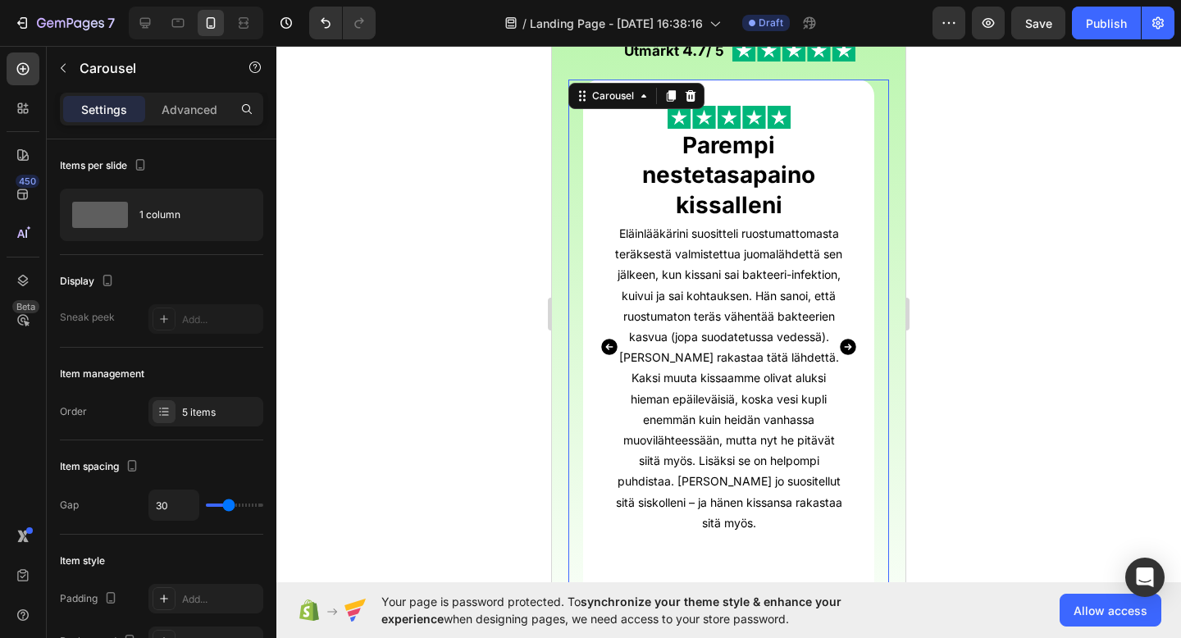
click at [608, 348] on icon "Carousel Back Arrow" at bounding box center [610, 347] width 20 height 20
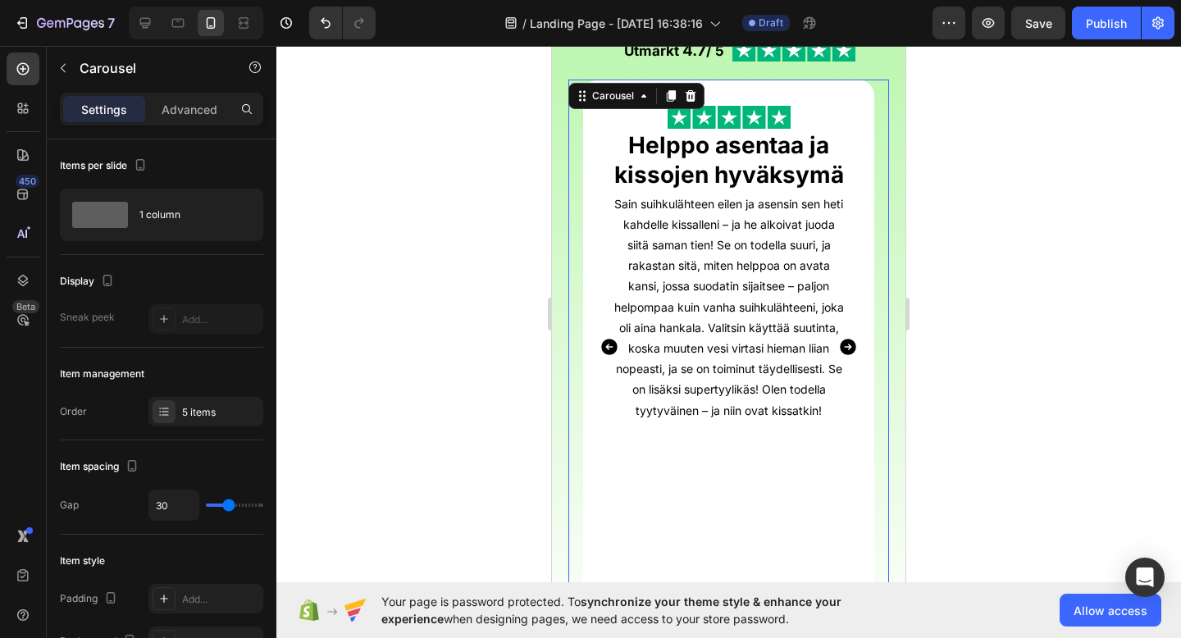
click at [856, 347] on icon "Carousel Next Arrow" at bounding box center [848, 347] width 16 height 16
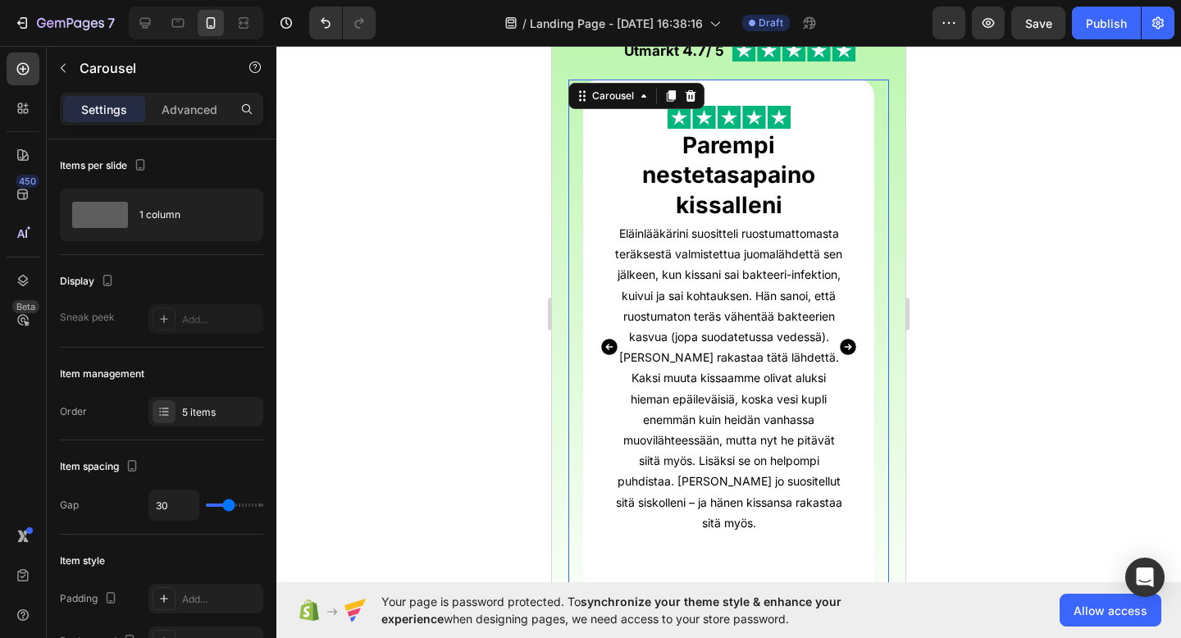
click at [612, 344] on icon "Carousel Back Arrow" at bounding box center [609, 347] width 16 height 16
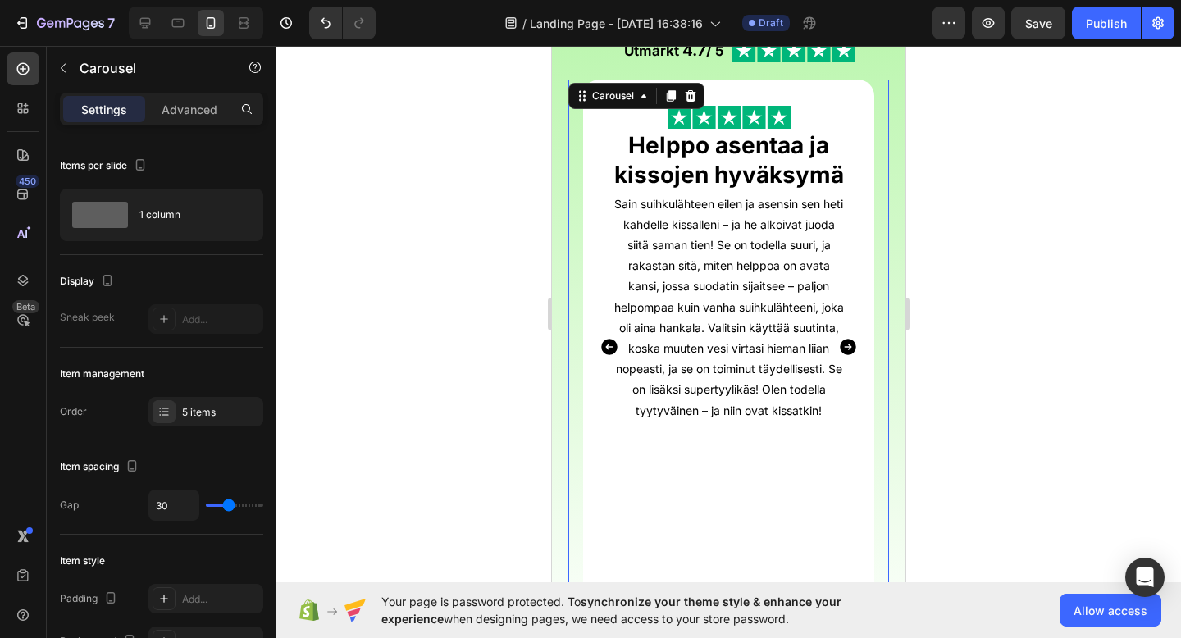
click at [839, 344] on icon "Carousel Next Arrow" at bounding box center [848, 347] width 20 height 20
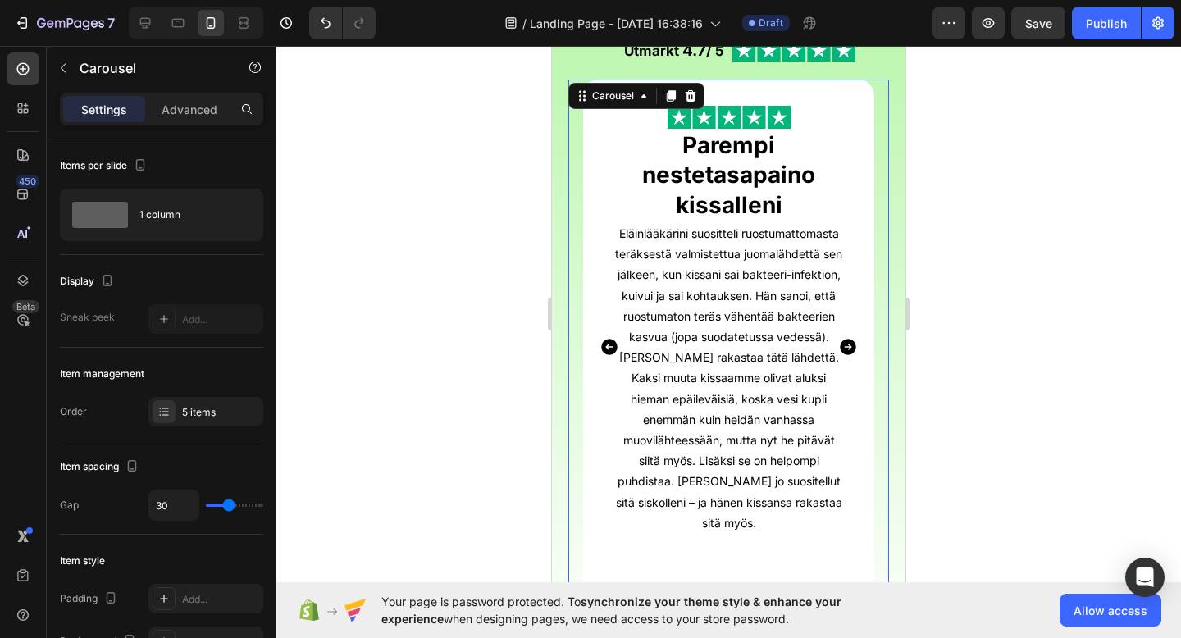
click at [842, 344] on icon "Carousel Next Arrow" at bounding box center [848, 347] width 16 height 16
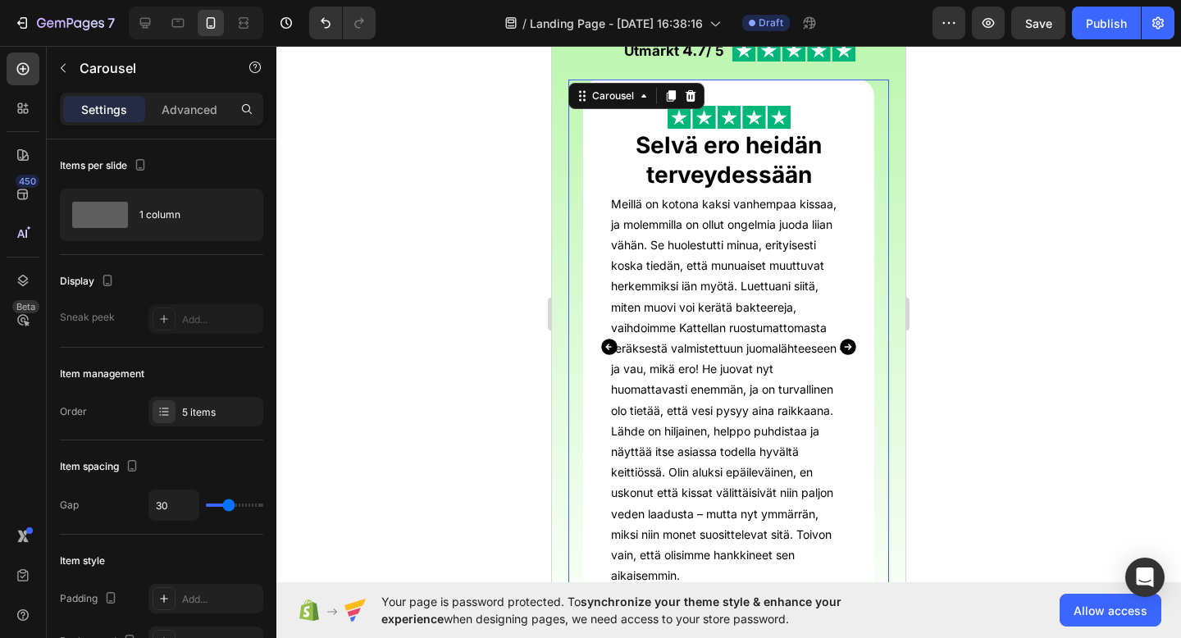
click at [609, 341] on icon "Carousel Back Arrow" at bounding box center [609, 347] width 16 height 16
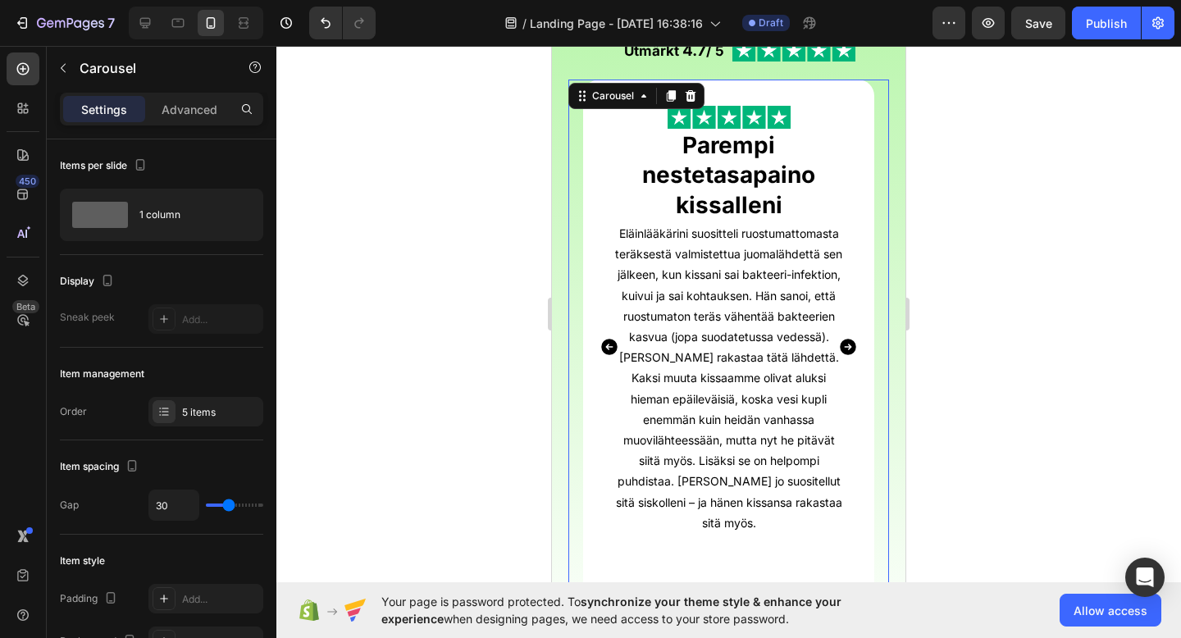
click at [609, 341] on icon "Carousel Back Arrow" at bounding box center [609, 347] width 16 height 16
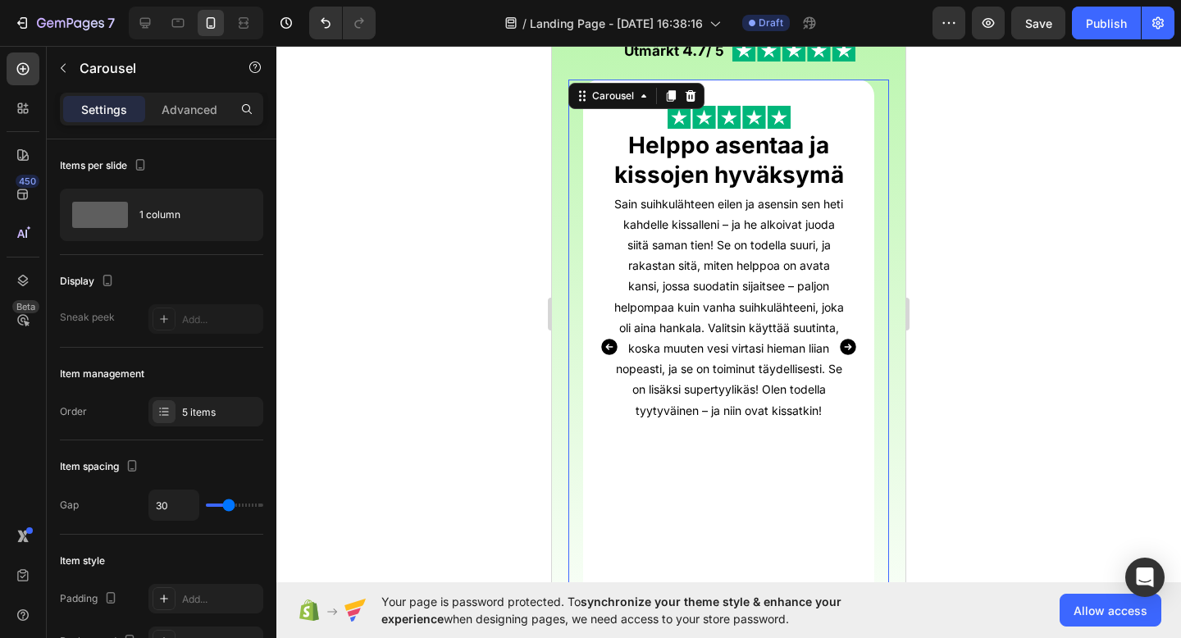
click at [609, 341] on icon "Carousel Back Arrow" at bounding box center [609, 347] width 16 height 16
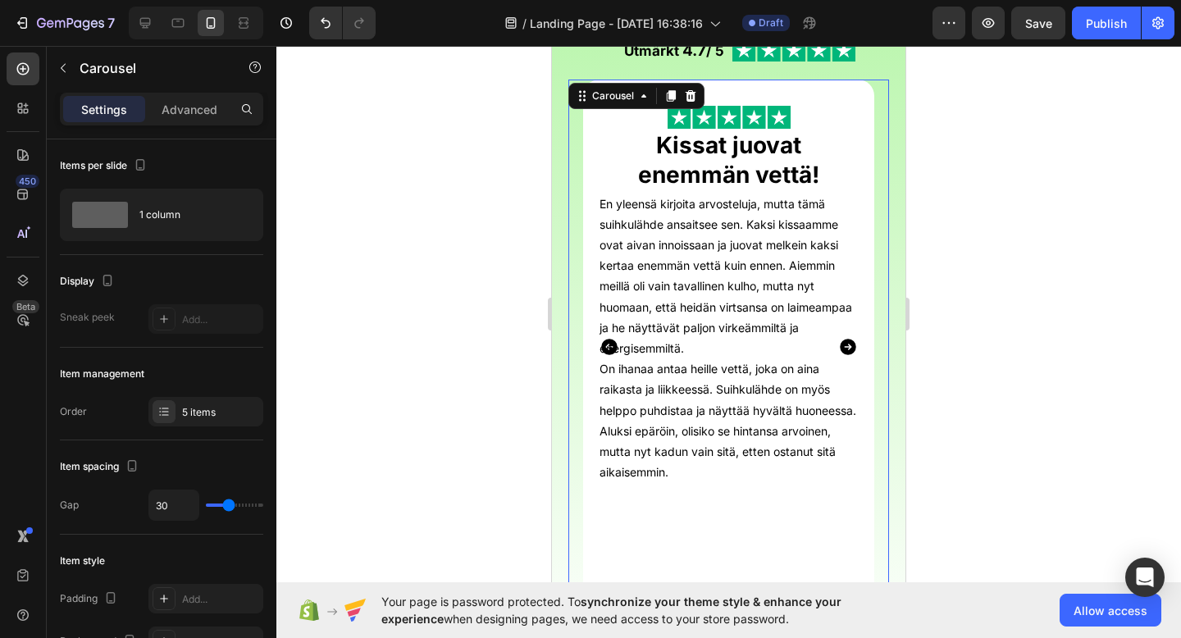
click at [609, 341] on icon "Carousel Back Arrow" at bounding box center [609, 347] width 16 height 16
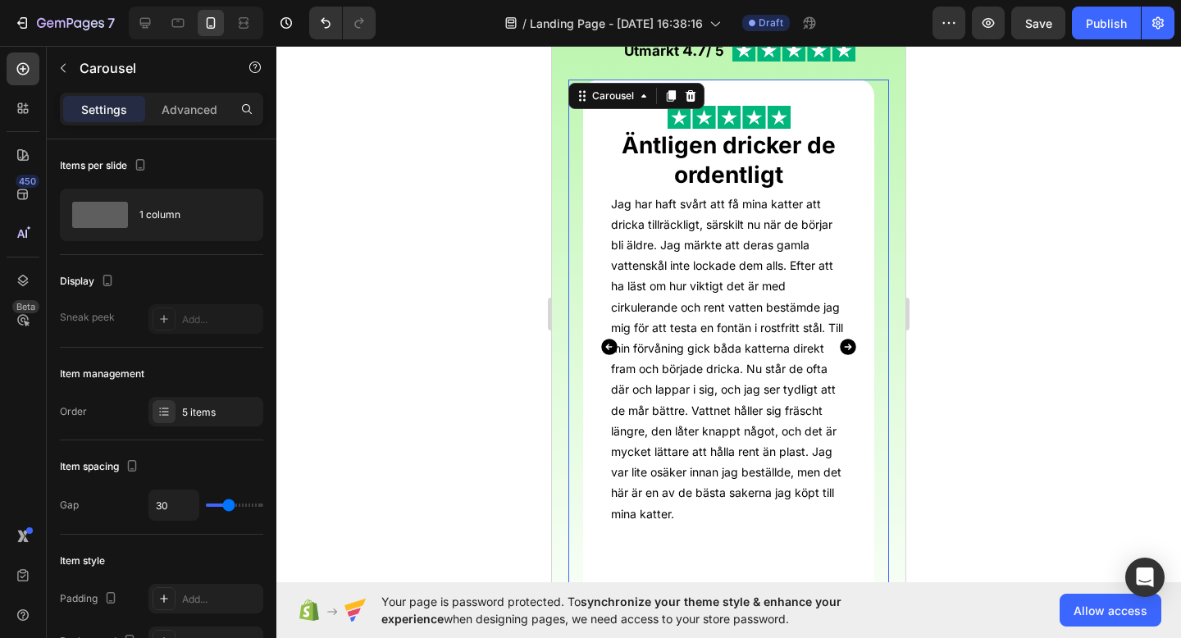
click at [850, 346] on icon "Carousel Next Arrow" at bounding box center [848, 347] width 20 height 20
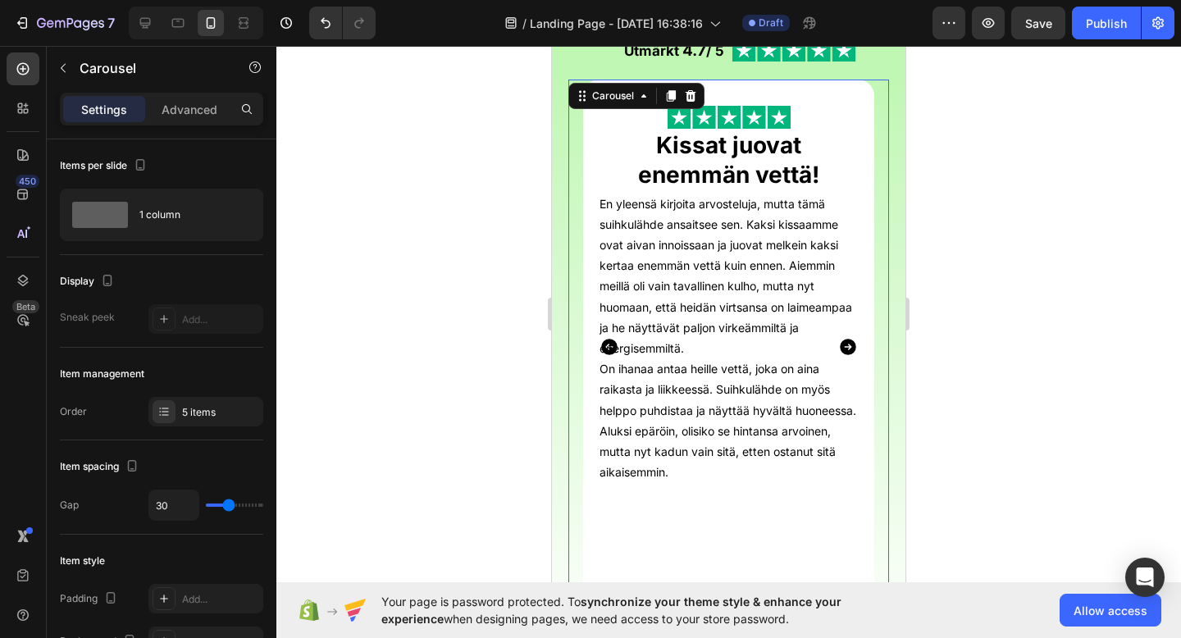
click at [850, 346] on icon "Carousel Next Arrow" at bounding box center [848, 347] width 20 height 20
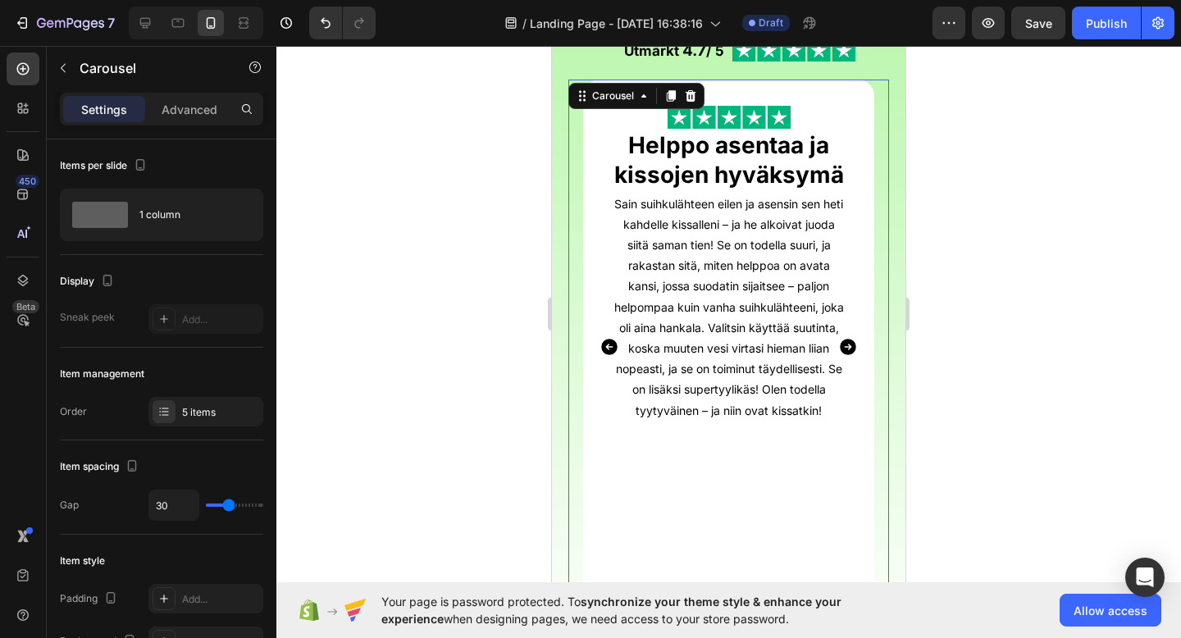
click at [606, 343] on icon "Carousel Back Arrow" at bounding box center [609, 347] width 16 height 16
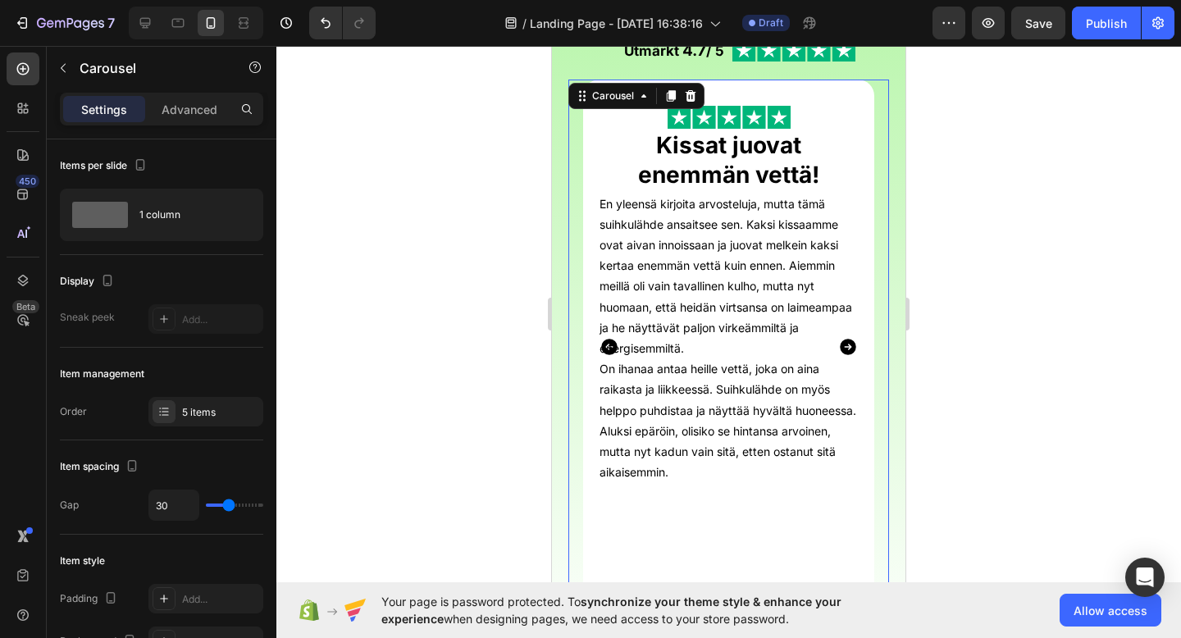
click at [846, 349] on icon "Carousel Next Arrow" at bounding box center [848, 347] width 16 height 16
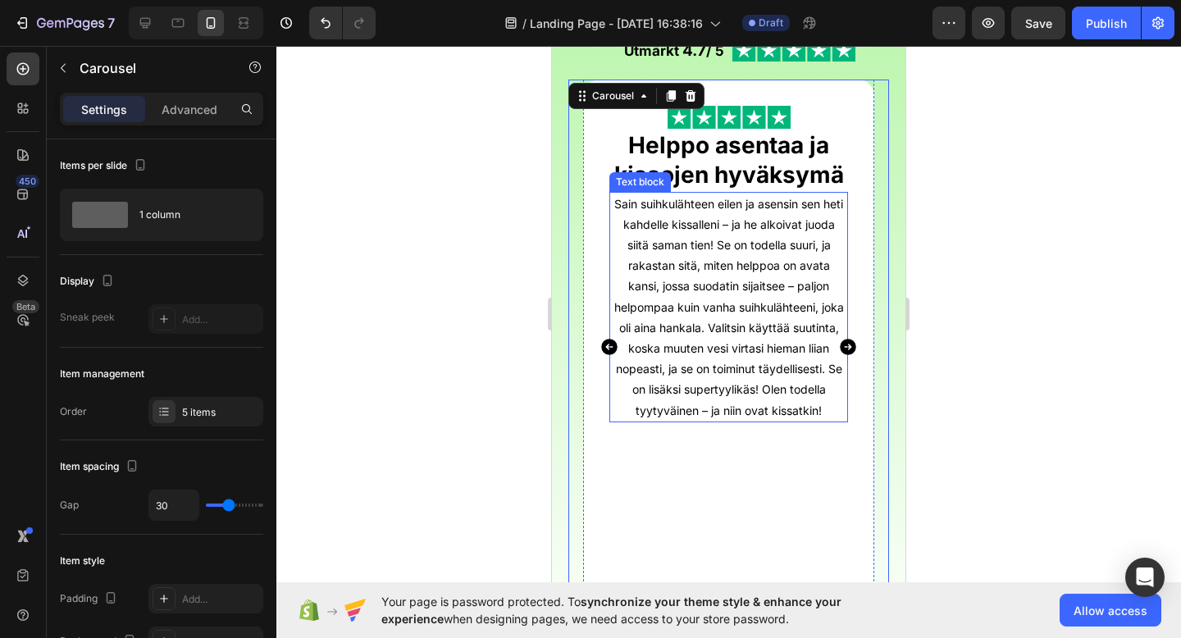
click at [829, 409] on p "Sain suihkulähteen eilen ja asensin sen heti kahdelle kissalleni – ja he alkoiv…" at bounding box center [728, 307] width 235 height 227
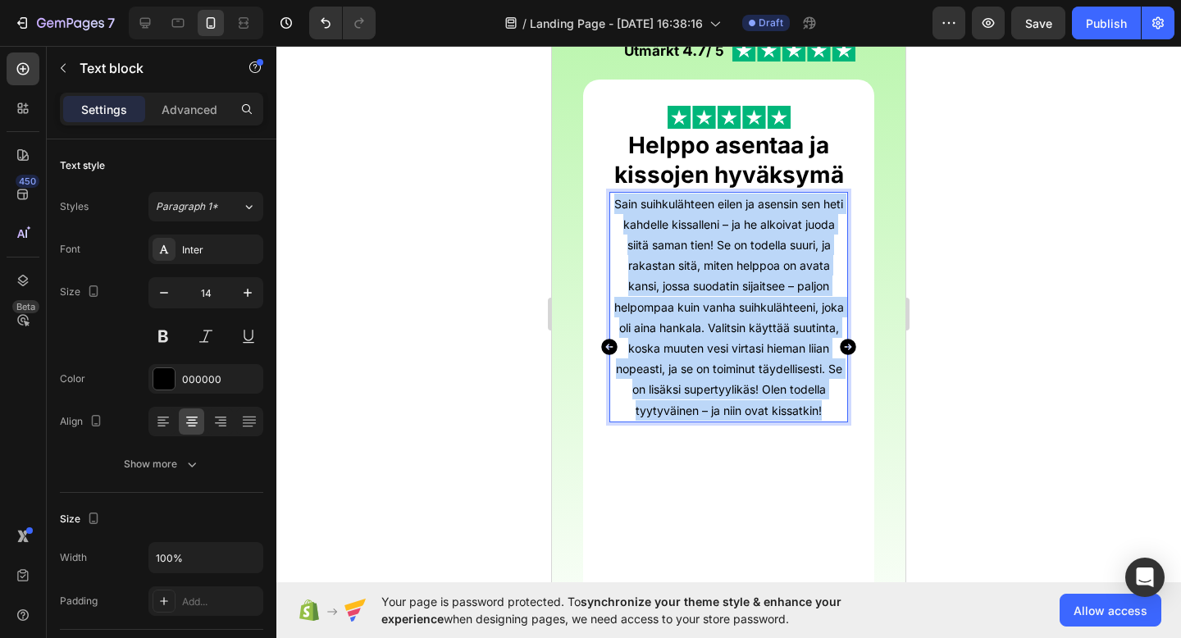
drag, startPoint x: 829, startPoint y: 409, endPoint x: 612, endPoint y: 202, distance: 300.0
click at [612, 202] on p "Sain suihkulähteen eilen ja asensin sen heti kahdelle kissalleni – ja he alkoiv…" at bounding box center [728, 307] width 235 height 227
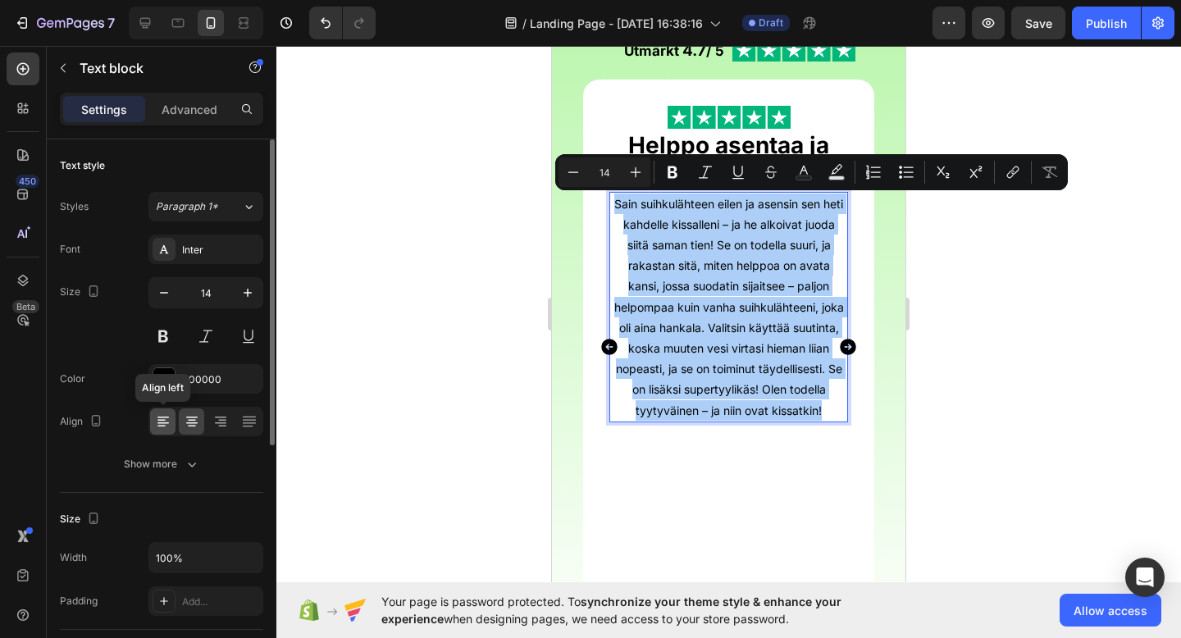
click at [167, 426] on icon at bounding box center [163, 421] width 16 height 16
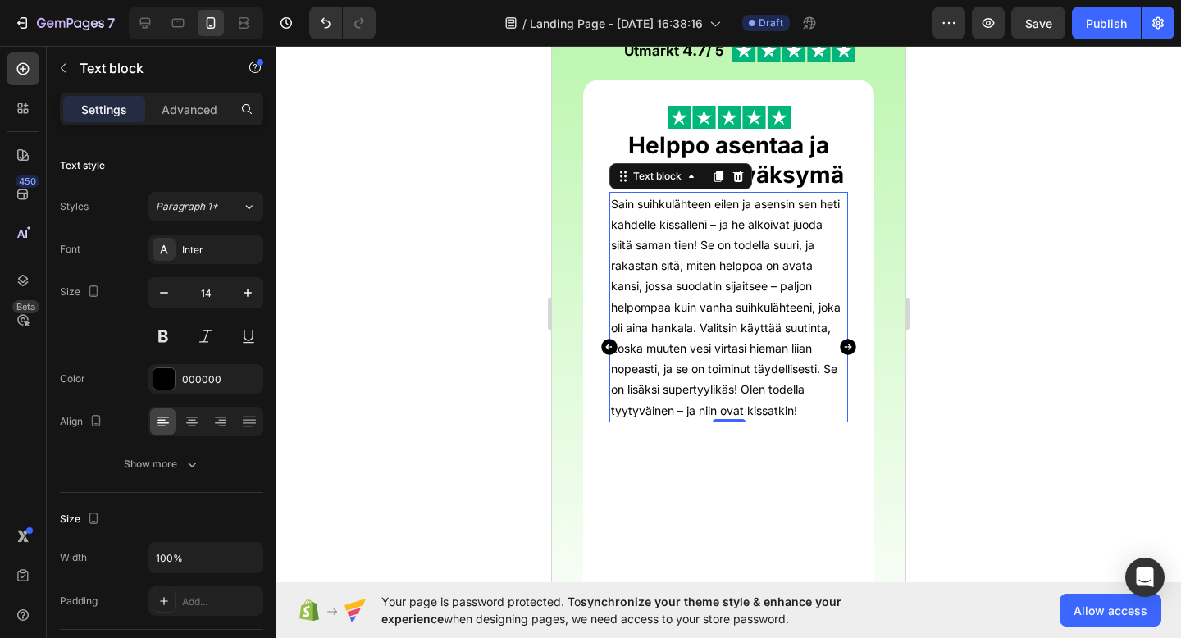
click at [801, 386] on p "Sain suihkulähteen eilen ja asensin sen heti kahdelle kissalleni – ja he alkoiv…" at bounding box center [728, 307] width 235 height 227
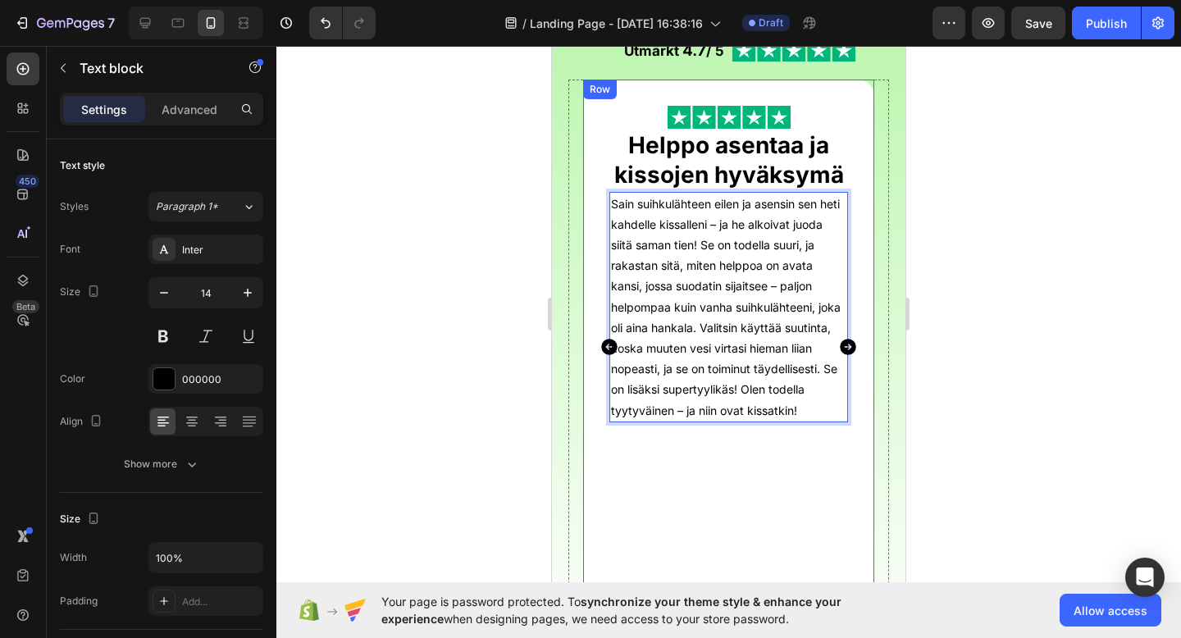
click at [870, 438] on div "Image ⁠⁠⁠⁠⁠⁠⁠ Helppo asentaa ja kissojen hyväksymä Heading Sain suihkulähteen e…" at bounding box center [728, 347] width 291 height 535
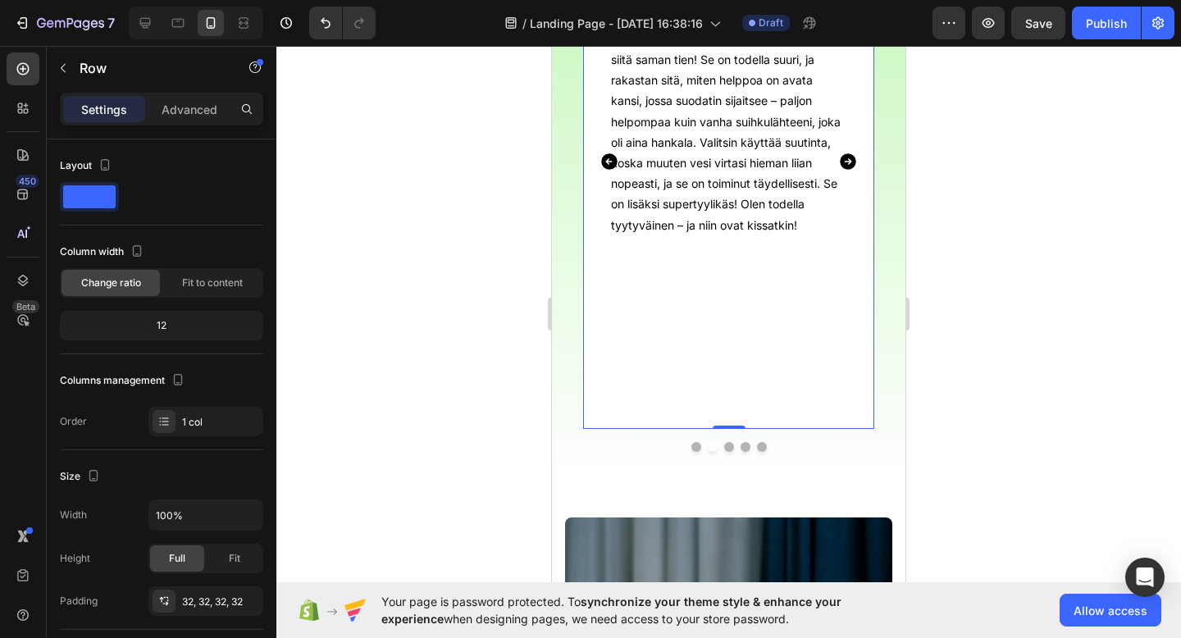
scroll to position [536, 0]
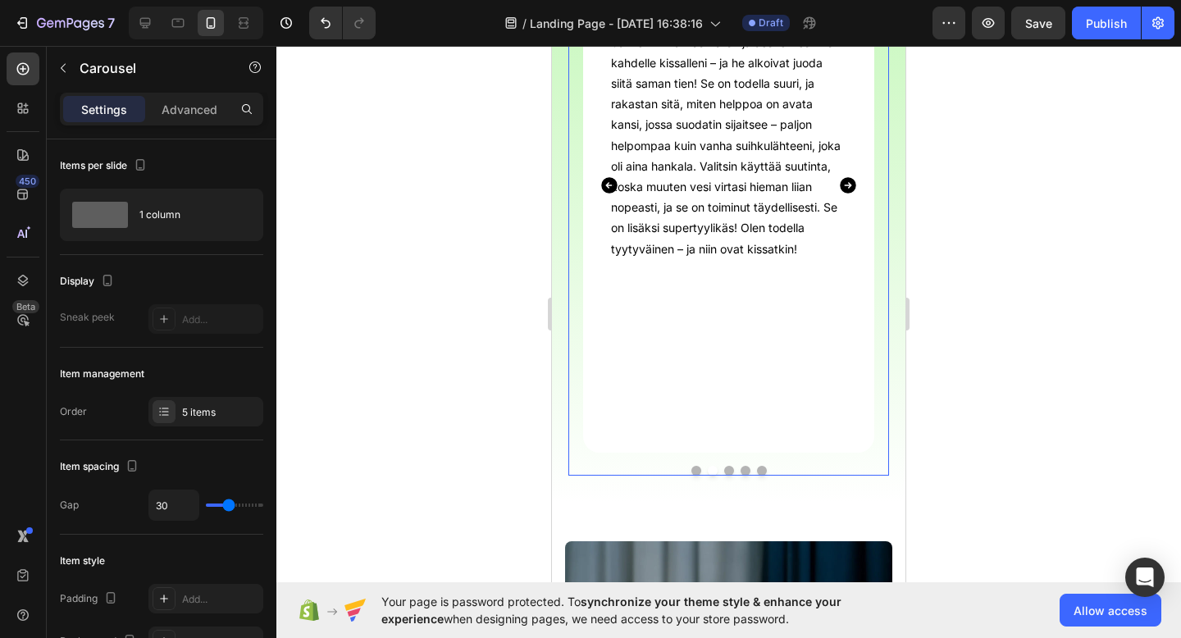
click at [851, 191] on icon "Carousel Next Arrow" at bounding box center [848, 185] width 16 height 16
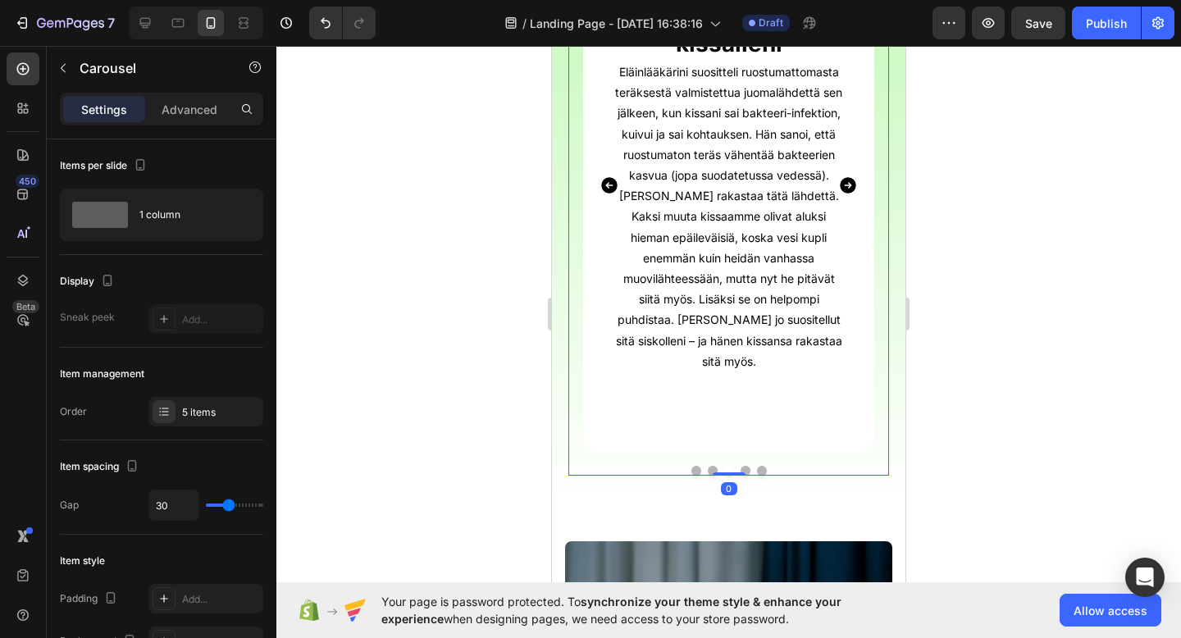
click at [851, 191] on icon "Carousel Next Arrow" at bounding box center [848, 185] width 16 height 16
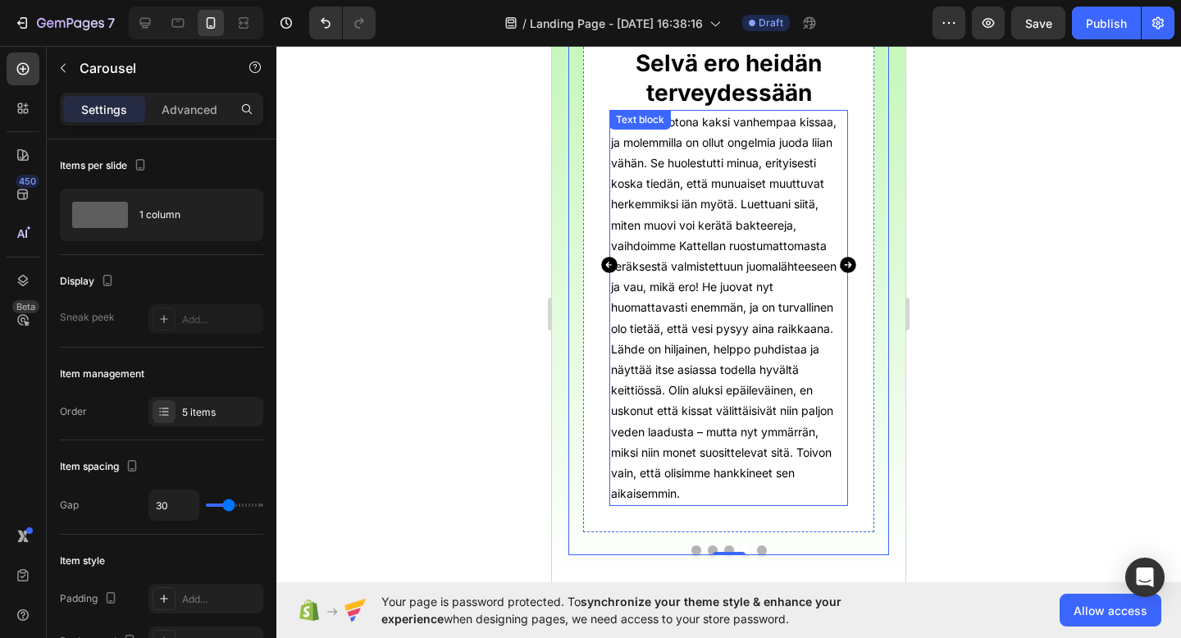
scroll to position [456, 0]
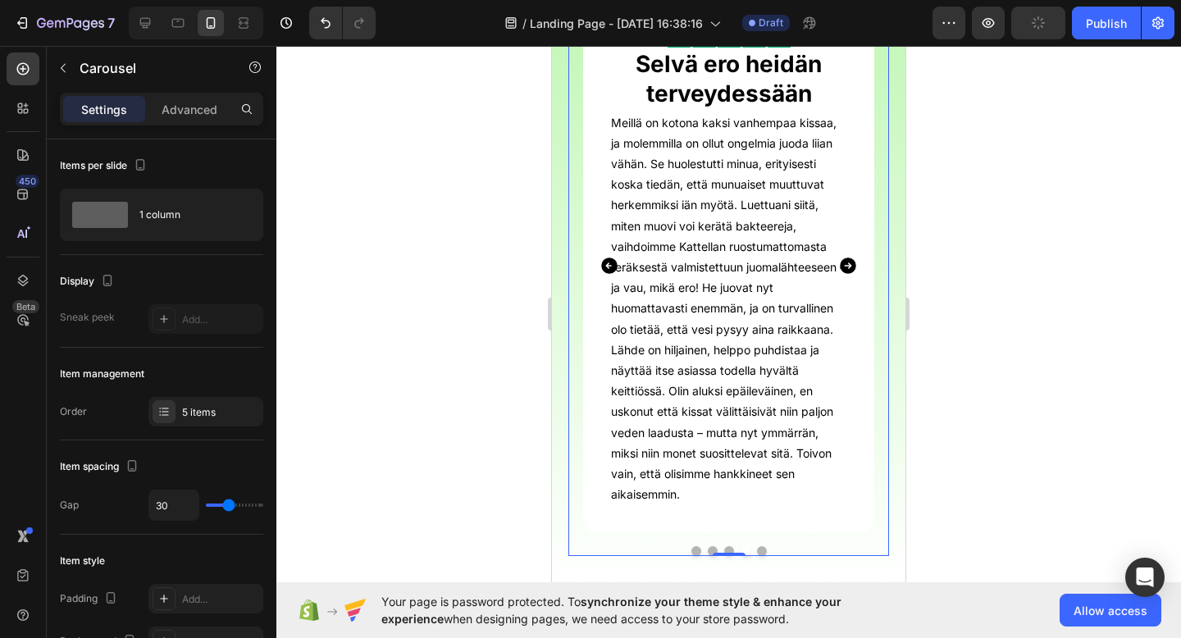
click at [851, 263] on icon "Carousel Next Arrow" at bounding box center [848, 266] width 16 height 16
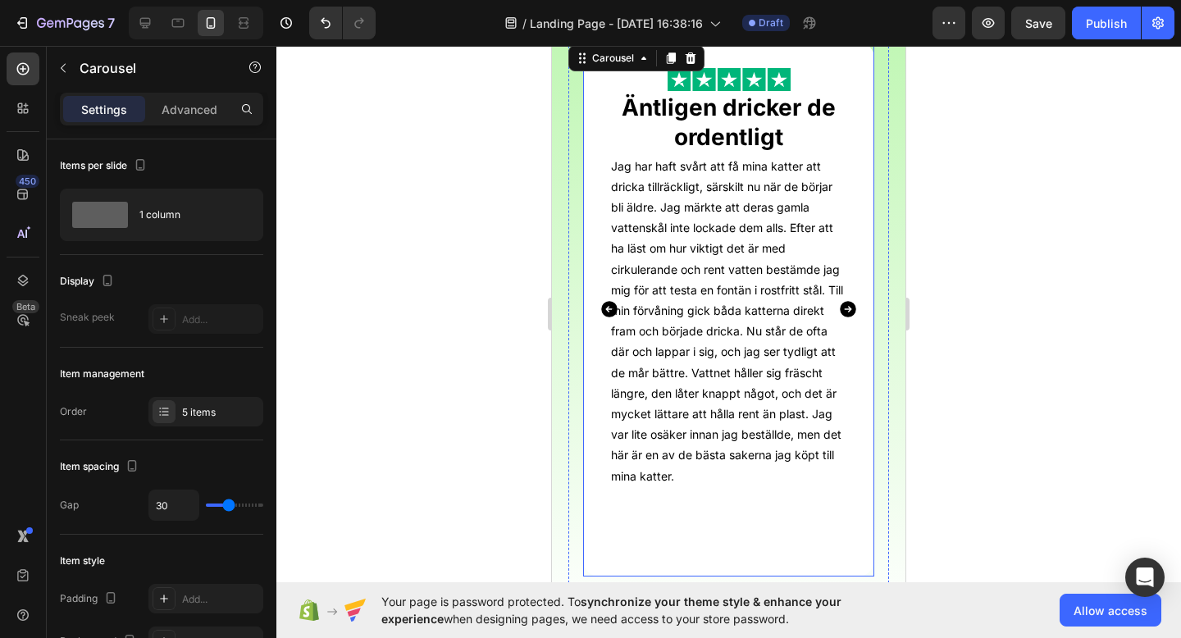
scroll to position [363, 0]
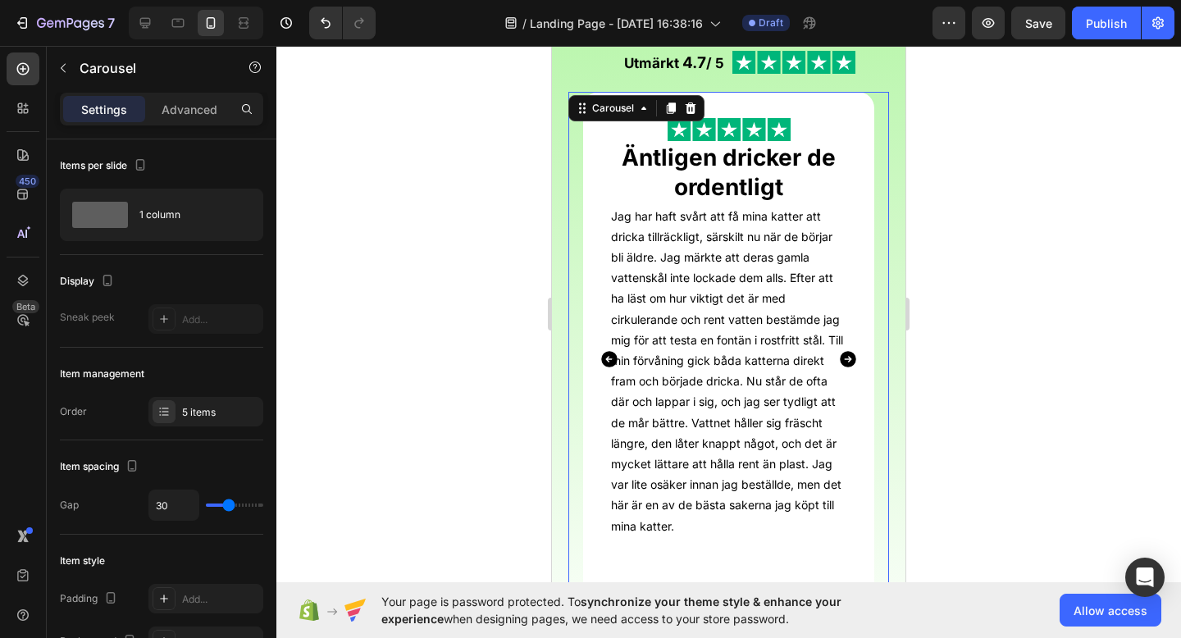
click at [850, 362] on icon "Carousel Next Arrow" at bounding box center [848, 359] width 16 height 16
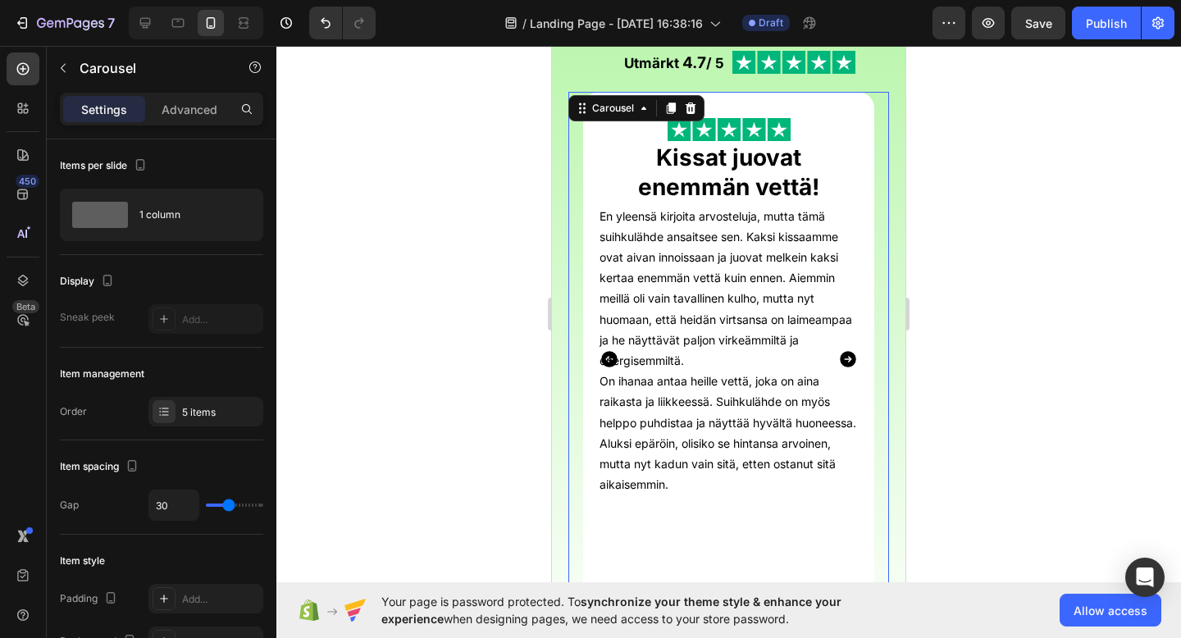
click at [609, 357] on icon "Carousel Back Arrow" at bounding box center [610, 359] width 20 height 20
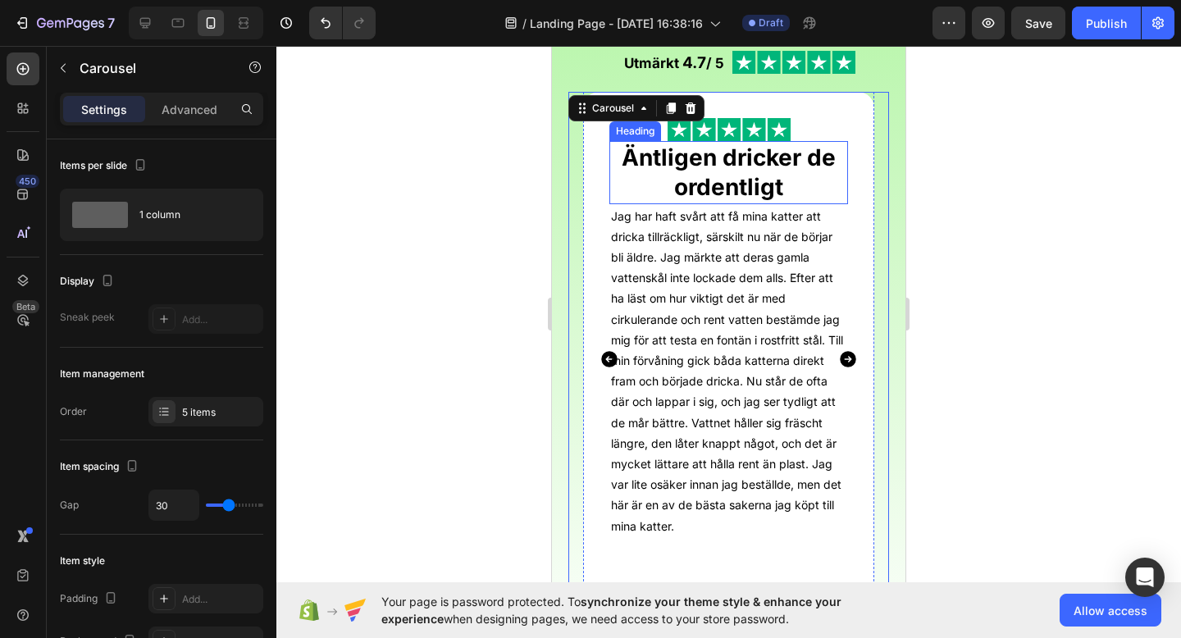
click at [710, 176] on strong "Äntligen dricker de ordentligt" at bounding box center [729, 172] width 214 height 57
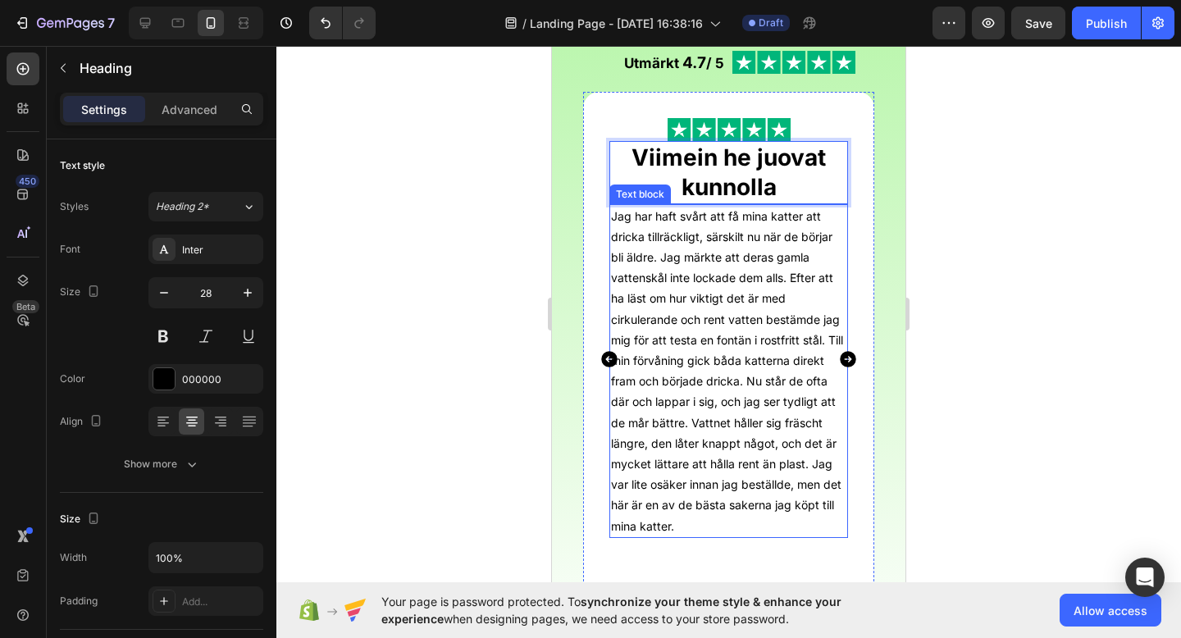
click at [788, 272] on p "Jag har haft svårt att få mina katter att dricka tillräckligt, särskilt nu när …" at bounding box center [728, 371] width 235 height 331
